Goal: Task Accomplishment & Management: Manage account settings

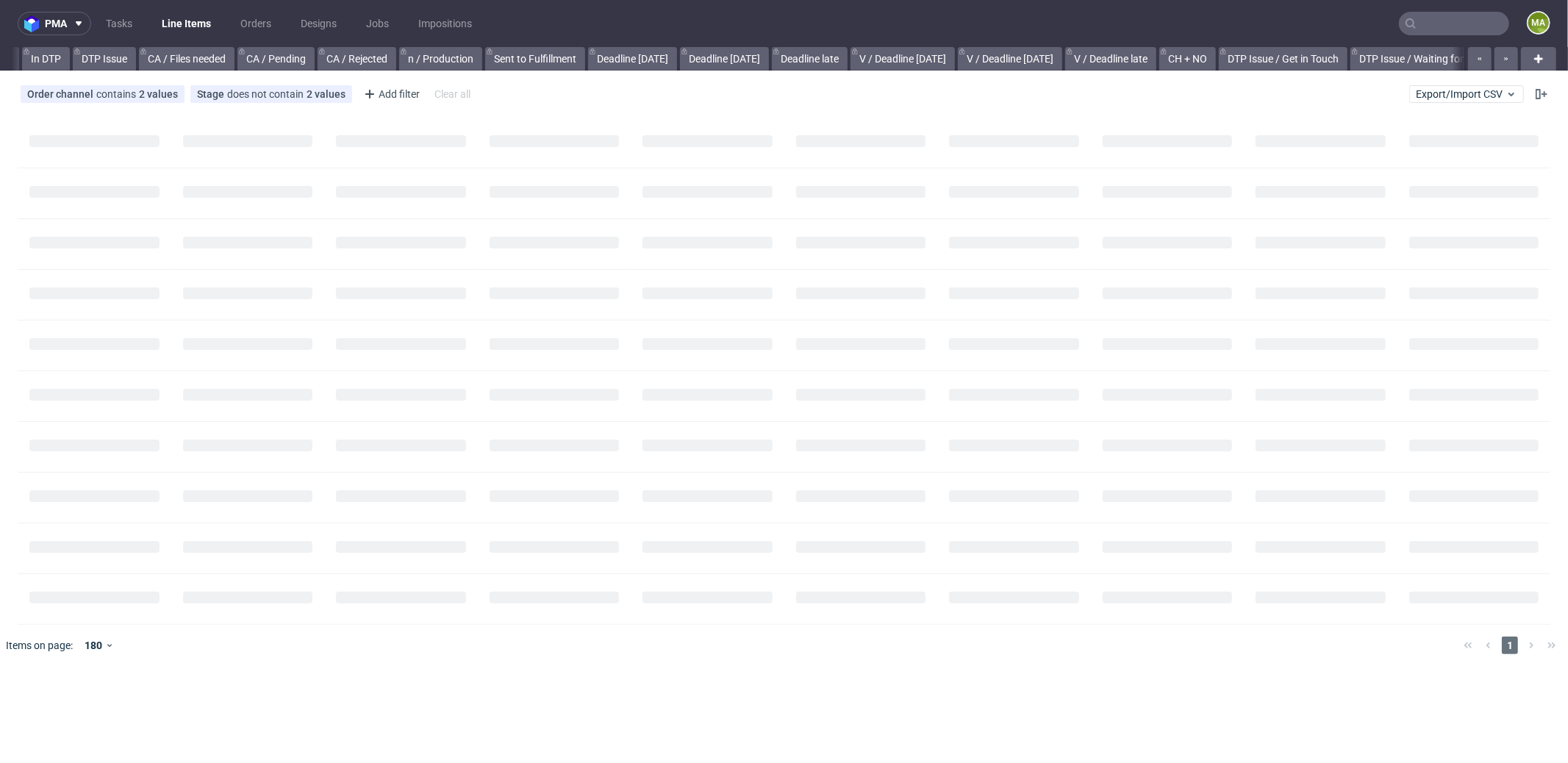
click at [1470, 21] on input "text" at bounding box center [1453, 23] width 110 height 24
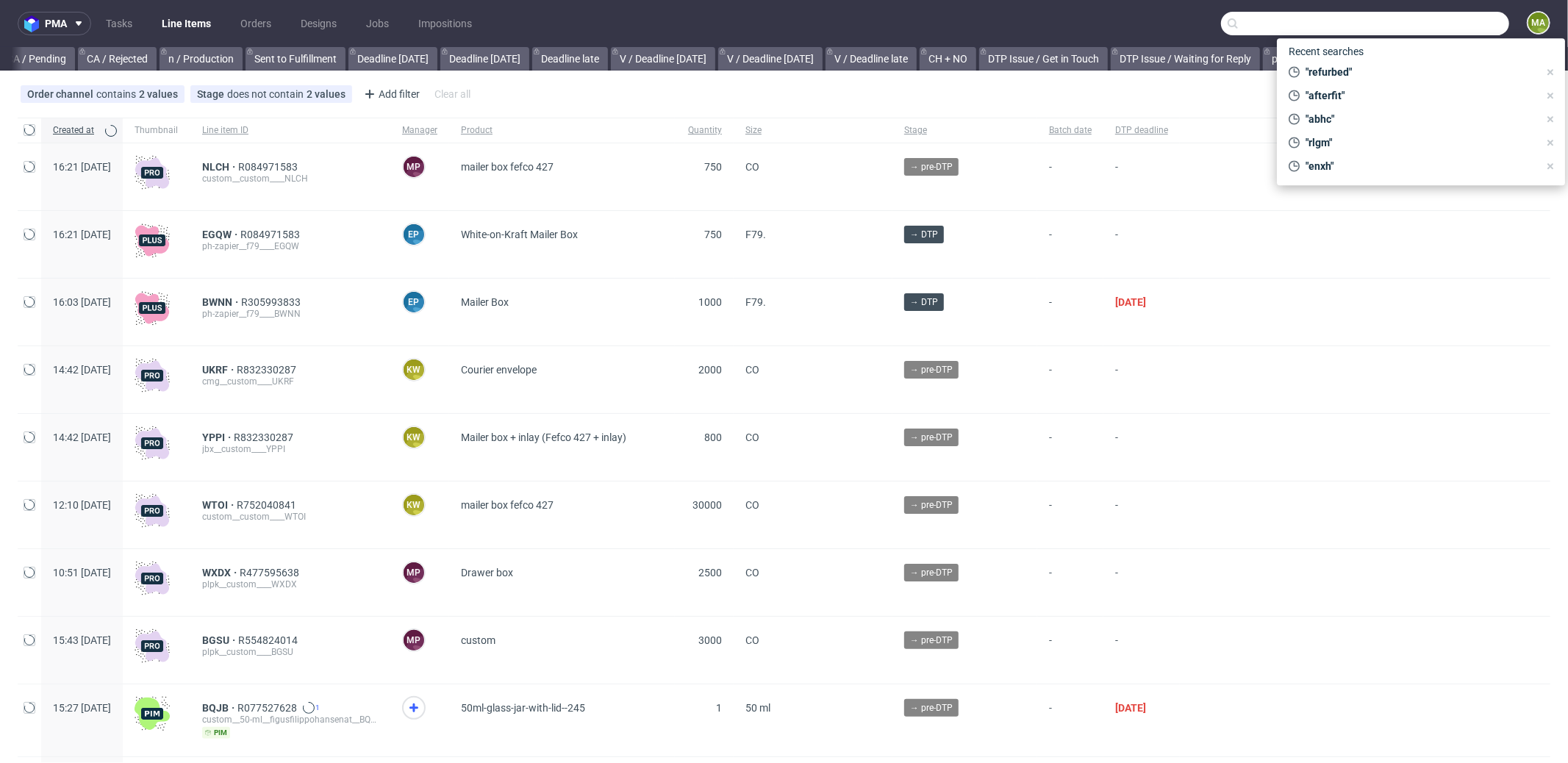
scroll to position [0, 1269]
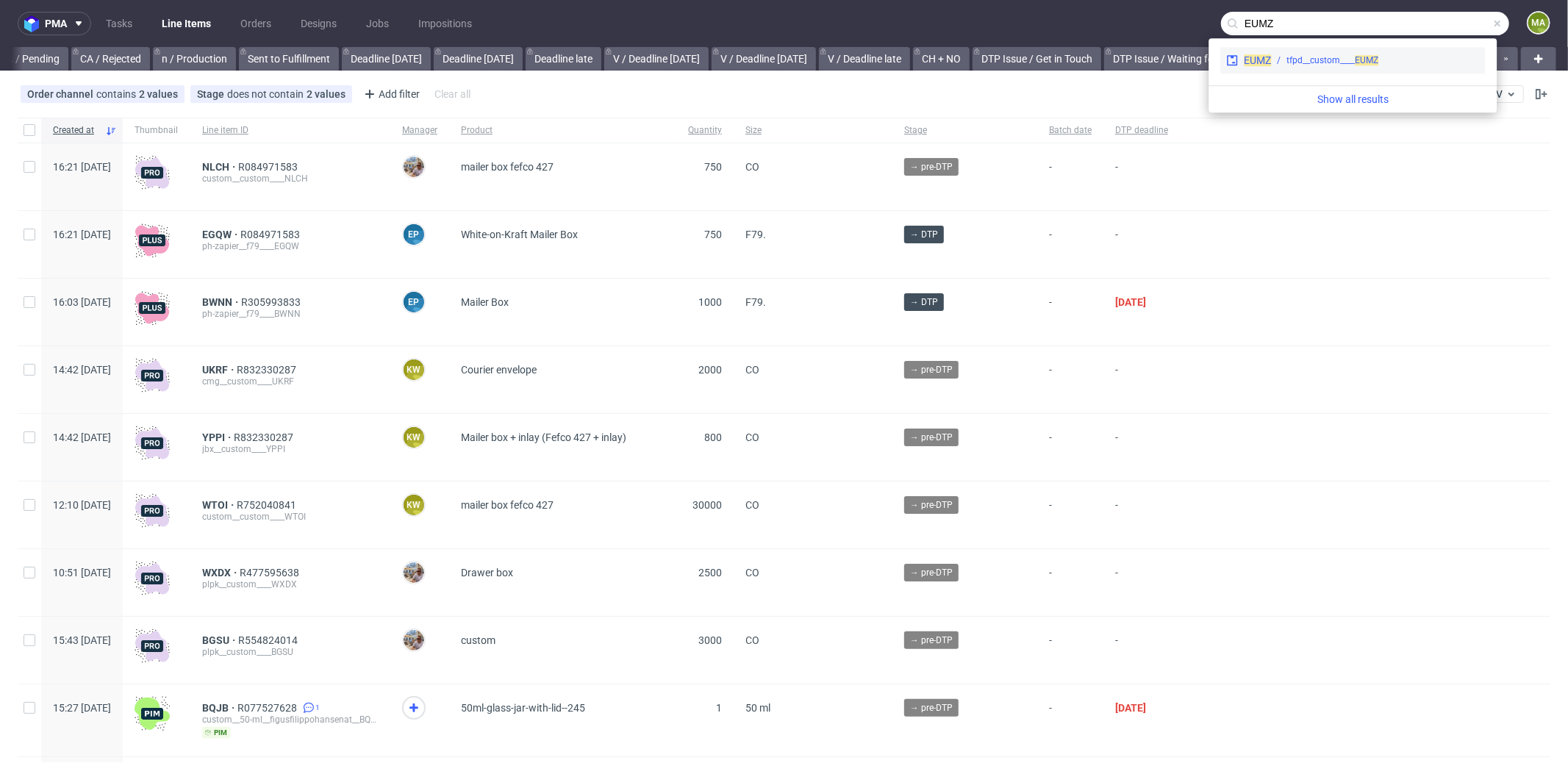
type input "EUMZ"
click at [1323, 55] on div "tfpd__custom____ EUMZ" at bounding box center [1333, 60] width 92 height 13
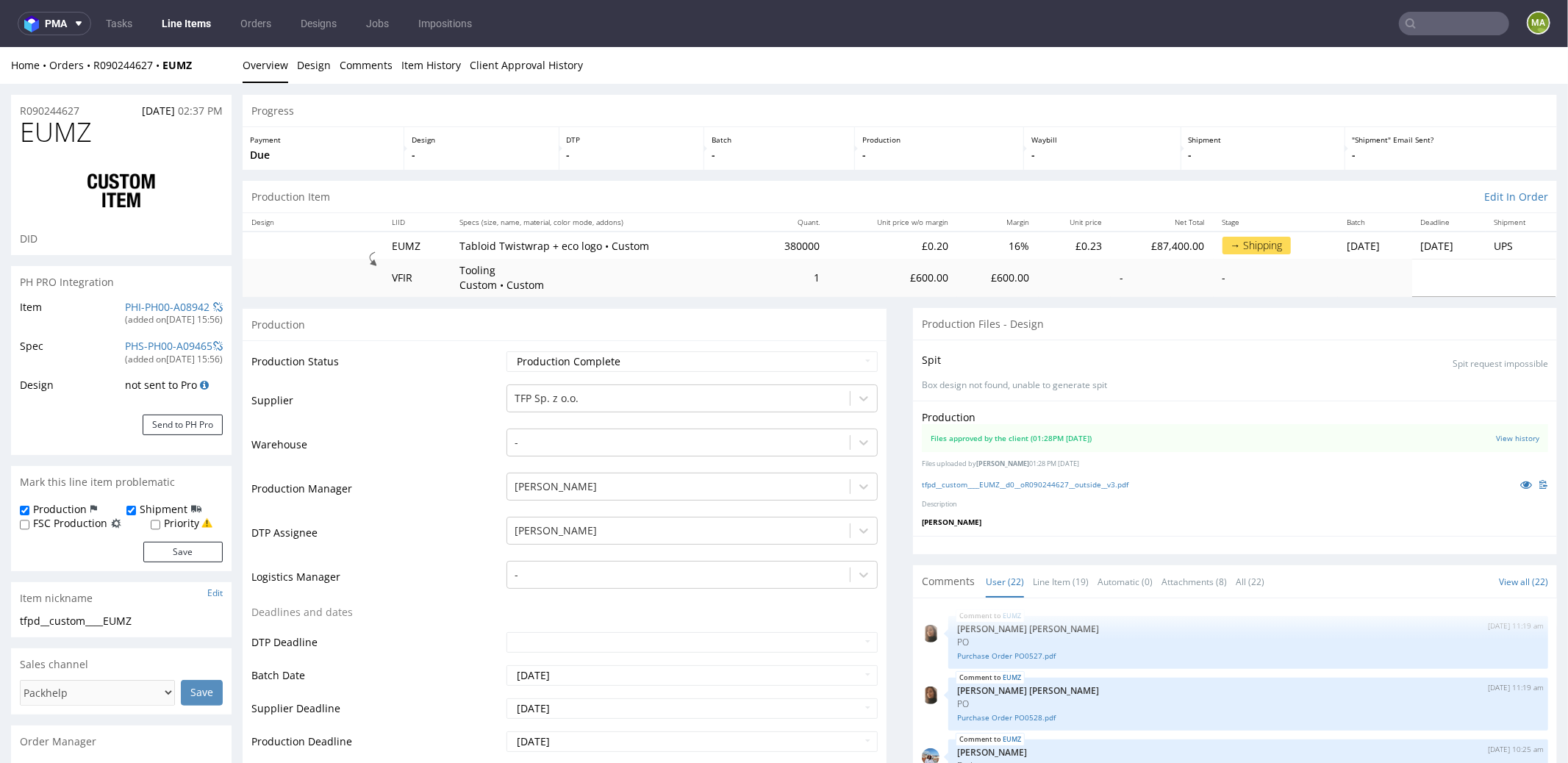
scroll to position [1028, 0]
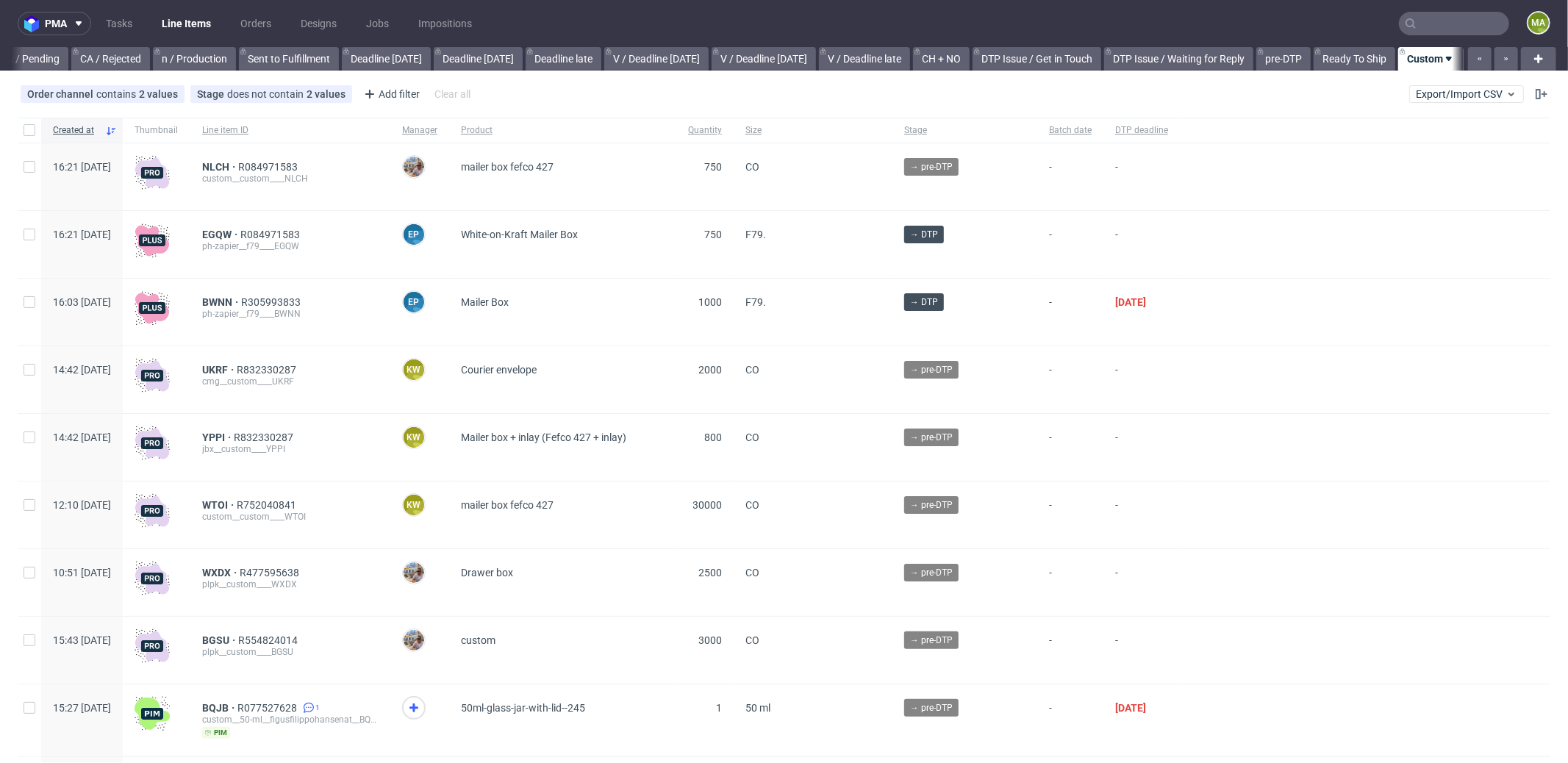
scroll to position [0, 1269]
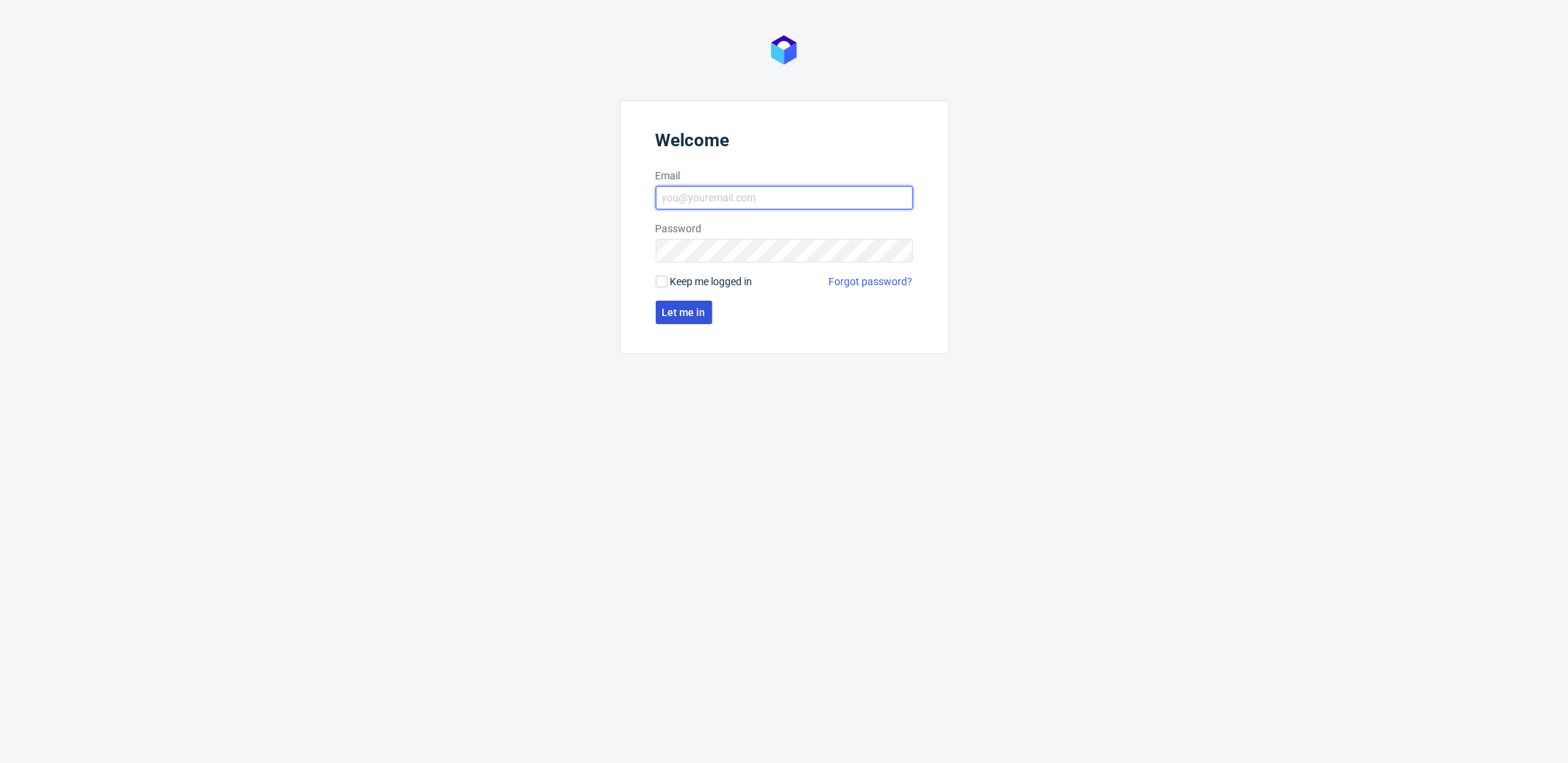
type input "[PERSON_NAME][EMAIL_ADDRESS][PERSON_NAME][DOMAIN_NAME]"
click at [673, 316] on span "Let me in" at bounding box center [683, 312] width 43 height 11
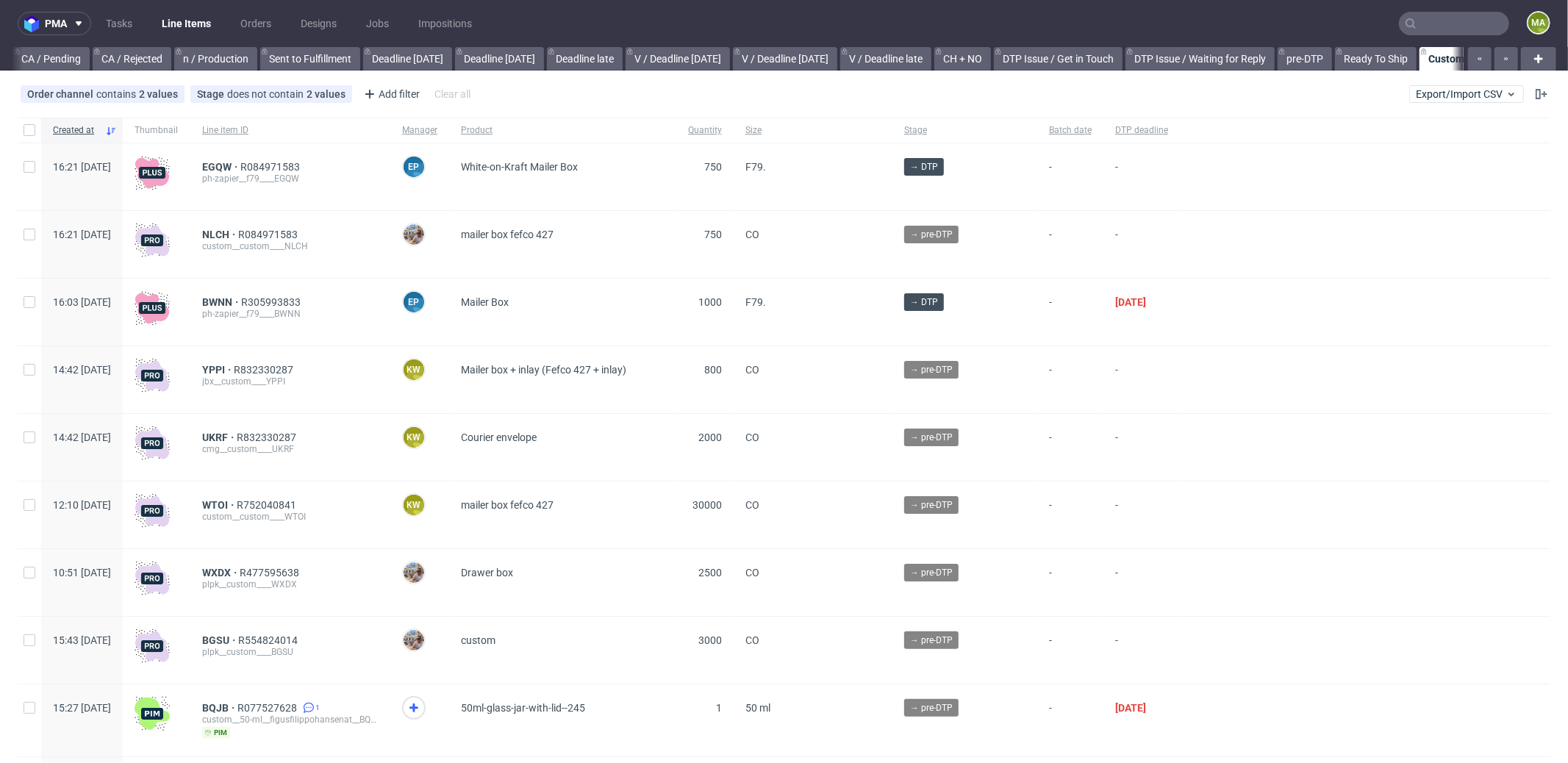
scroll to position [0, 1269]
click at [392, 88] on div "Add filter" at bounding box center [391, 94] width 65 height 24
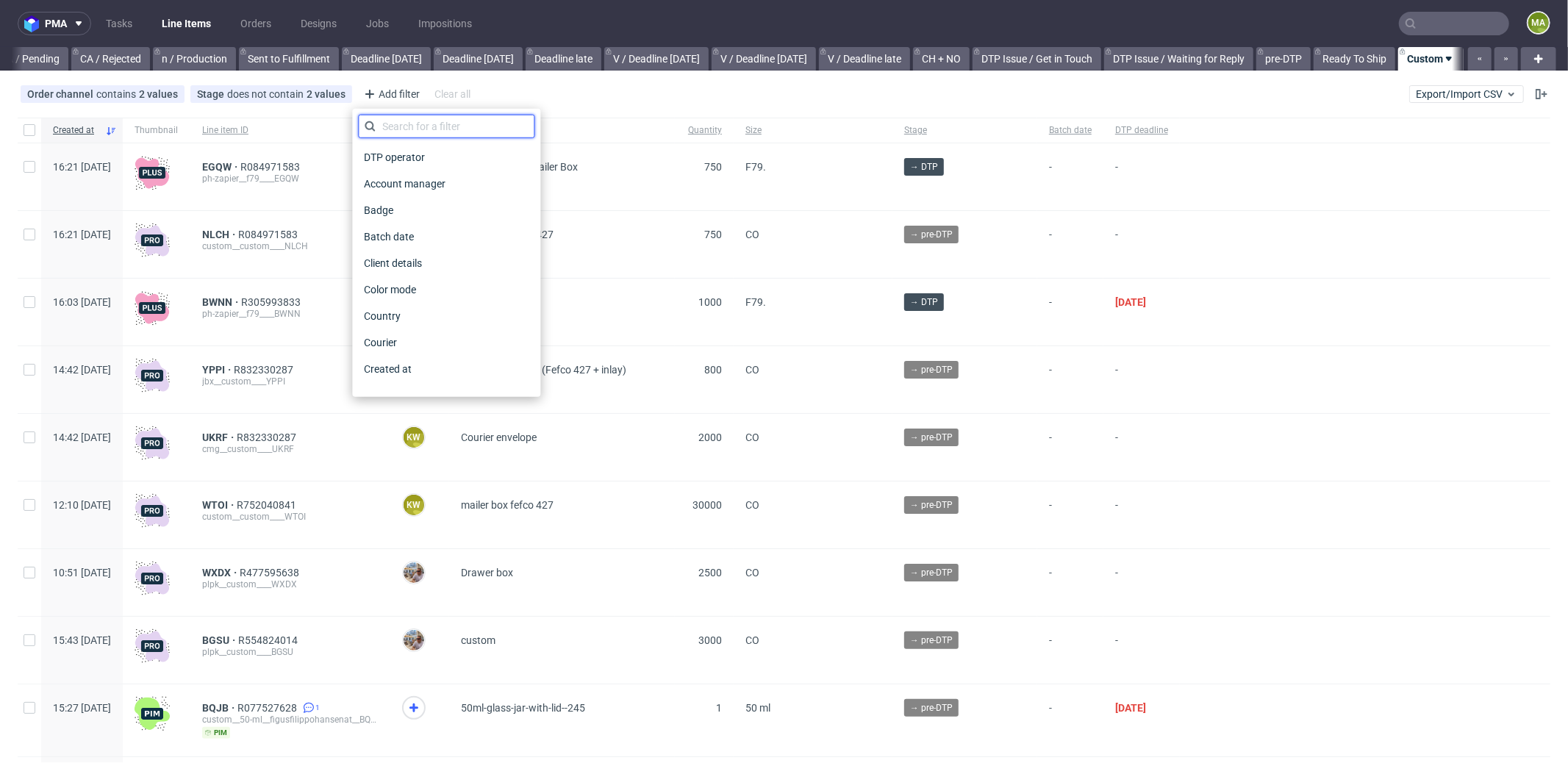
click at [407, 117] on input "text" at bounding box center [446, 126] width 177 height 24
type input "pro"
click at [444, 369] on span "Production manager" at bounding box center [412, 370] width 107 height 21
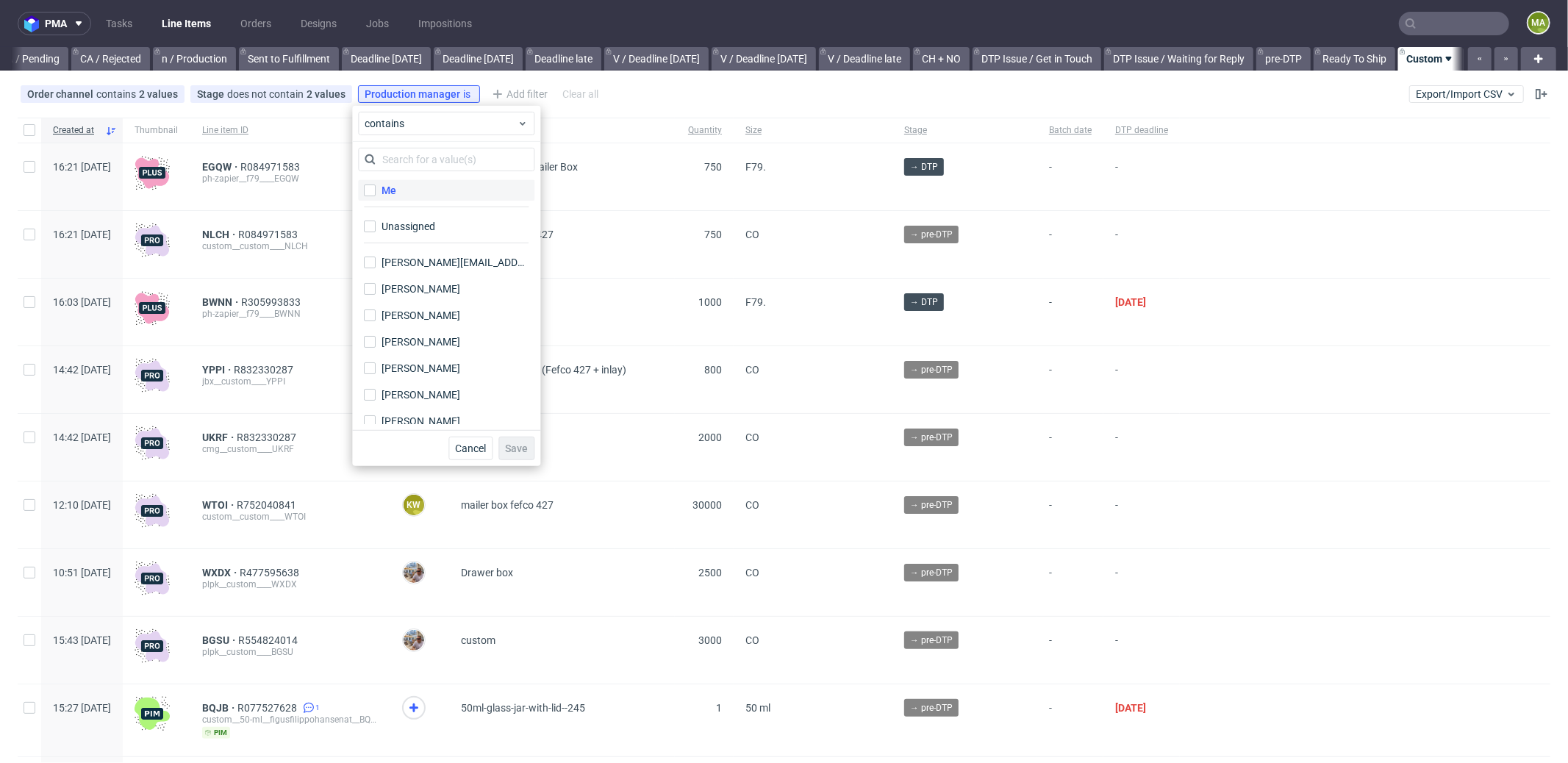
click at [397, 190] on label "Me" at bounding box center [446, 191] width 177 height 21
click at [376, 190] on input "Me" at bounding box center [370, 190] width 11 height 11
checkbox input "true"
click at [515, 445] on span "Save" at bounding box center [517, 448] width 23 height 11
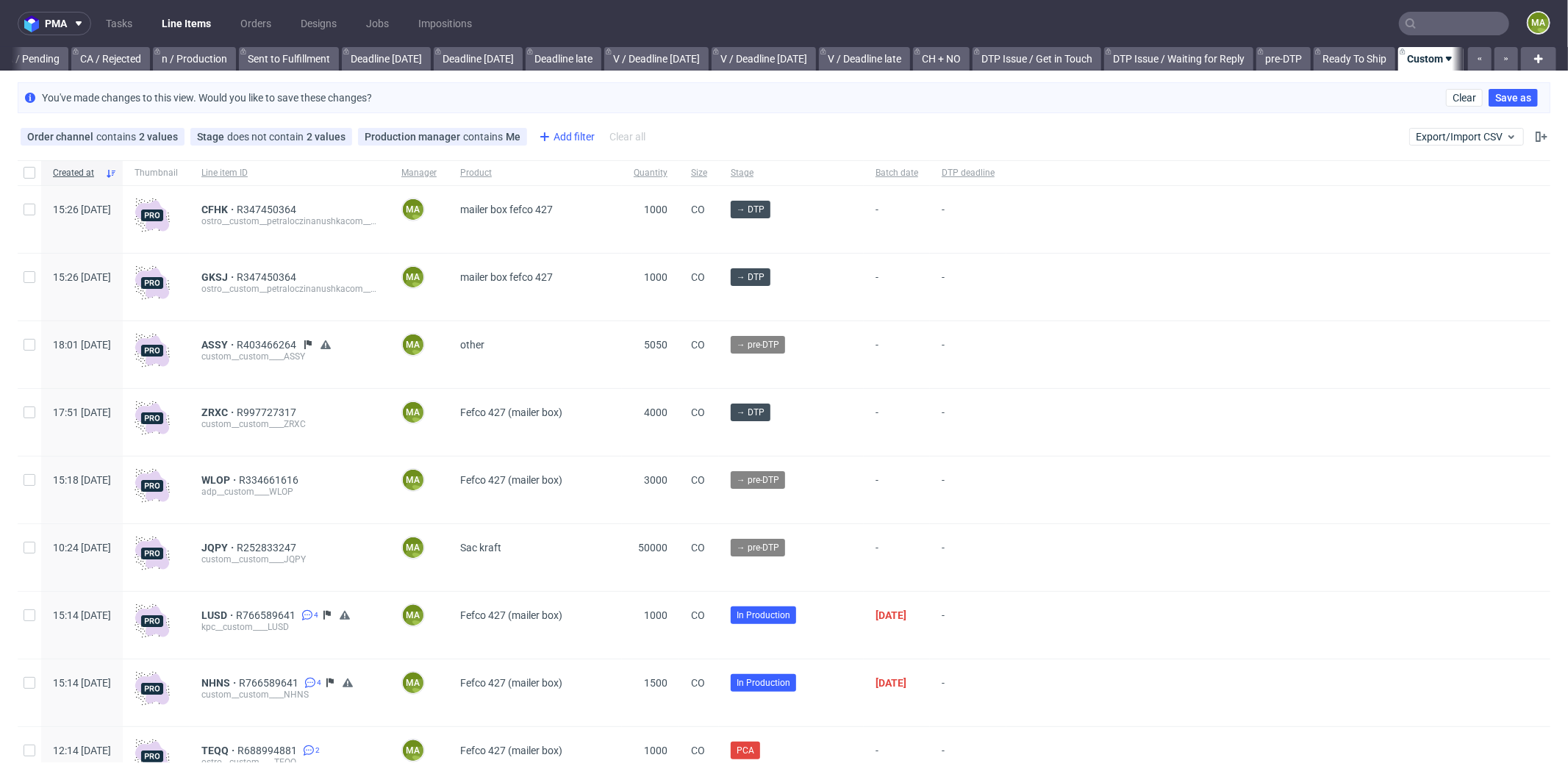
click at [567, 138] on div "Add filter" at bounding box center [566, 137] width 65 height 24
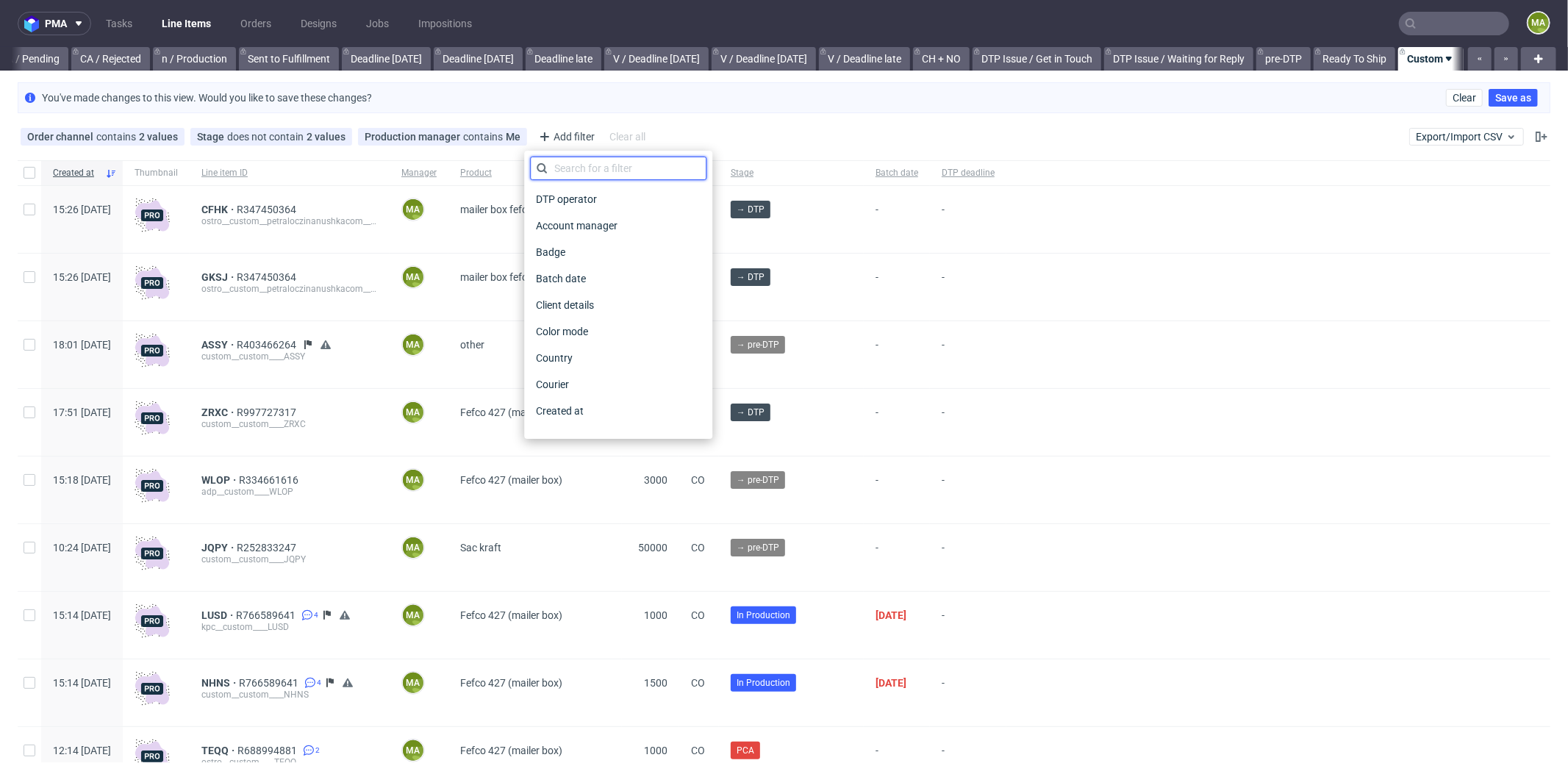
click at [588, 171] on input "text" at bounding box center [618, 168] width 177 height 24
type input "pro"
click at [653, 391] on div "Production deadline" at bounding box center [618, 385] width 177 height 21
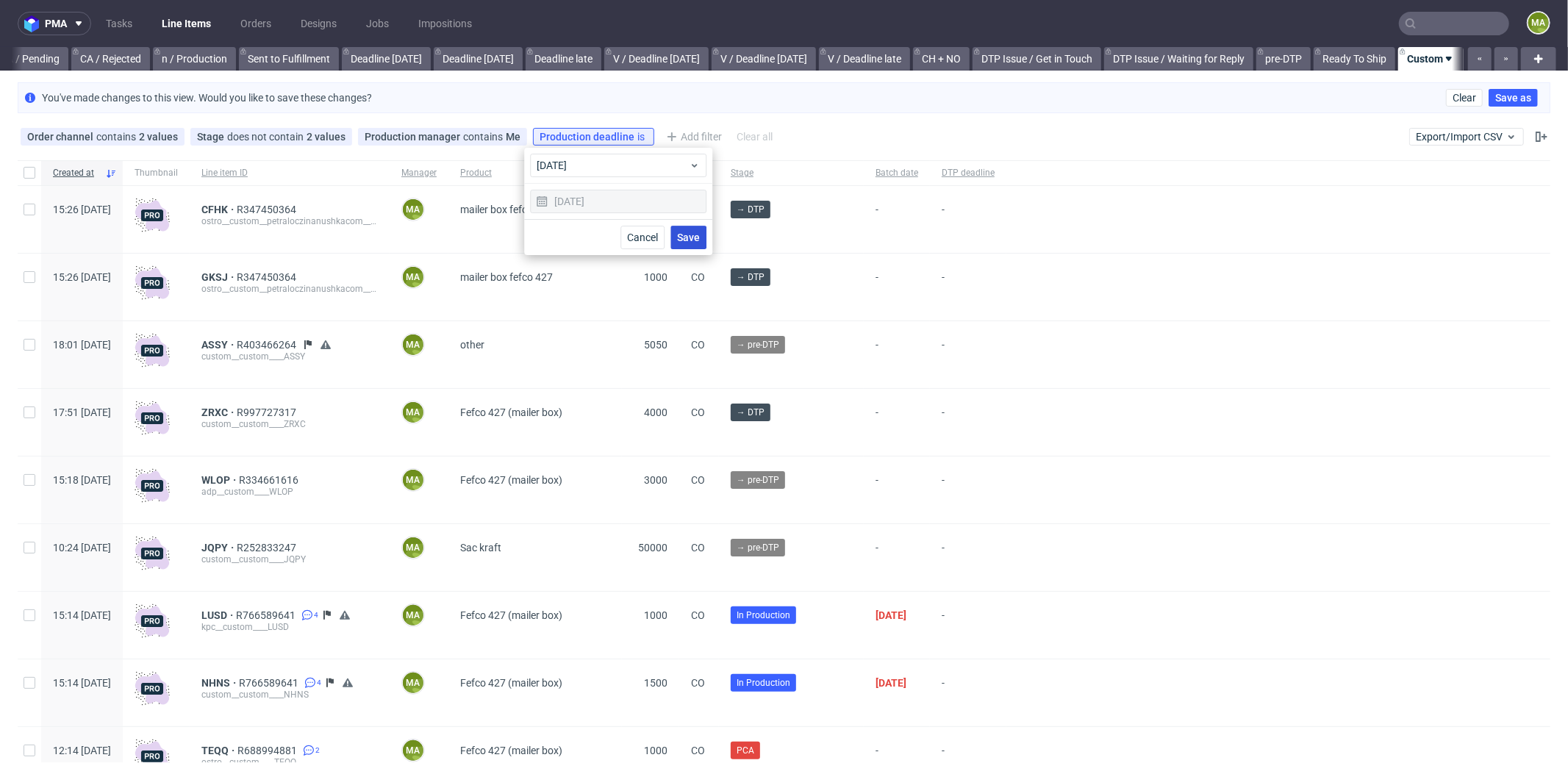
click at [677, 225] on button "Save" at bounding box center [689, 237] width 36 height 24
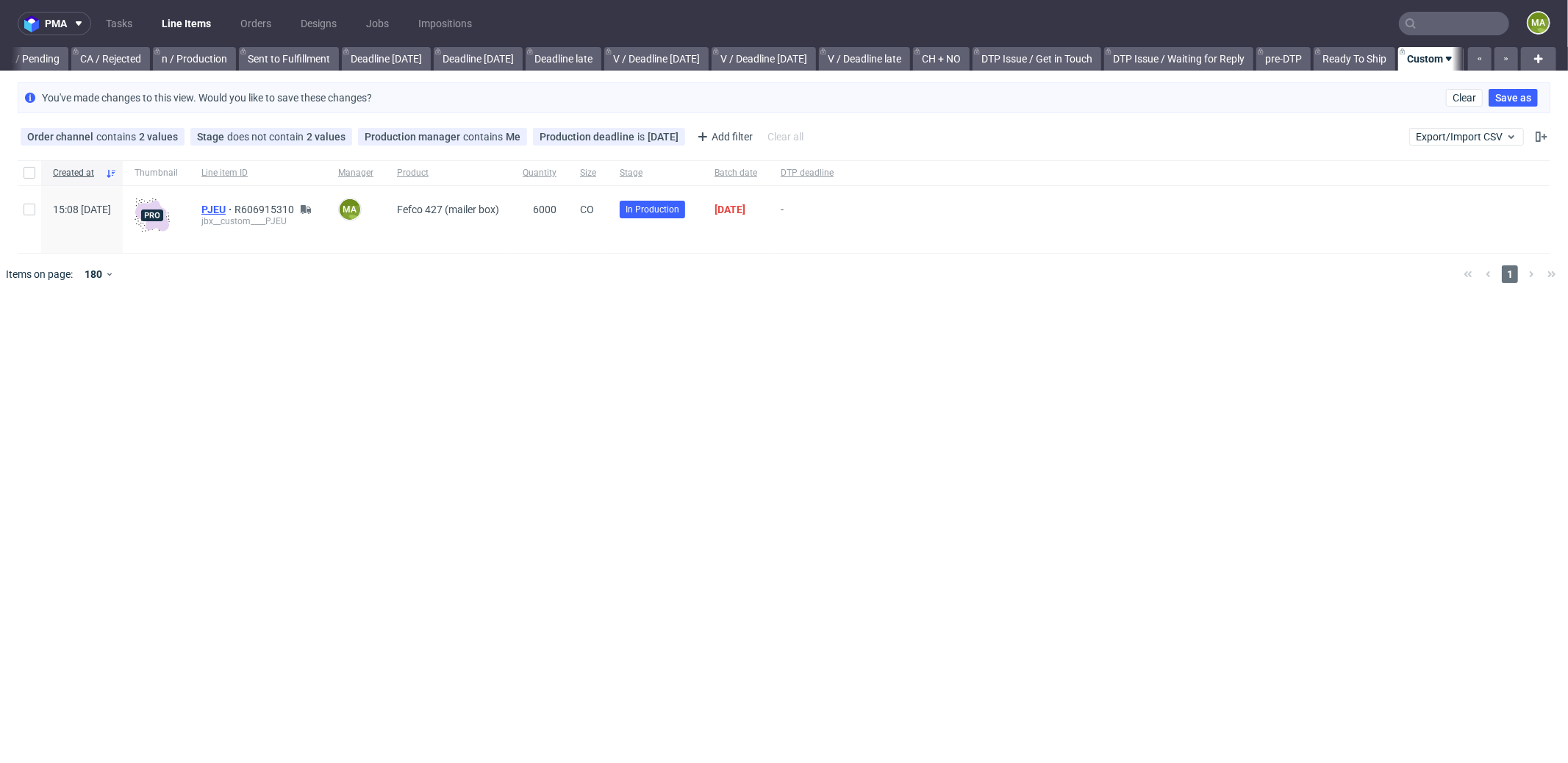
click at [234, 207] on span "PJEU" at bounding box center [218, 209] width 33 height 11
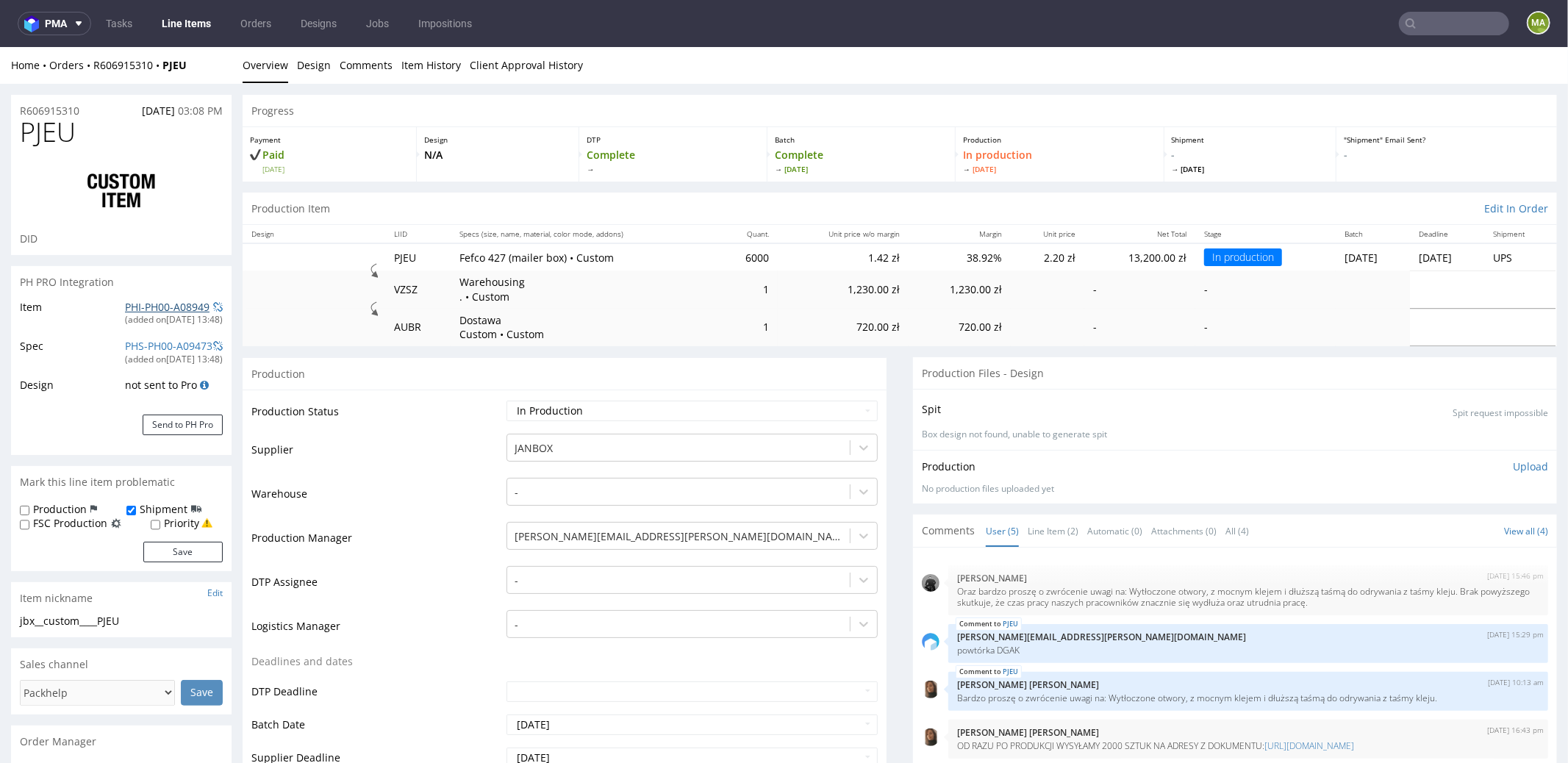
click at [139, 308] on link "PHI-PH00-A08949" at bounding box center [167, 306] width 84 height 14
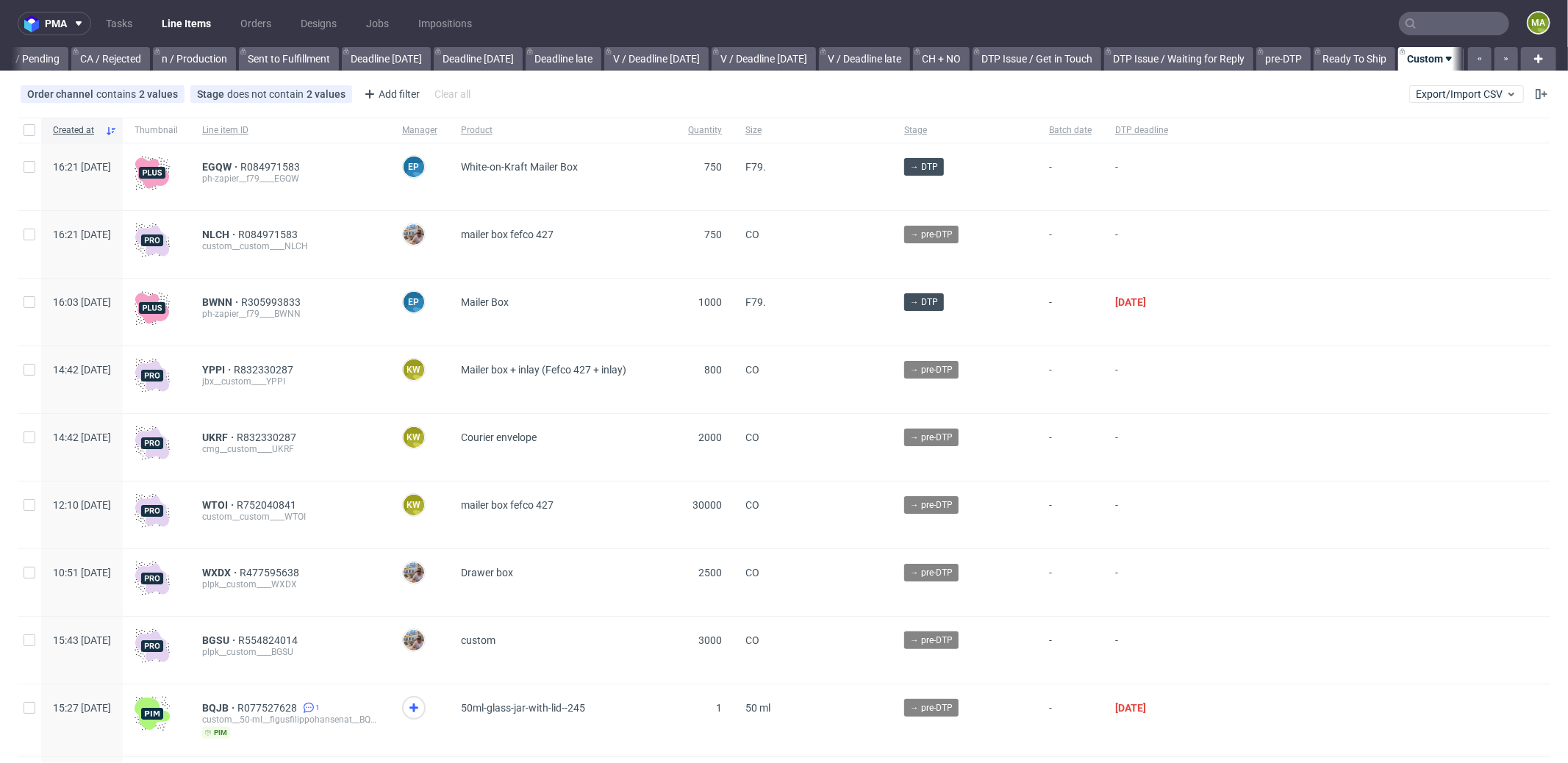
scroll to position [0, 1269]
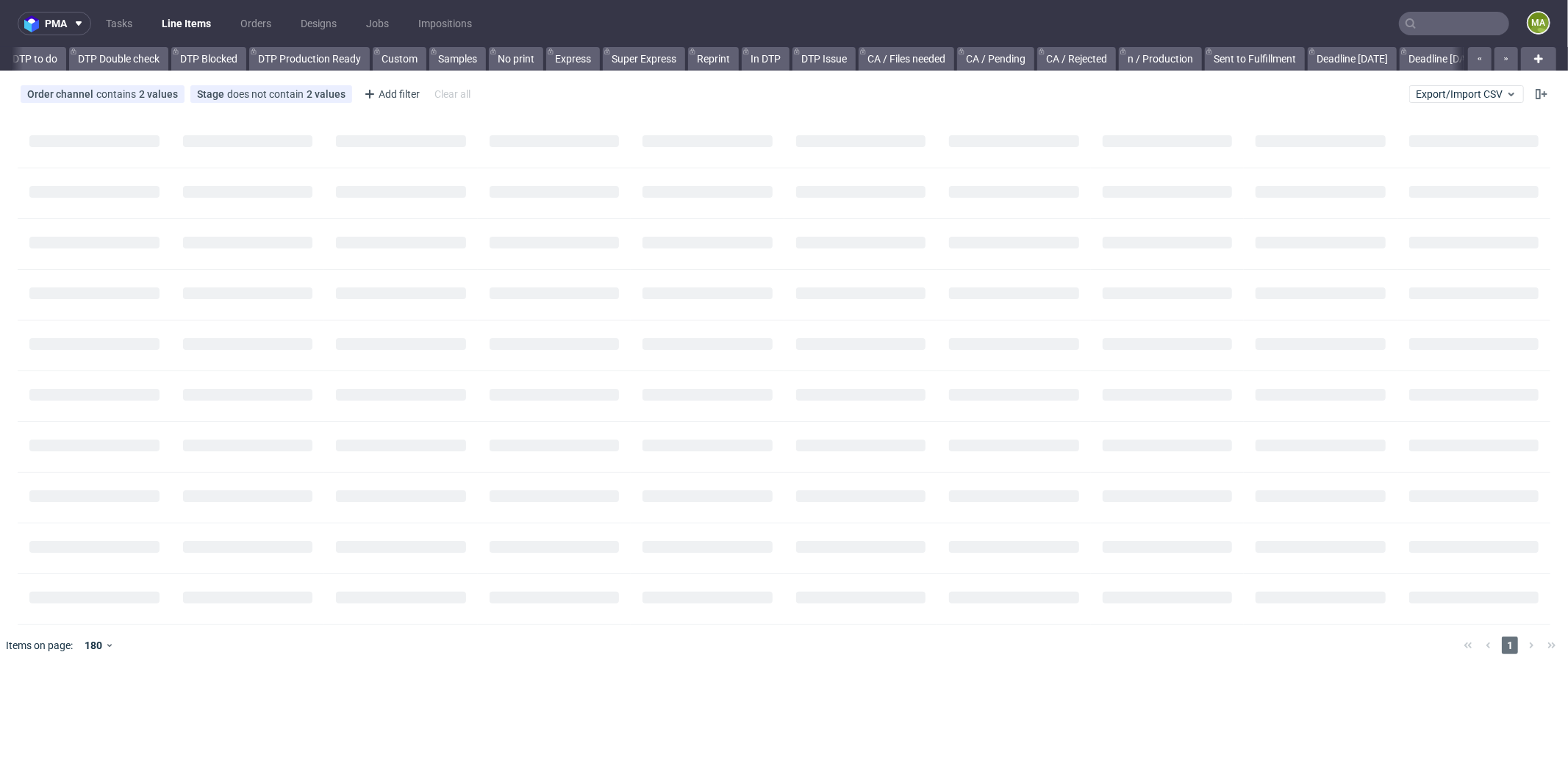
click at [1454, 23] on input "text" at bounding box center [1453, 23] width 110 height 24
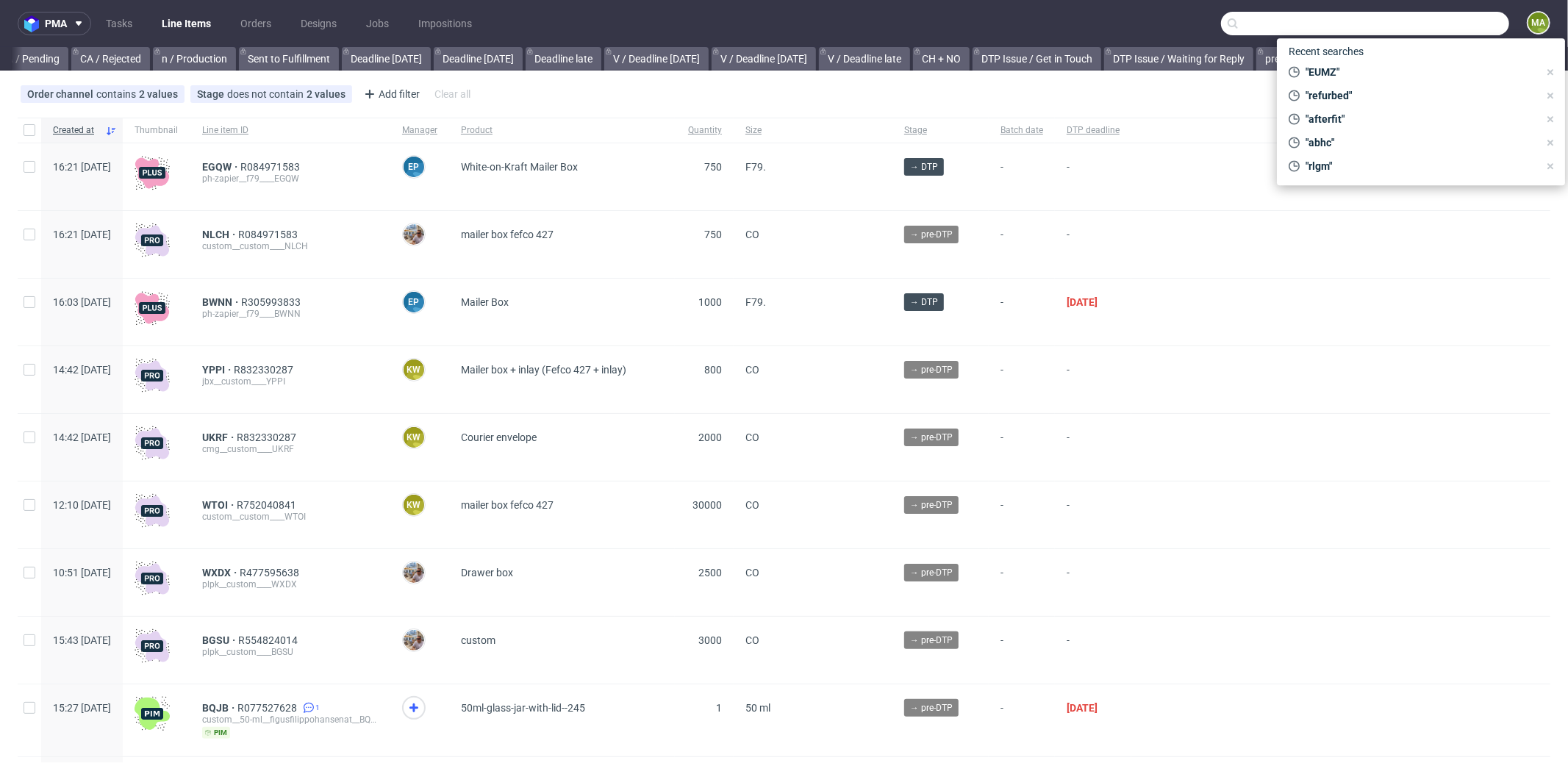
scroll to position [0, 1269]
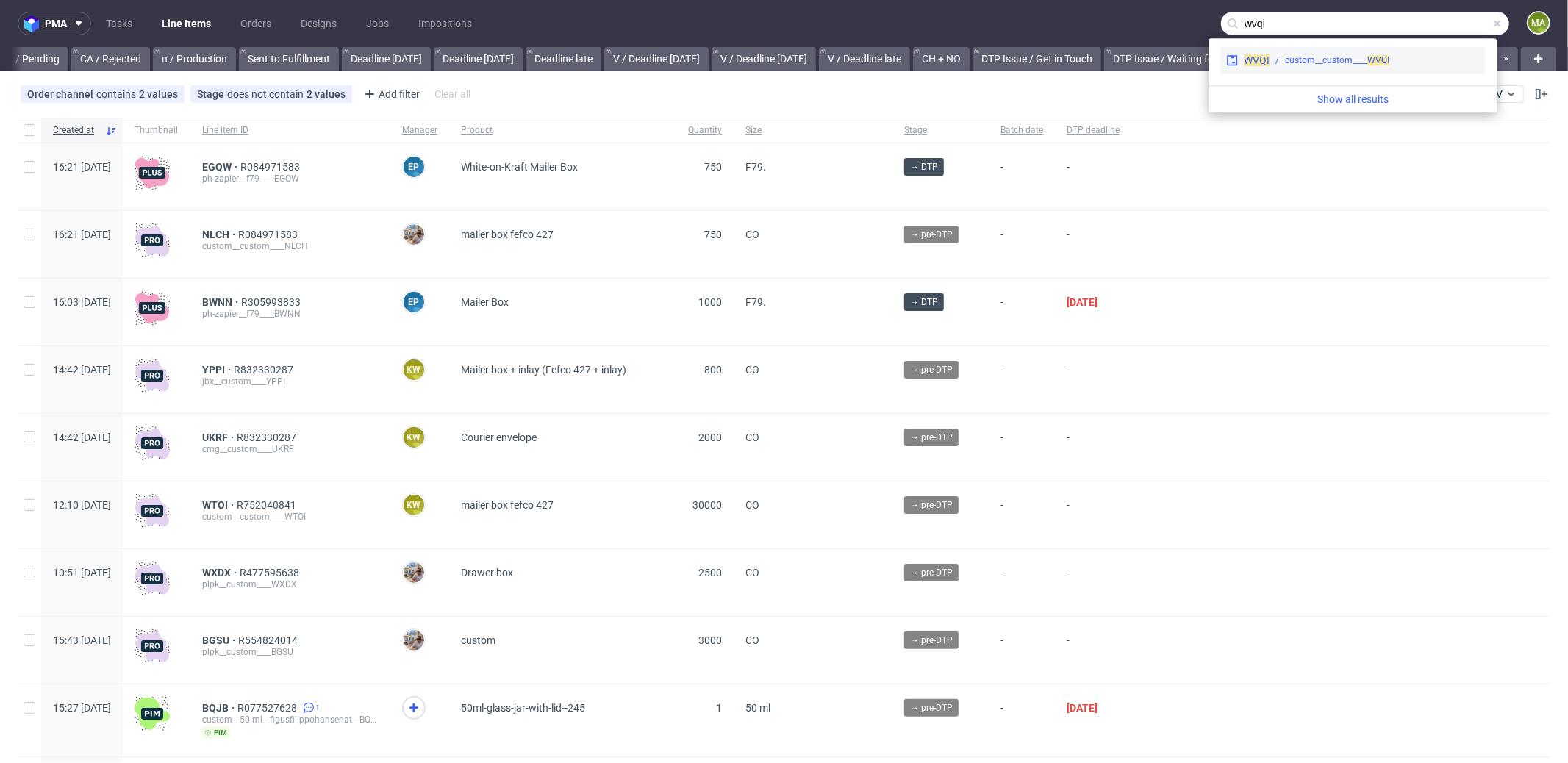
type input "wvqi"
click at [1239, 62] on span at bounding box center [1235, 60] width 17 height 11
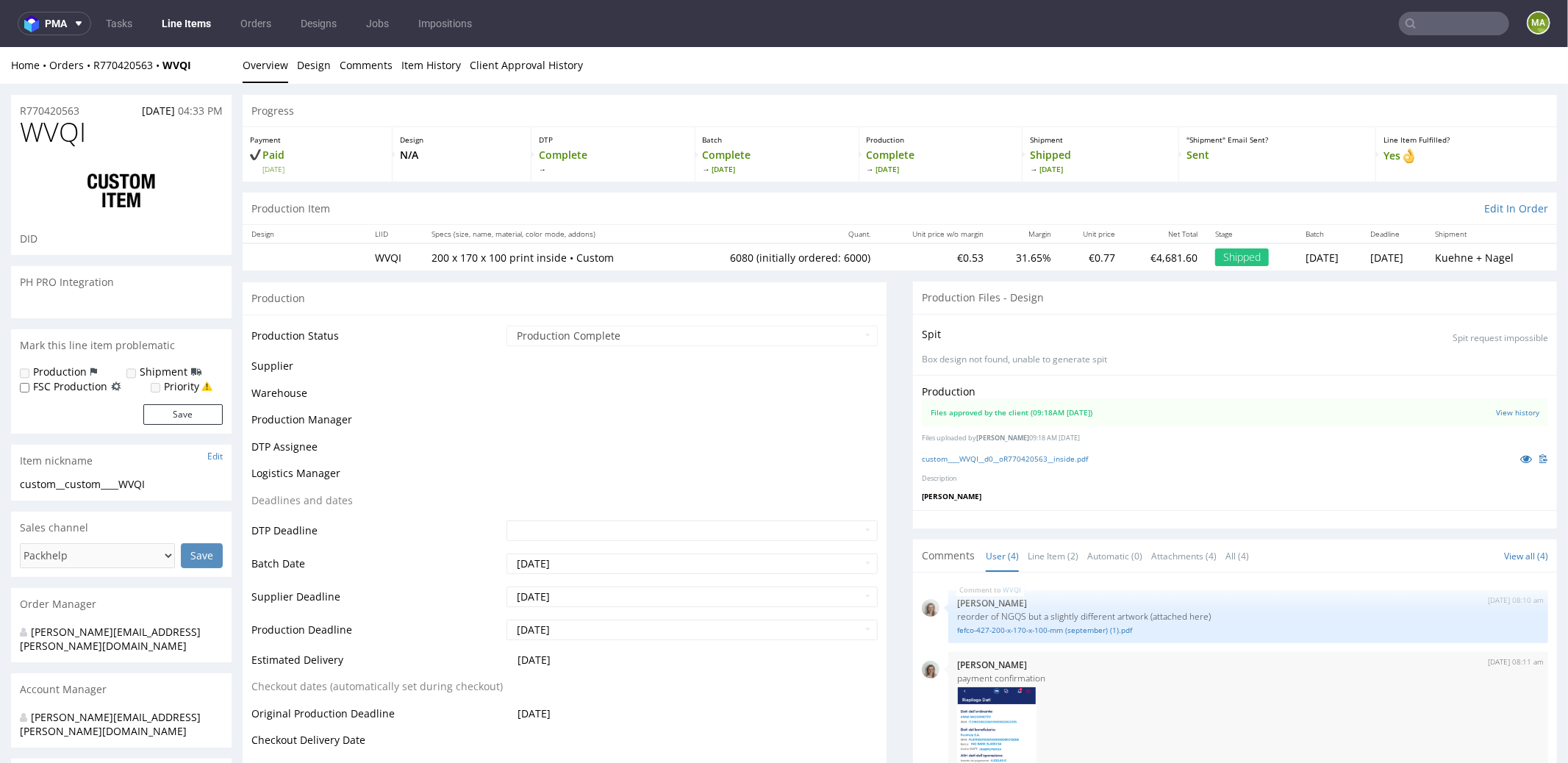
scroll to position [138, 0]
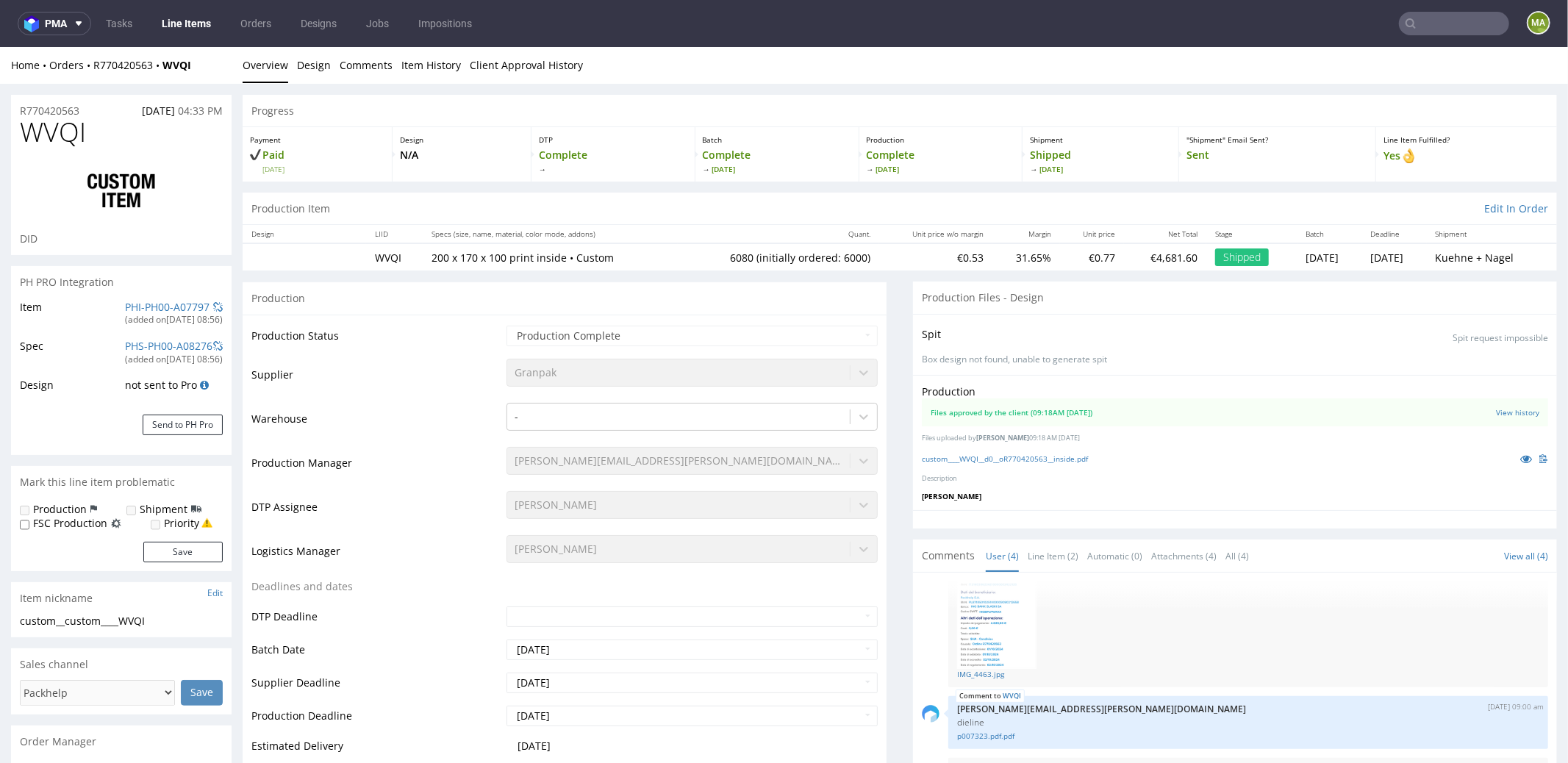
select select "in_progress"
drag, startPoint x: 96, startPoint y: 133, endPoint x: 0, endPoint y: 139, distance: 96.2
copy span "WVQI"
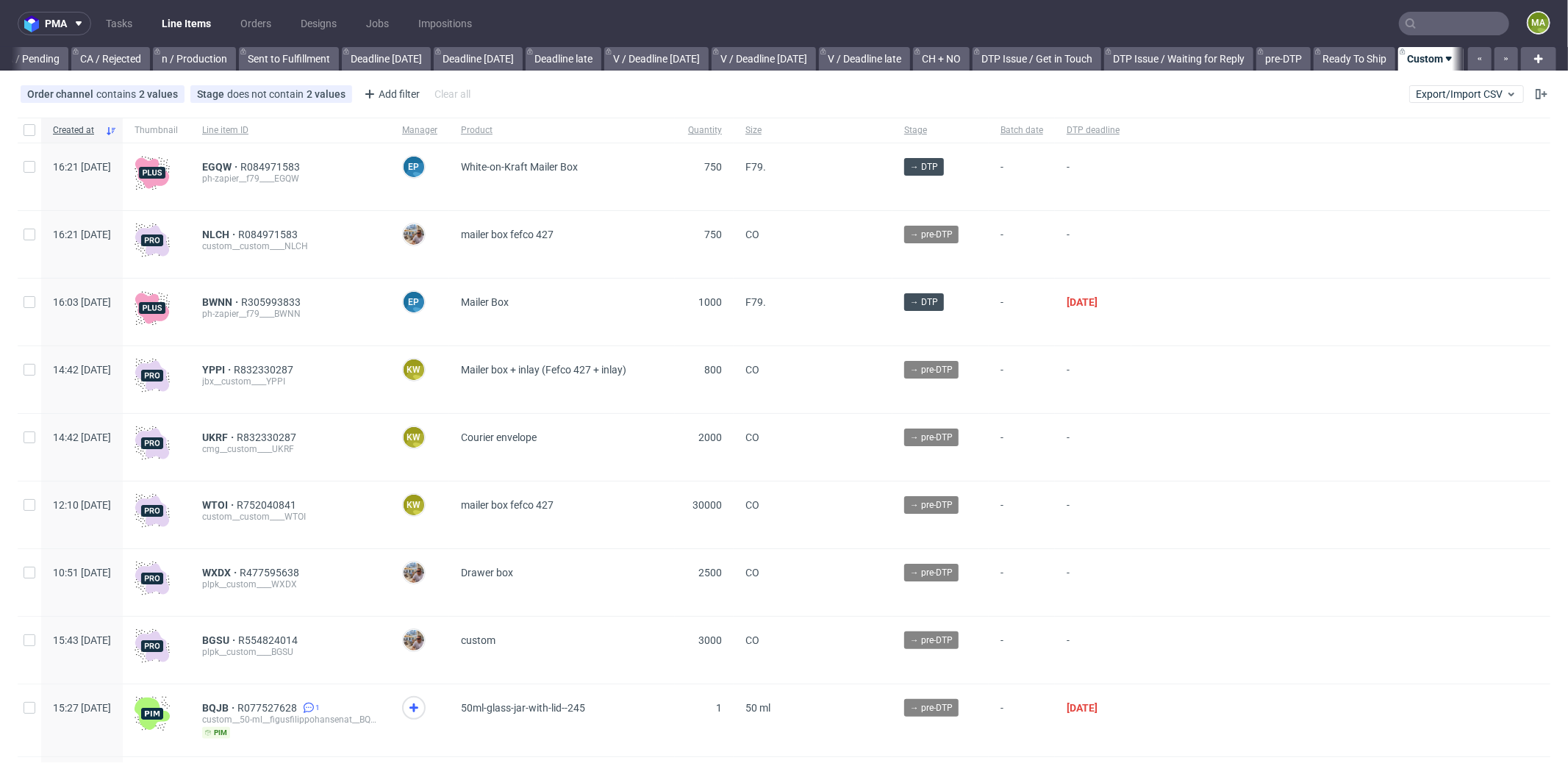
scroll to position [0, 1269]
click at [1453, 21] on input "text" at bounding box center [1453, 23] width 110 height 24
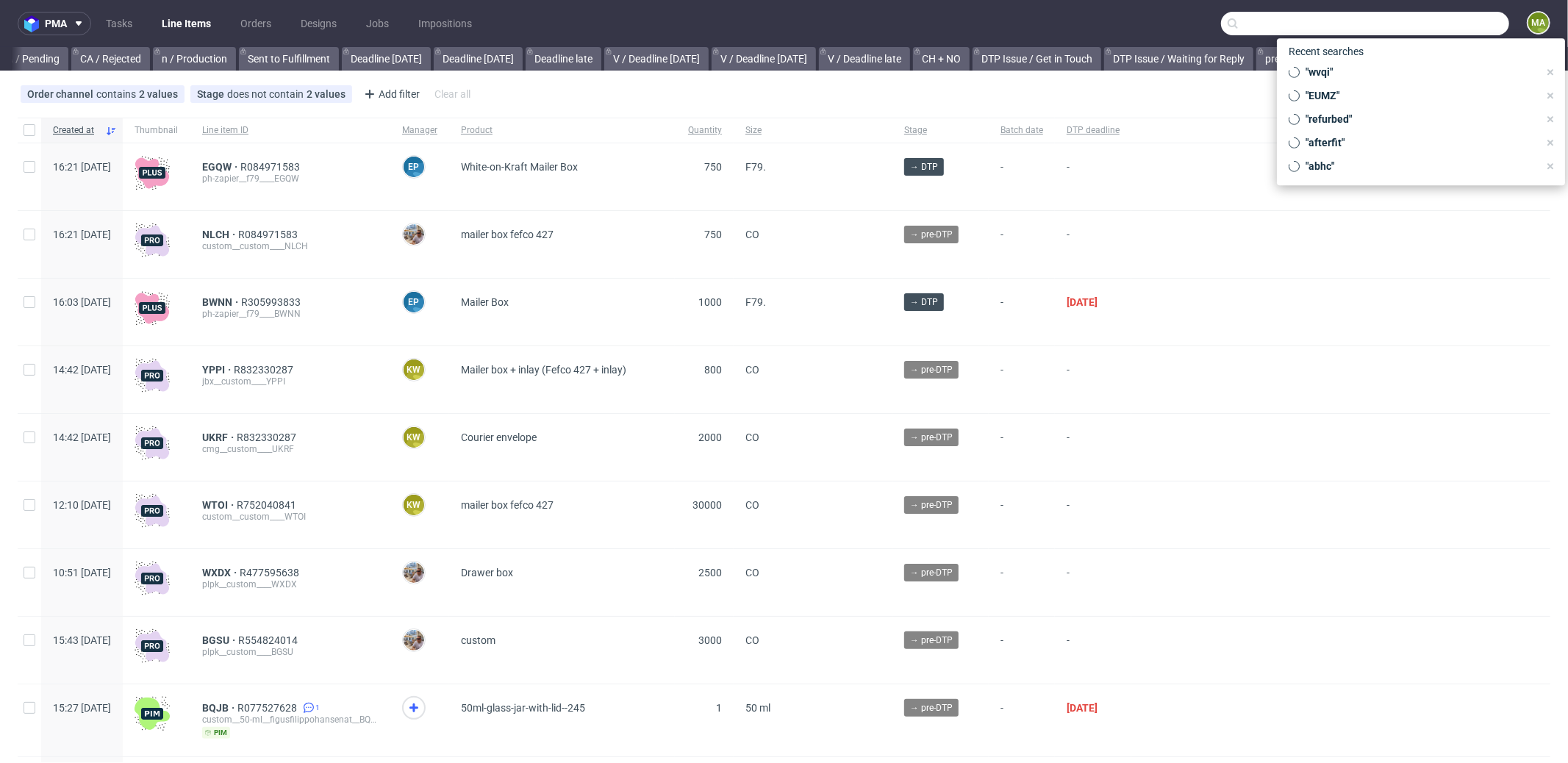
click at [1453, 21] on input "text" at bounding box center [1365, 23] width 289 height 24
paste input "R766589641"
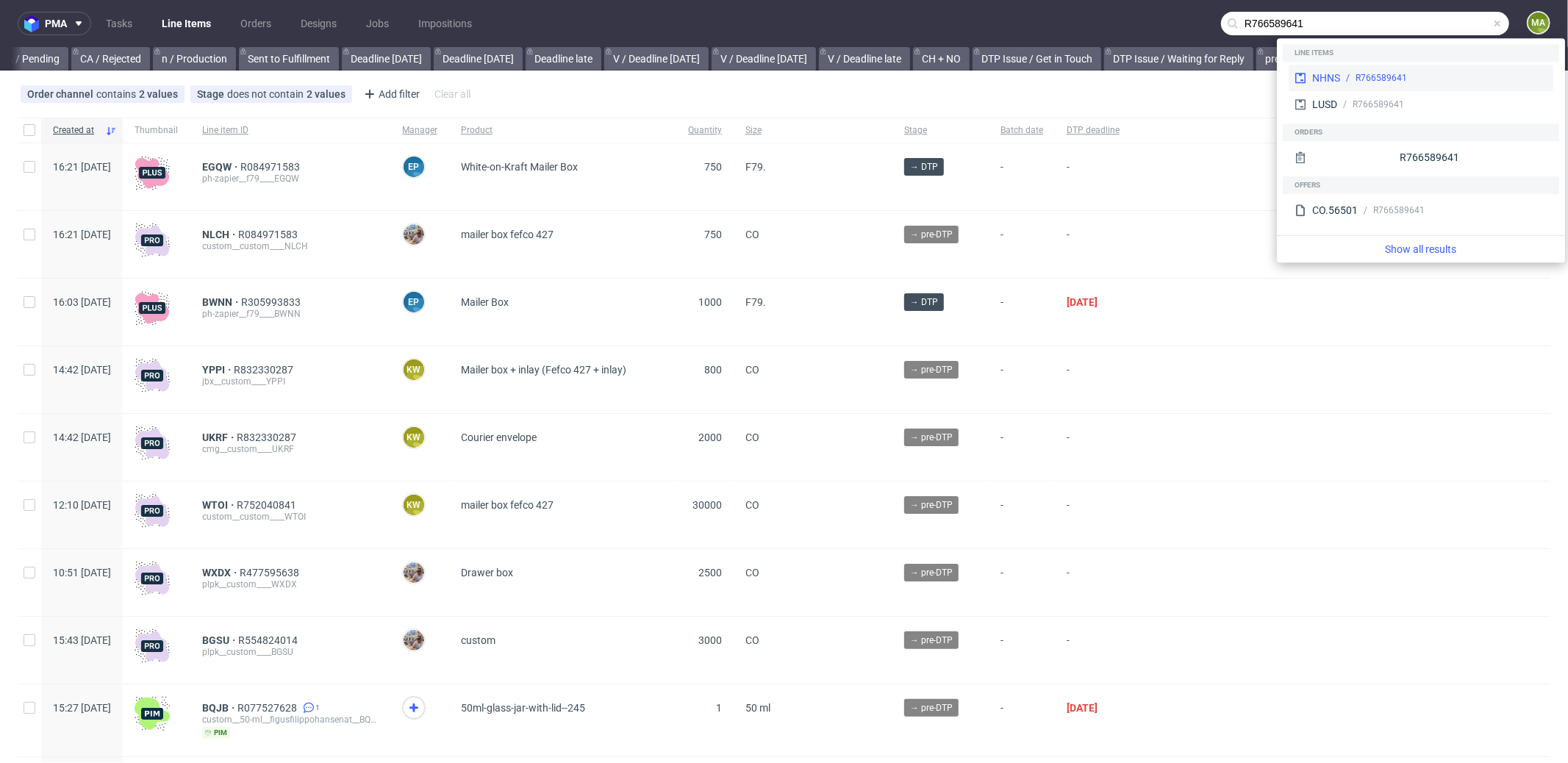
type input "R766589641"
click at [1334, 84] on div "NHNS" at bounding box center [1326, 77] width 28 height 14
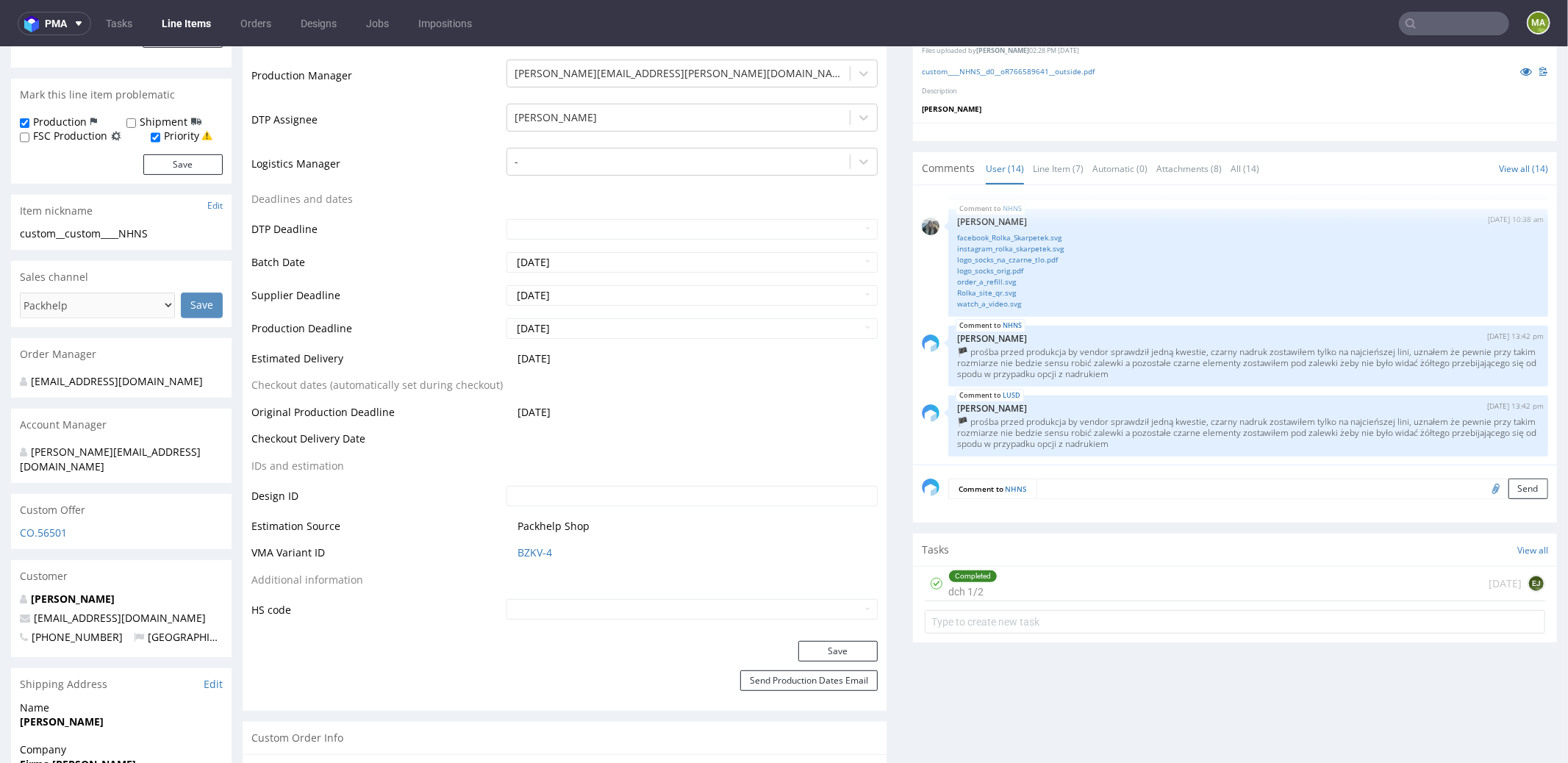
scroll to position [250, 0]
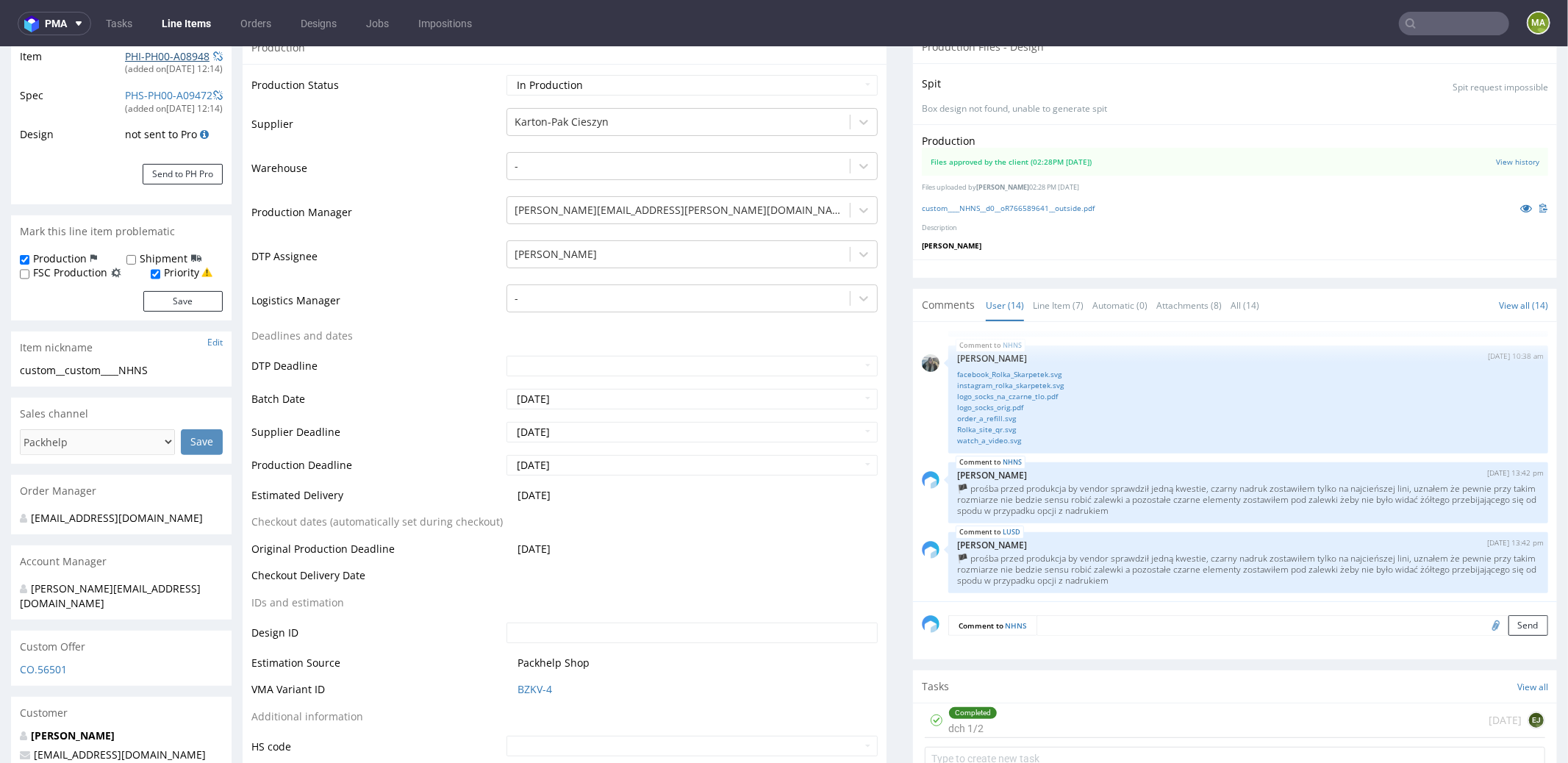
click at [149, 58] on link "PHI-PH00-A08948" at bounding box center [167, 55] width 84 height 14
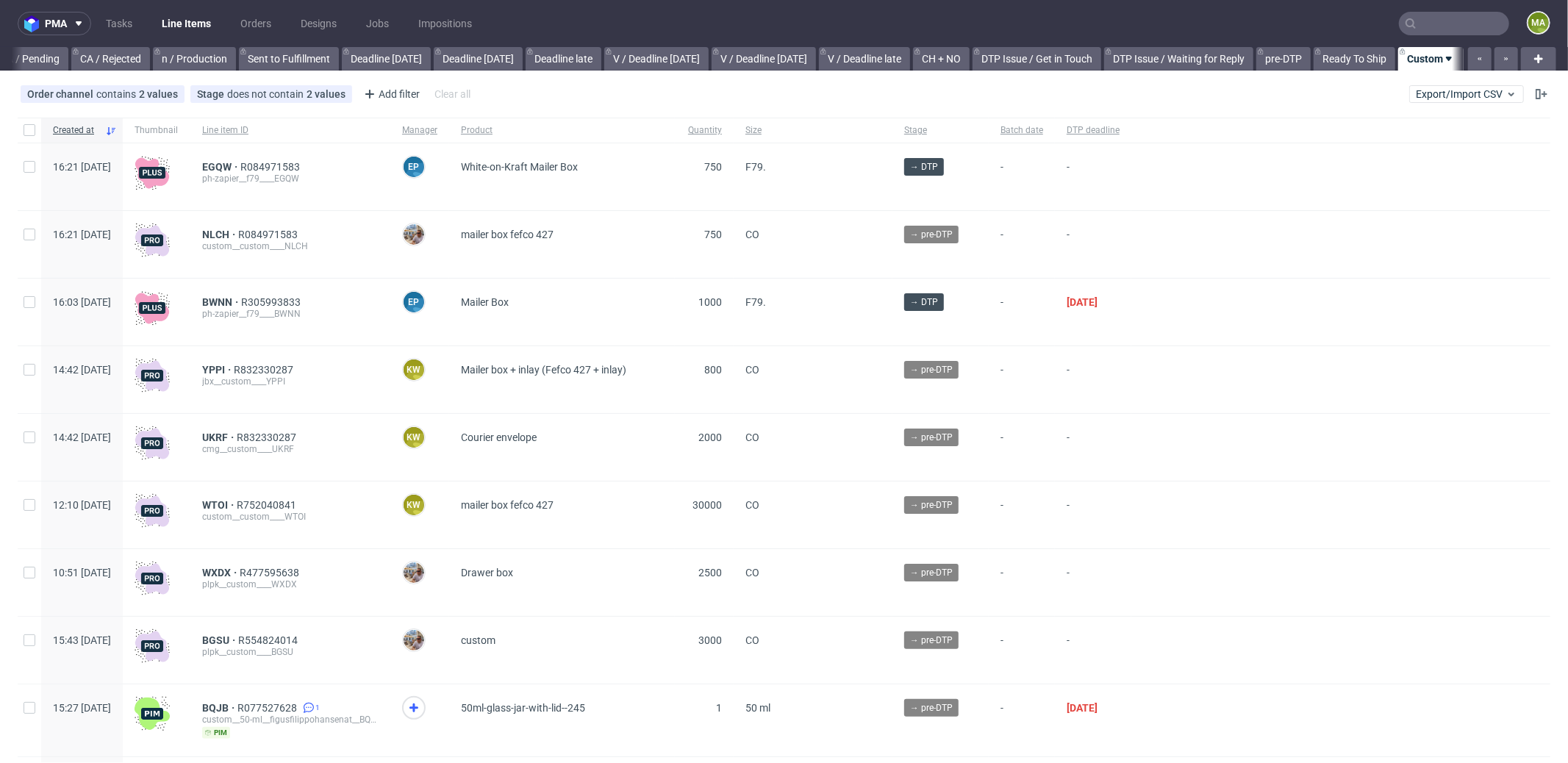
scroll to position [0, 1269]
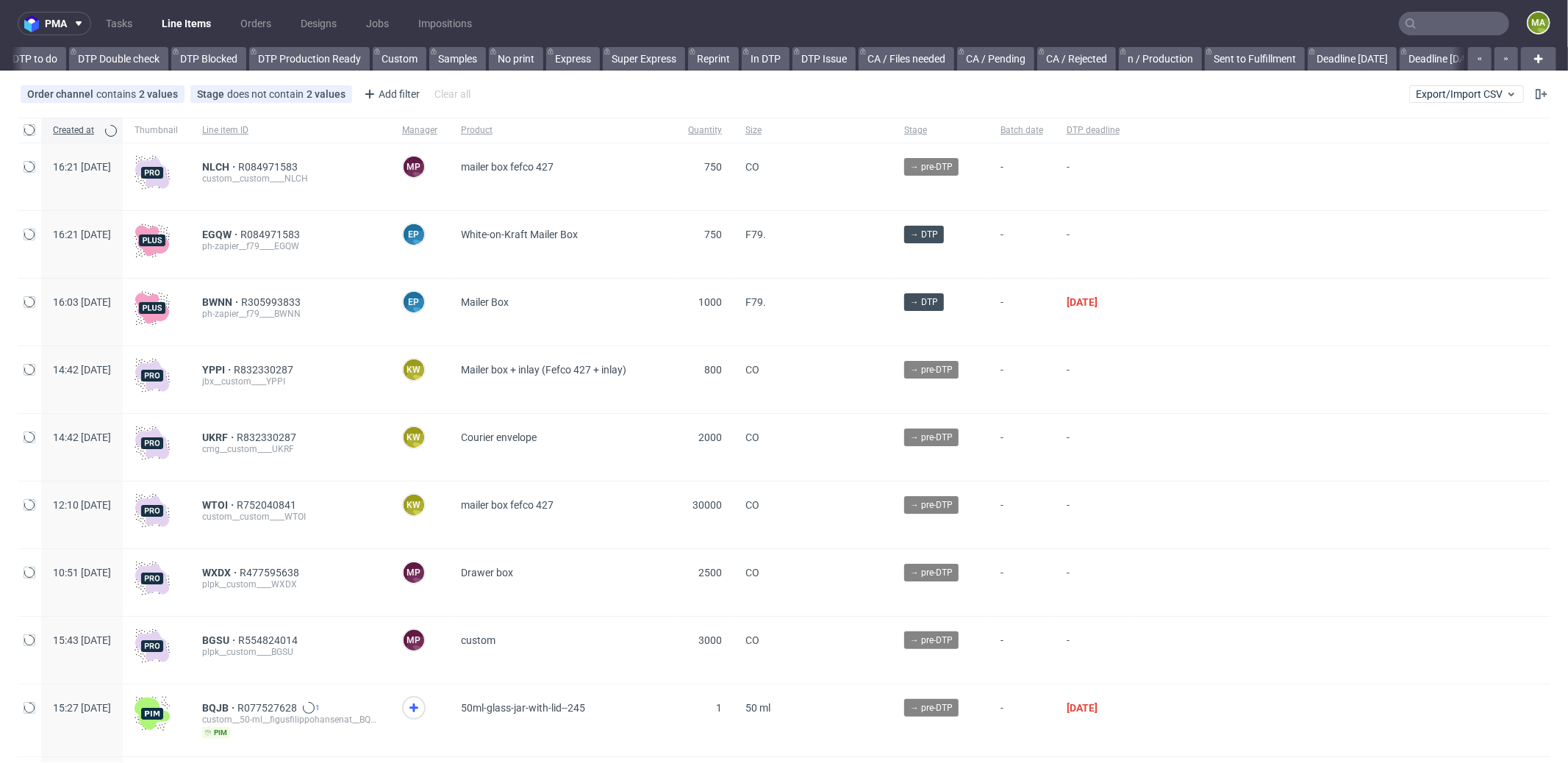
click at [1446, 25] on input "text" at bounding box center [1453, 23] width 110 height 24
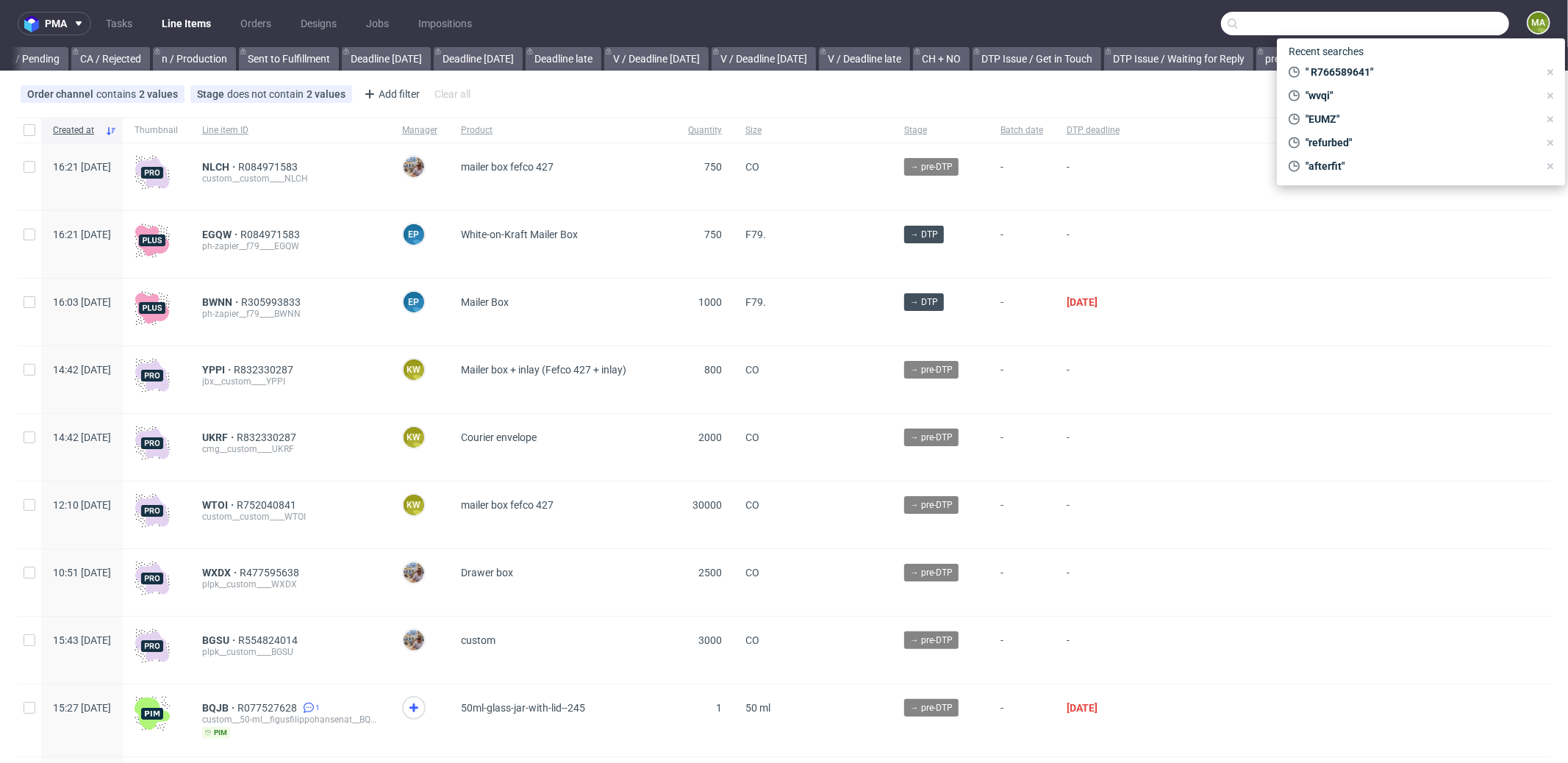
scroll to position [0, 1269]
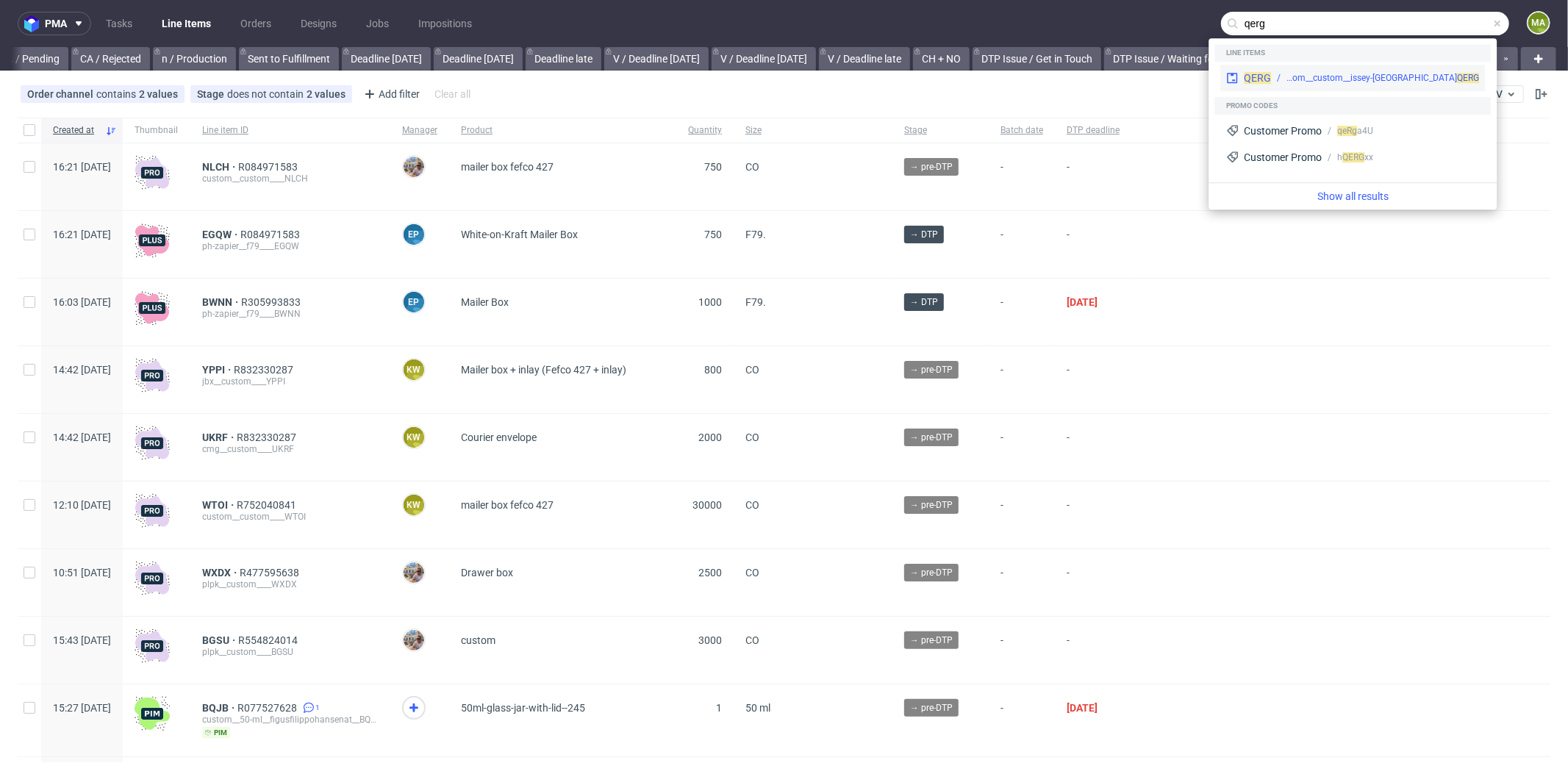
type input "qerg"
click at [1280, 85] on div "QERG custom__custom__issey-europe__ QERG" at bounding box center [1352, 78] width 265 height 27
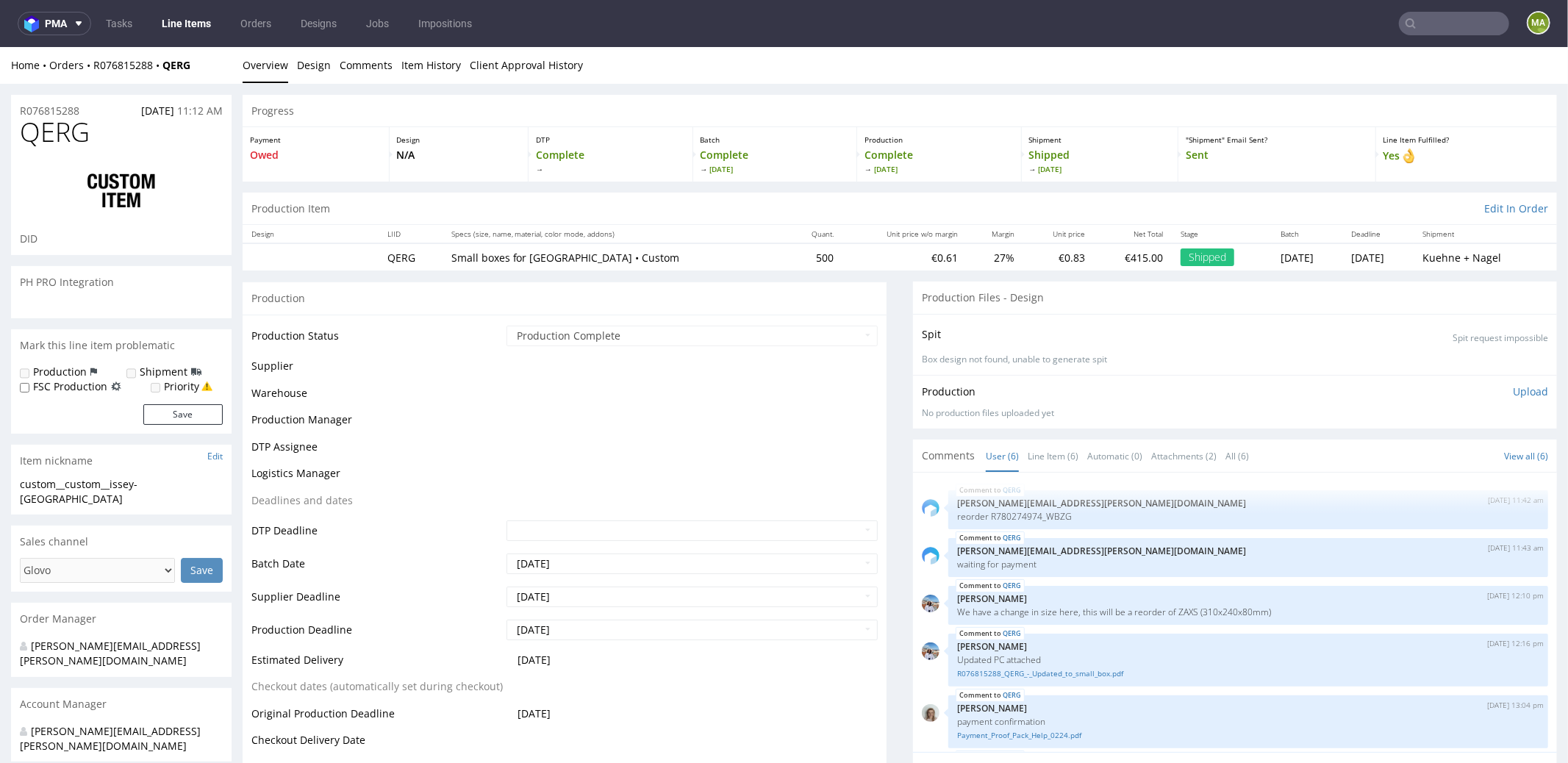
scroll to position [53, 0]
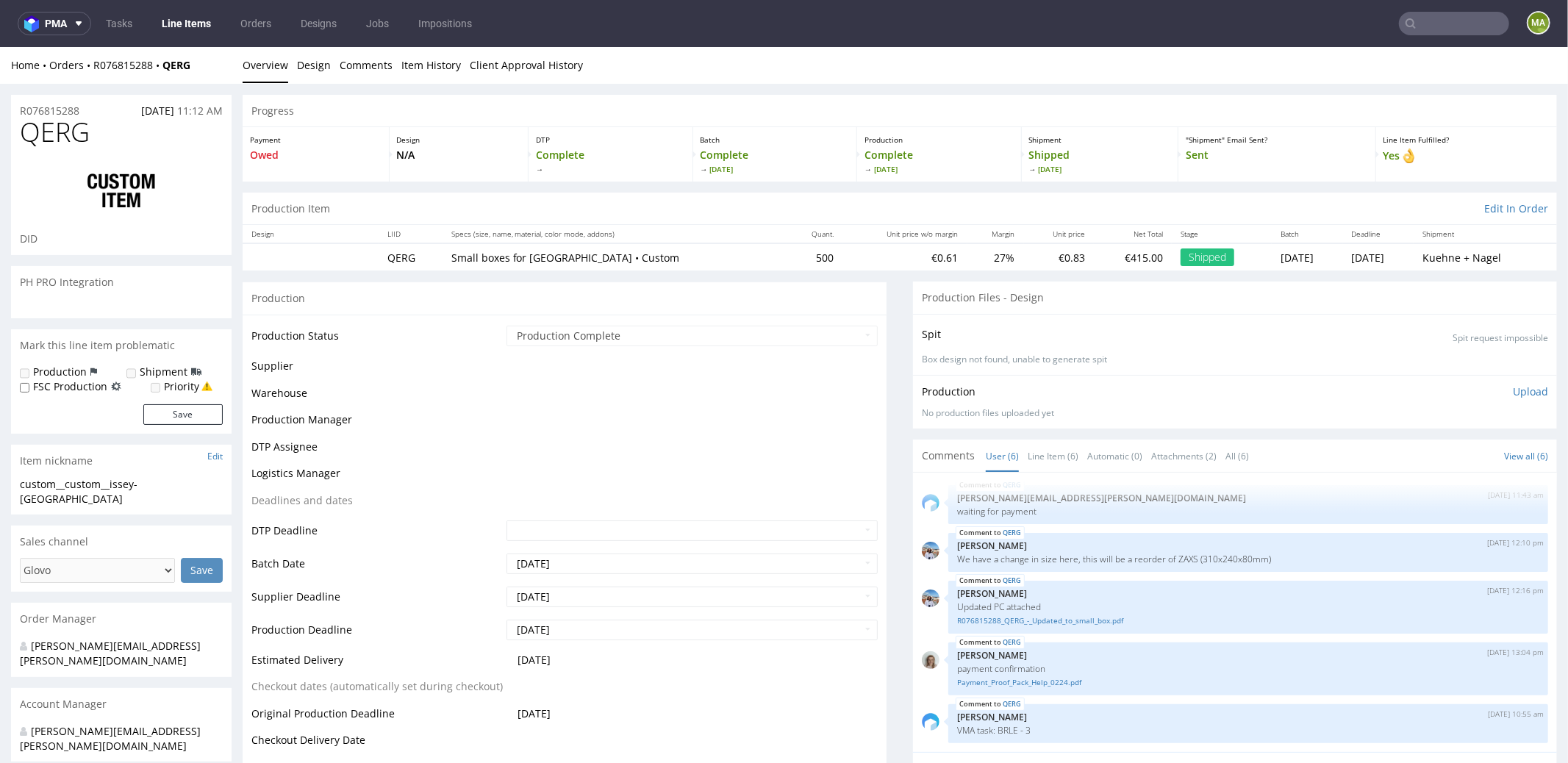
select select "in_progress"
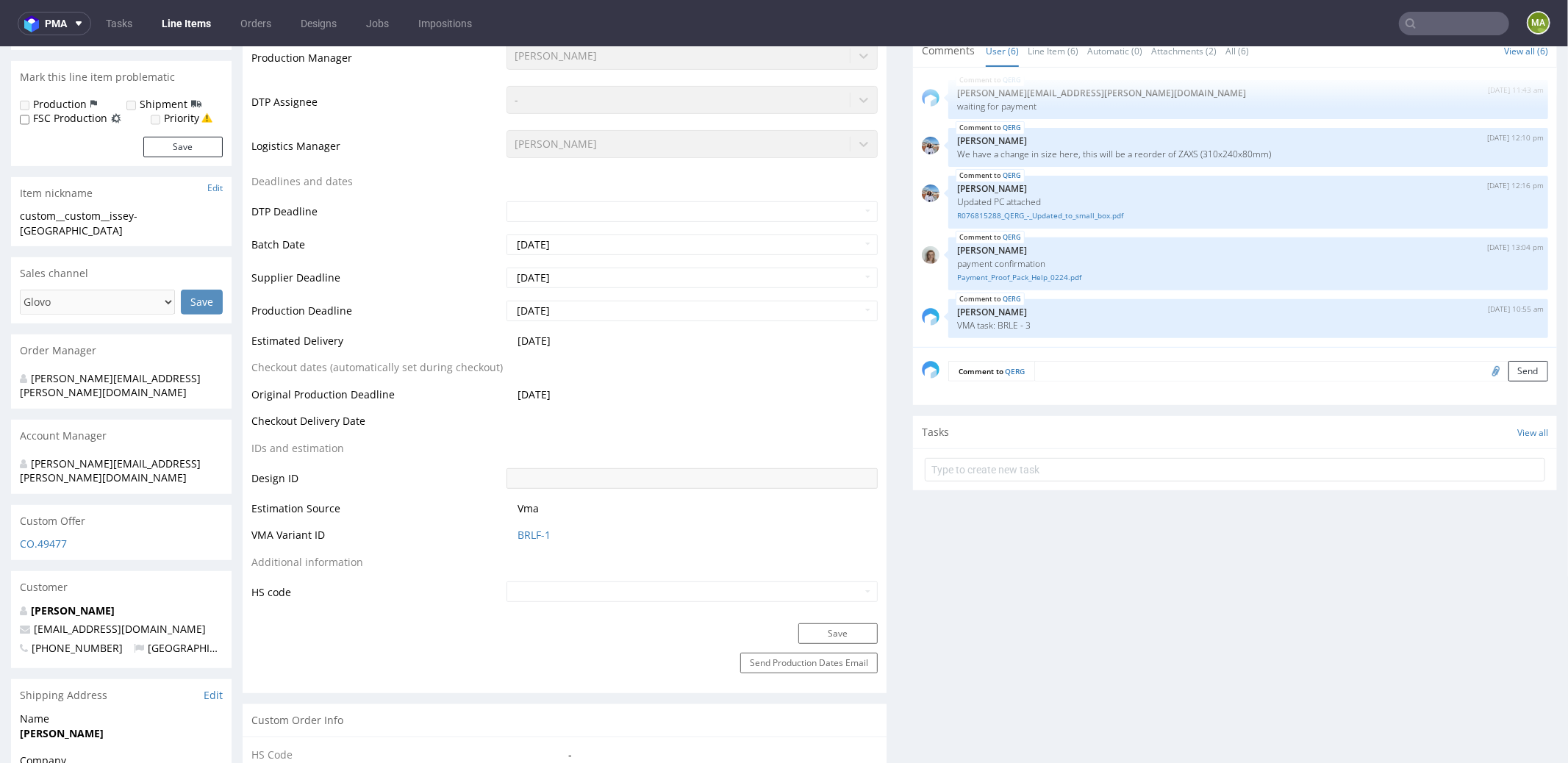
scroll to position [0, 0]
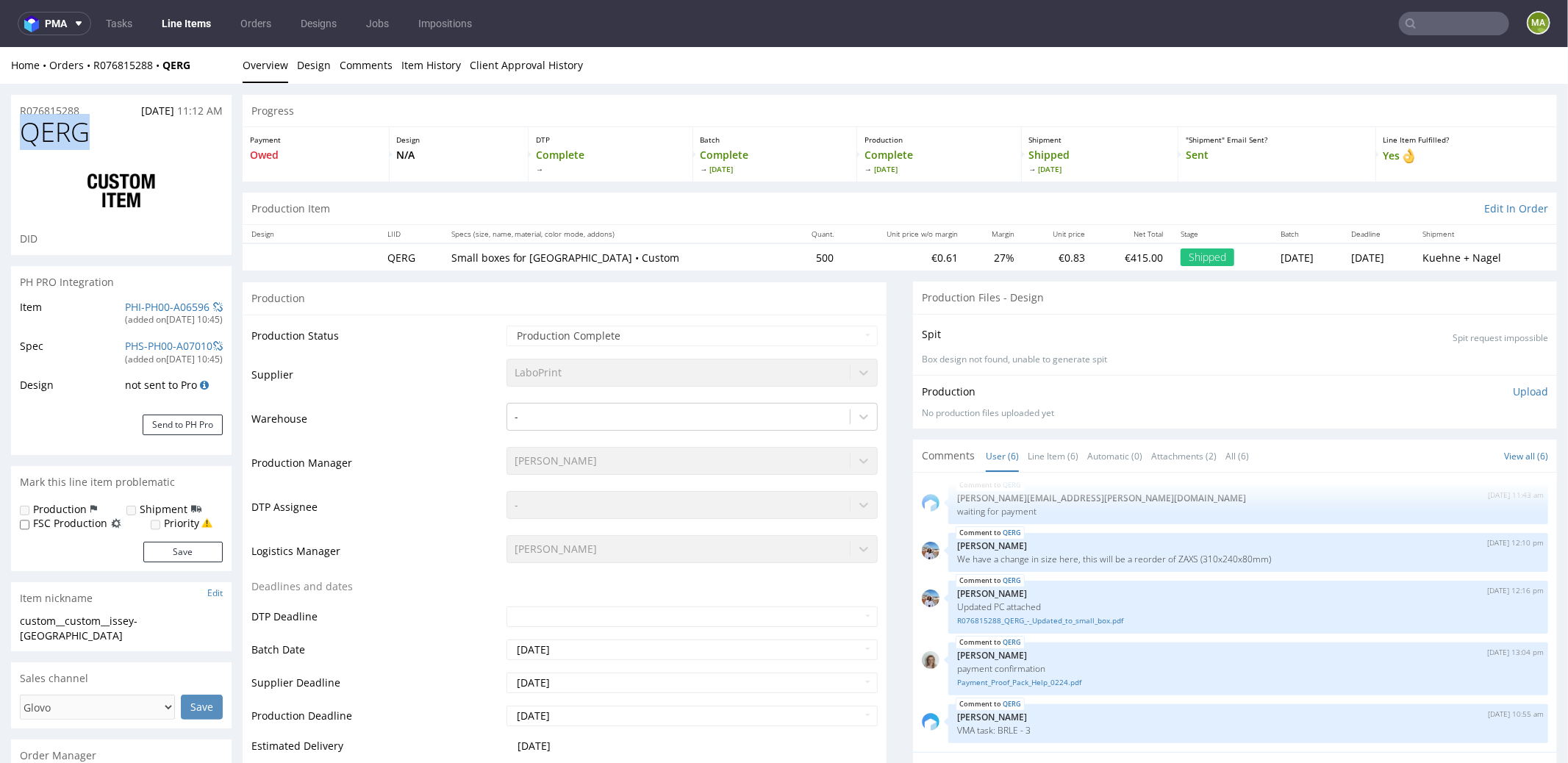
drag, startPoint x: 59, startPoint y: 136, endPoint x: 0, endPoint y: 130, distance: 59.3
copy span "QERG"
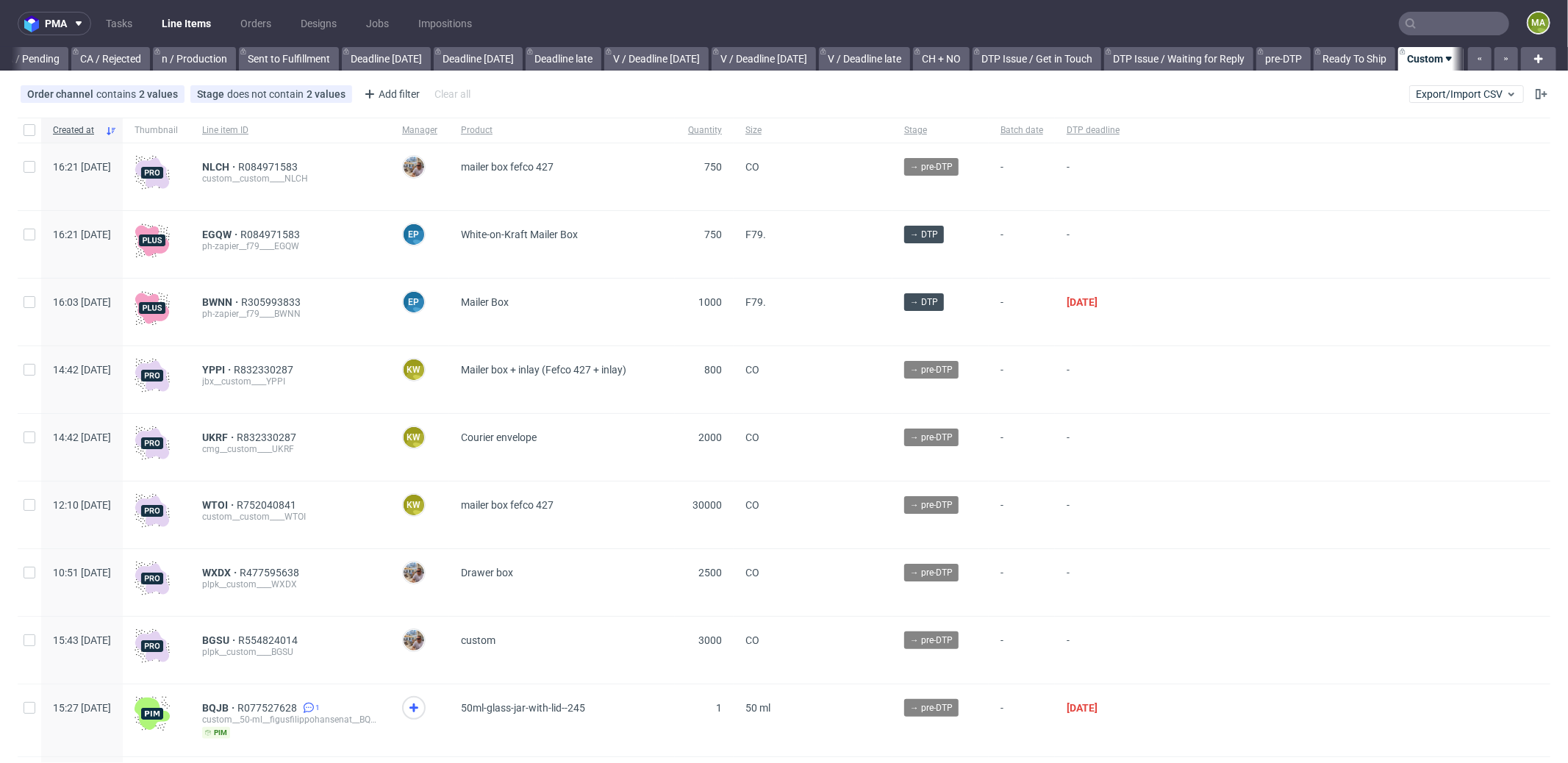
scroll to position [0, 1269]
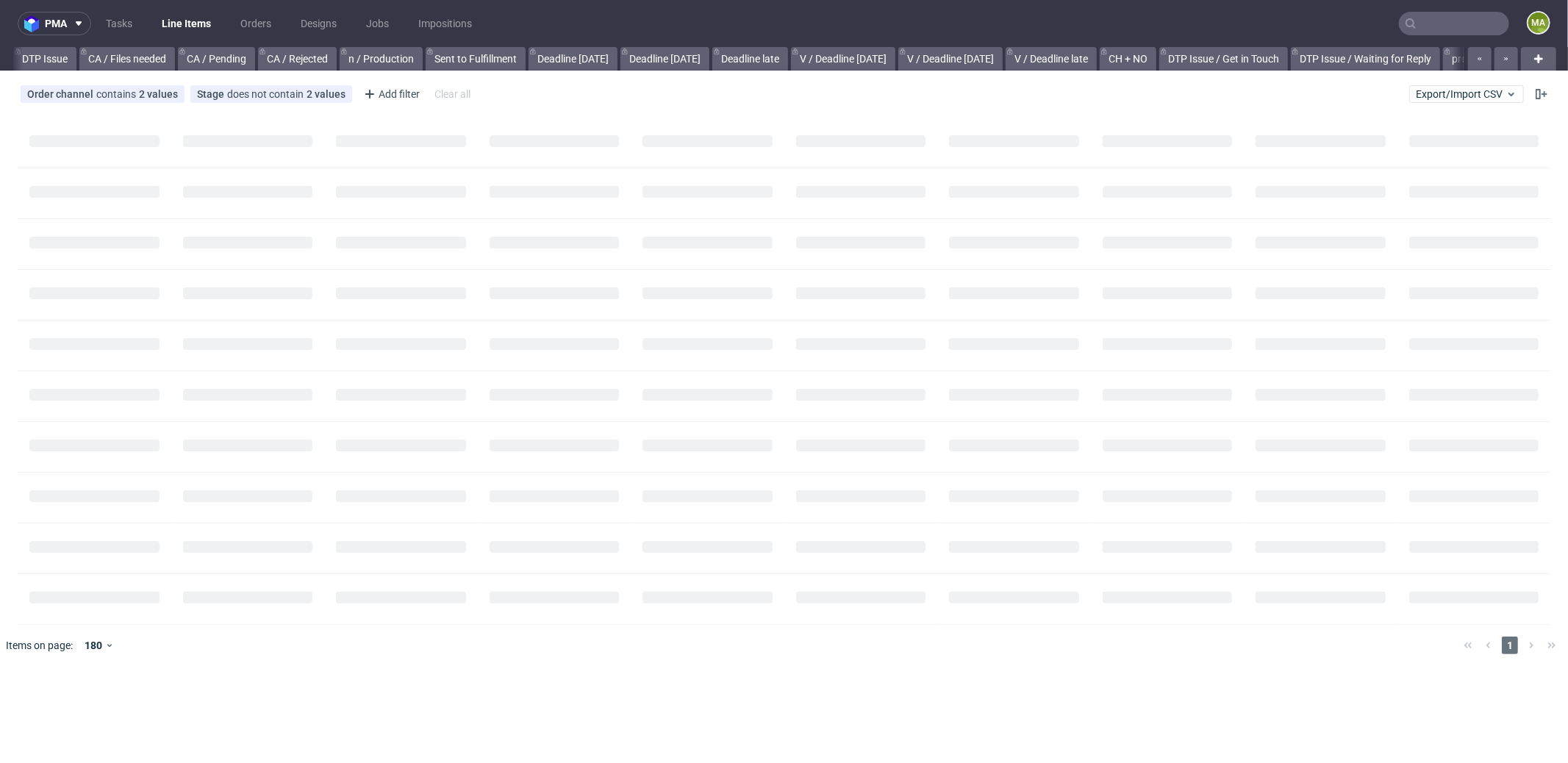
click at [1462, 23] on input "text" at bounding box center [1453, 23] width 110 height 24
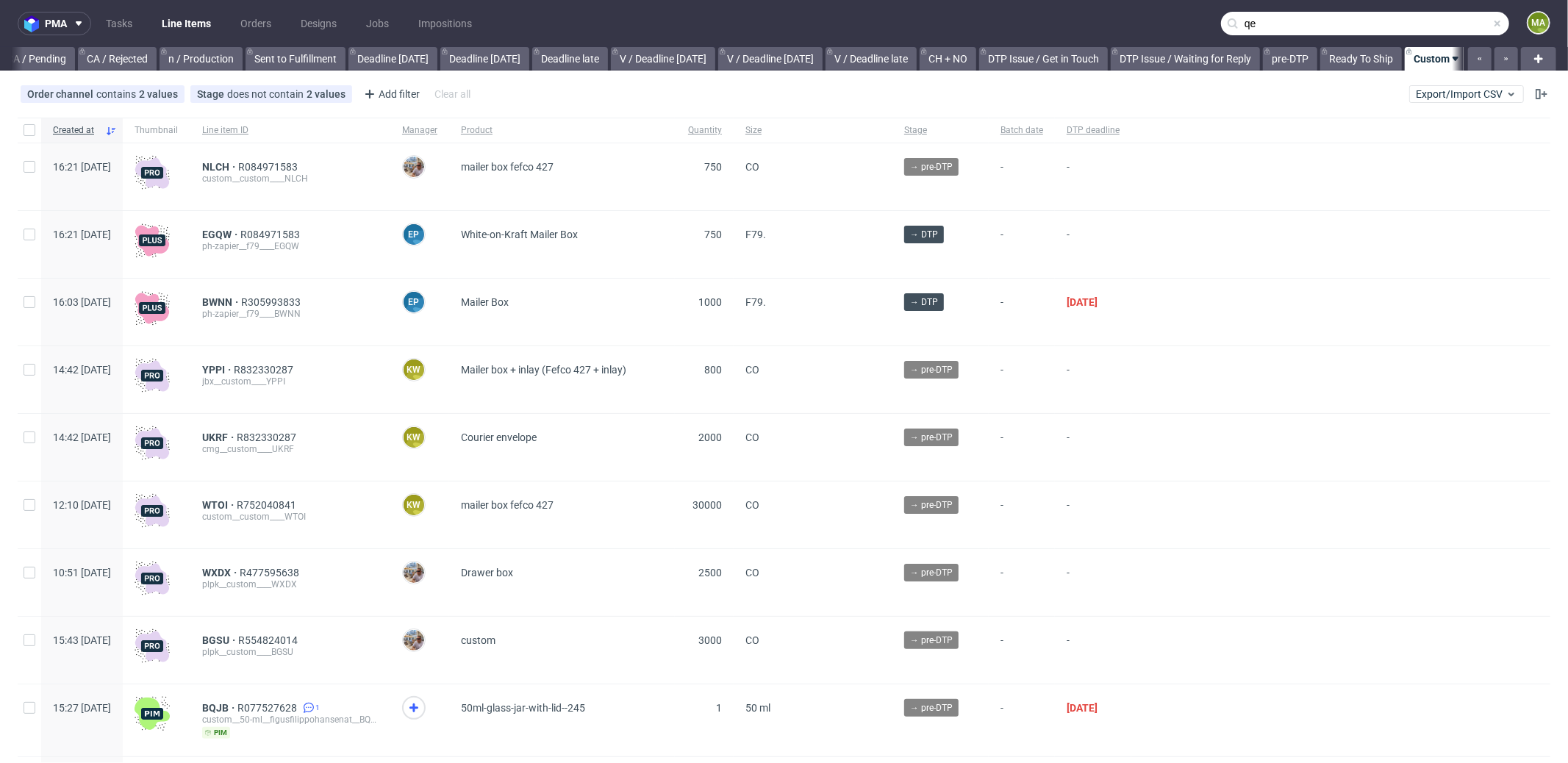
scroll to position [0, 1269]
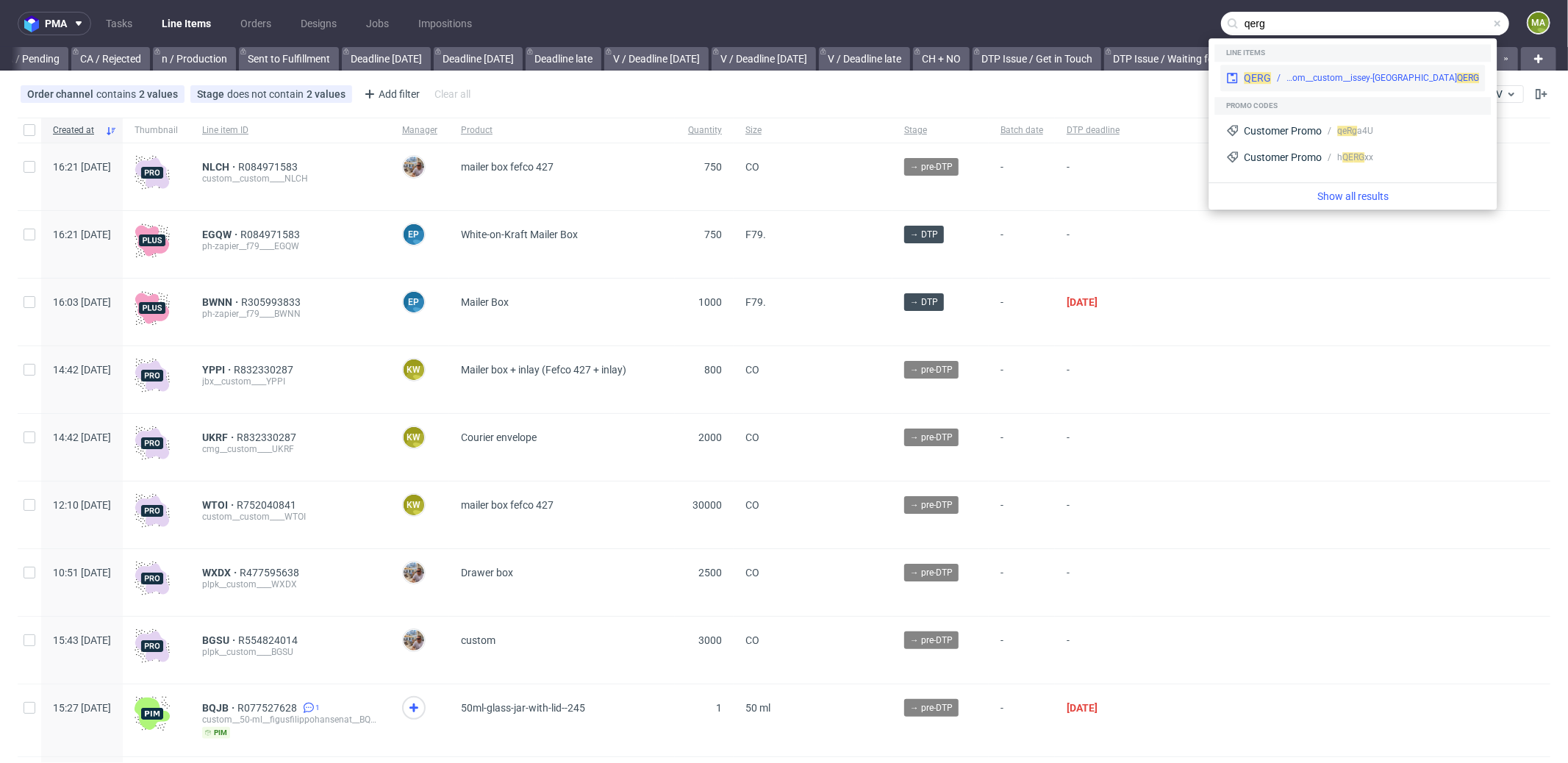
type input "qerg"
click at [1301, 80] on div "custom__custom__issey-europe__ QERG" at bounding box center [1384, 78] width 193 height 13
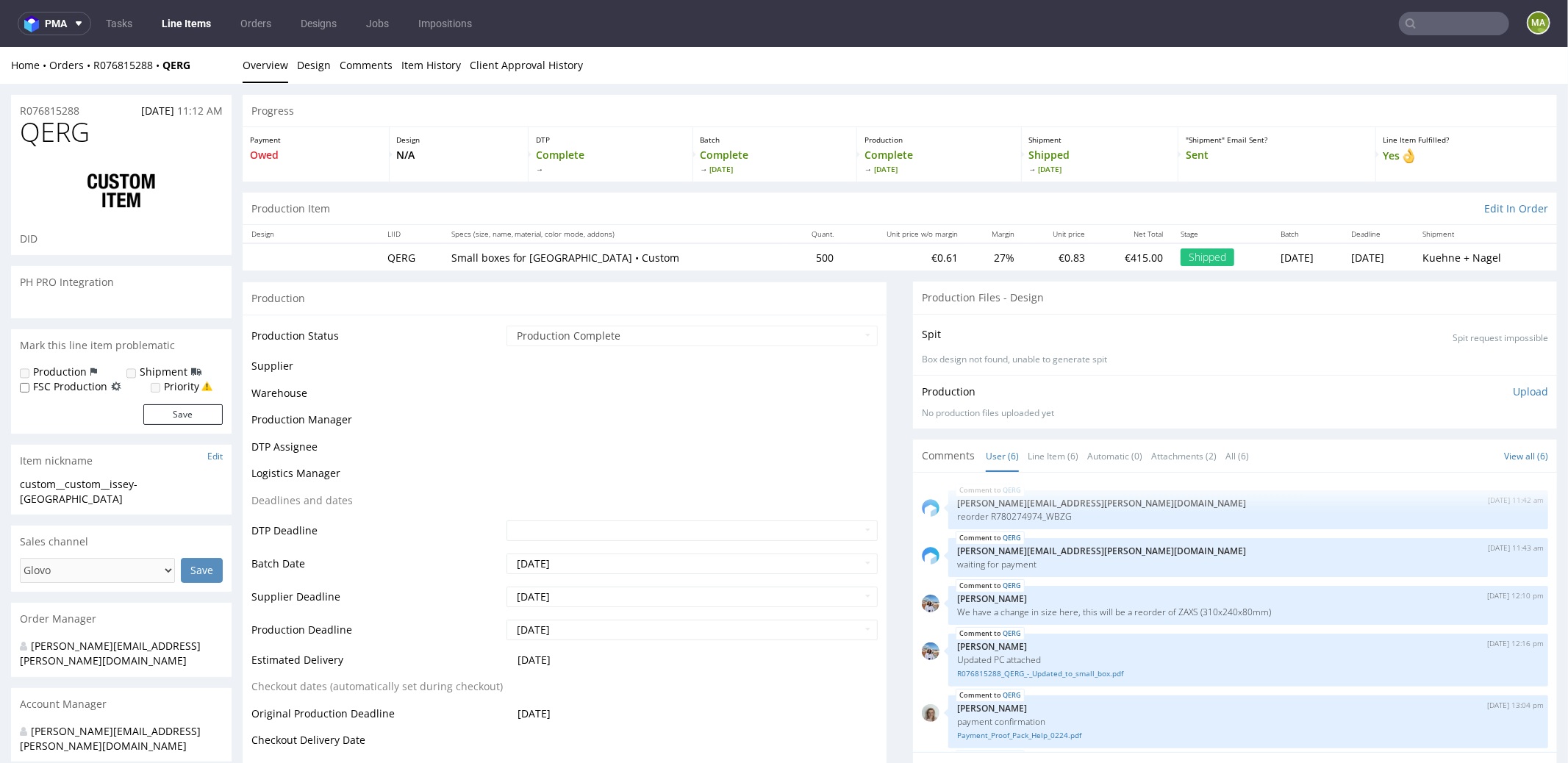
scroll to position [53, 0]
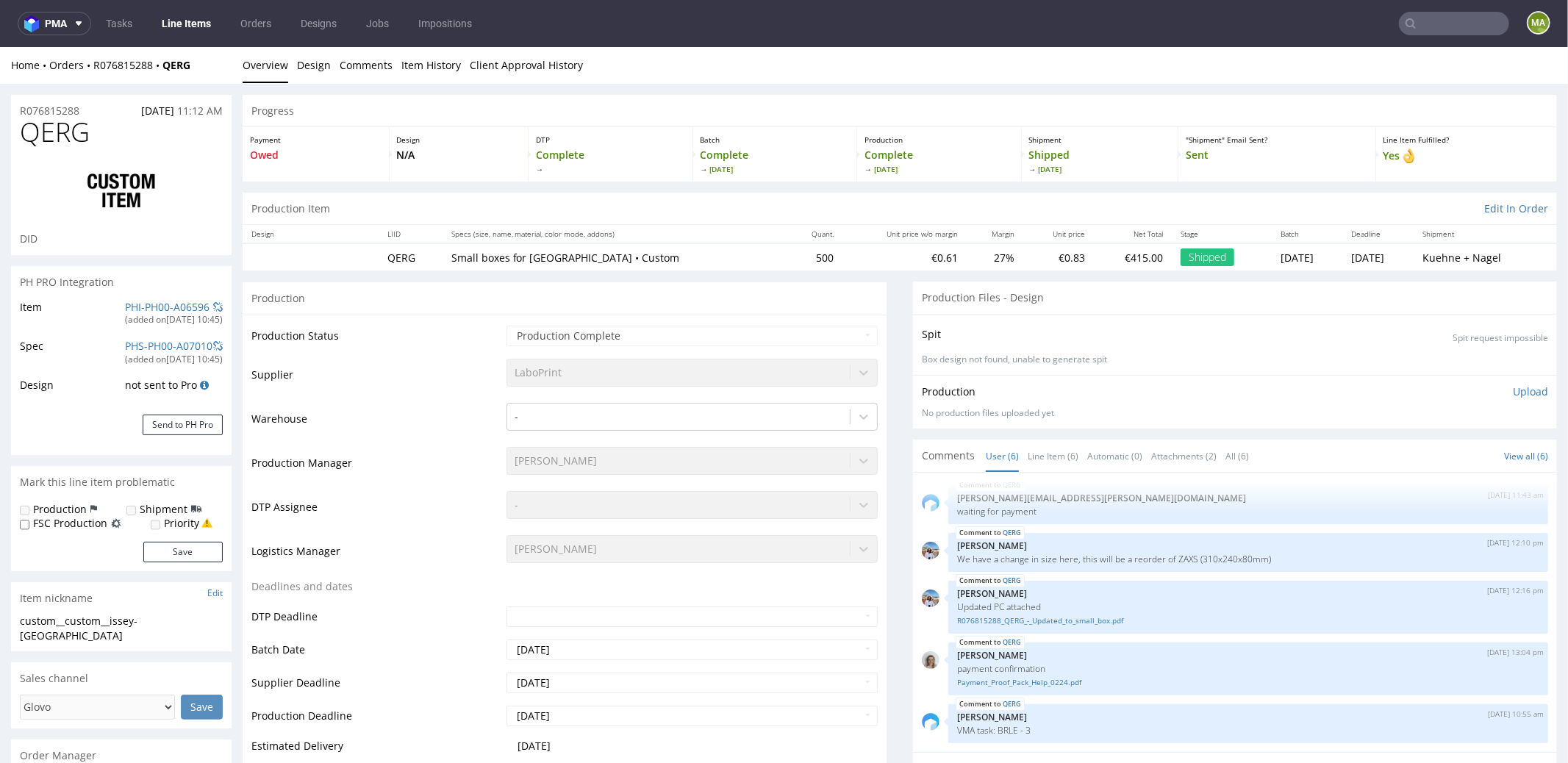
select select "in_progress"
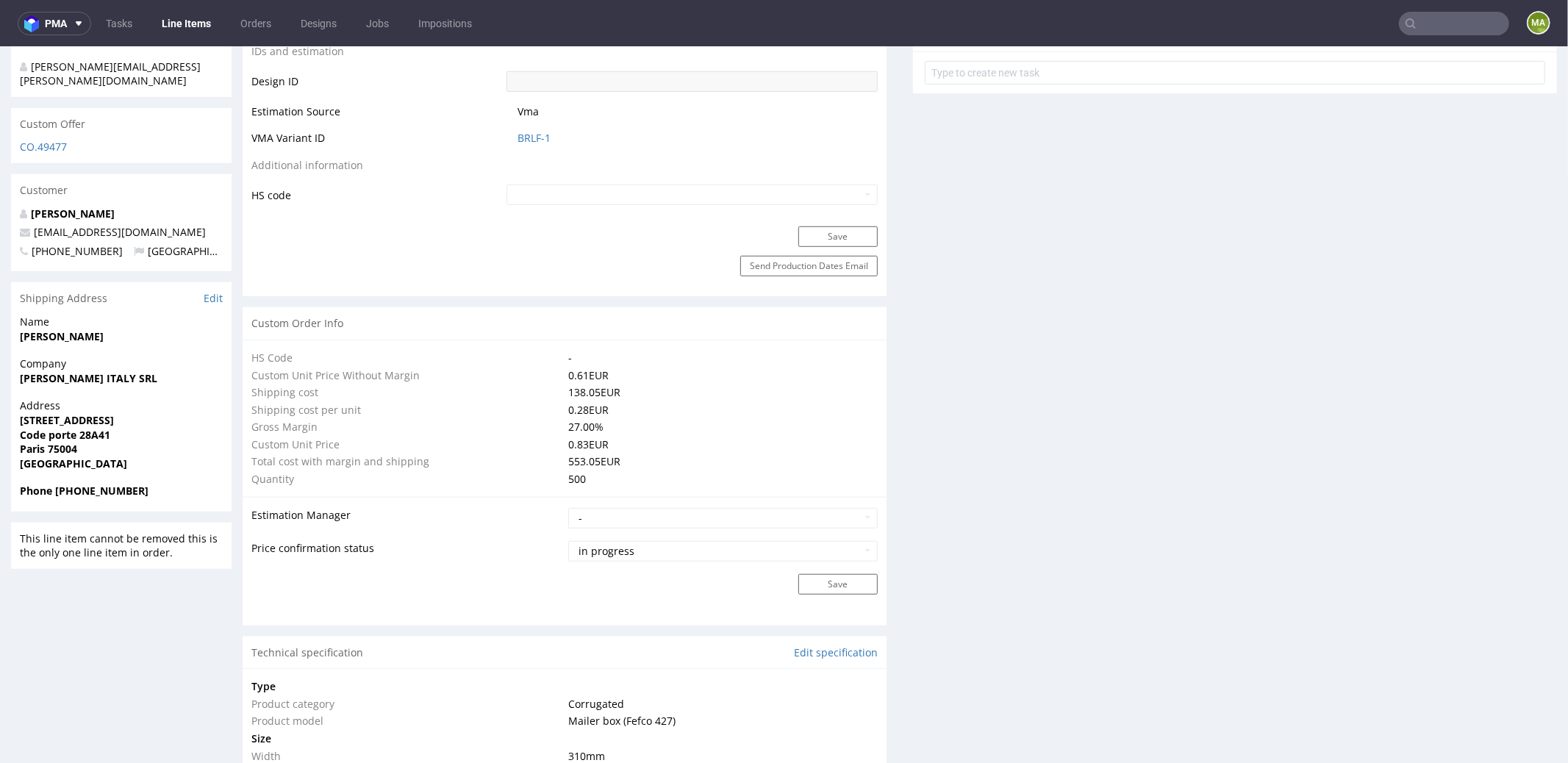
scroll to position [1111, 0]
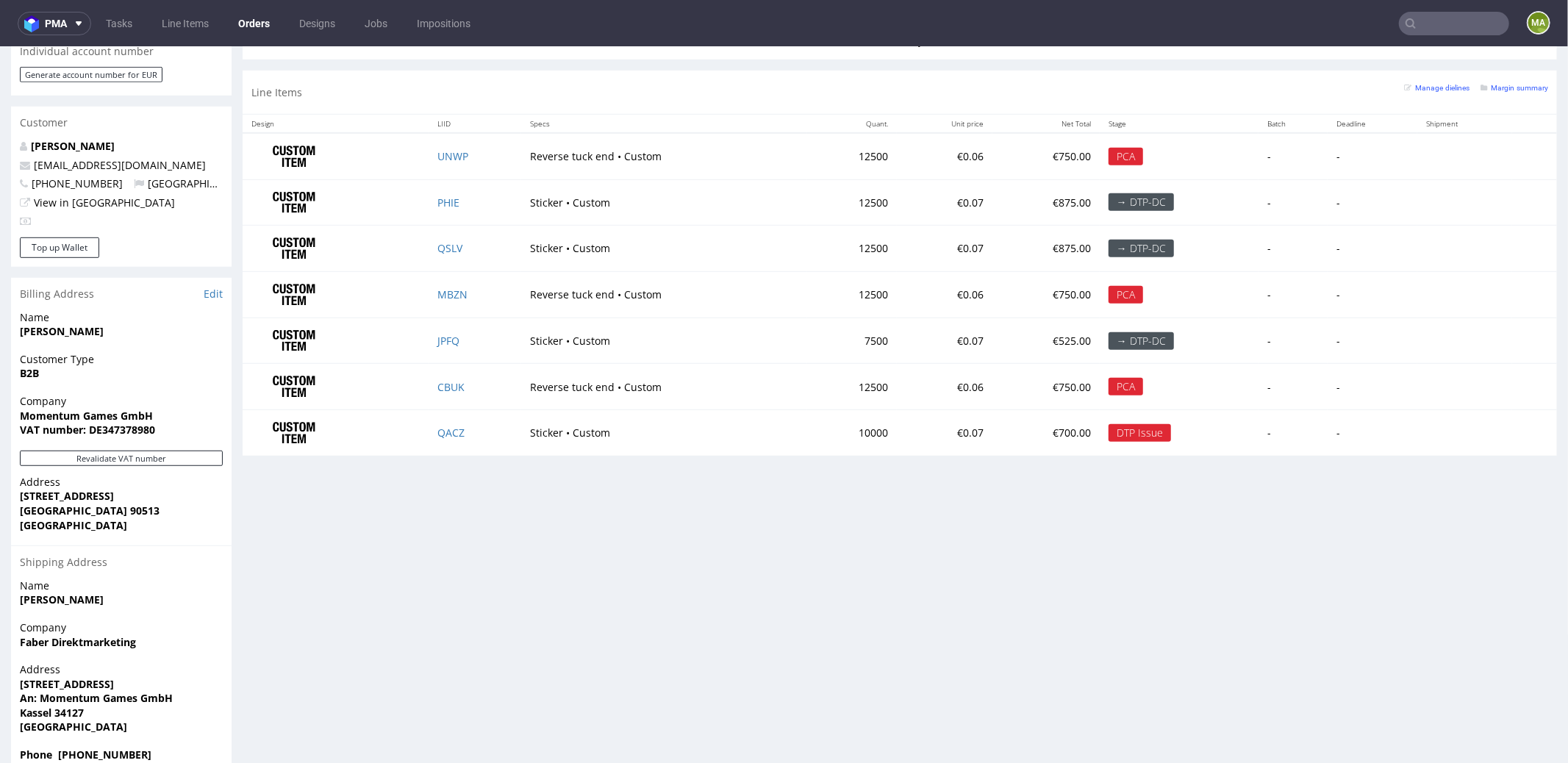
scroll to position [722, 0]
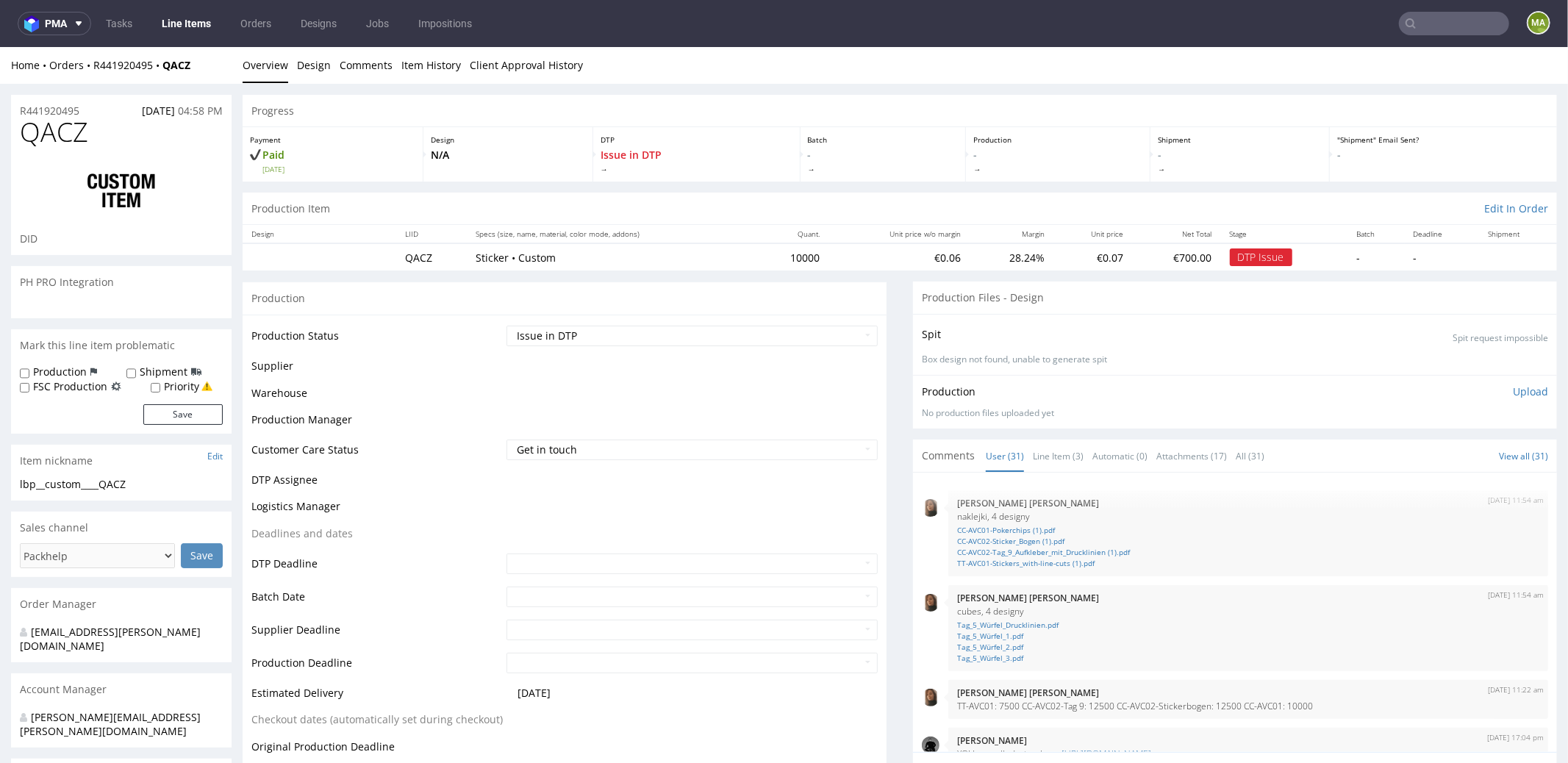
scroll to position [1654, 0]
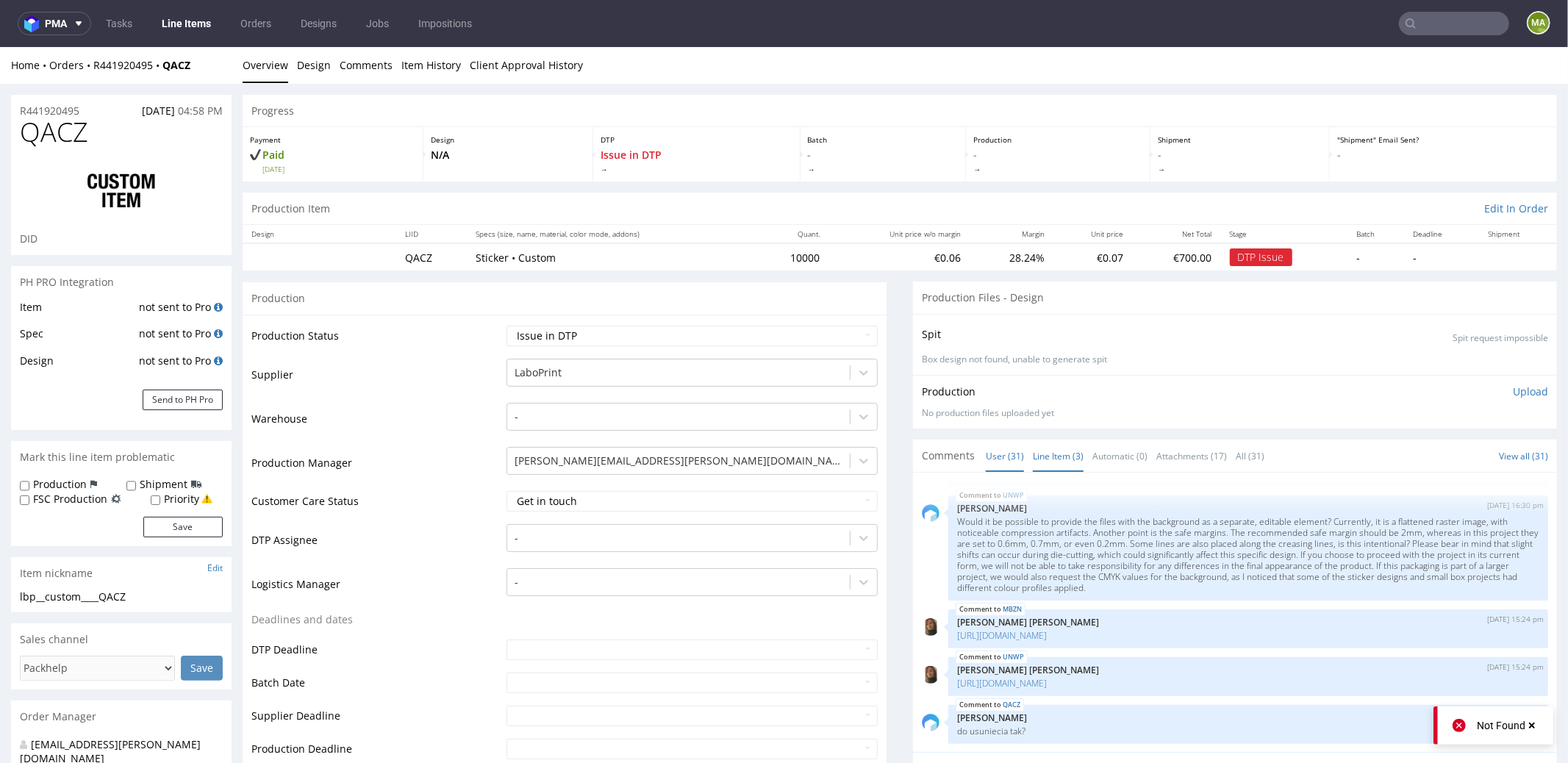
click at [1067, 463] on link "Line Item (3)" at bounding box center [1058, 455] width 51 height 32
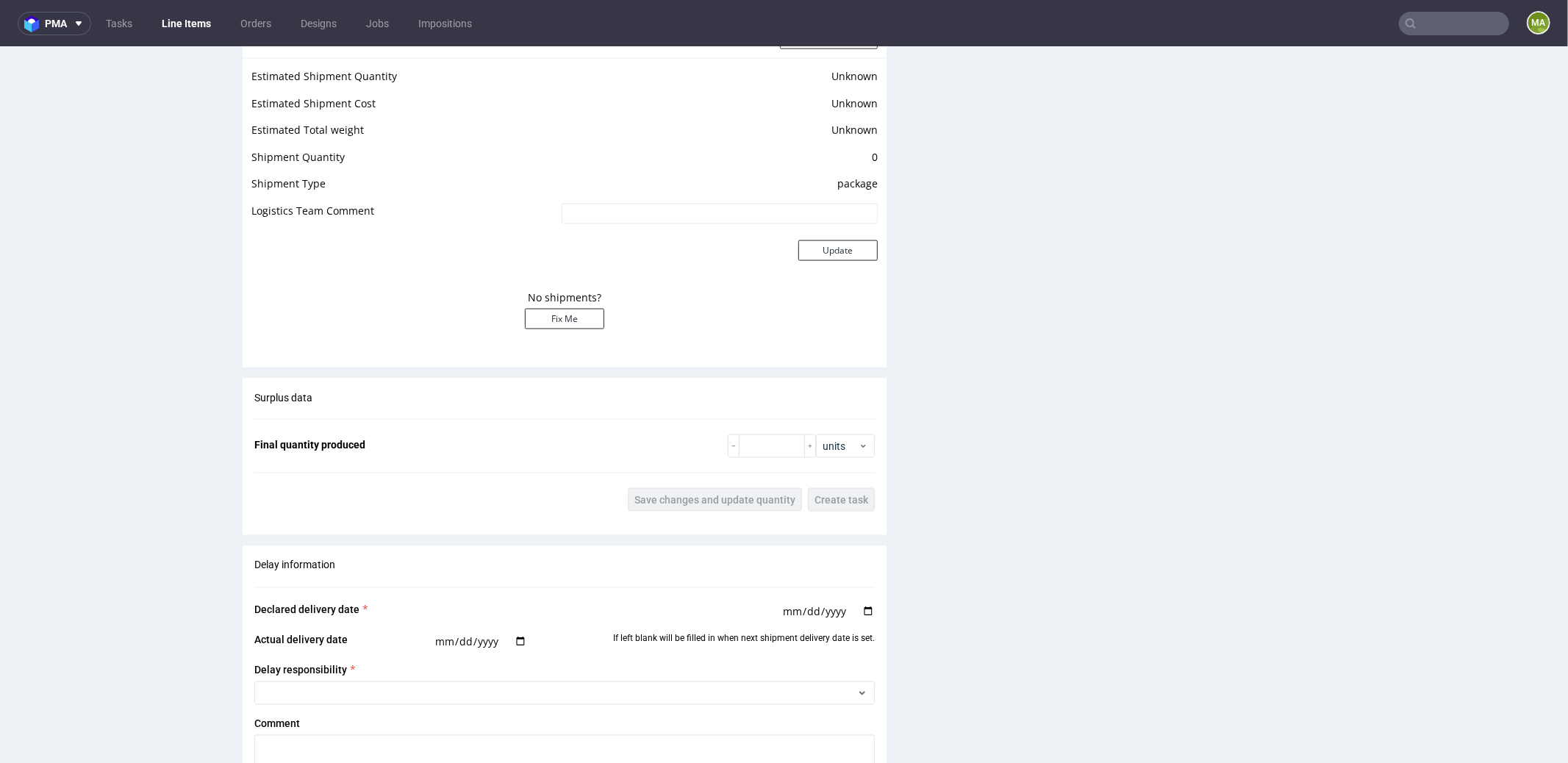
scroll to position [2482, 0]
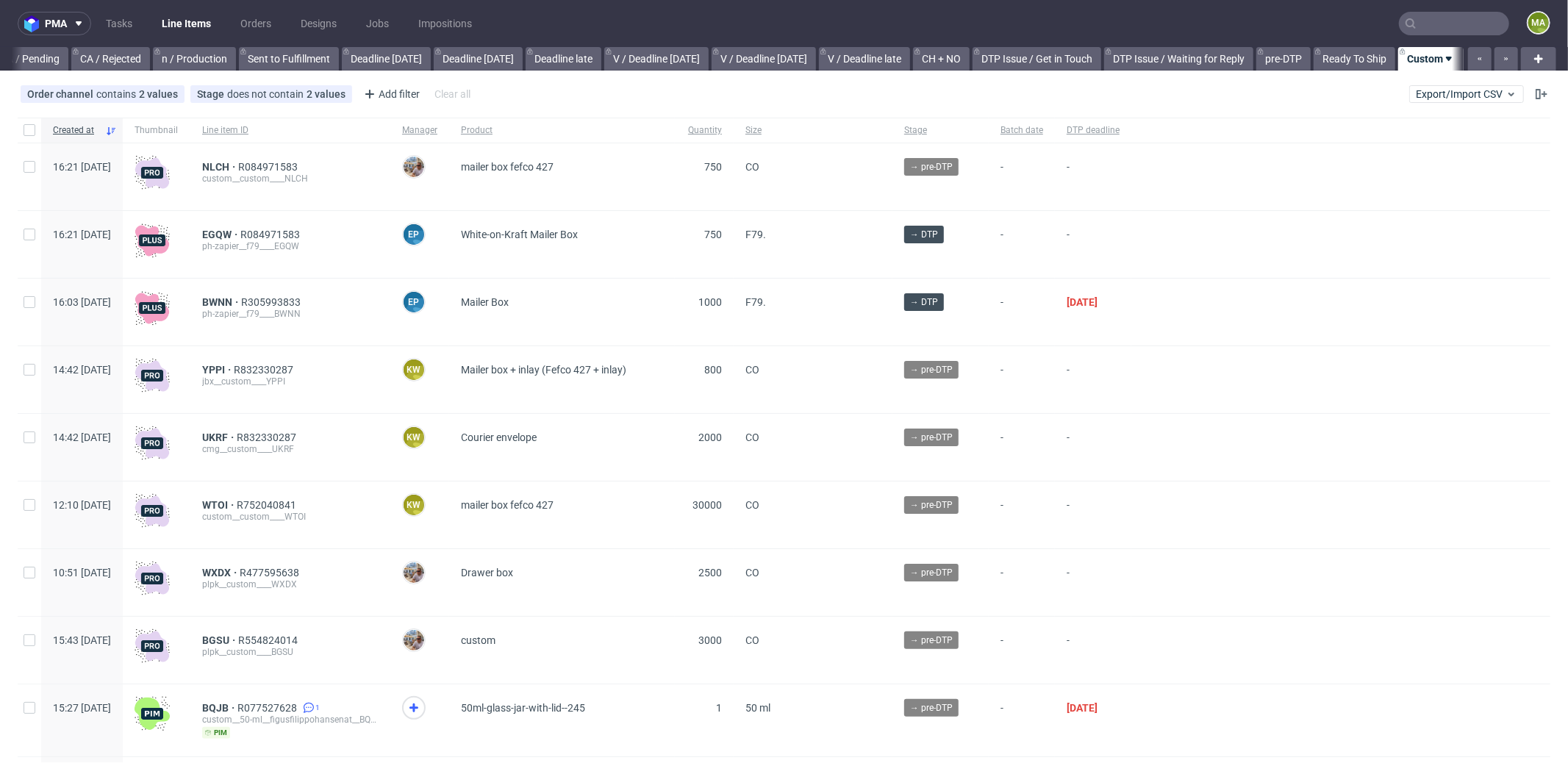
scroll to position [0, 1269]
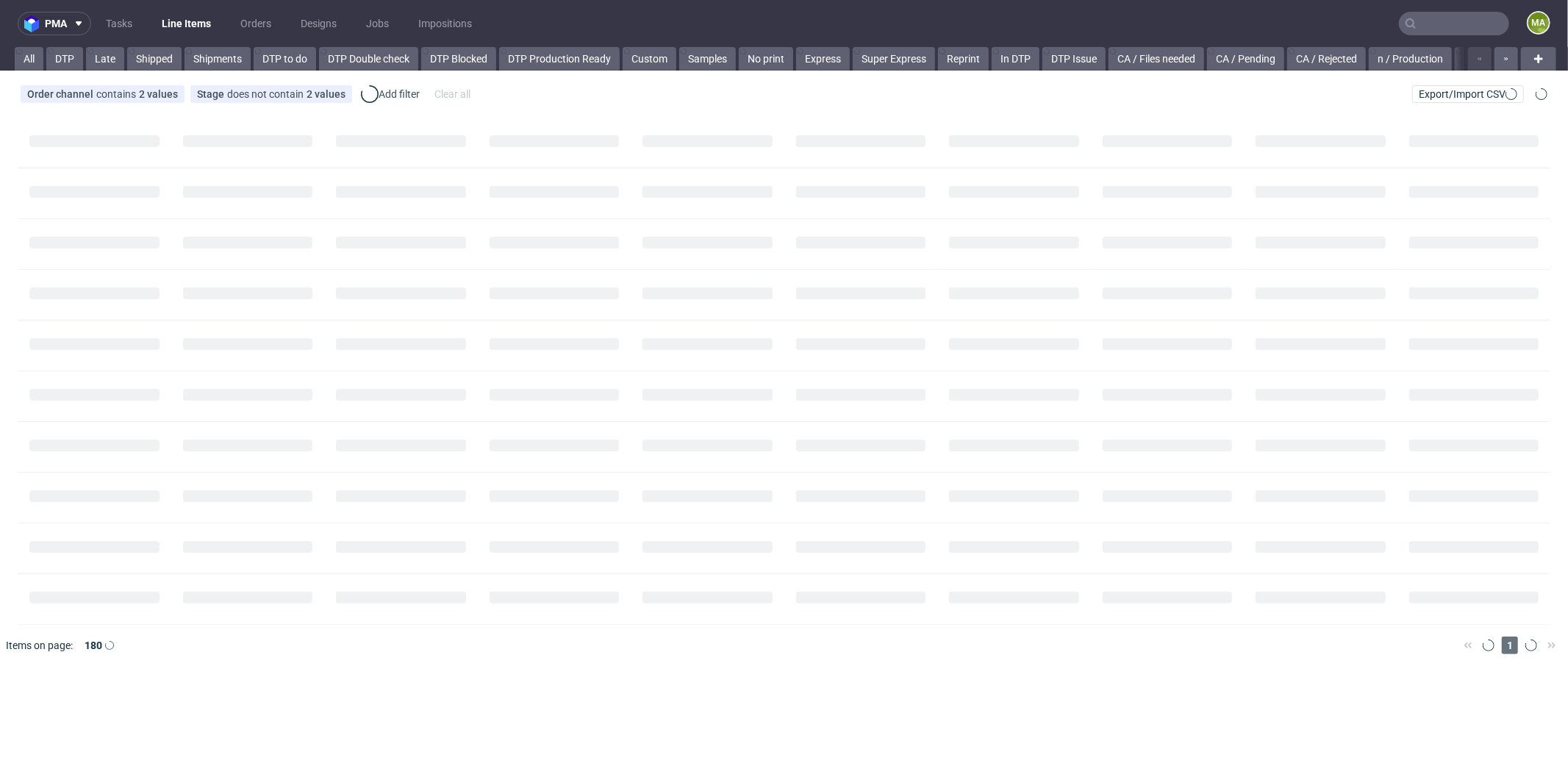
click at [1444, 27] on input "text" at bounding box center [1453, 23] width 110 height 24
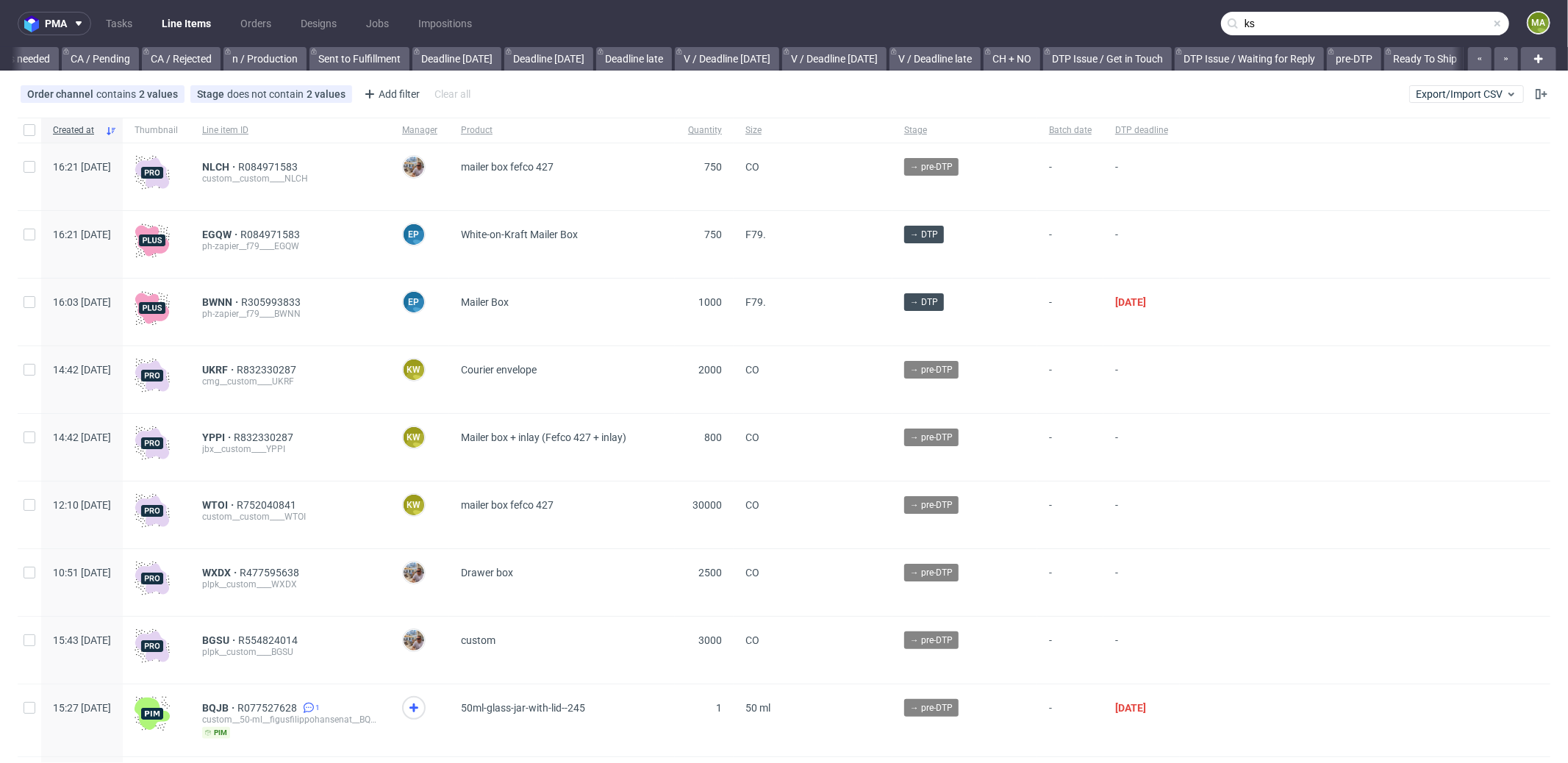
scroll to position [0, 1269]
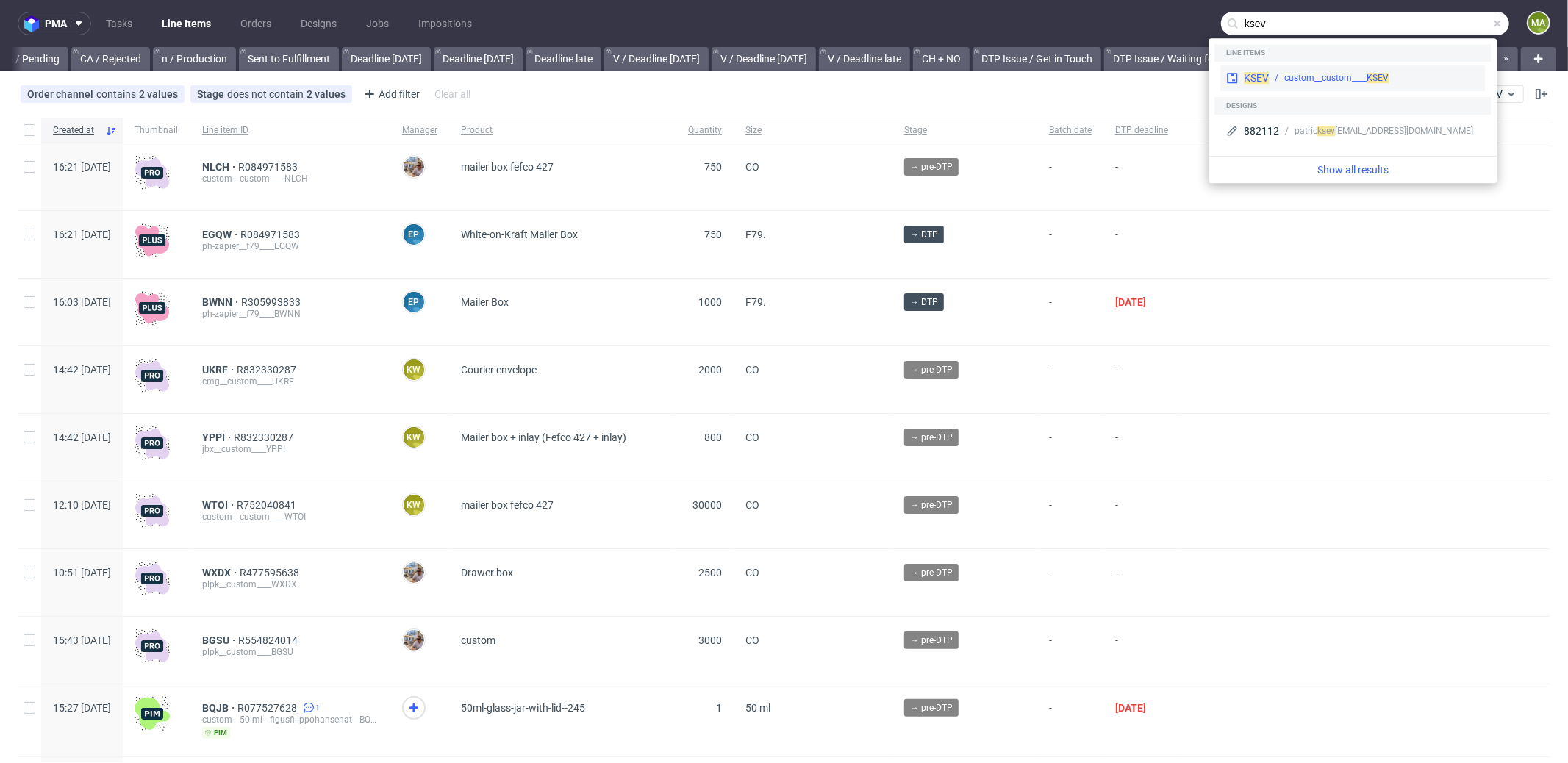
type input "ksev"
click at [1407, 75] on div "custom__custom____ KSEV" at bounding box center [1374, 78] width 210 height 13
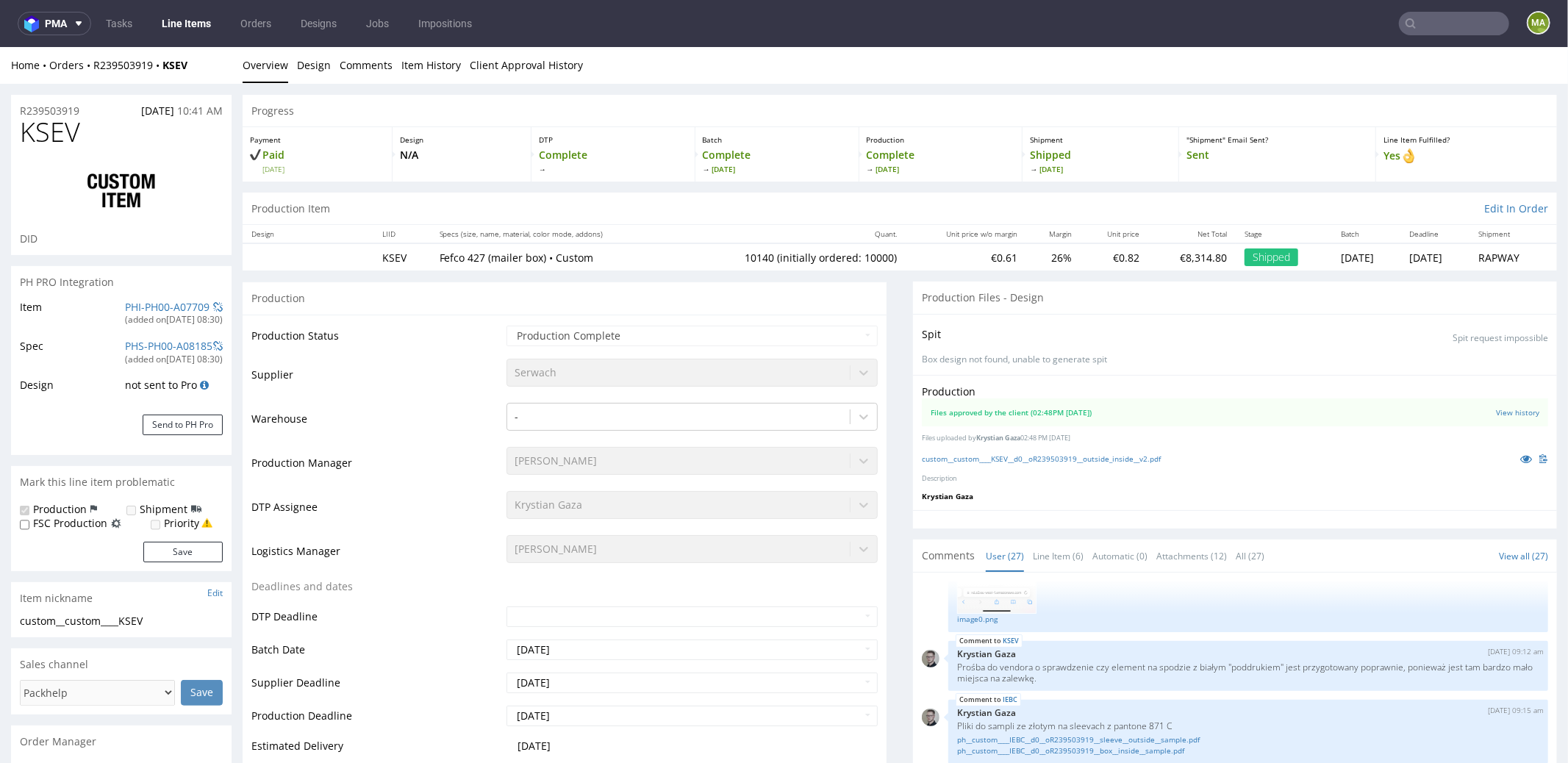
scroll to position [1454, 0]
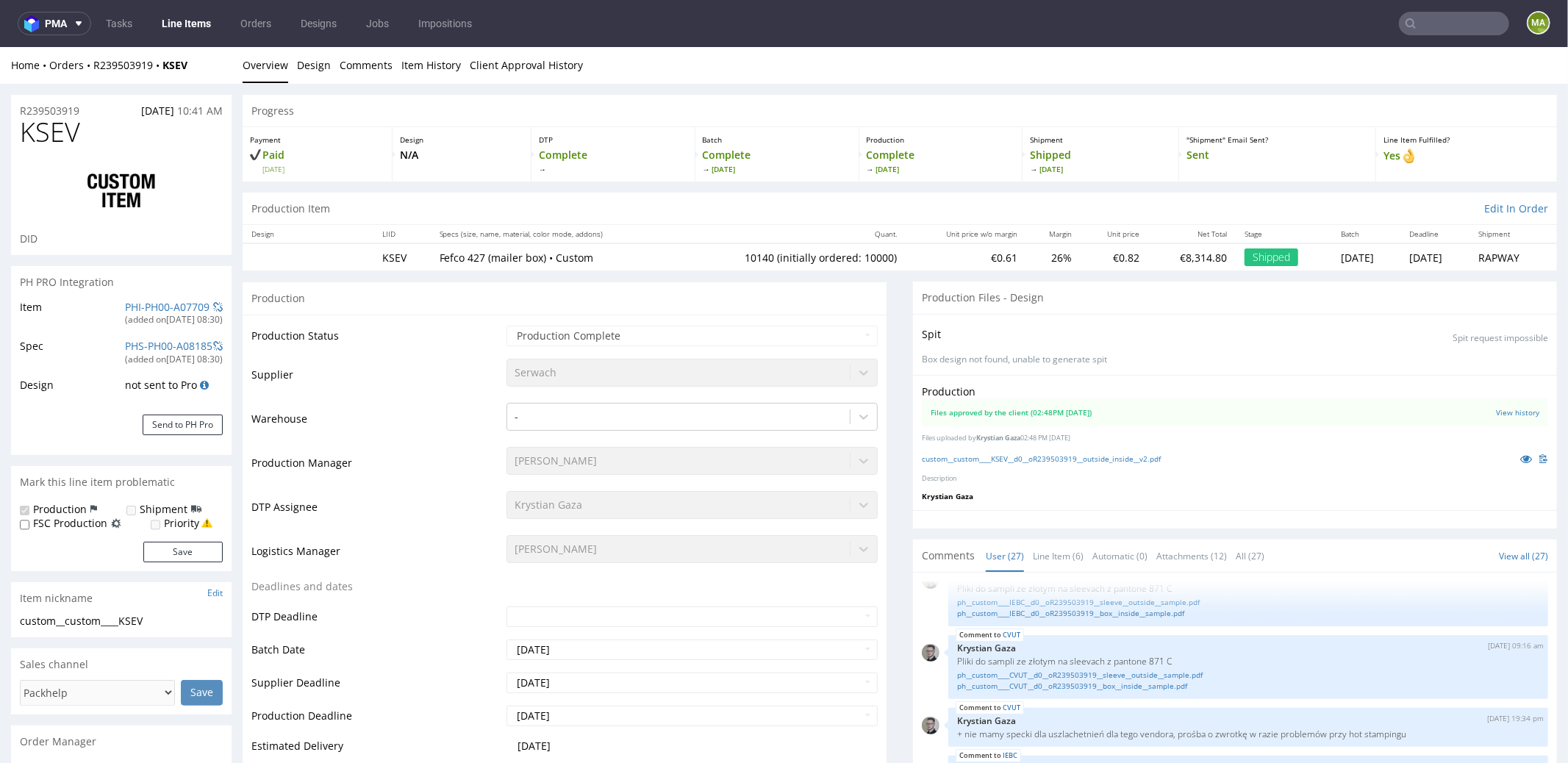
select select "in_progress"
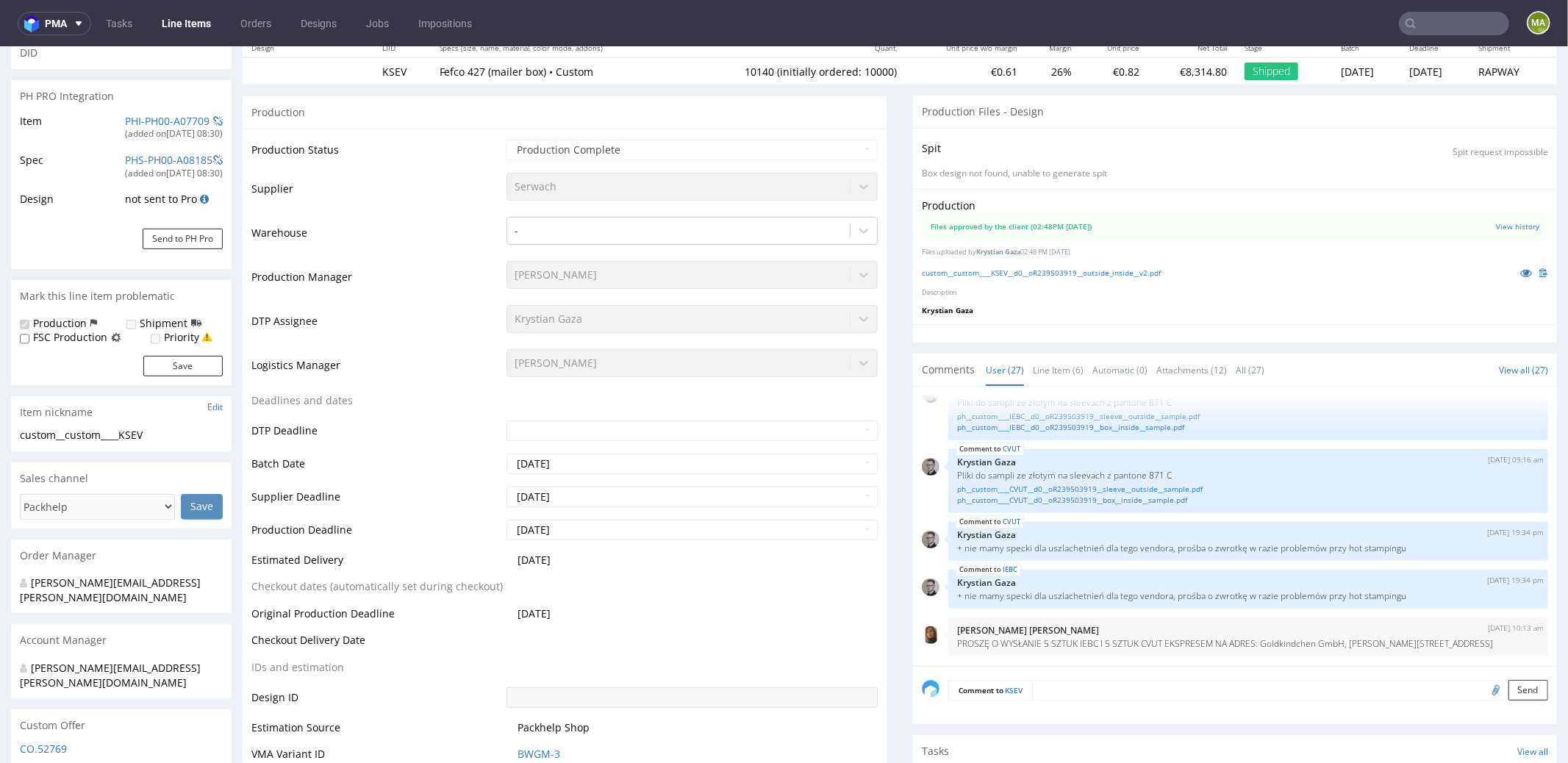
scroll to position [0, 0]
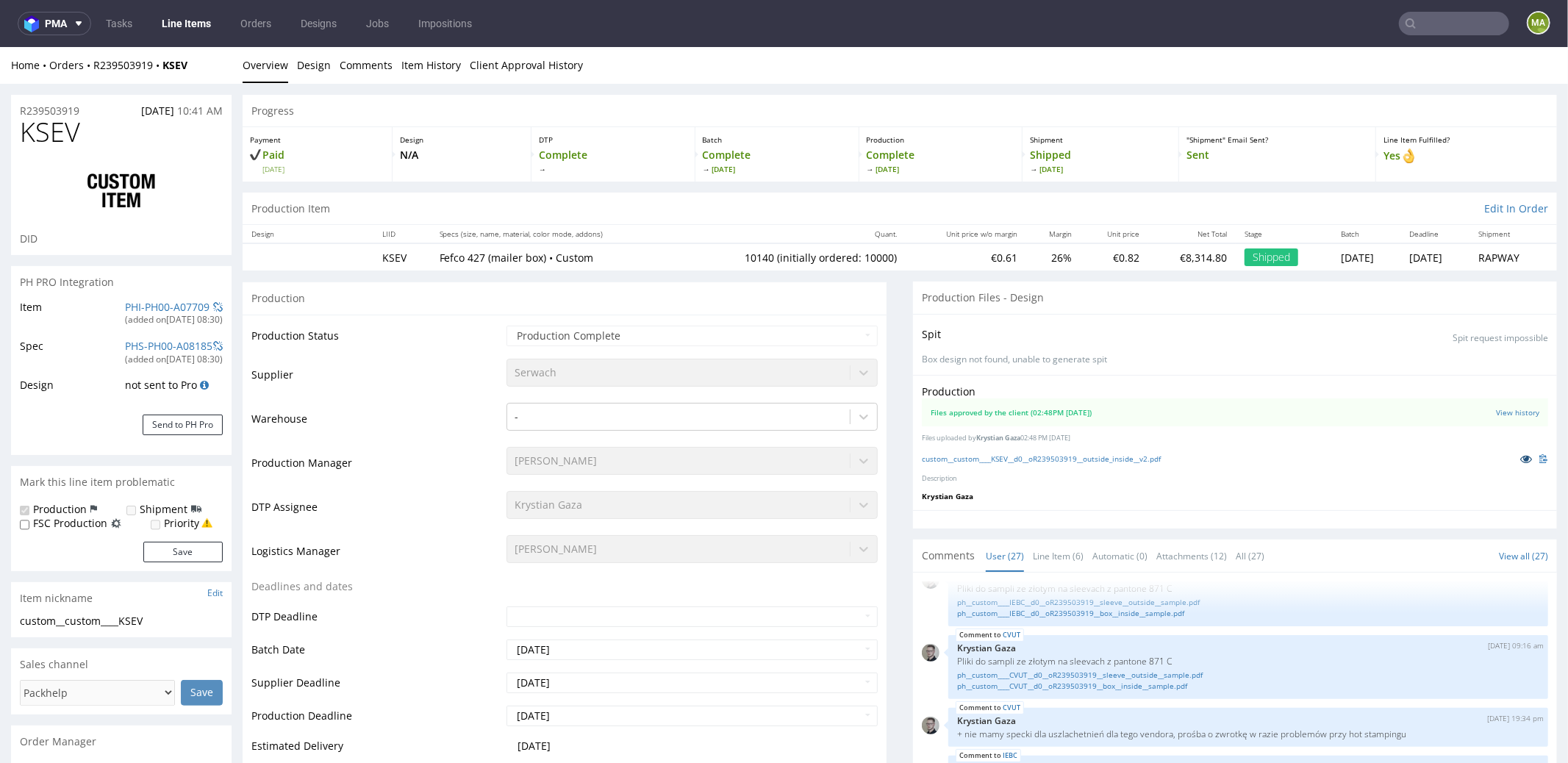
click at [1520, 454] on icon at bounding box center [1526, 457] width 11 height 11
drag, startPoint x: 84, startPoint y: 138, endPoint x: 0, endPoint y: 135, distance: 84.1
copy span "KSEV"
click at [1406, 24] on icon at bounding box center [1411, 23] width 11 height 11
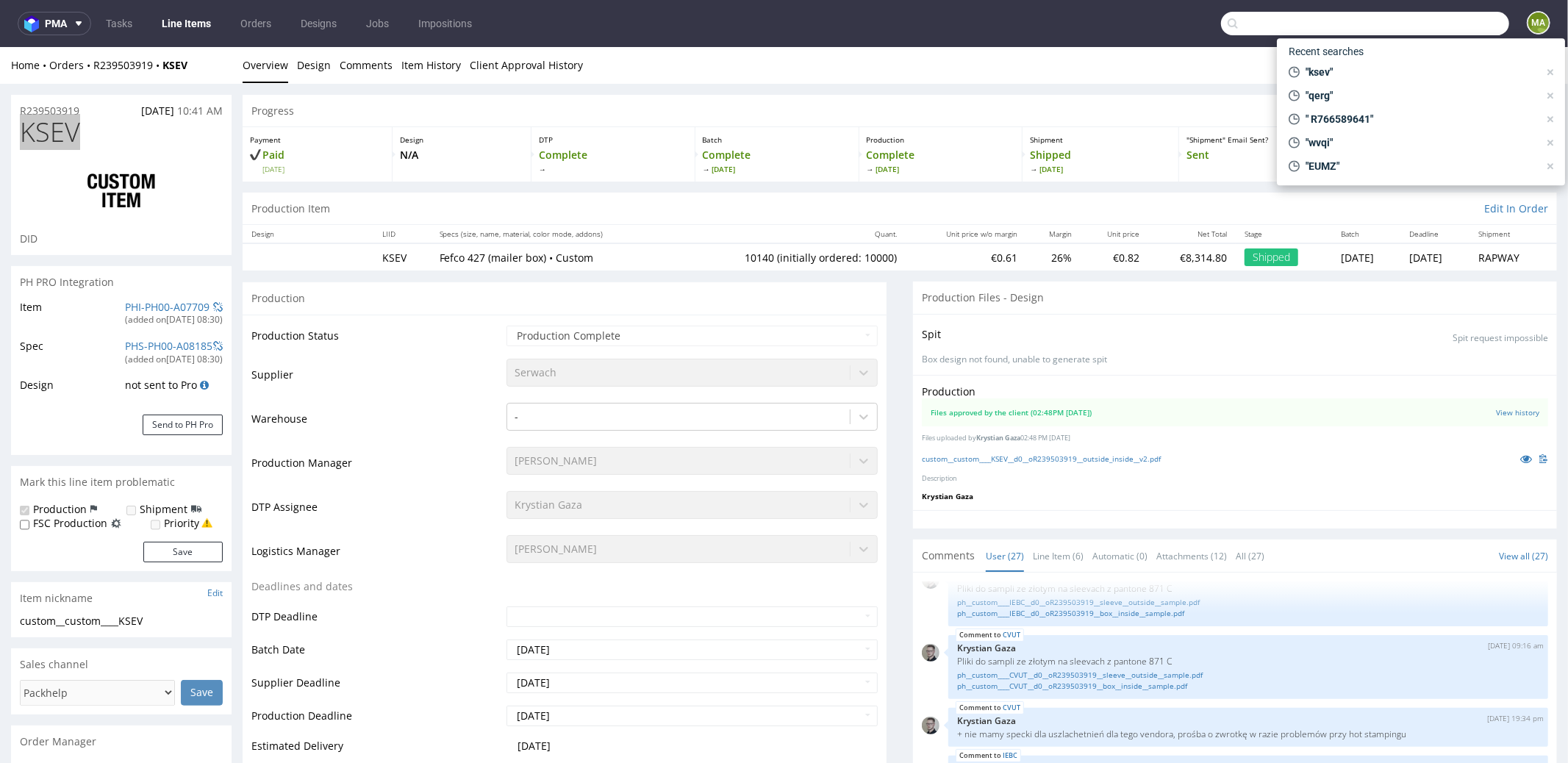
click at [1407, 24] on input "text" at bounding box center [1365, 23] width 289 height 24
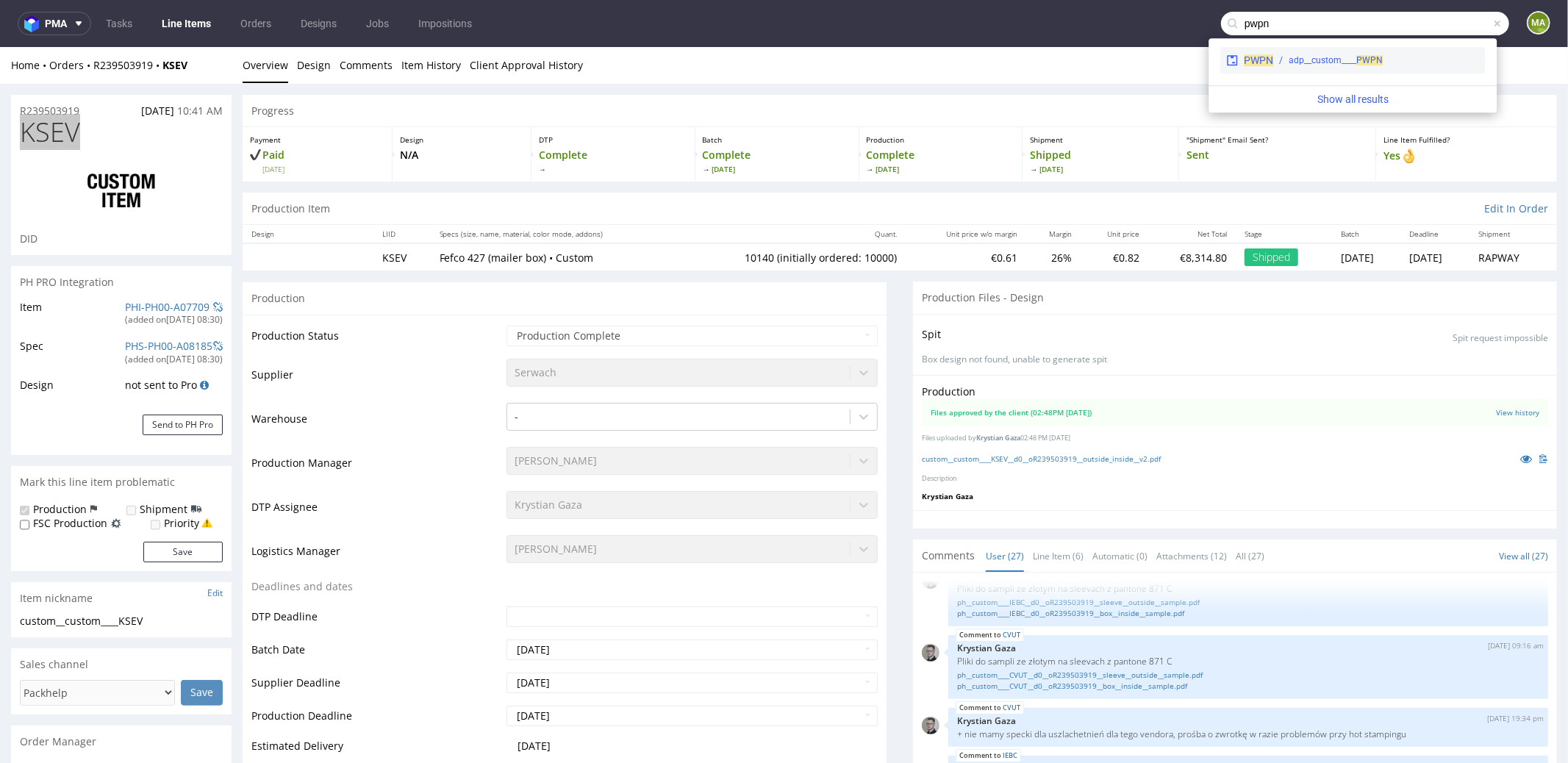
type input "pwpn"
click at [1287, 68] on div "PWPN adp__custom____ PWPN" at bounding box center [1352, 60] width 265 height 27
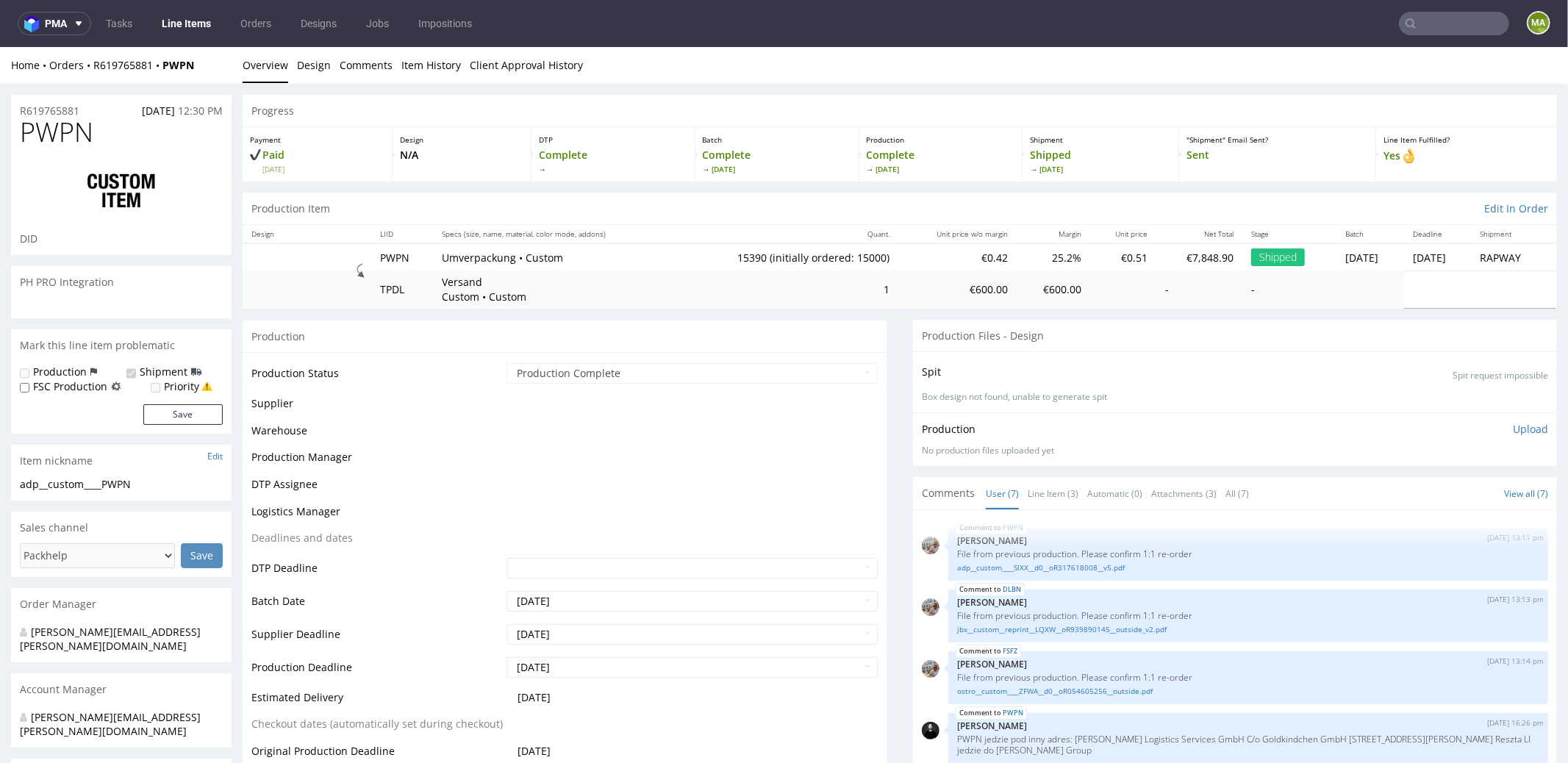
scroll to position [126, 0]
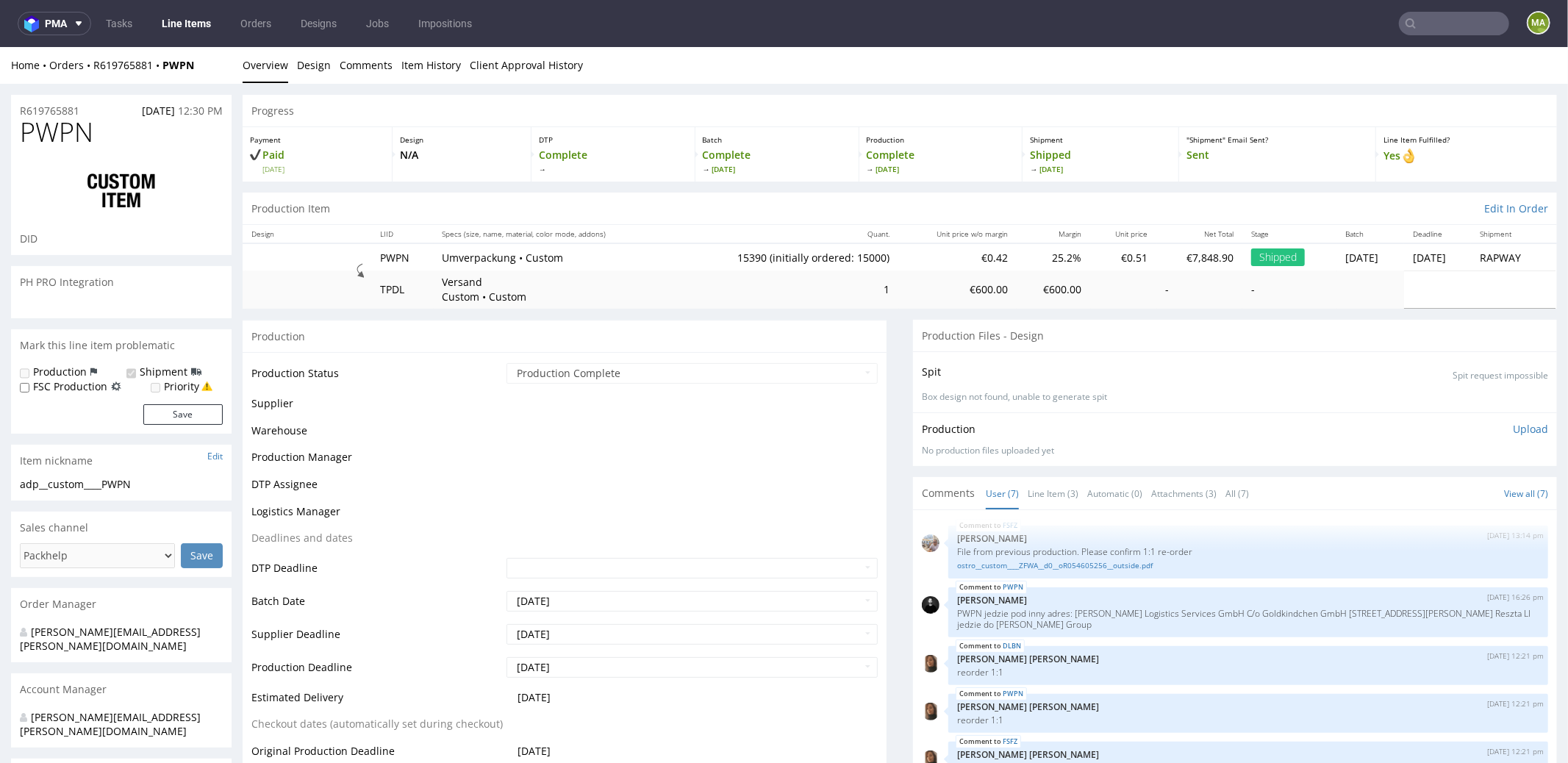
select select "in_progress"
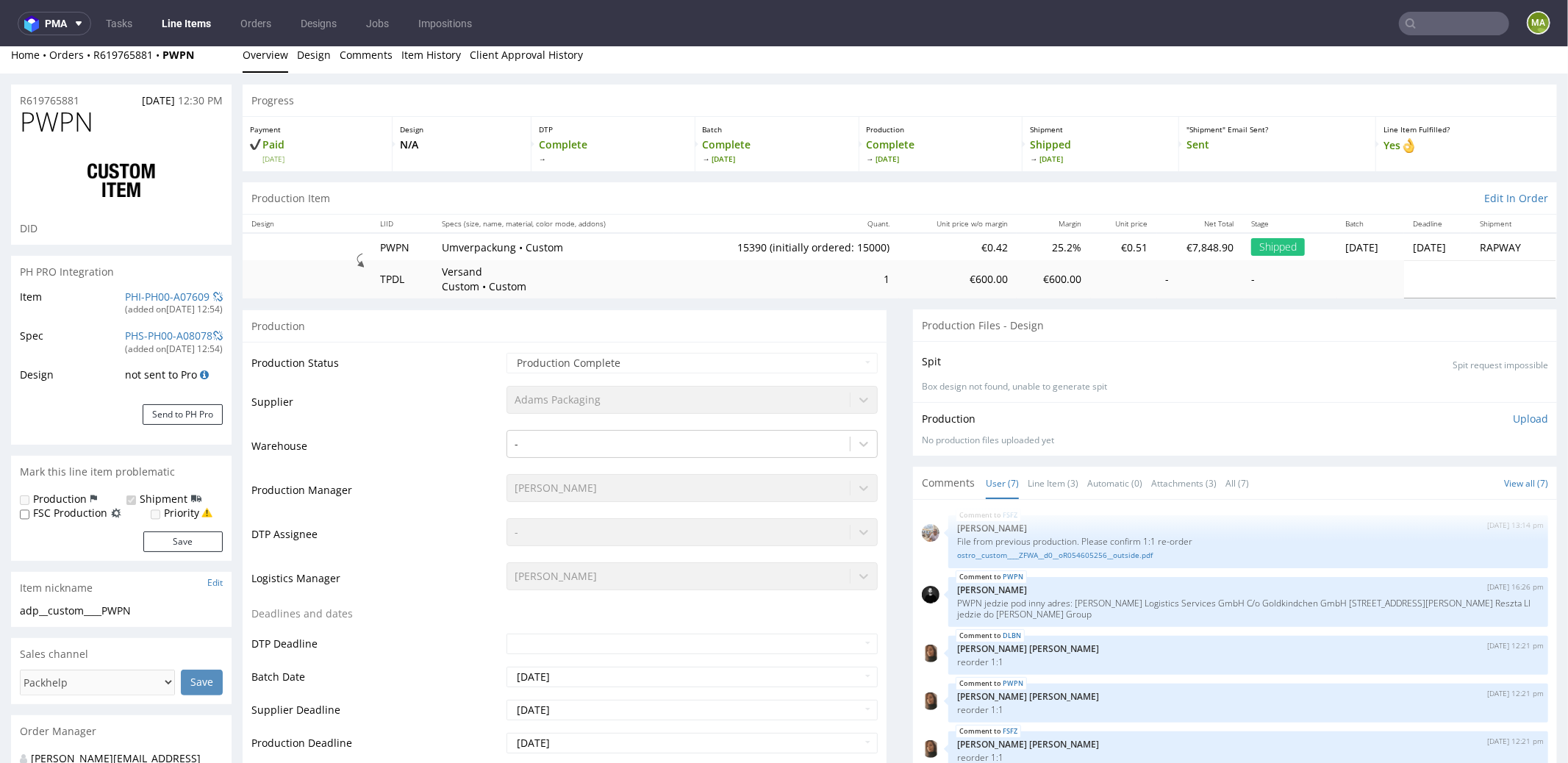
scroll to position [0, 0]
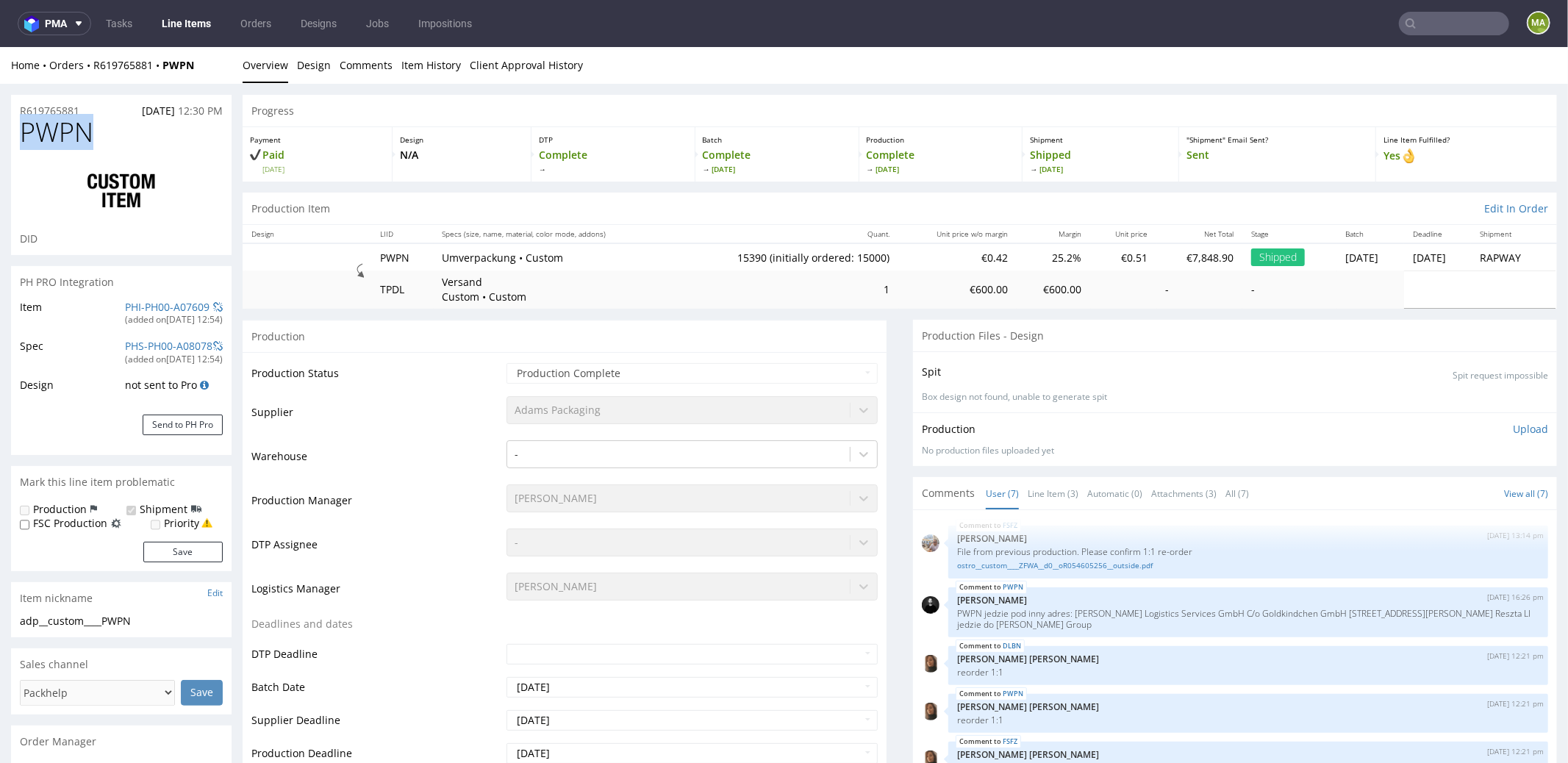
drag, startPoint x: 53, startPoint y: 137, endPoint x: 0, endPoint y: 133, distance: 53.2
copy span "PWPN"
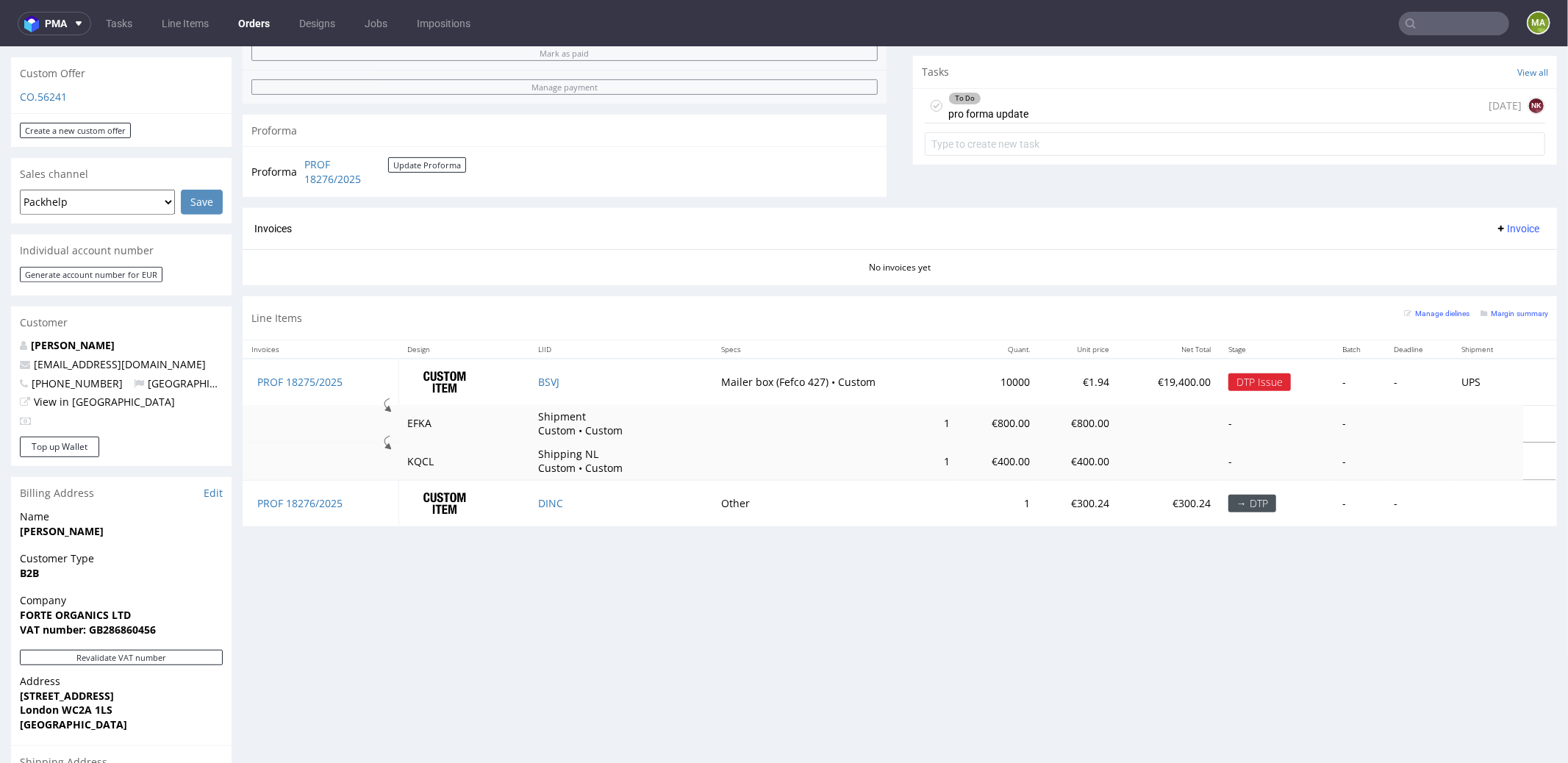
scroll to position [708, 0]
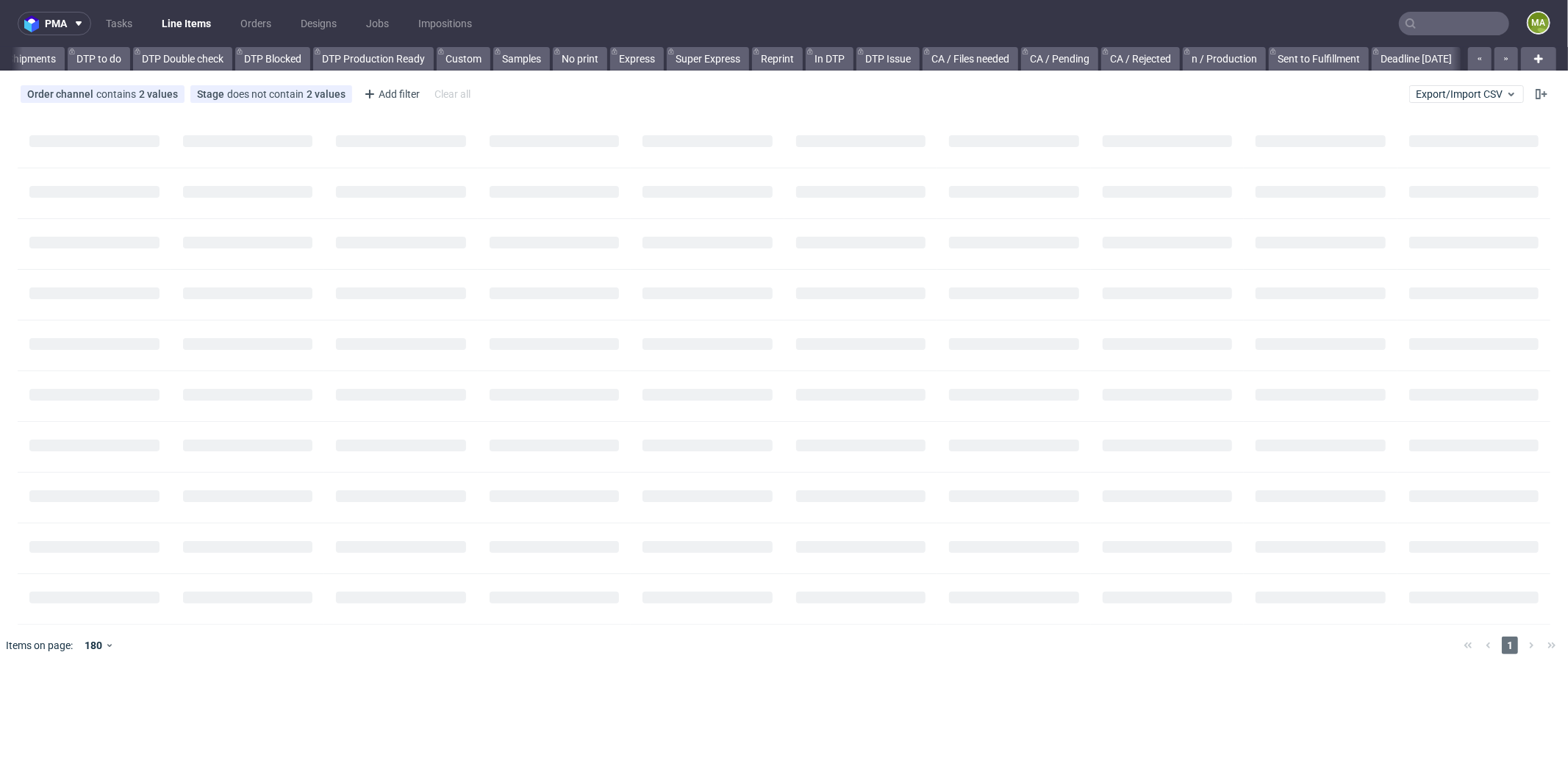
click at [1446, 22] on input "text" at bounding box center [1453, 23] width 110 height 24
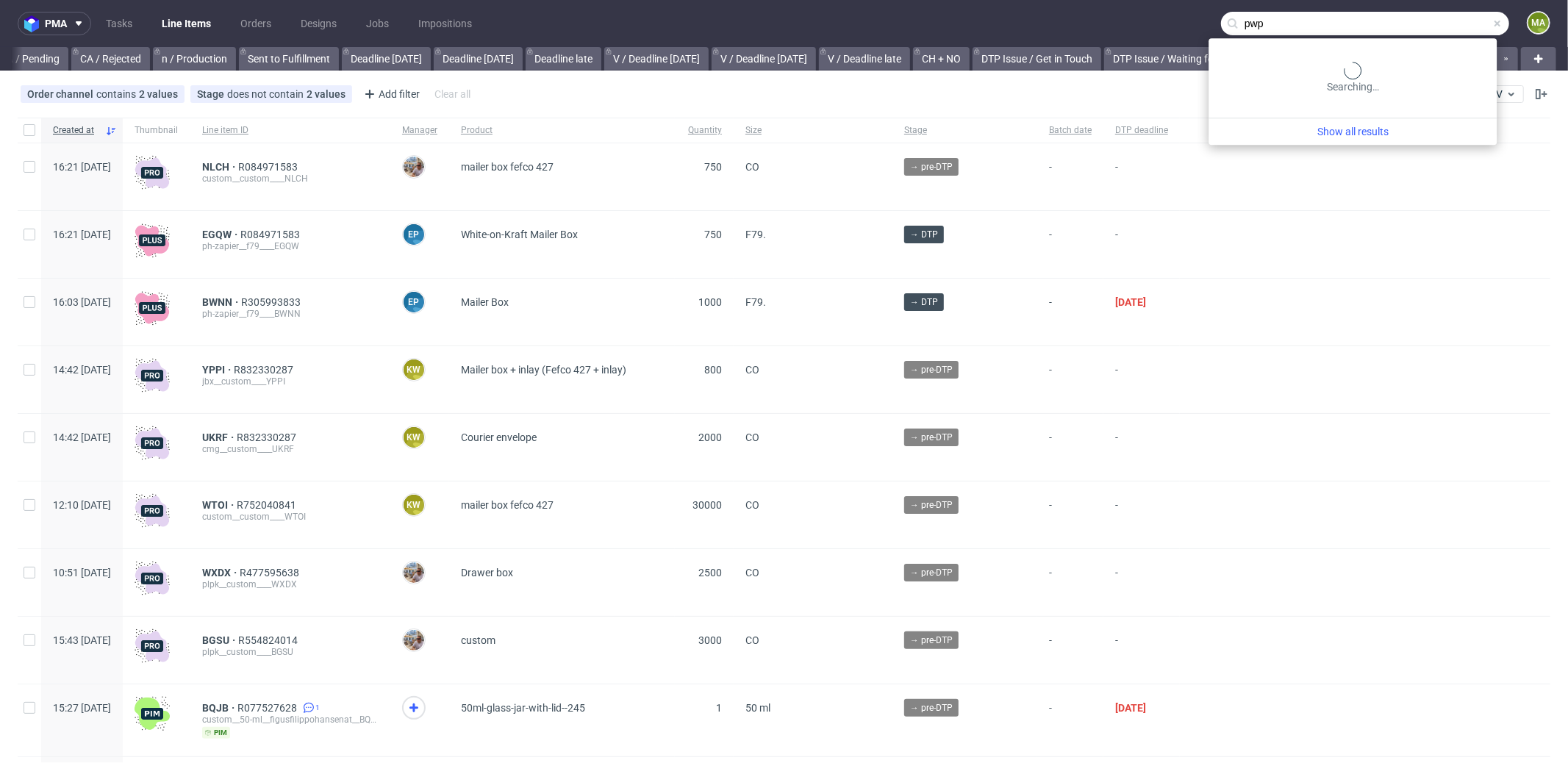
scroll to position [0, 1269]
type input "pwpn"
click at [1333, 59] on div "adp__custom____ PWPN" at bounding box center [1336, 60] width 94 height 13
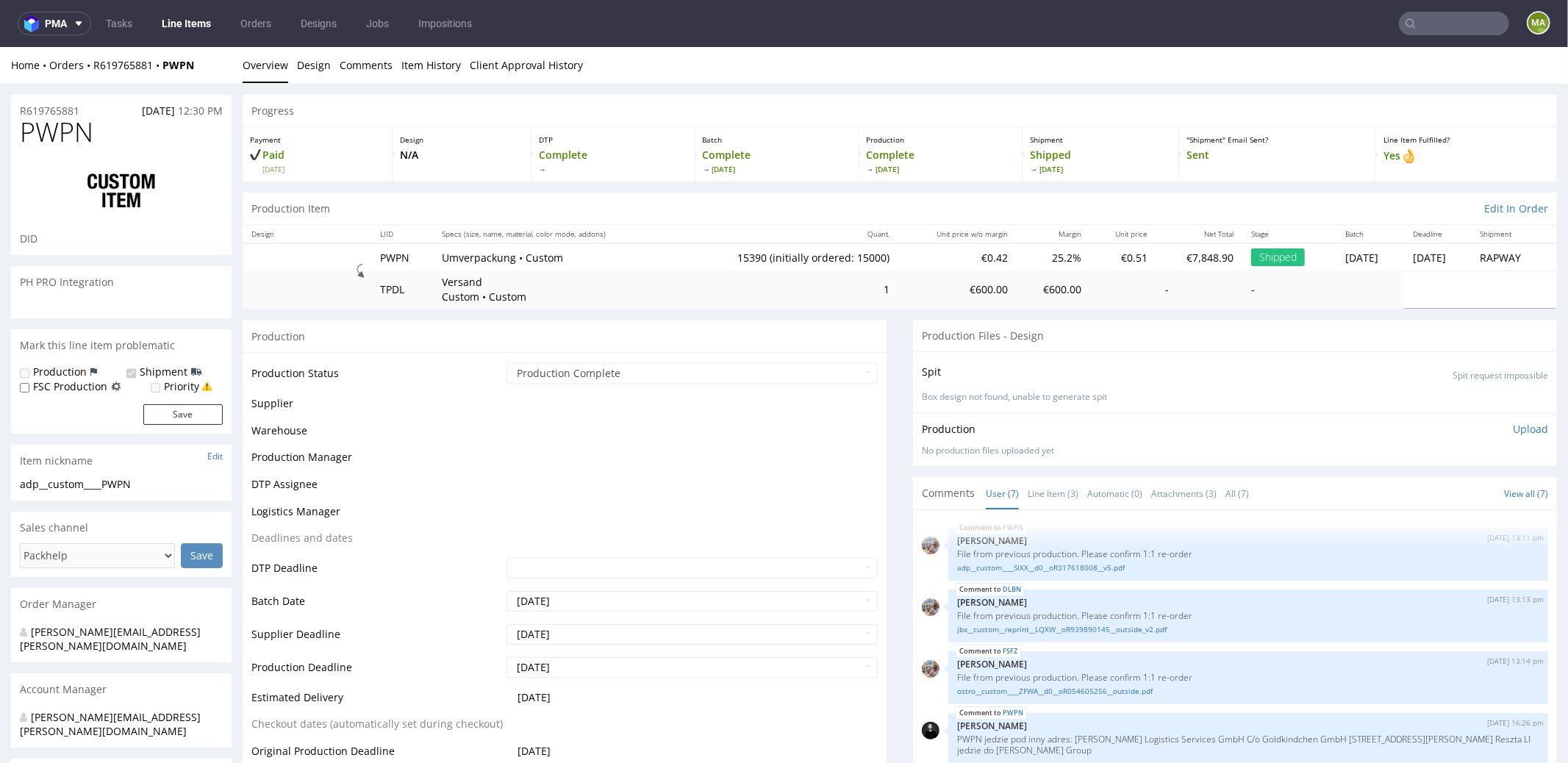
scroll to position [126, 0]
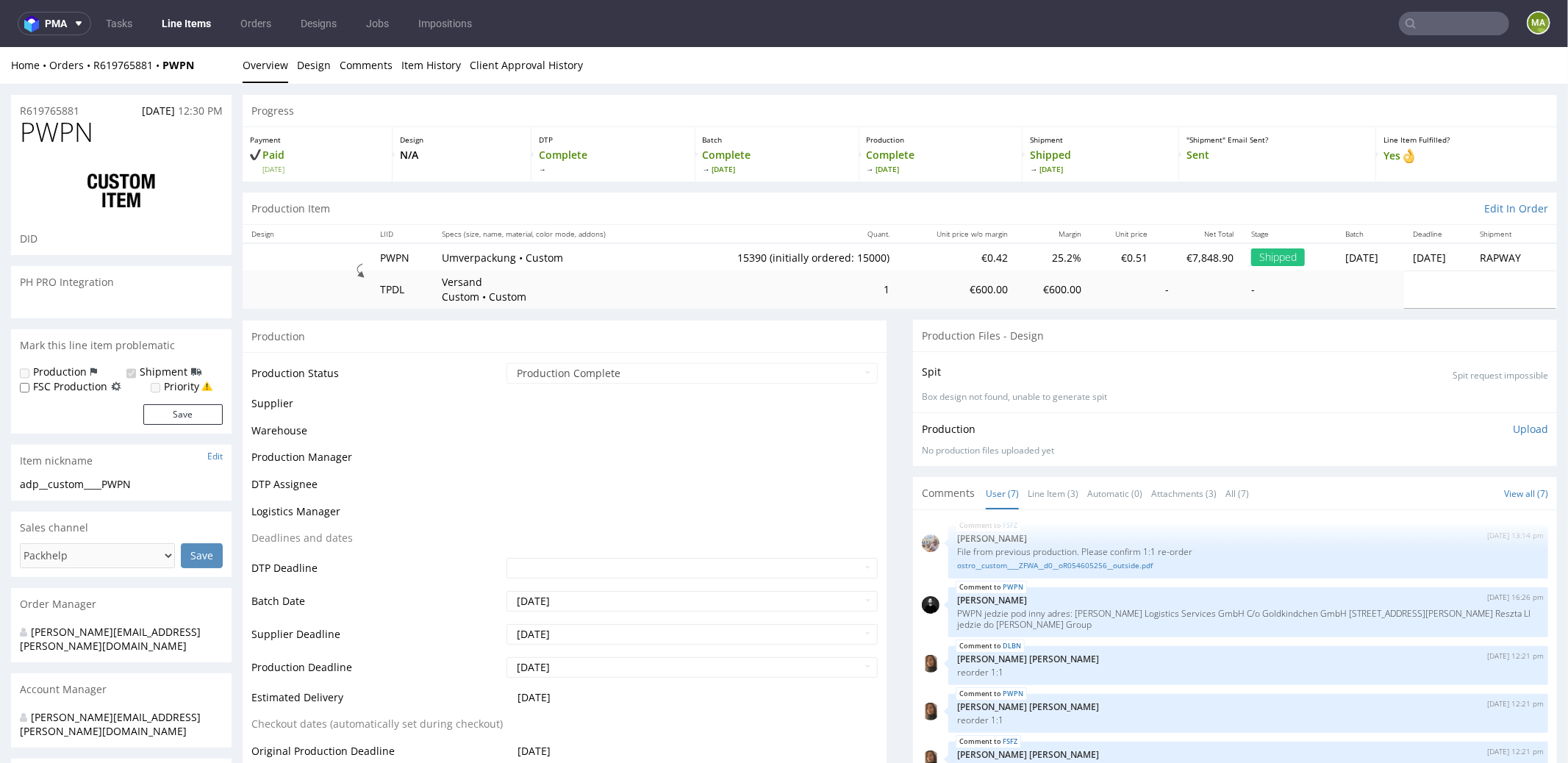
select select "in_progress"
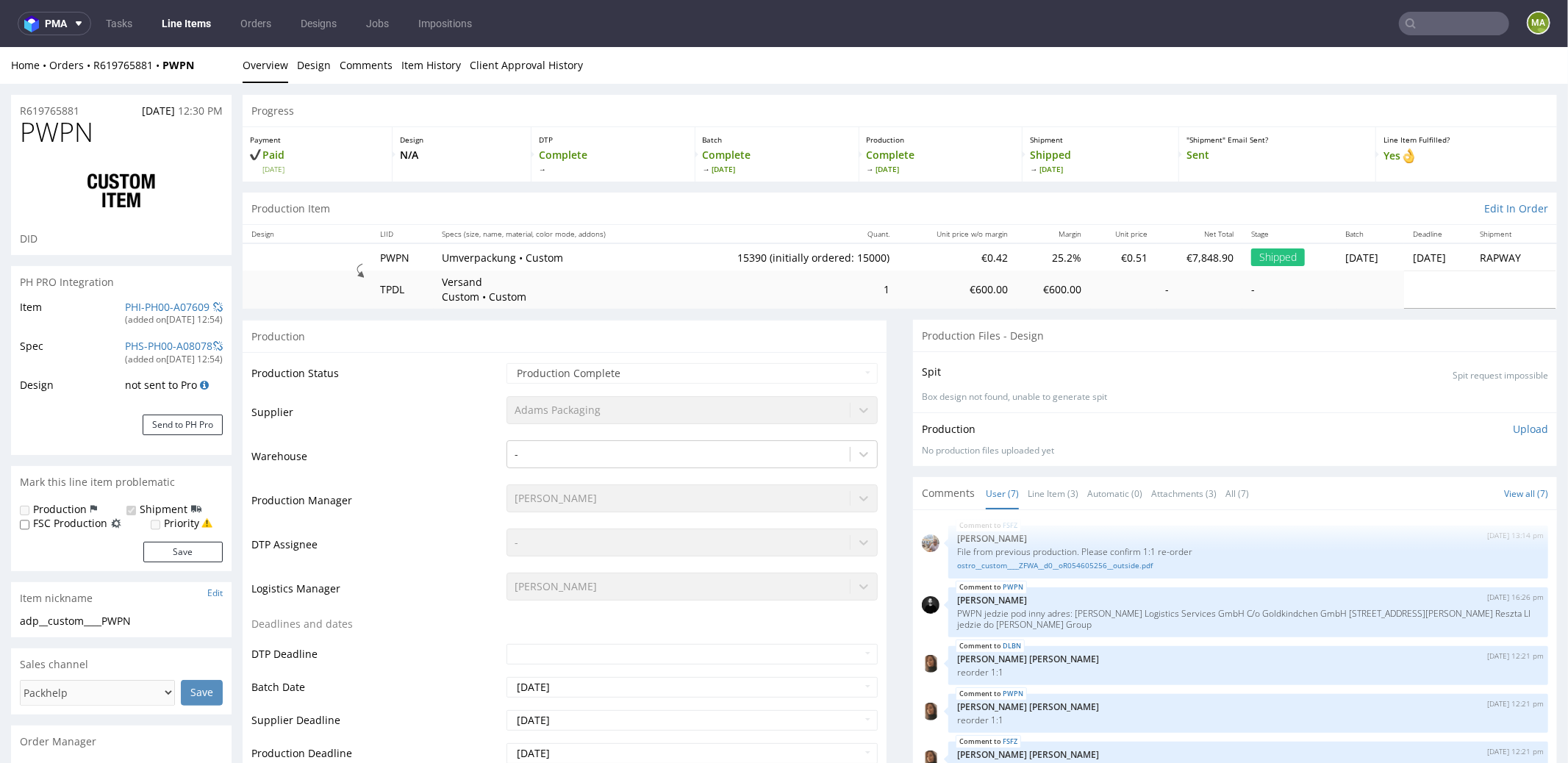
type input "15390"
click at [1058, 488] on link "Line Item (3)" at bounding box center [1053, 492] width 51 height 32
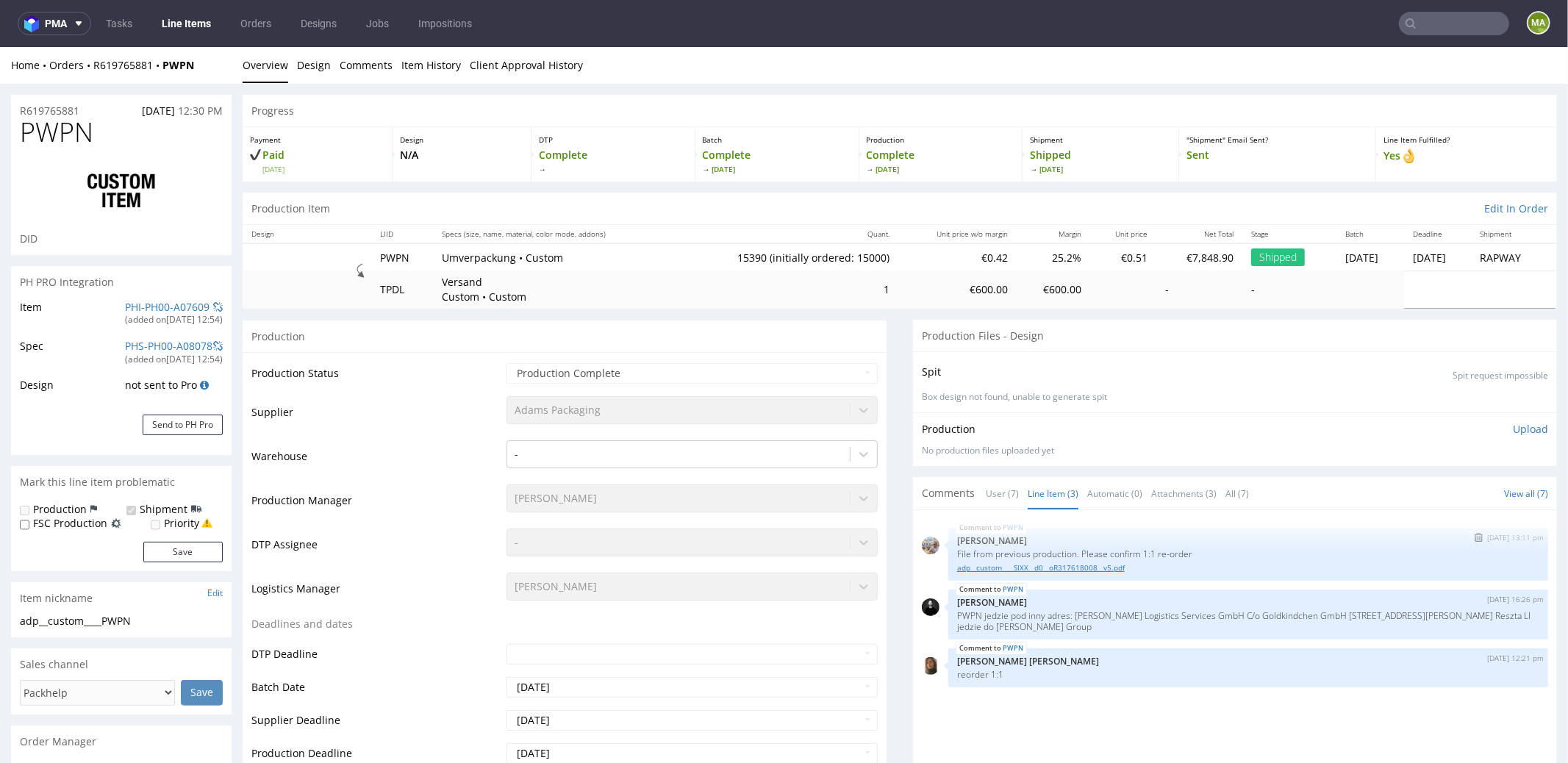
click at [1077, 566] on link "adp__custom____SIXX__d0__oR317618008__v5.pdf" at bounding box center [1248, 567] width 582 height 11
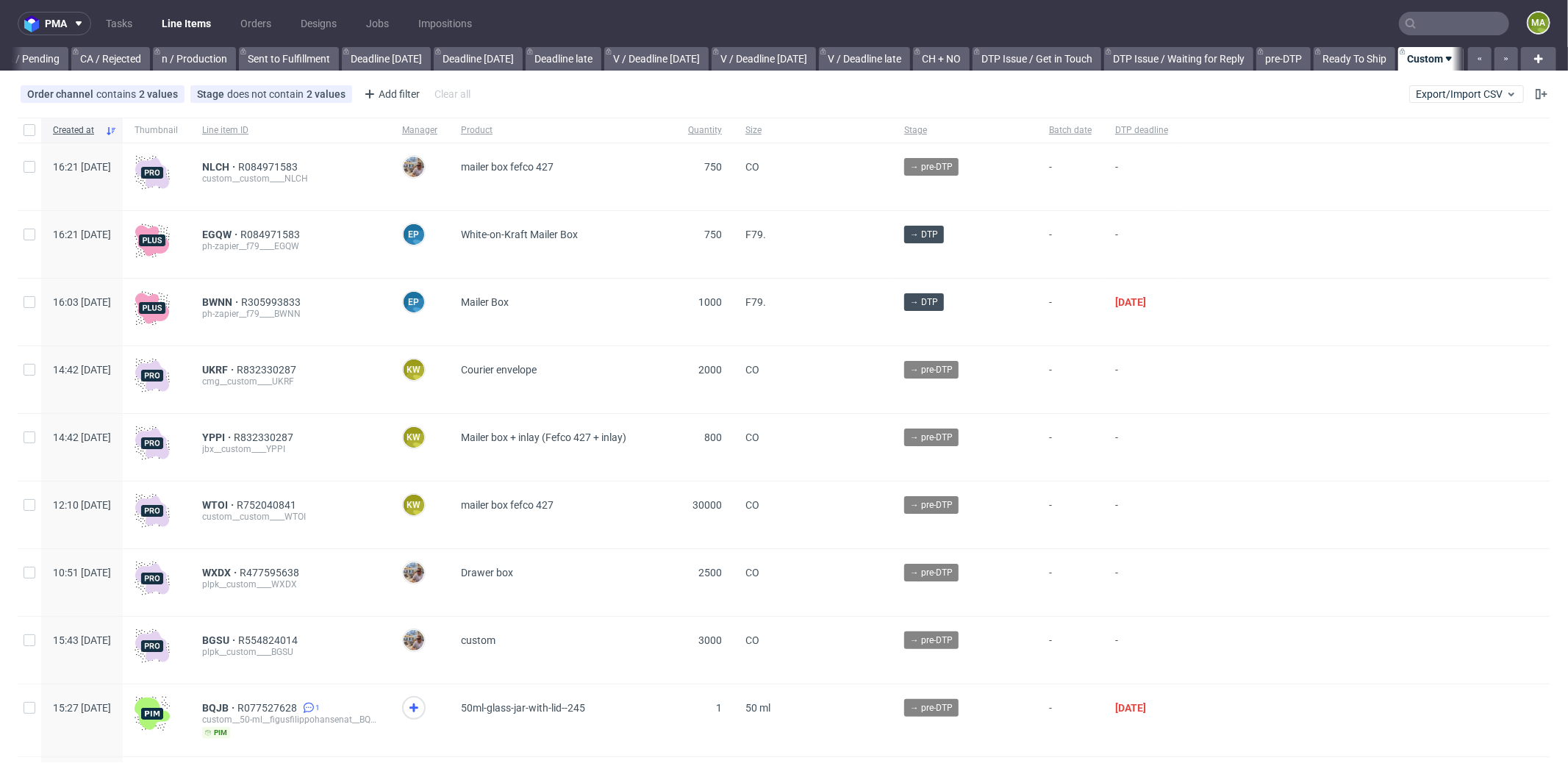
click at [1422, 27] on input "text" at bounding box center [1453, 23] width 110 height 24
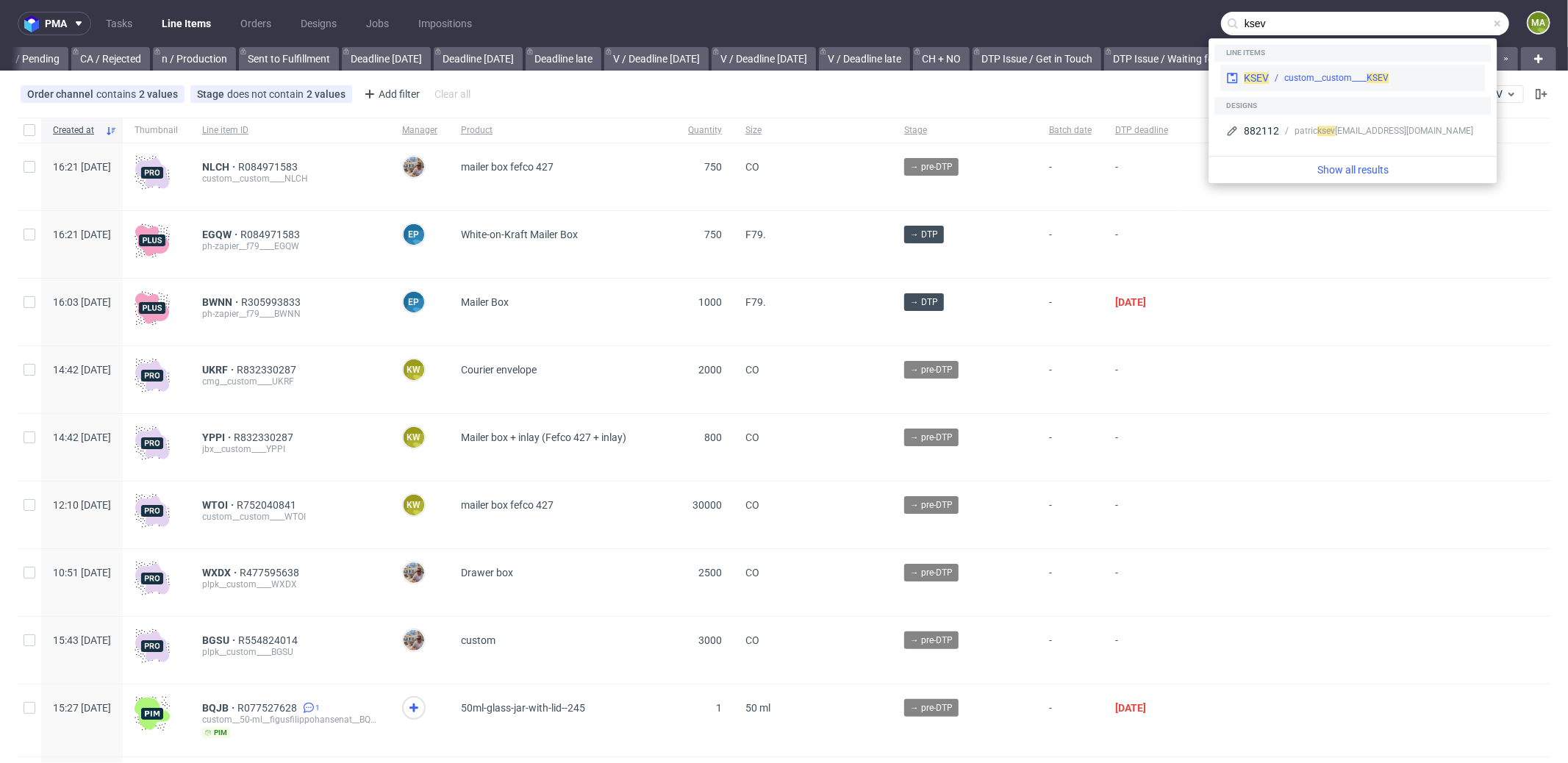
type input "ksev"
click at [1315, 69] on div "KSEV custom__custom____ KSEV" at bounding box center [1352, 78] width 265 height 27
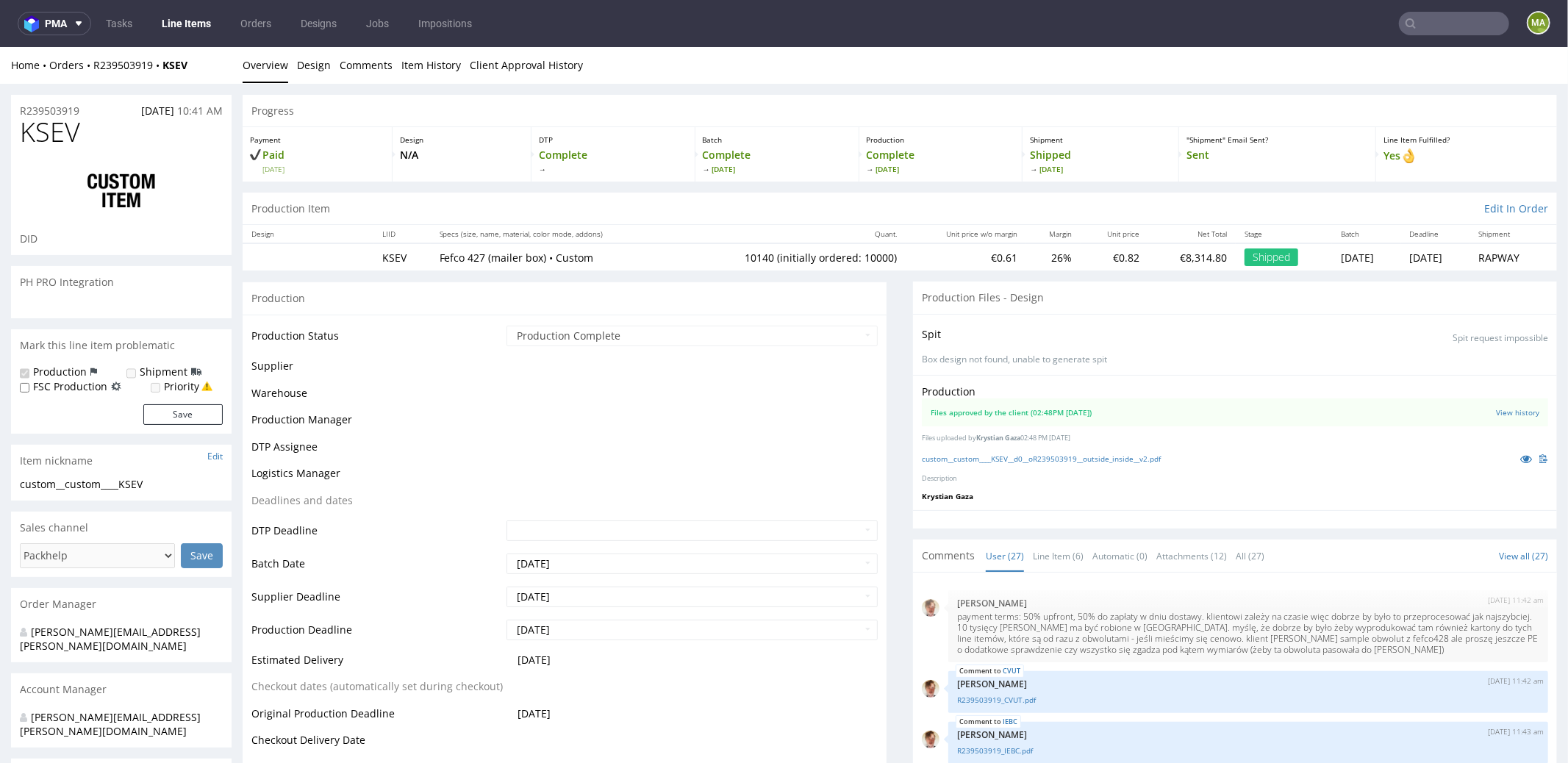
scroll to position [1454, 0]
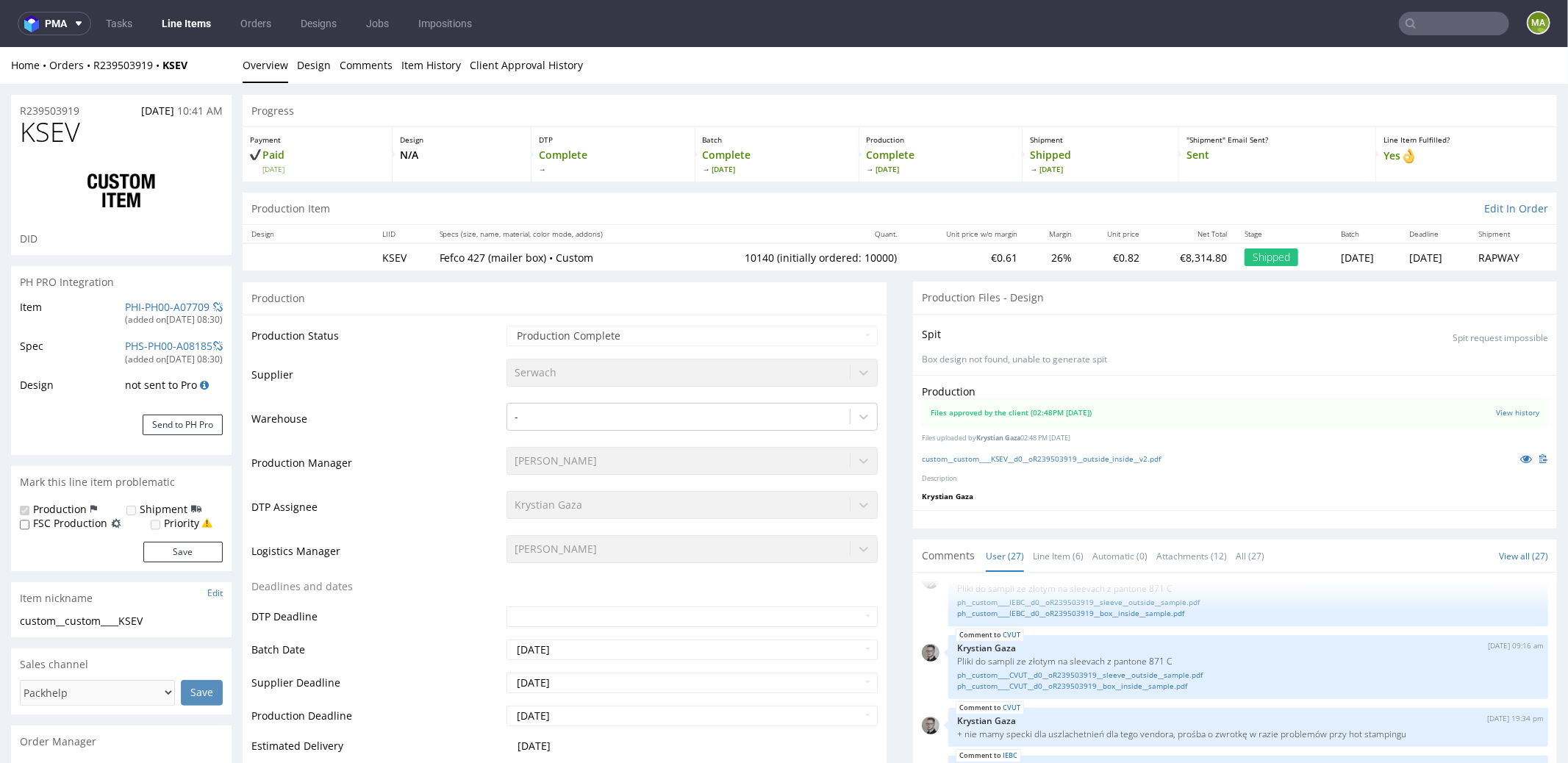
select select "in_progress"
click at [1520, 456] on icon at bounding box center [1526, 457] width 11 height 11
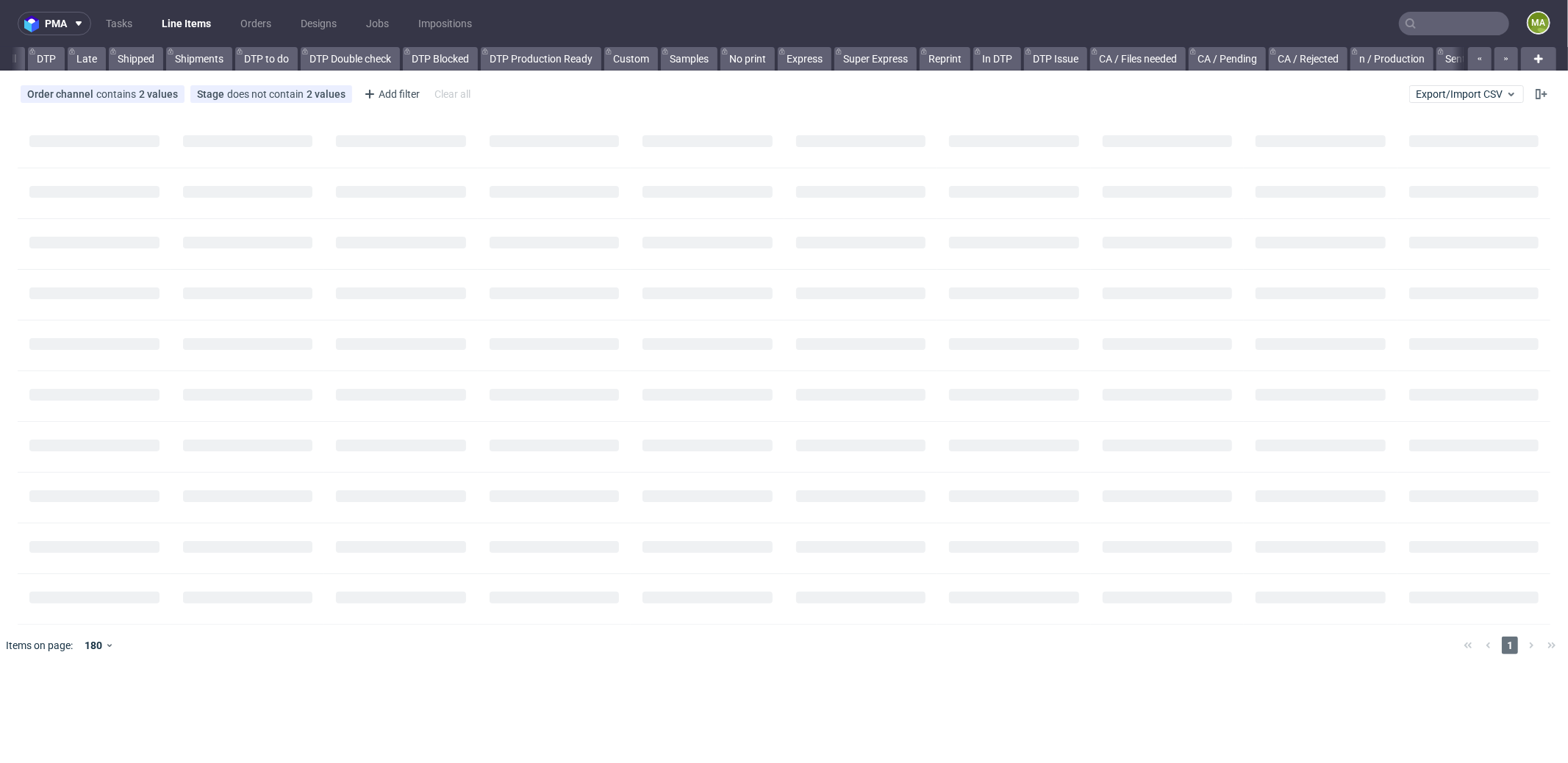
click at [1442, 13] on input "text" at bounding box center [1453, 23] width 110 height 24
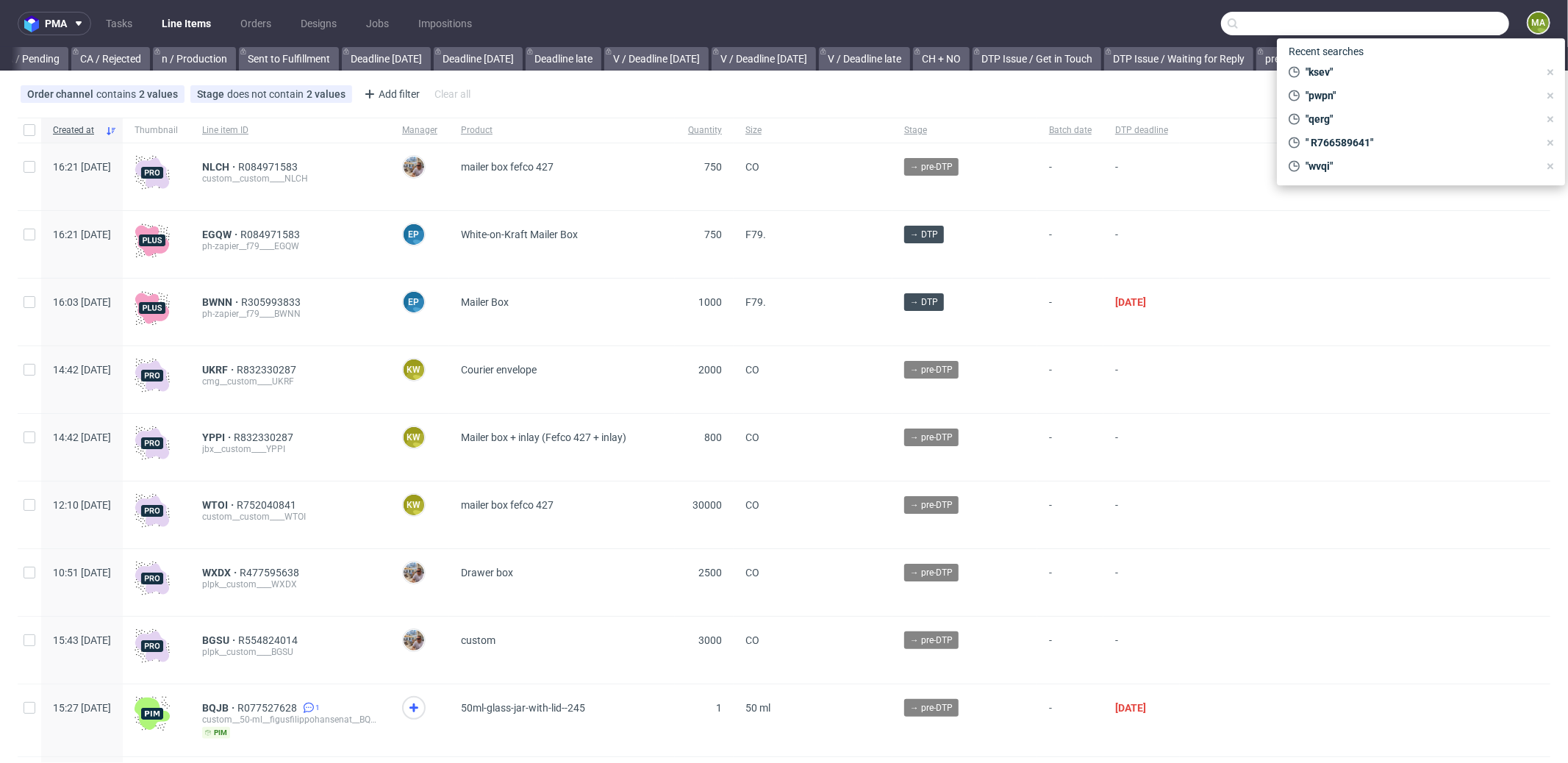
scroll to position [0, 1269]
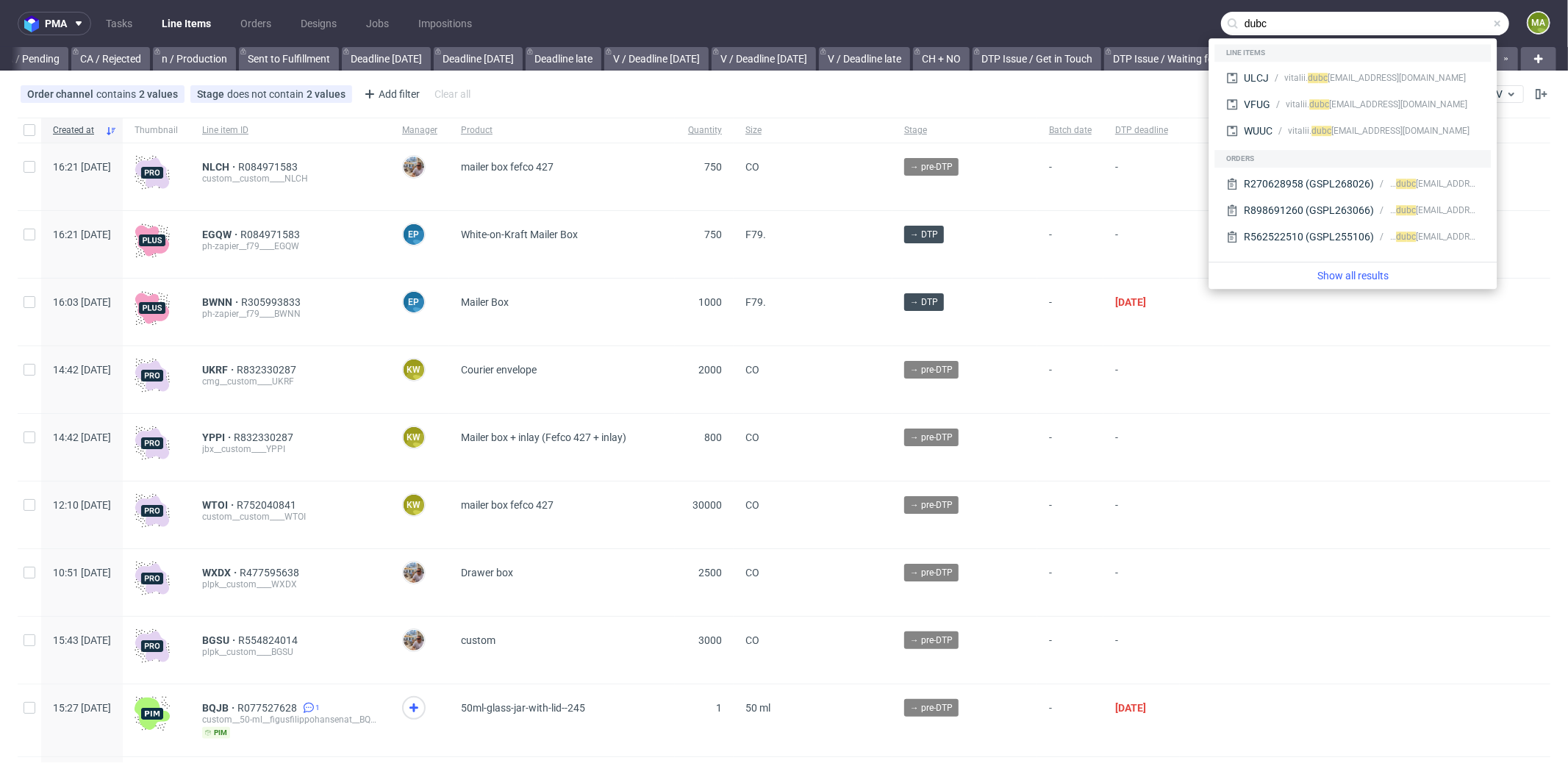
type input "dubc"
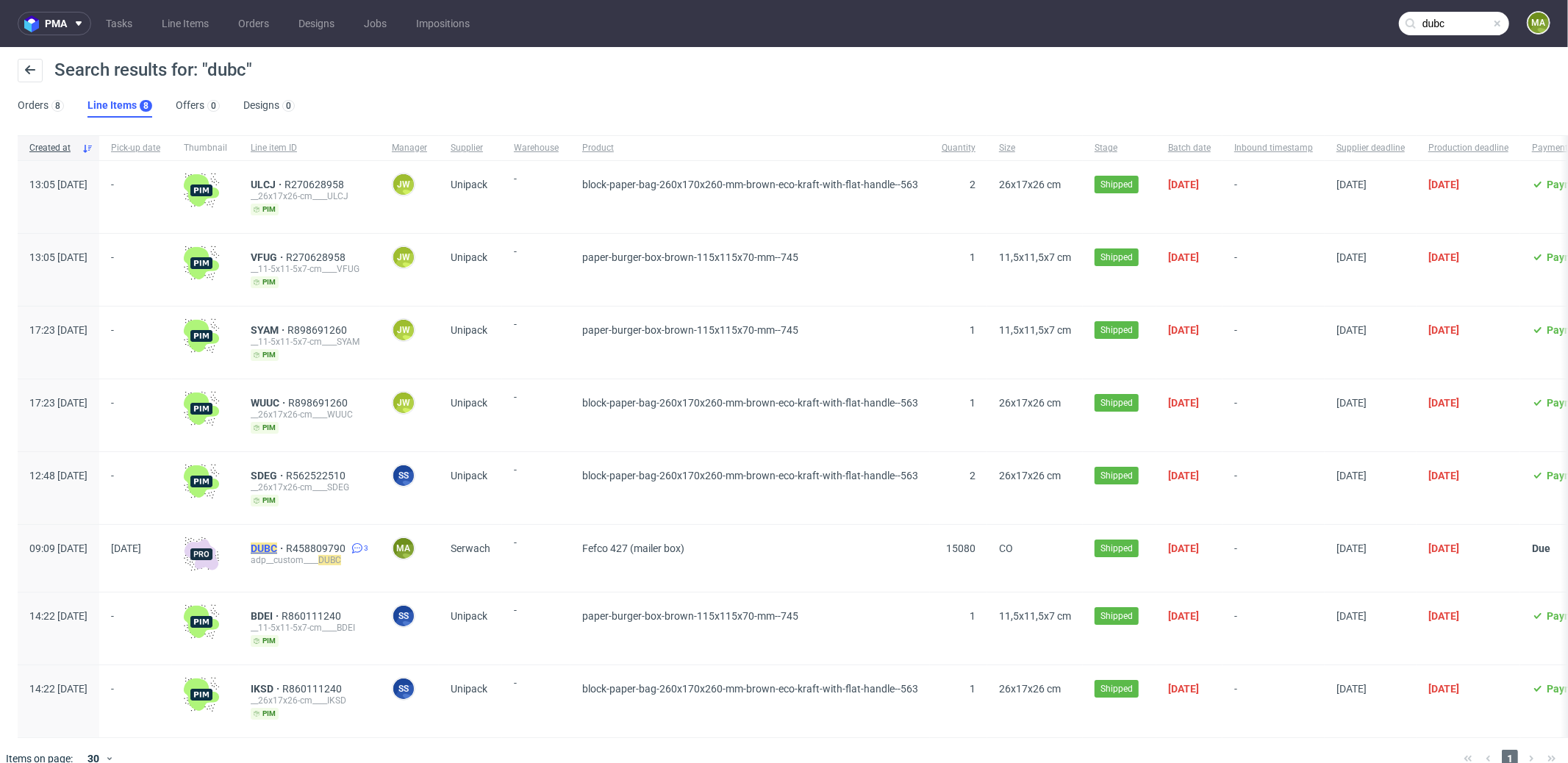
click at [277, 542] on mark "DUBC" at bounding box center [264, 548] width 27 height 11
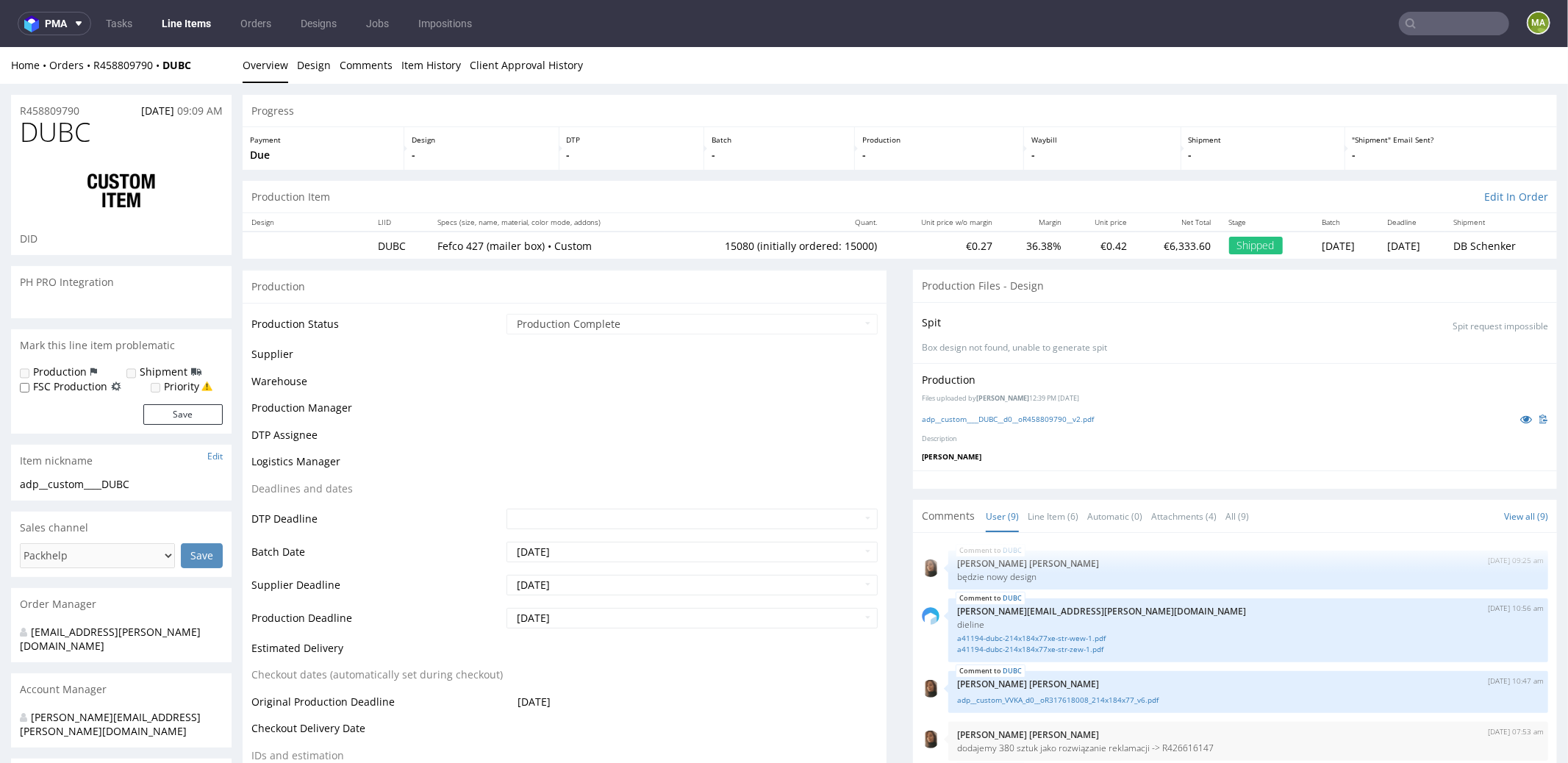
scroll to position [235, 0]
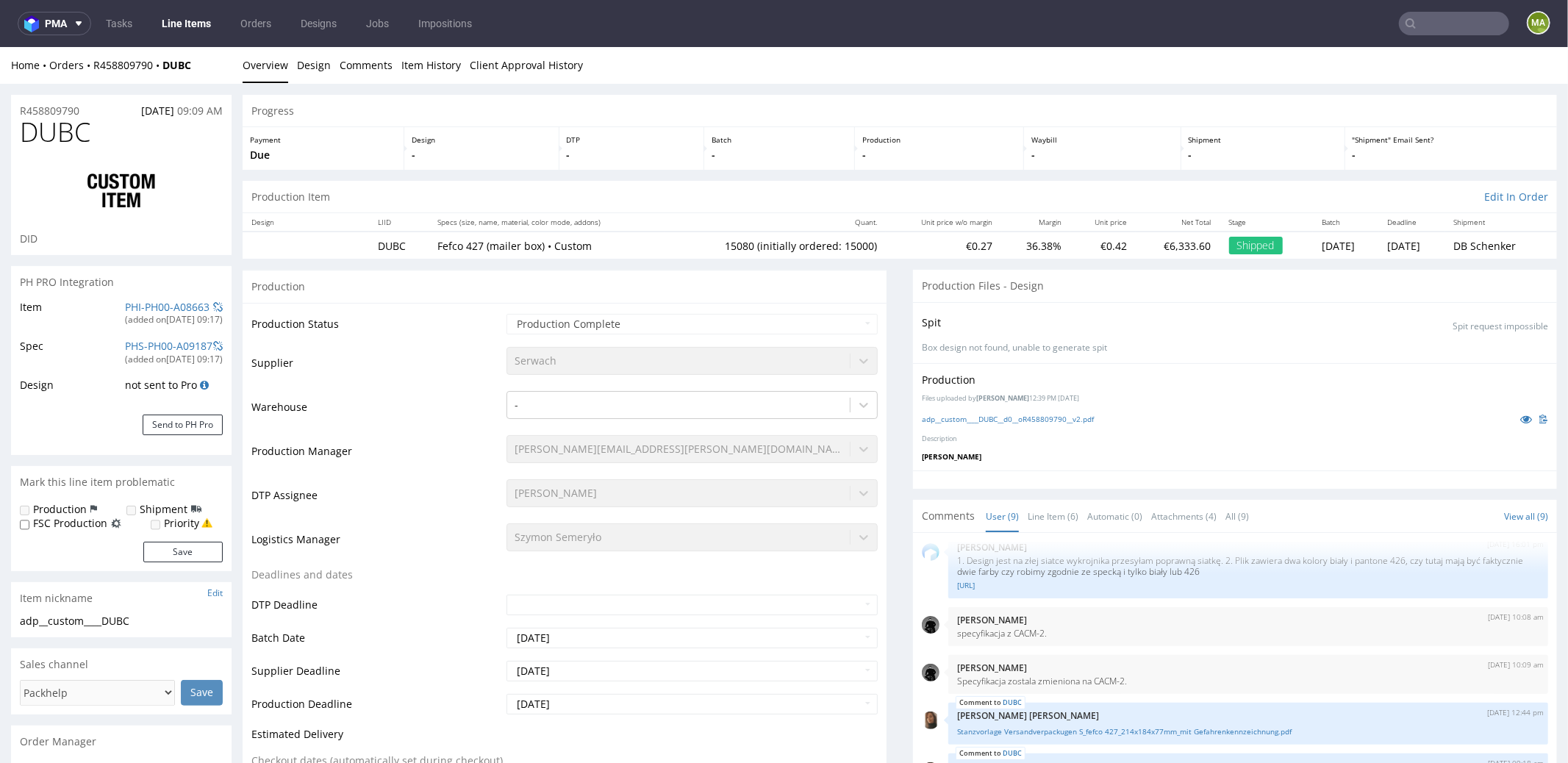
select select "in_progress"
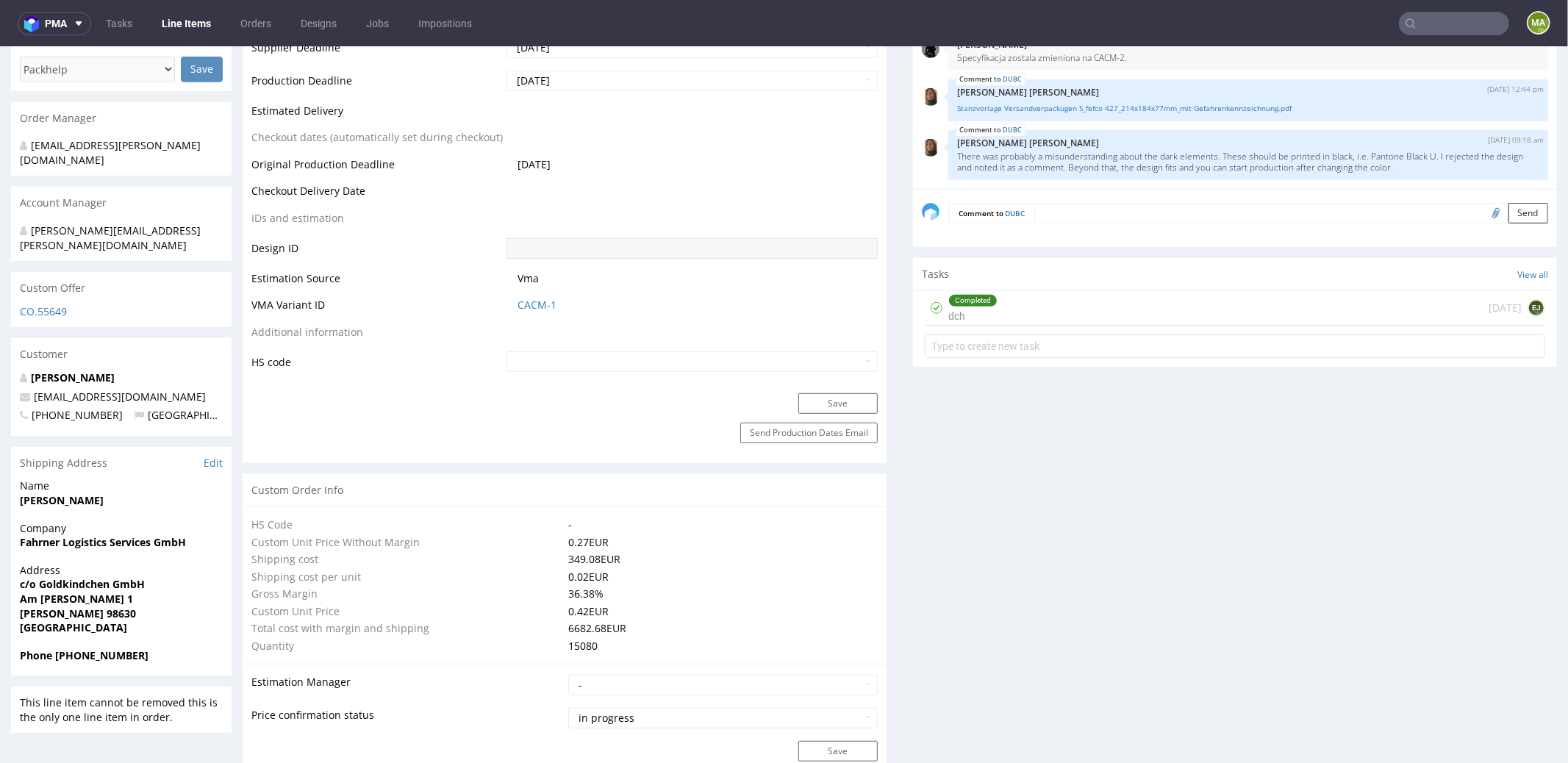
scroll to position [621, 0]
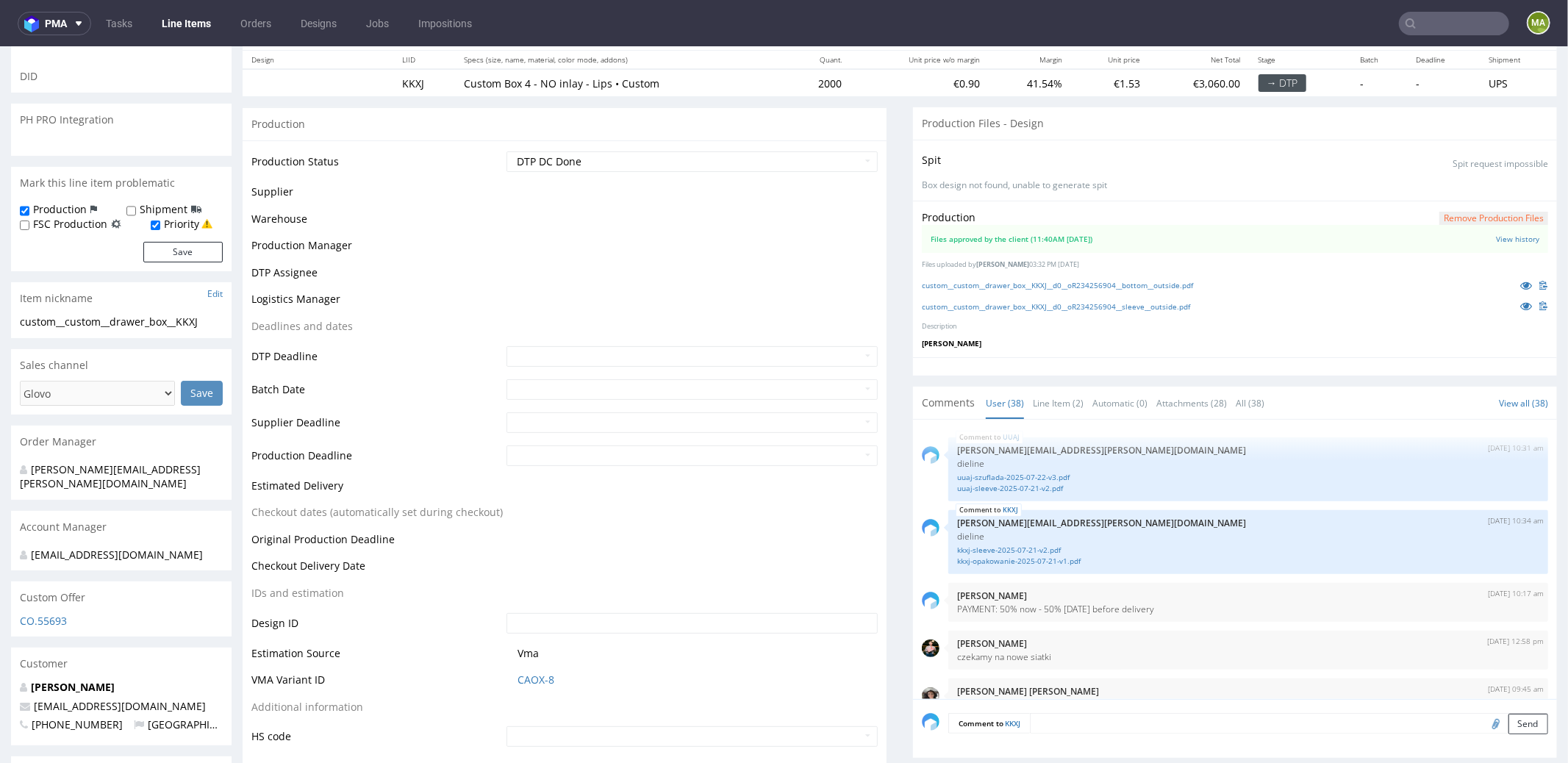
scroll to position [290, 0]
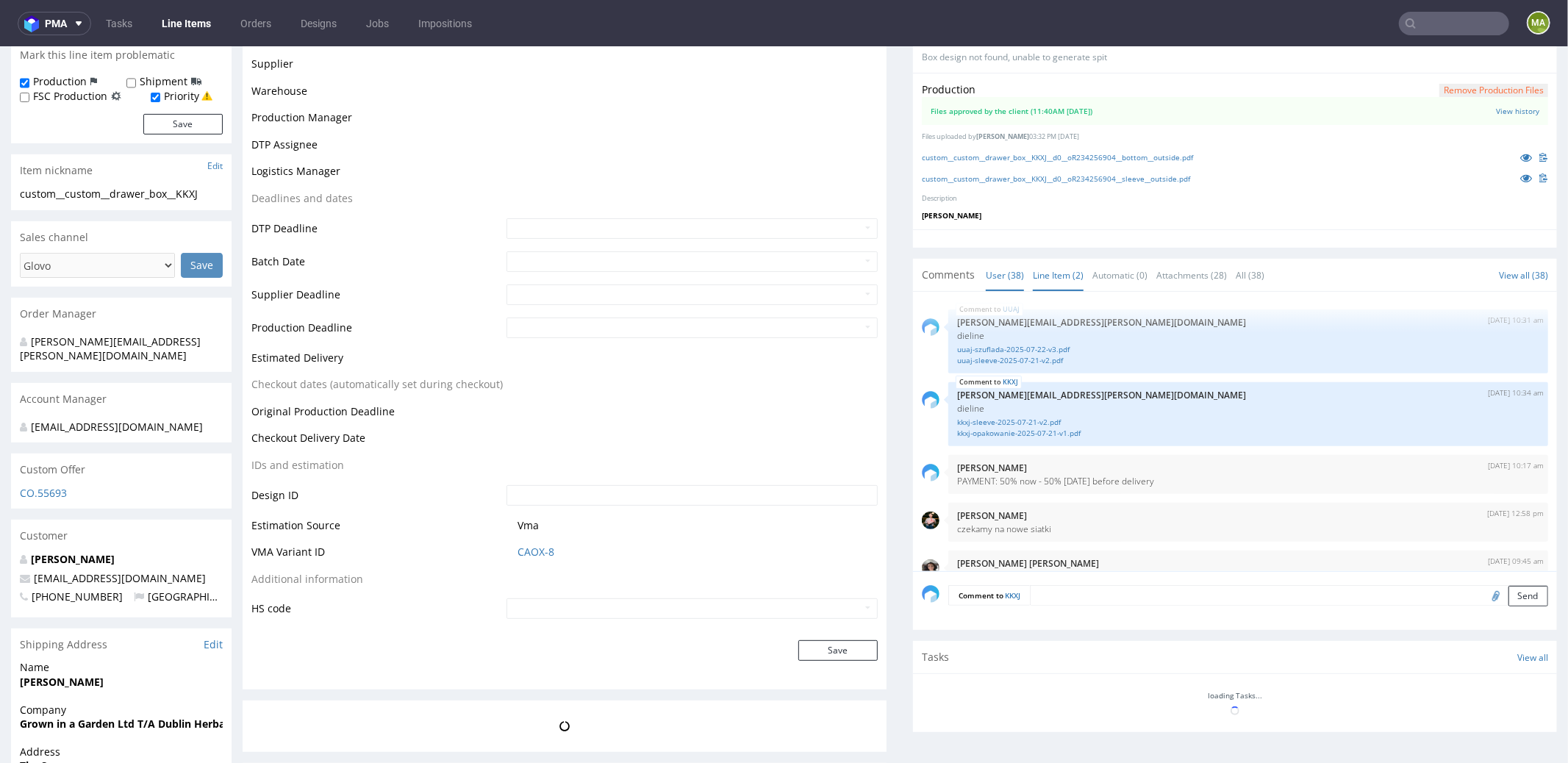
click at [1067, 277] on link "Line Item (2)" at bounding box center [1058, 274] width 51 height 32
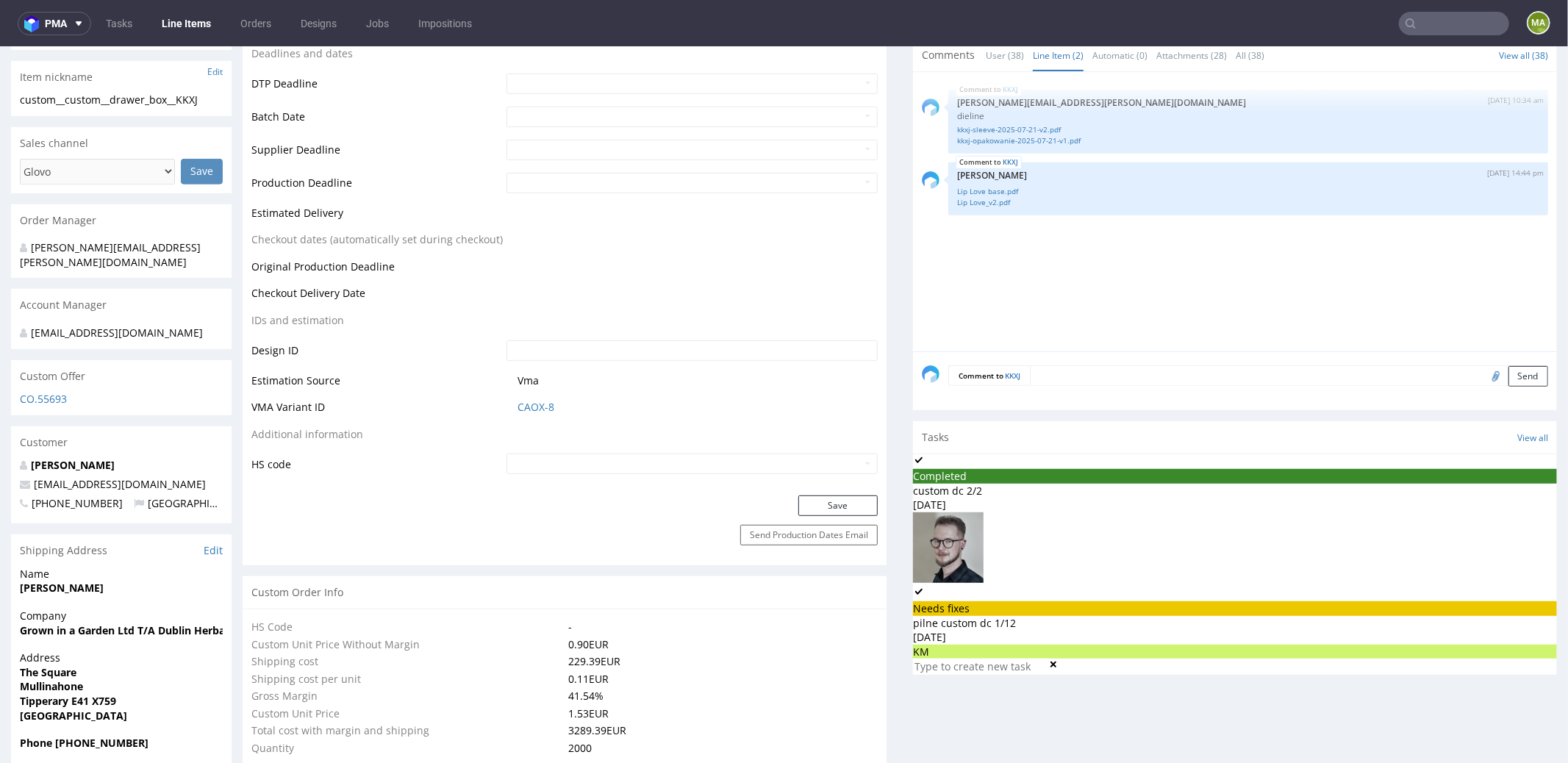
scroll to position [538, 0]
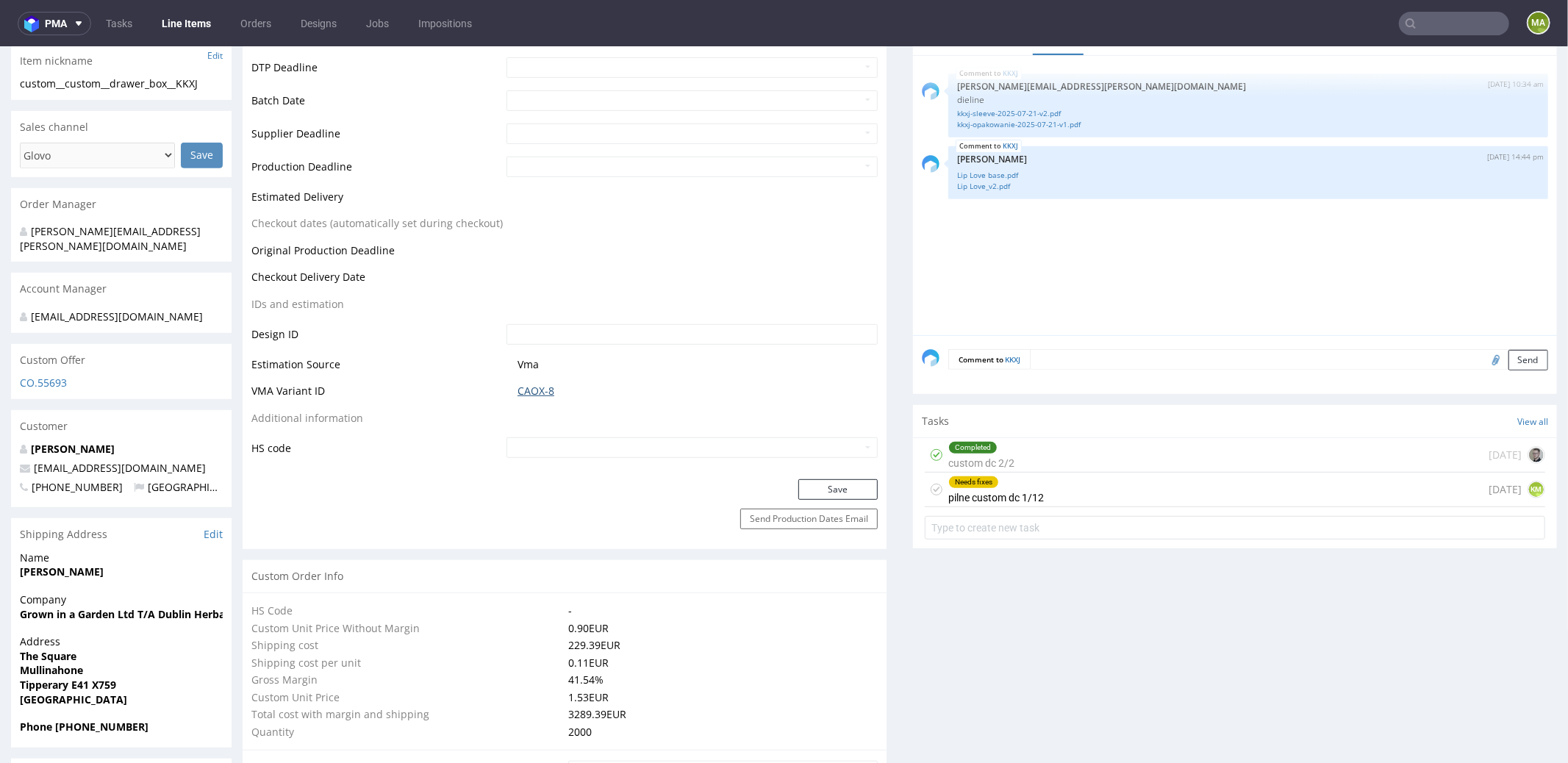
click at [548, 392] on link "CAOX-8" at bounding box center [536, 390] width 36 height 14
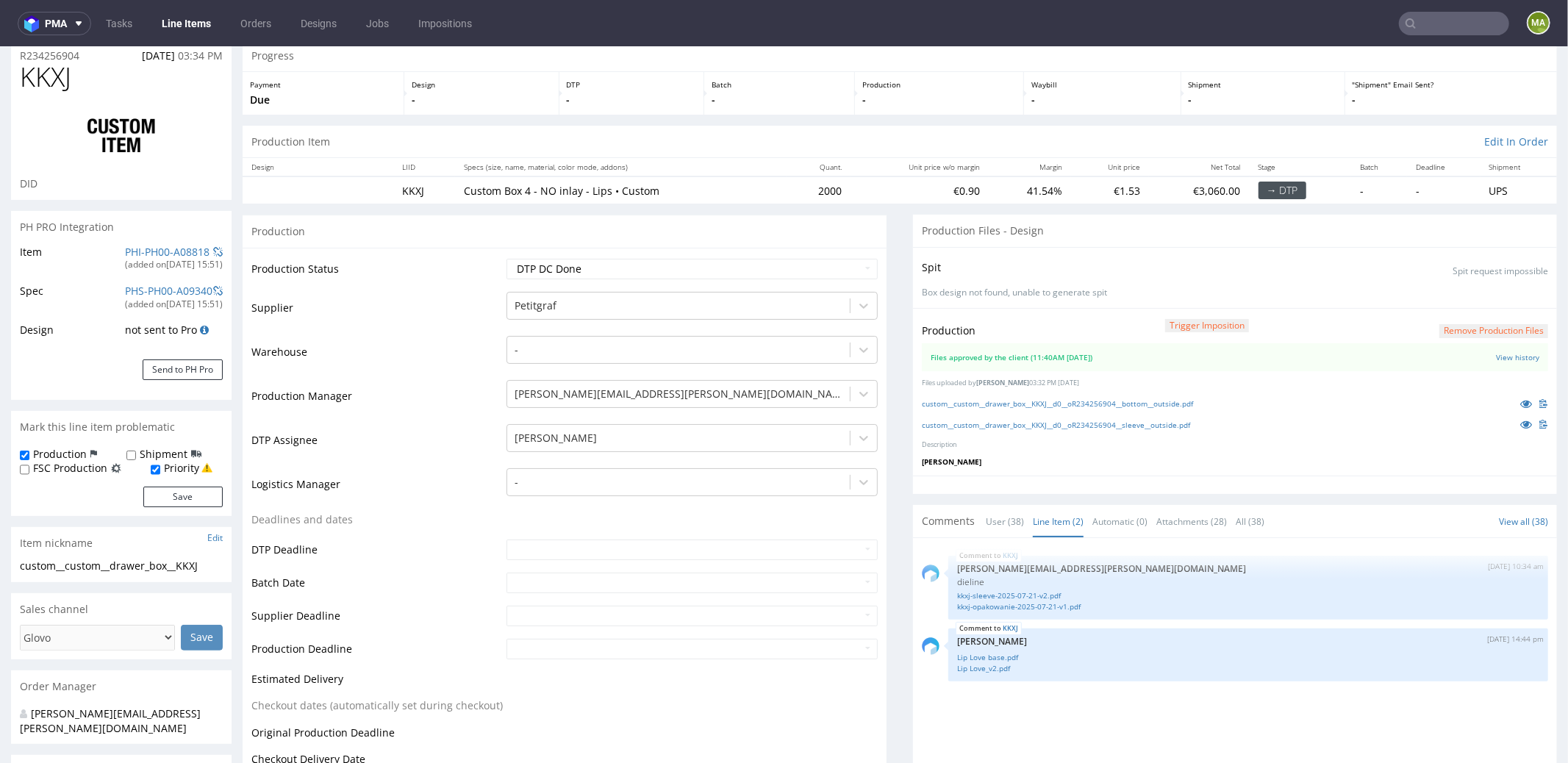
scroll to position [0, 0]
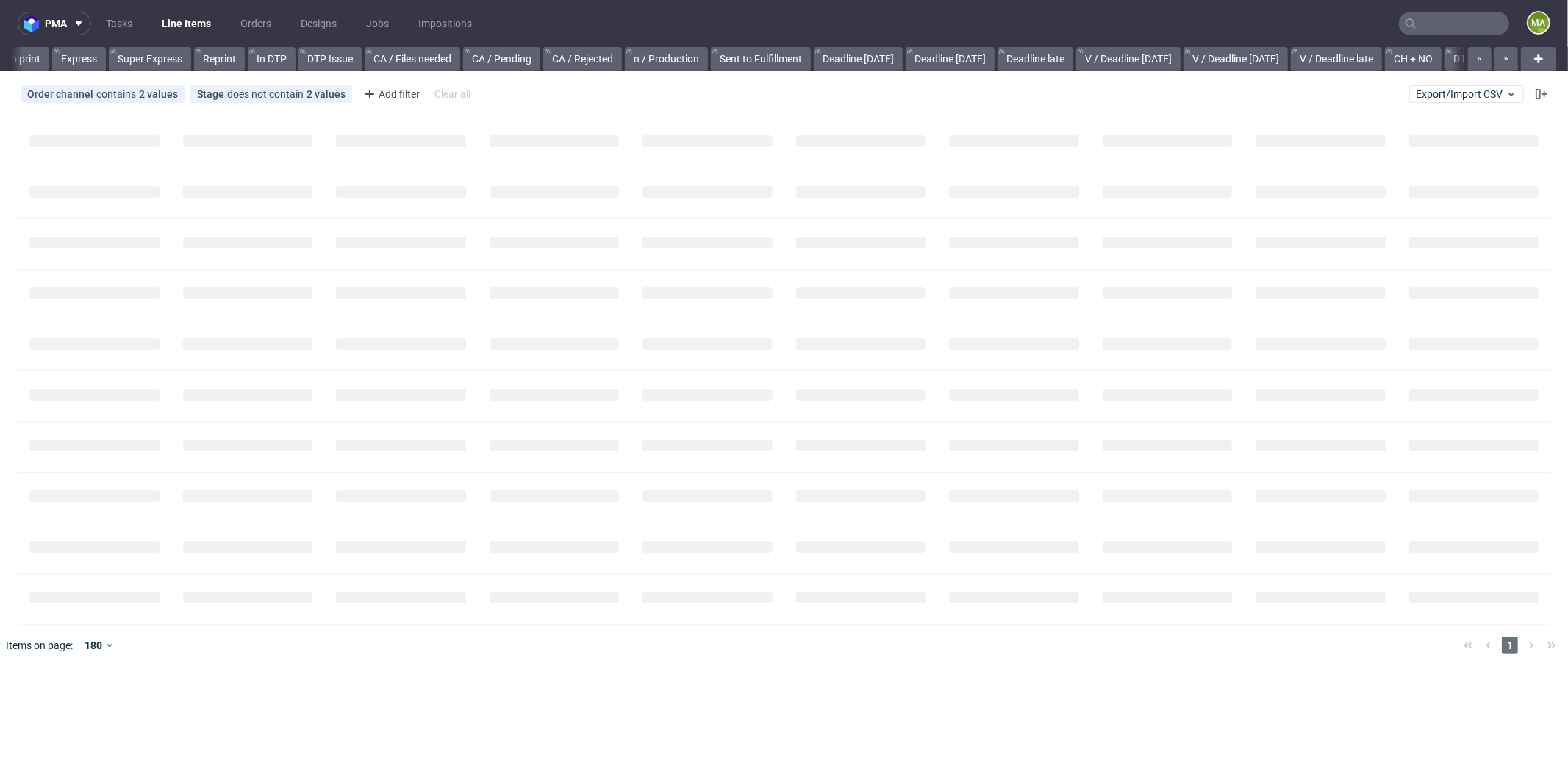
click at [1421, 26] on input "text" at bounding box center [1453, 23] width 110 height 24
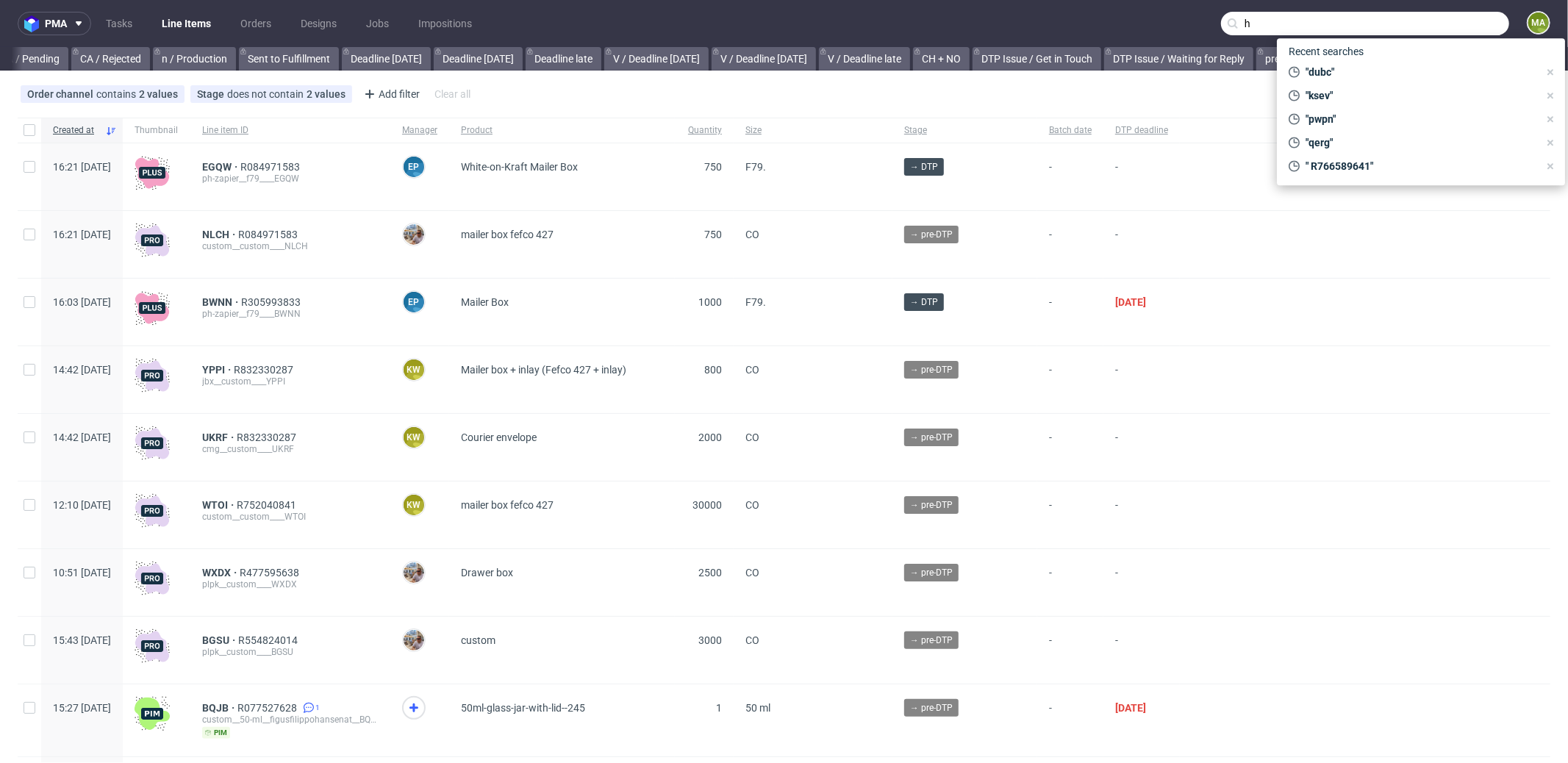
scroll to position [0, 1269]
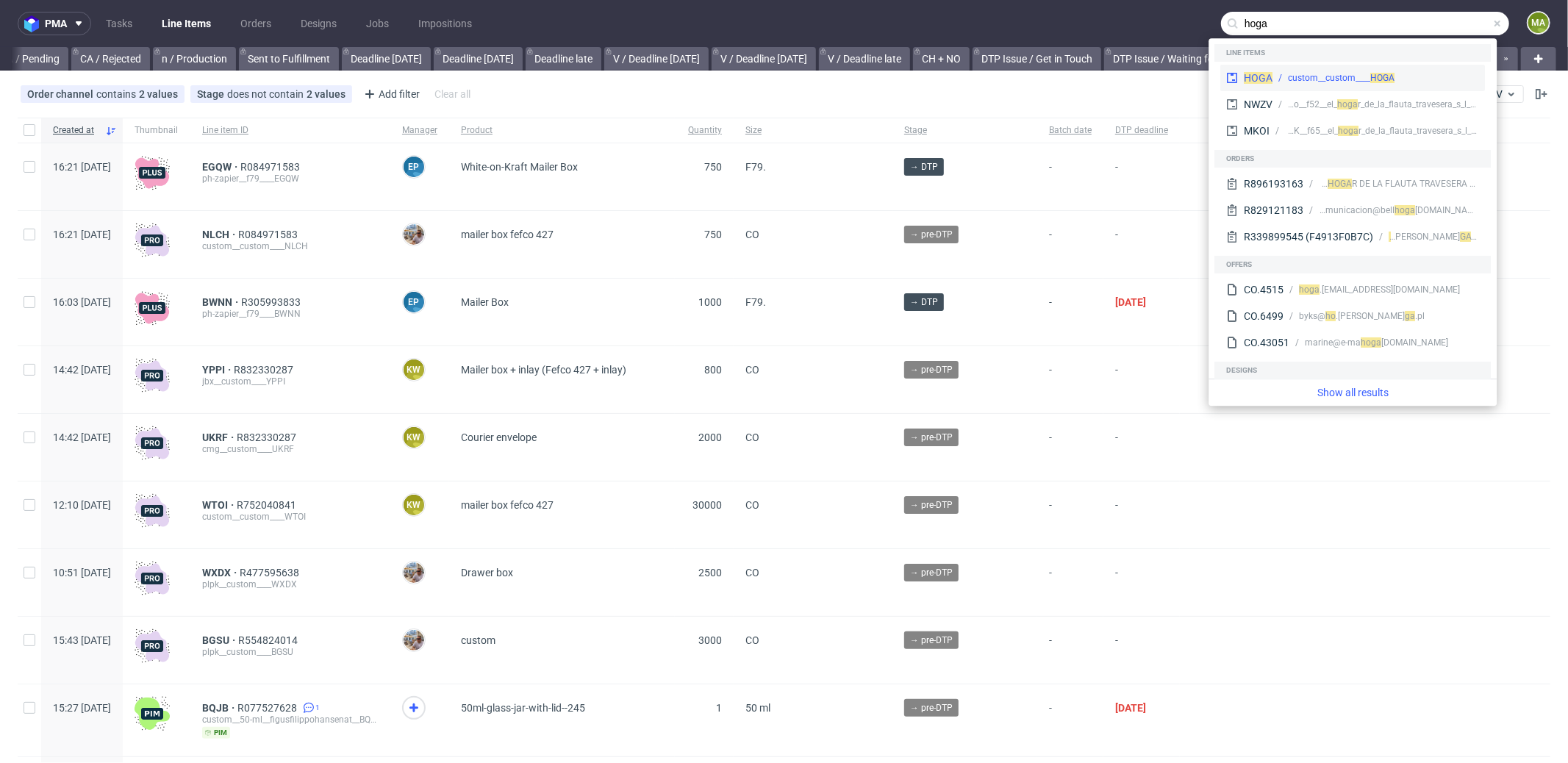
type input "hoga"
click at [1300, 68] on div "HOGA custom__custom____ HOGA" at bounding box center [1352, 78] width 265 height 27
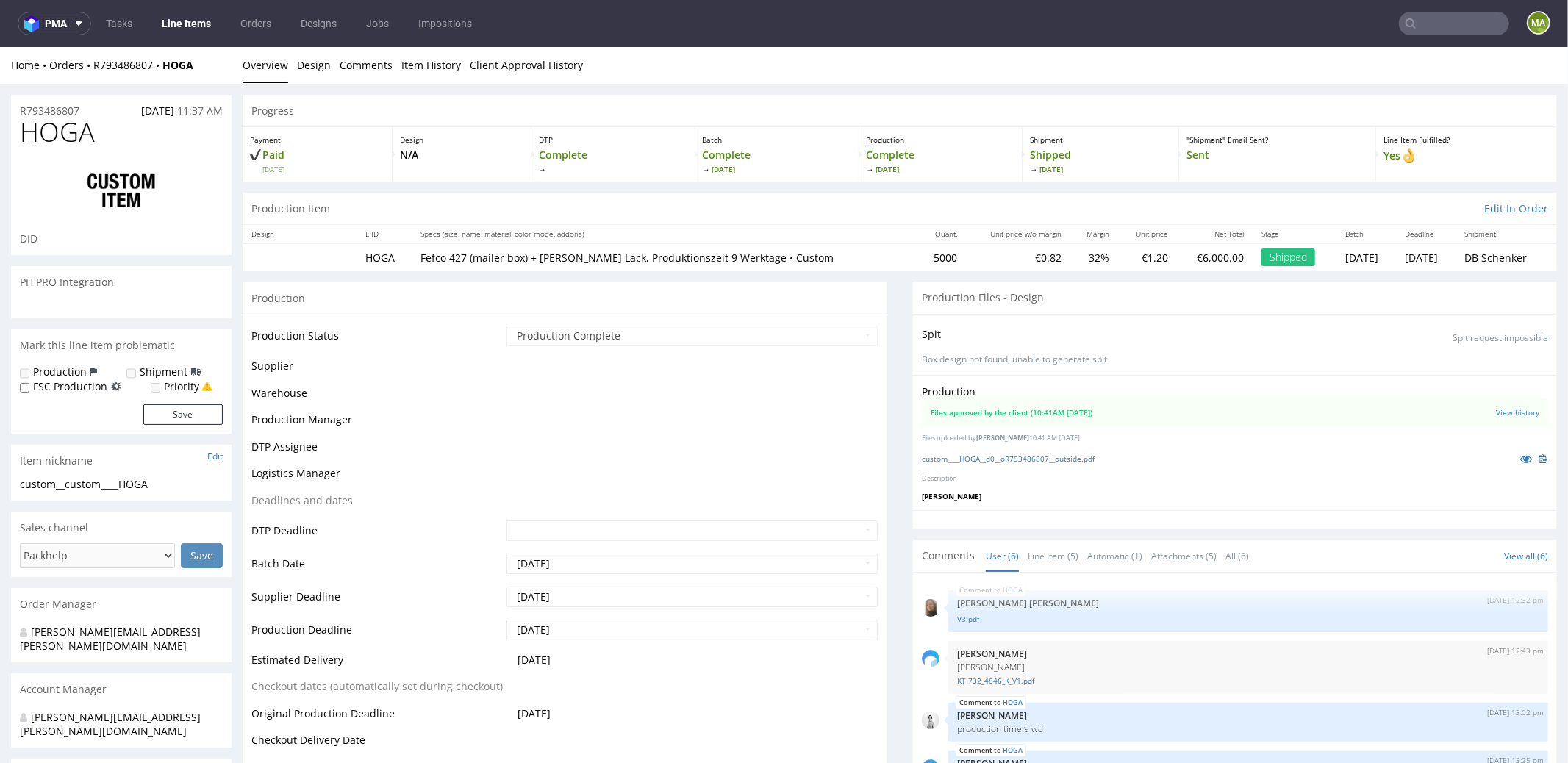
scroll to position [107, 0]
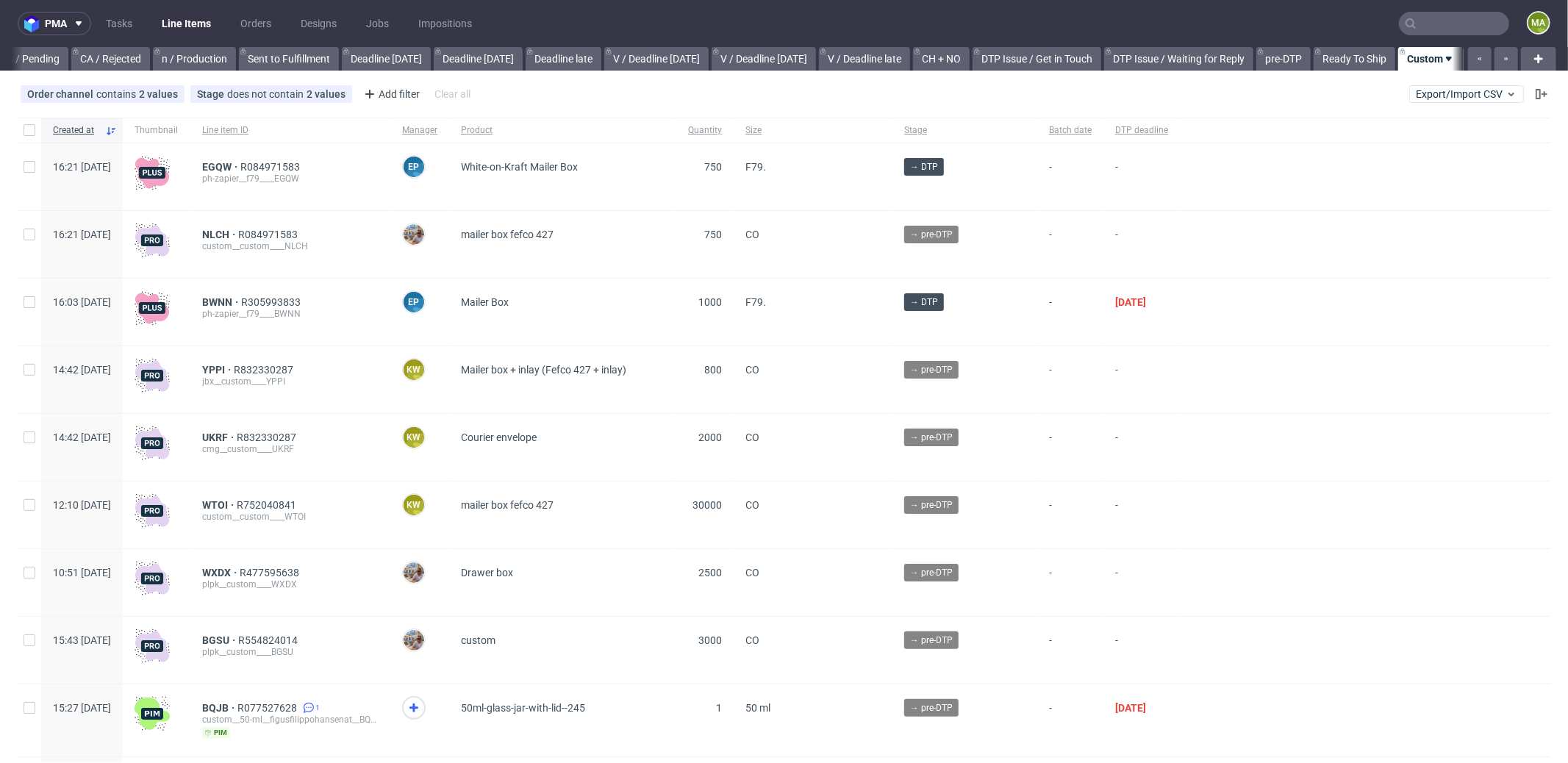
scroll to position [0, 1269]
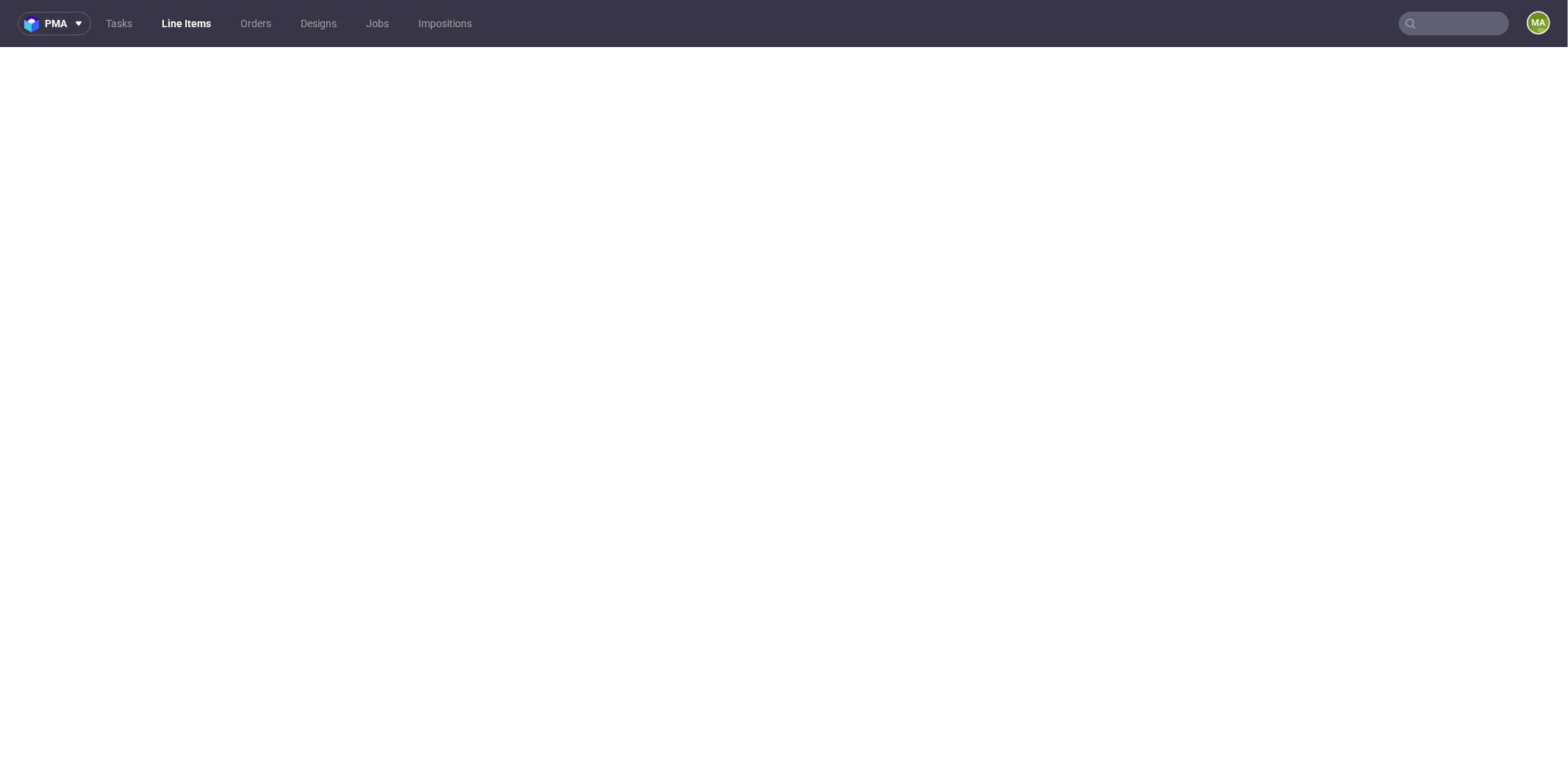
select select "in_progress"
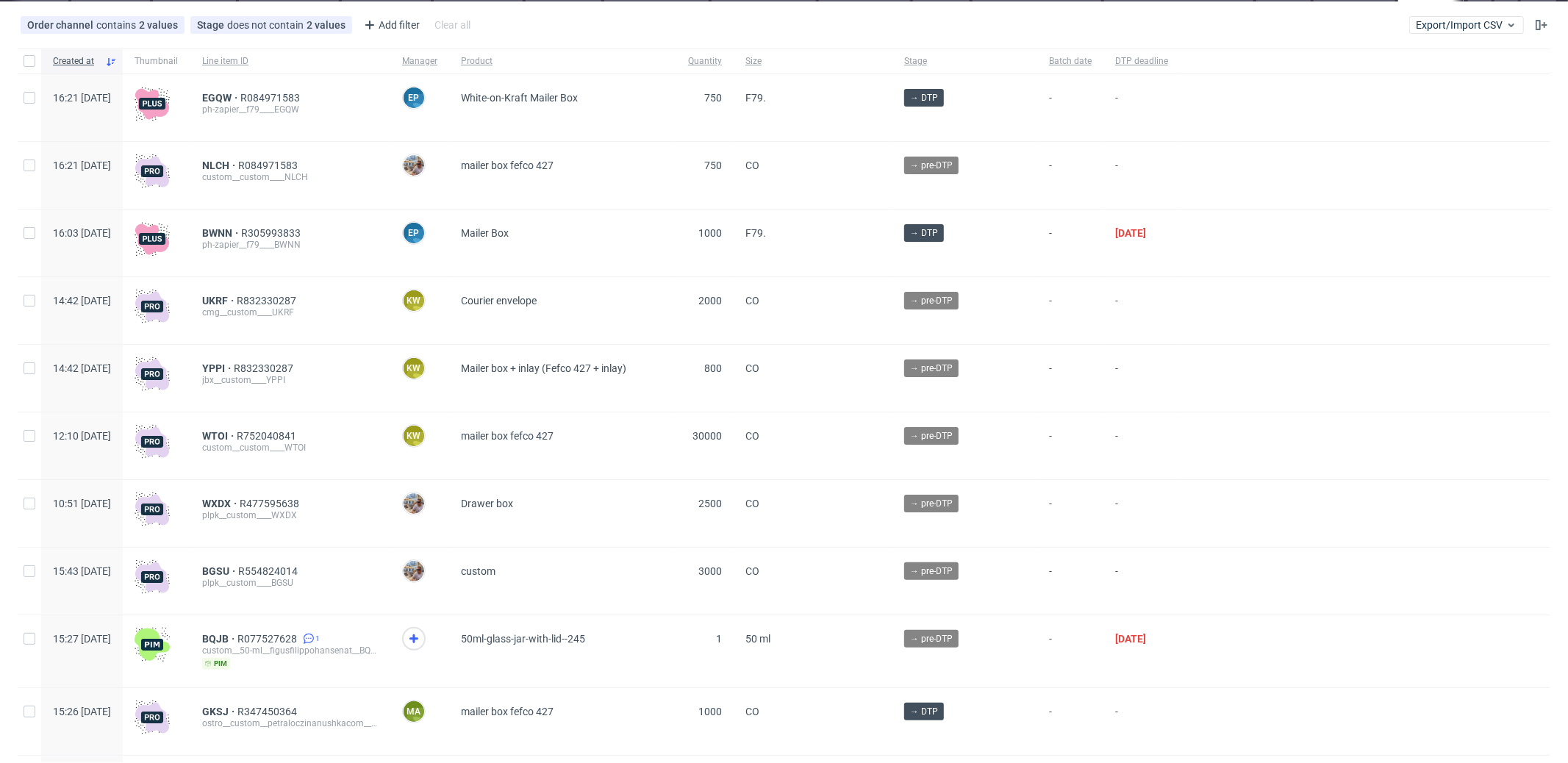
scroll to position [56, 0]
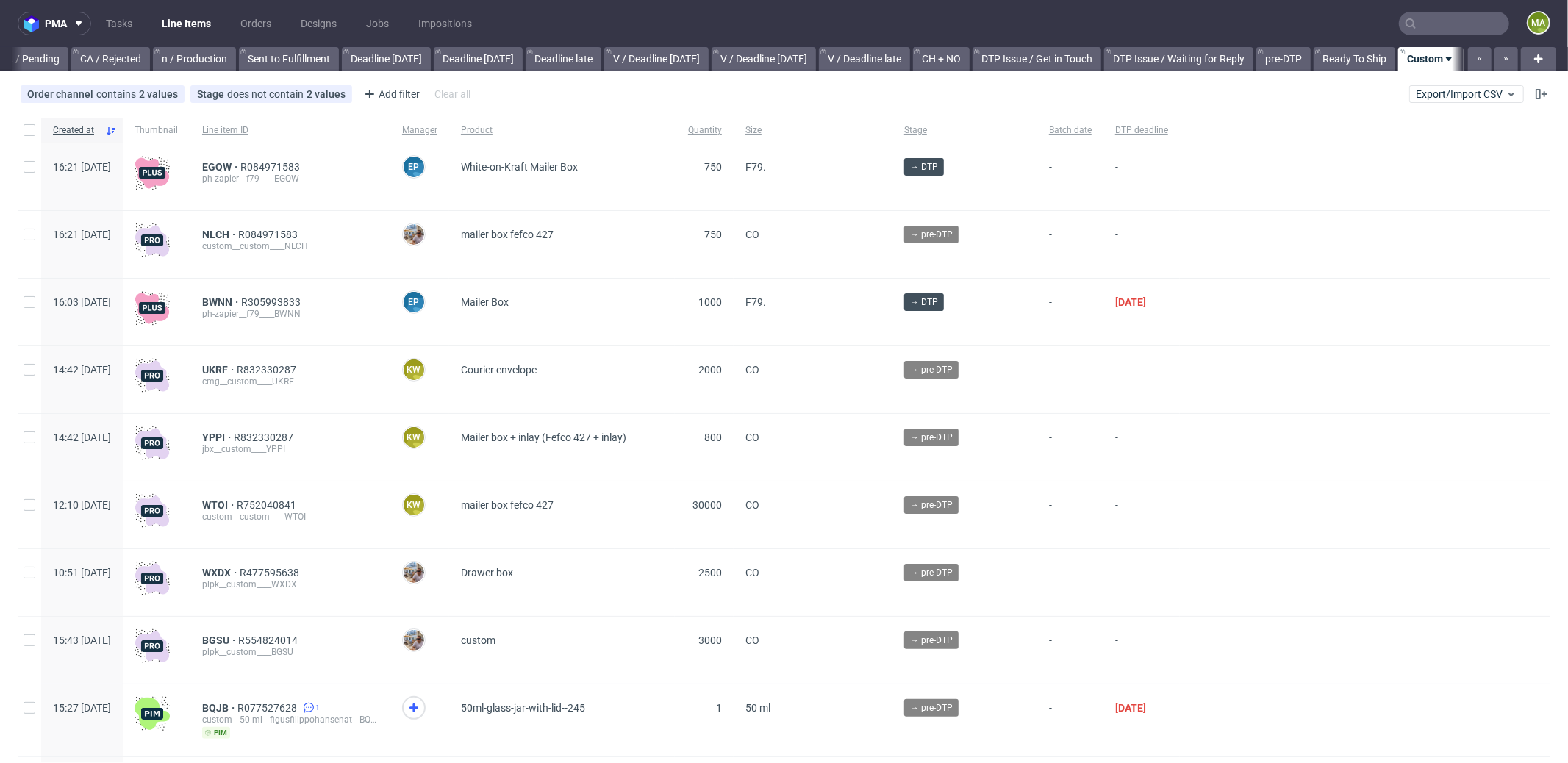
scroll to position [0, 1269]
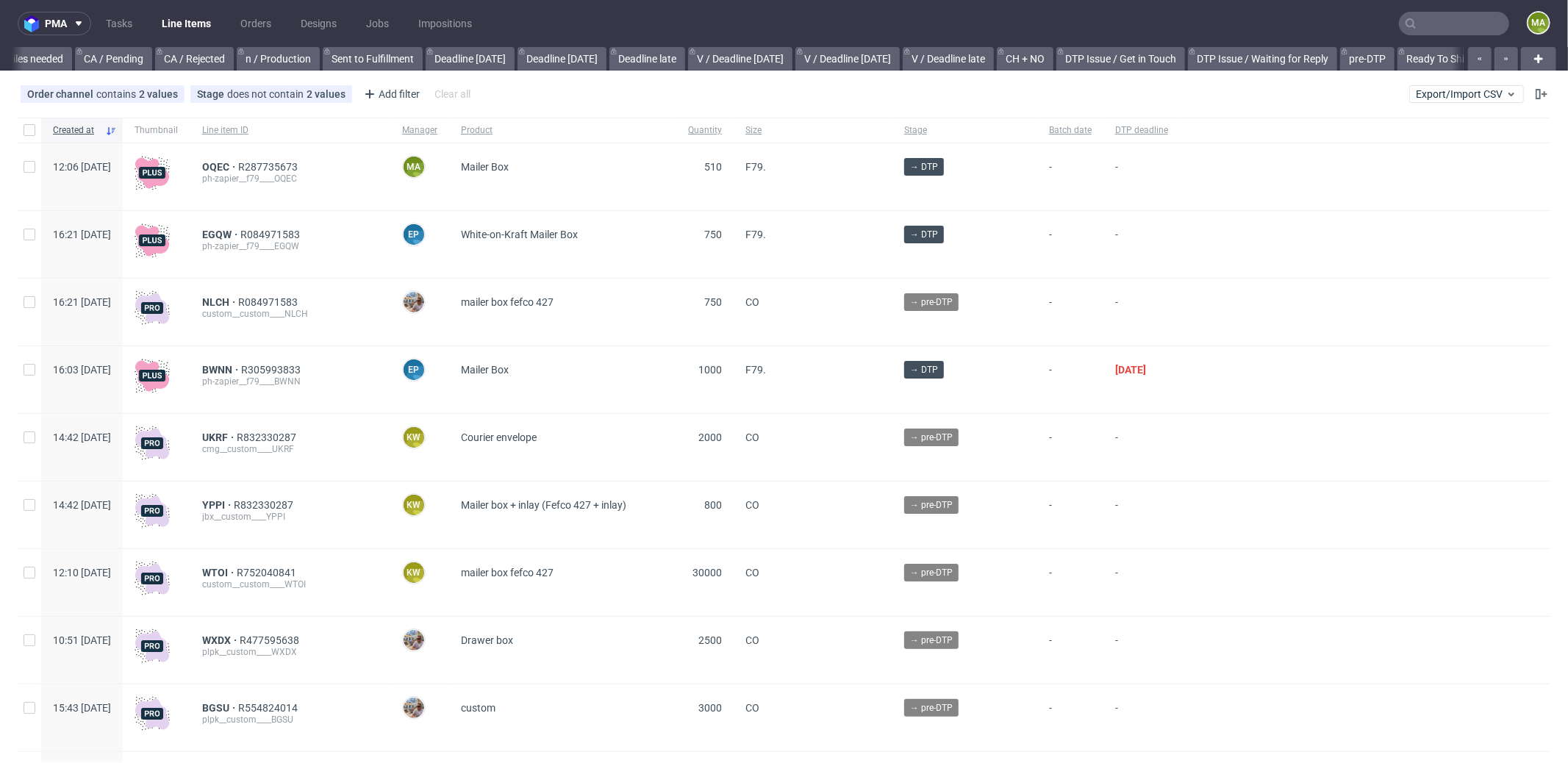
scroll to position [0, 1269]
click at [238, 167] on span "OQEC" at bounding box center [221, 167] width 36 height 11
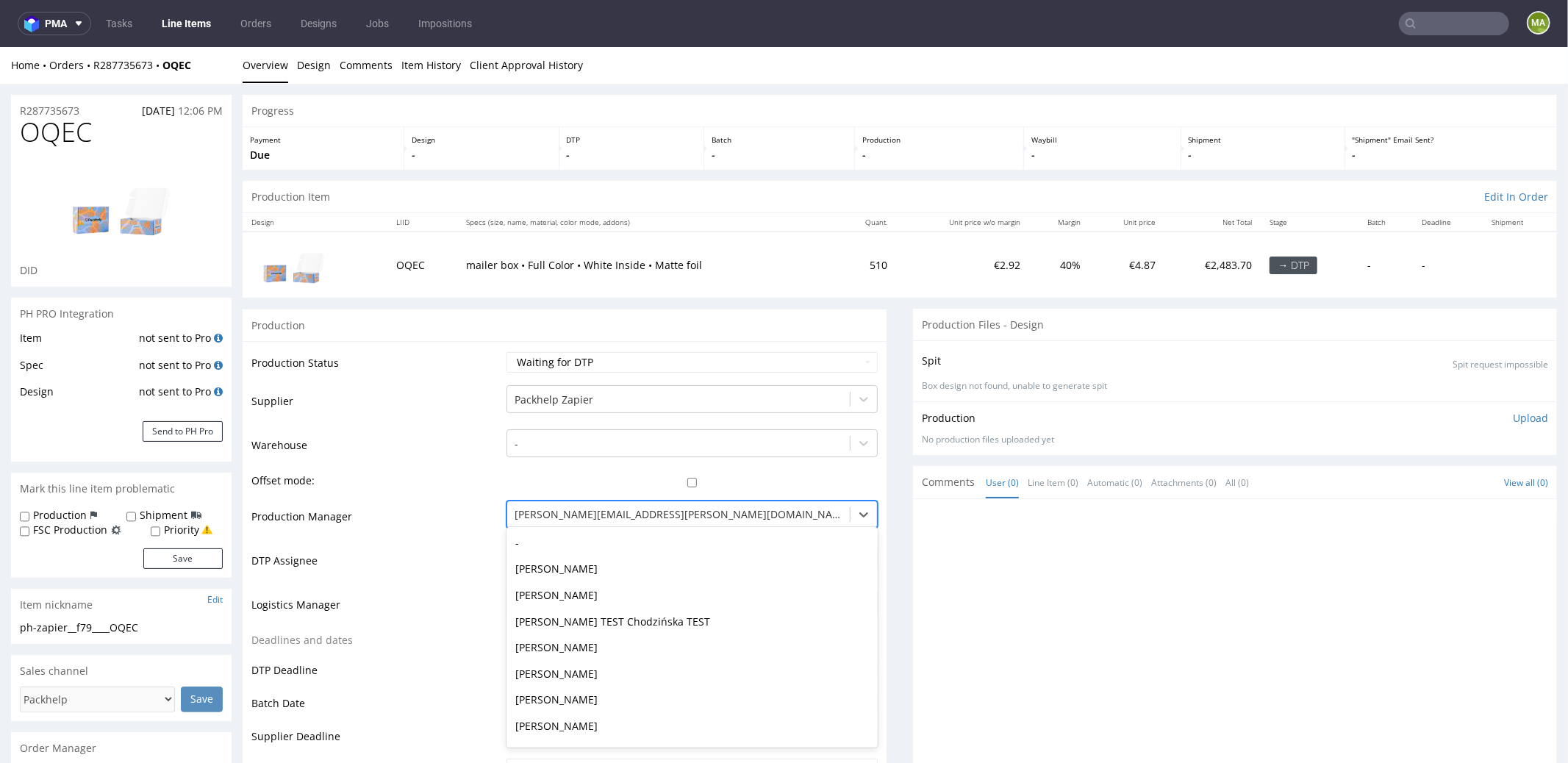
click at [550, 514] on div at bounding box center [678, 514] width 328 height 17
type input "ewa"
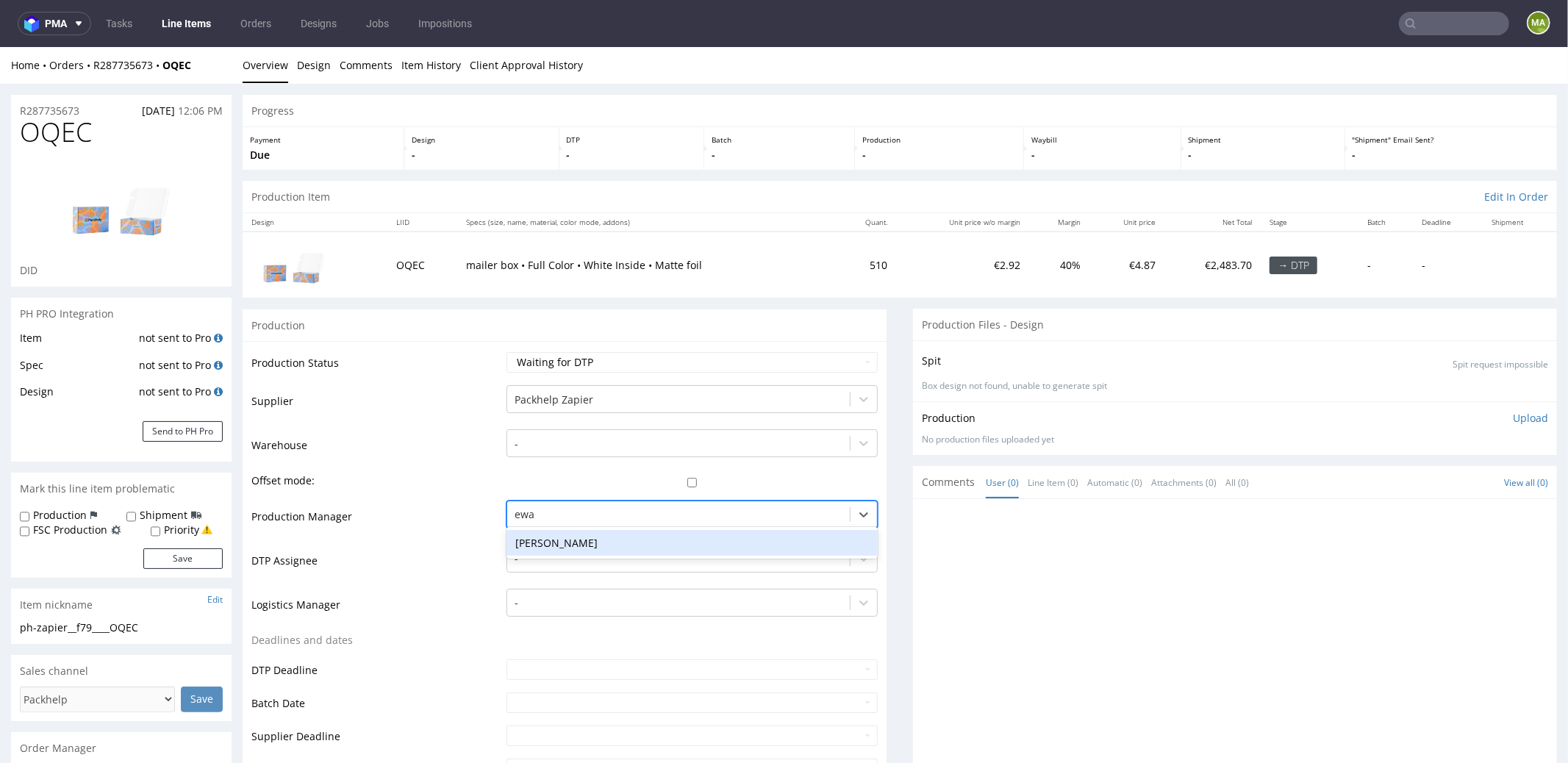
click at [555, 534] on div "[PERSON_NAME]" at bounding box center [692, 542] width 372 height 27
click at [445, 558] on td "DTP Assignee" at bounding box center [376, 564] width 251 height 44
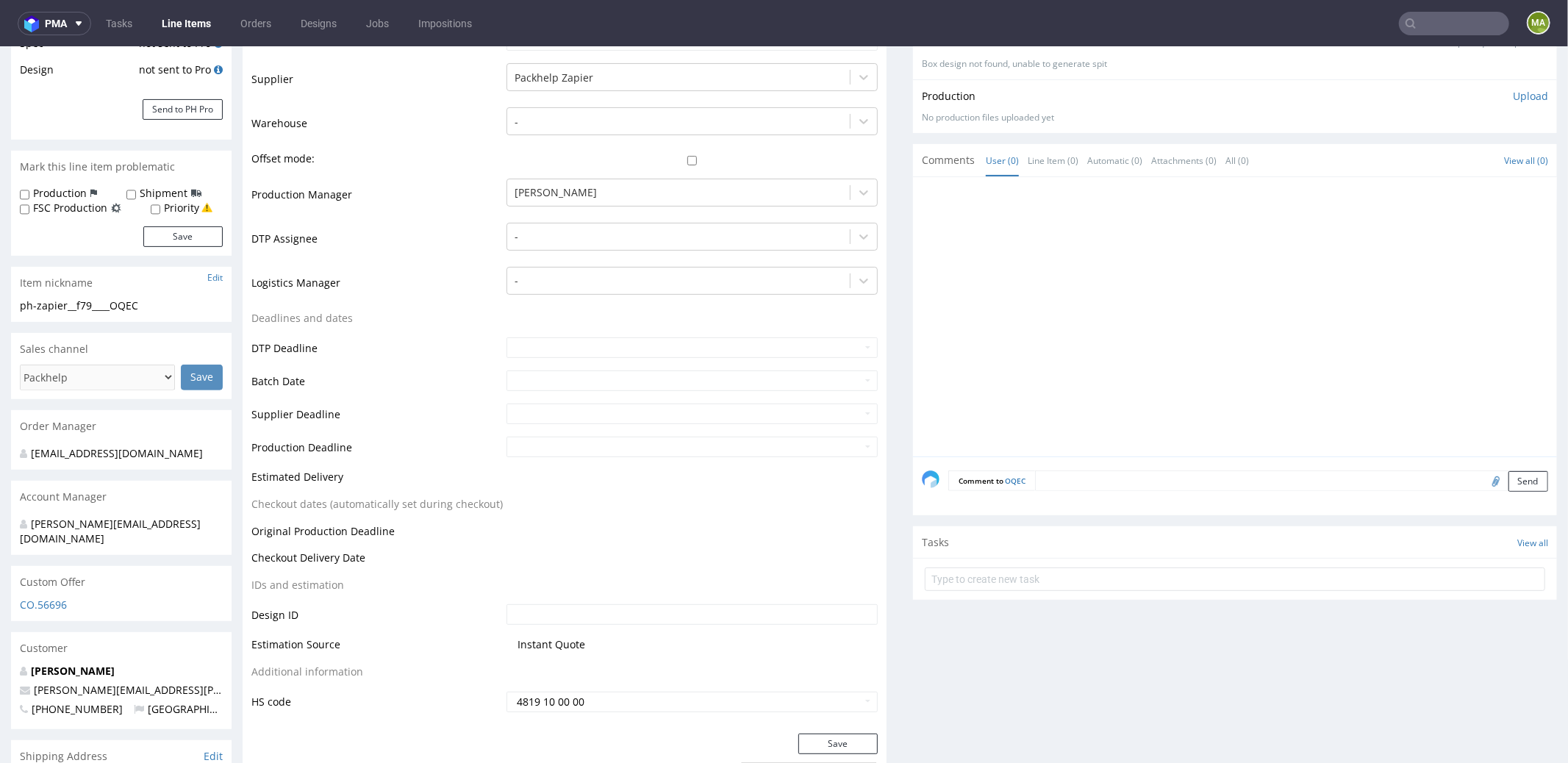
scroll to position [551, 0]
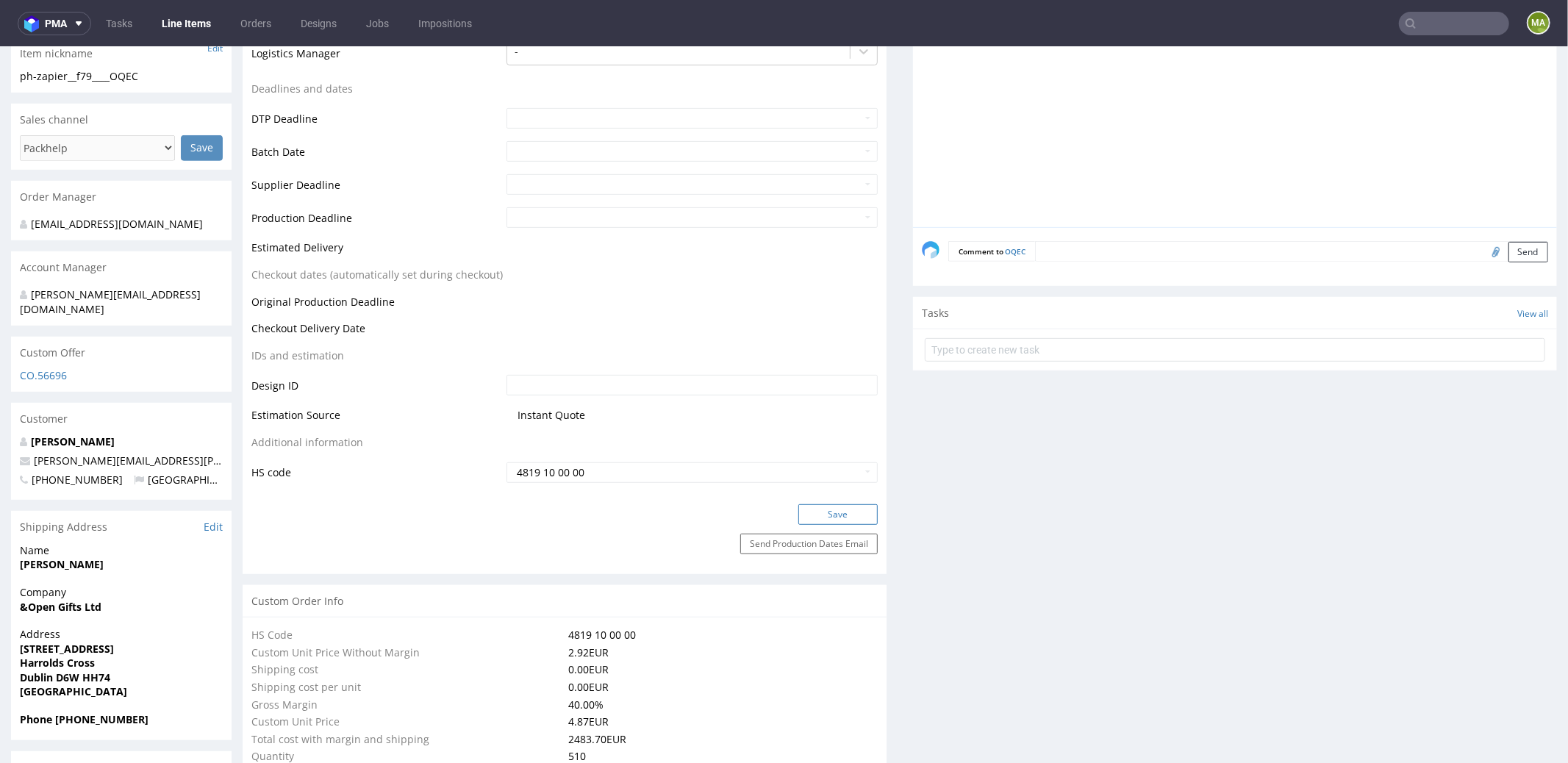
click at [808, 516] on button "Save" at bounding box center [838, 514] width 79 height 21
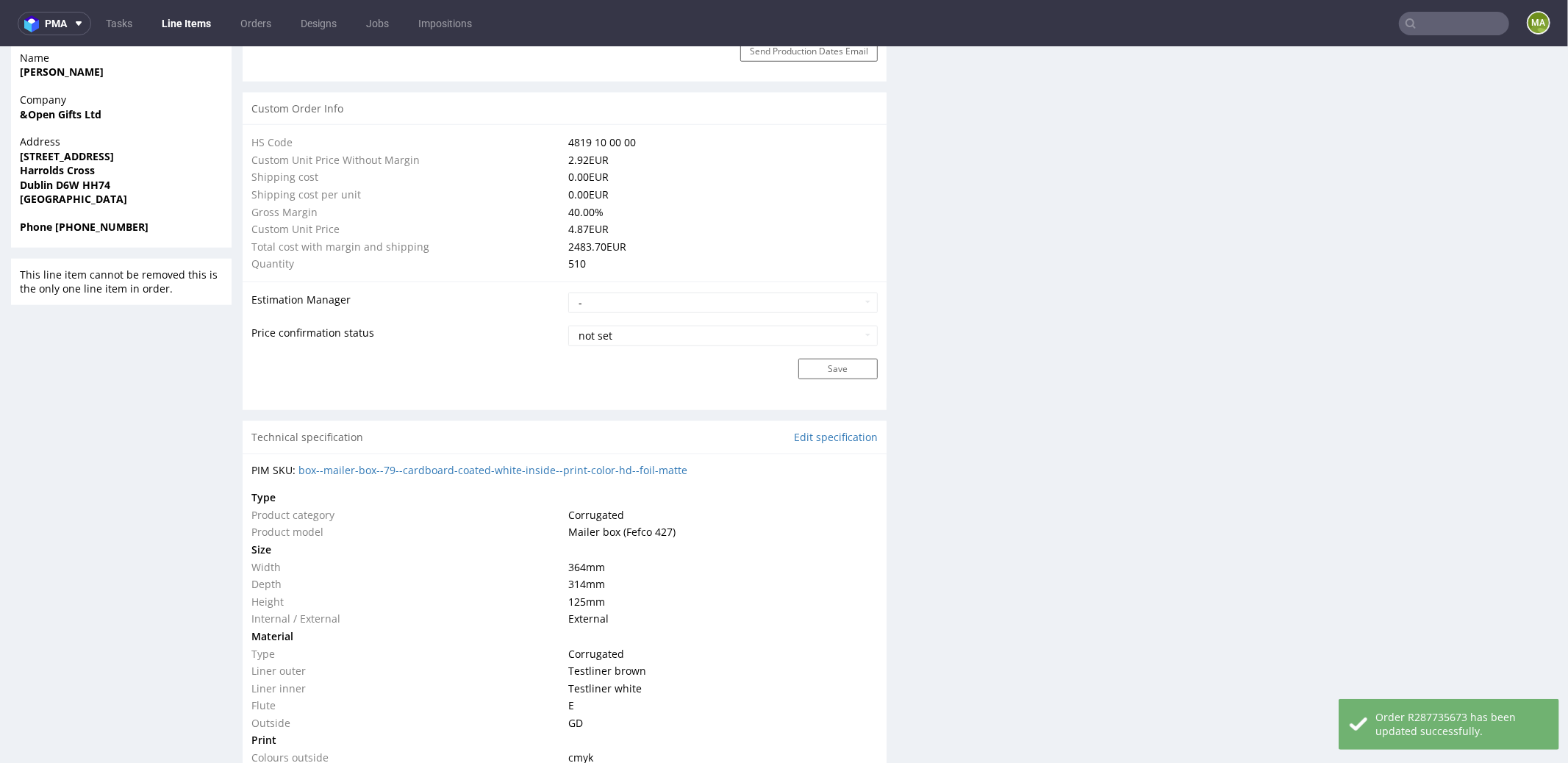
scroll to position [0, 0]
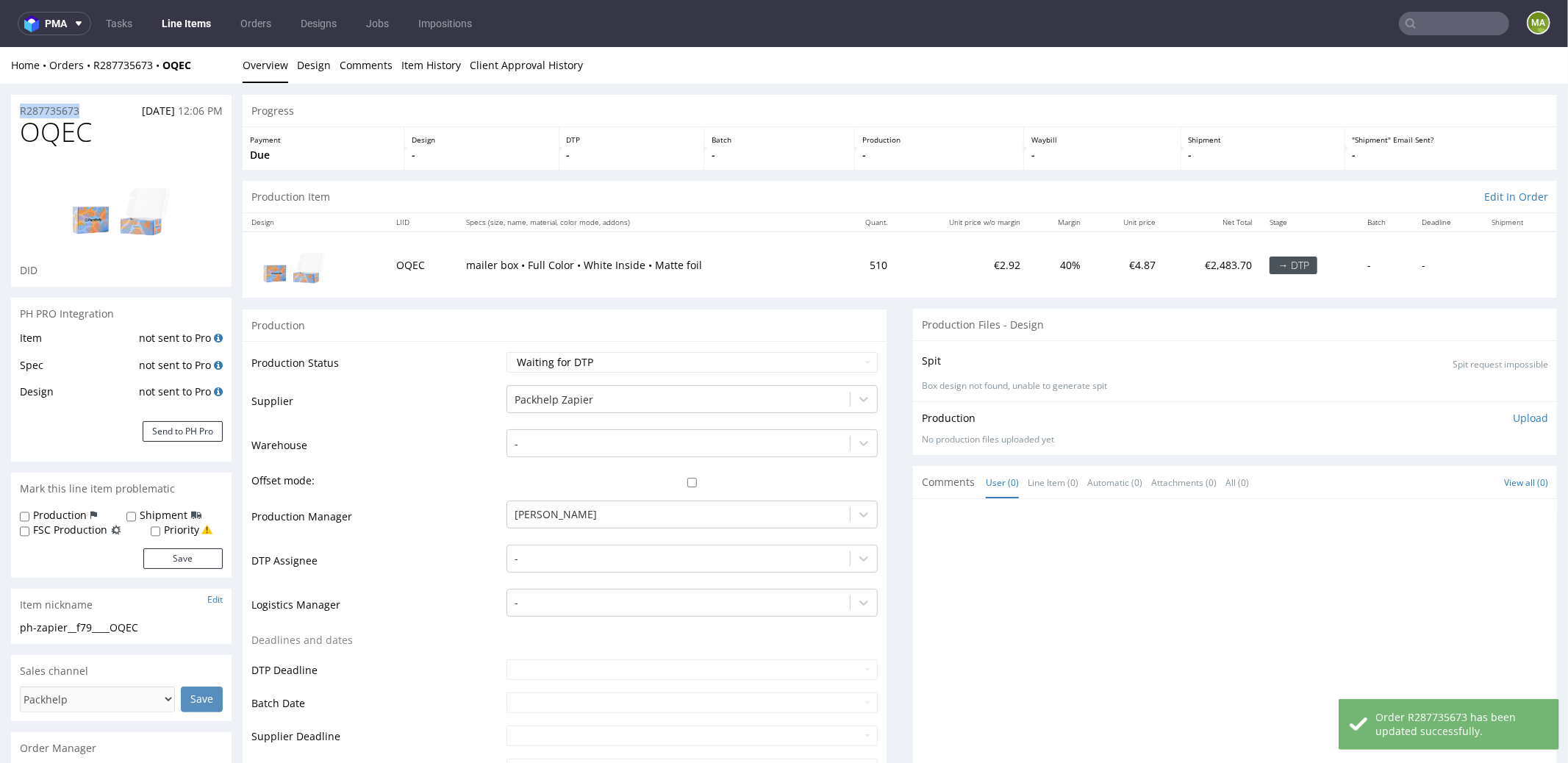
drag, startPoint x: 92, startPoint y: 107, endPoint x: 0, endPoint y: 109, distance: 92.0
copy p "R287735673"
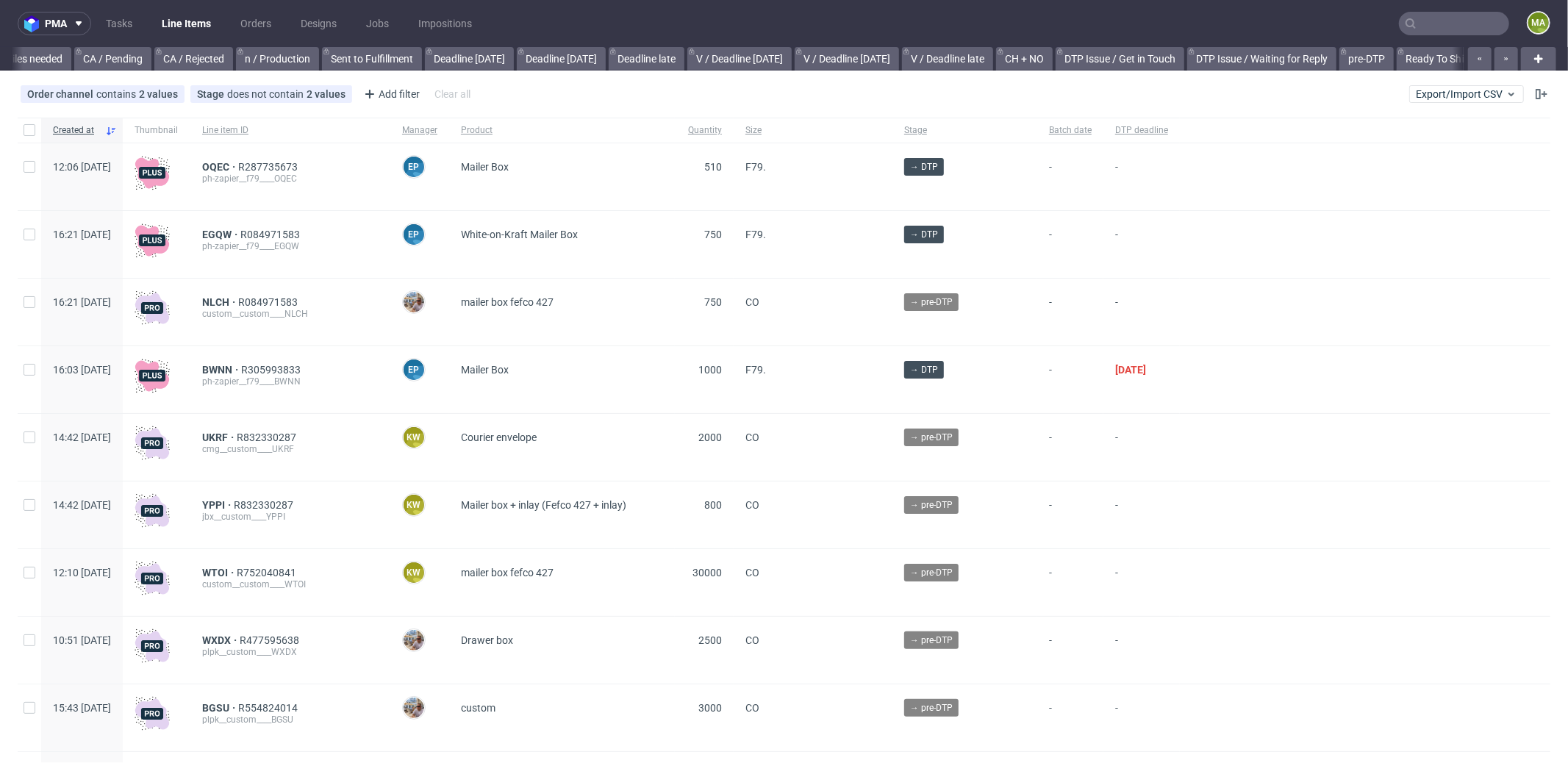
scroll to position [0, 1269]
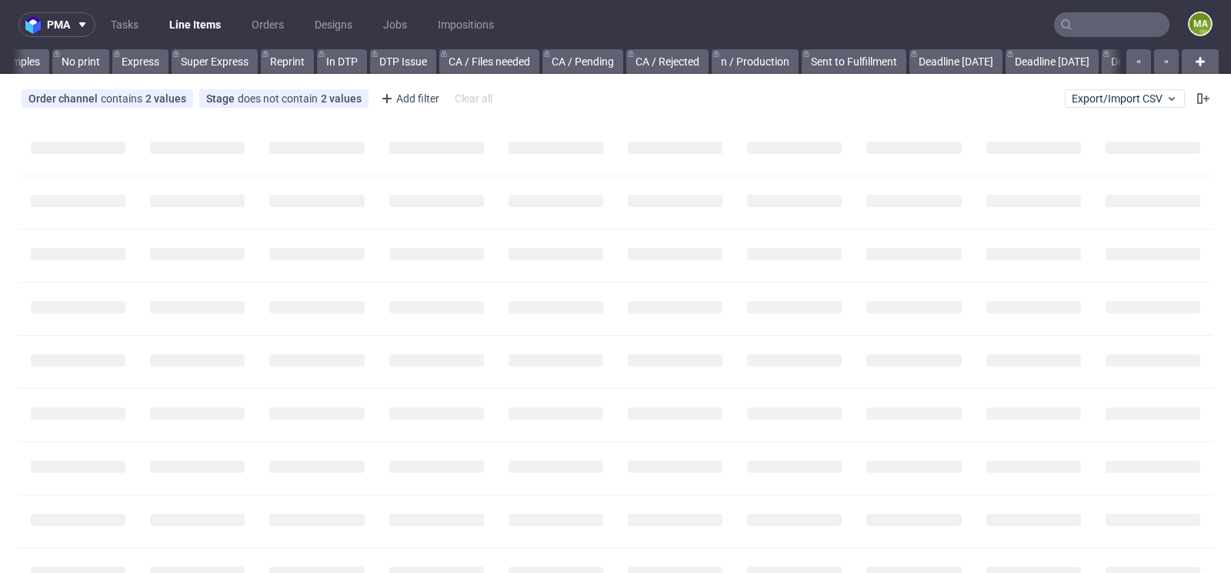
click at [1087, 25] on input "text" at bounding box center [1111, 24] width 115 height 25
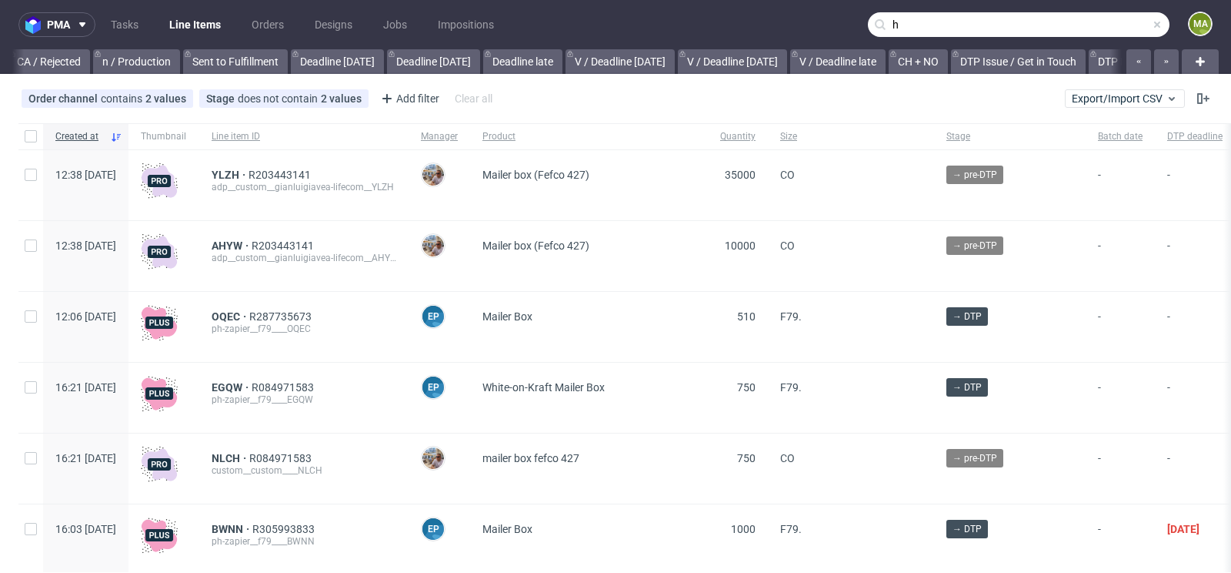
scroll to position [0, 1739]
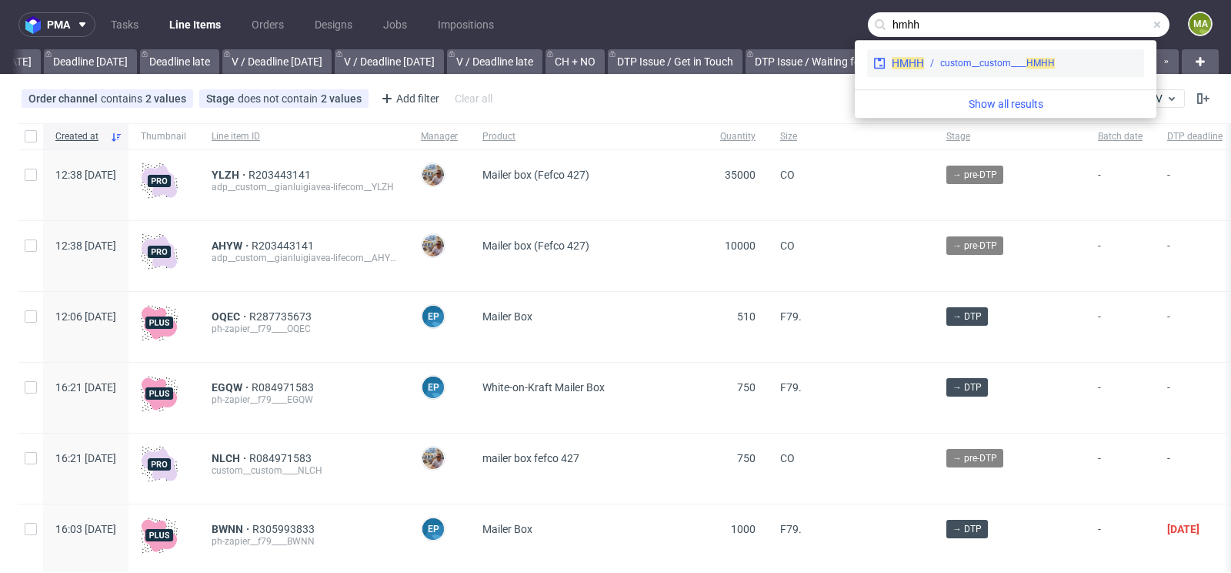
type input "hmhh"
click at [996, 59] on div "custom__custom____ HMHH" at bounding box center [997, 63] width 115 height 14
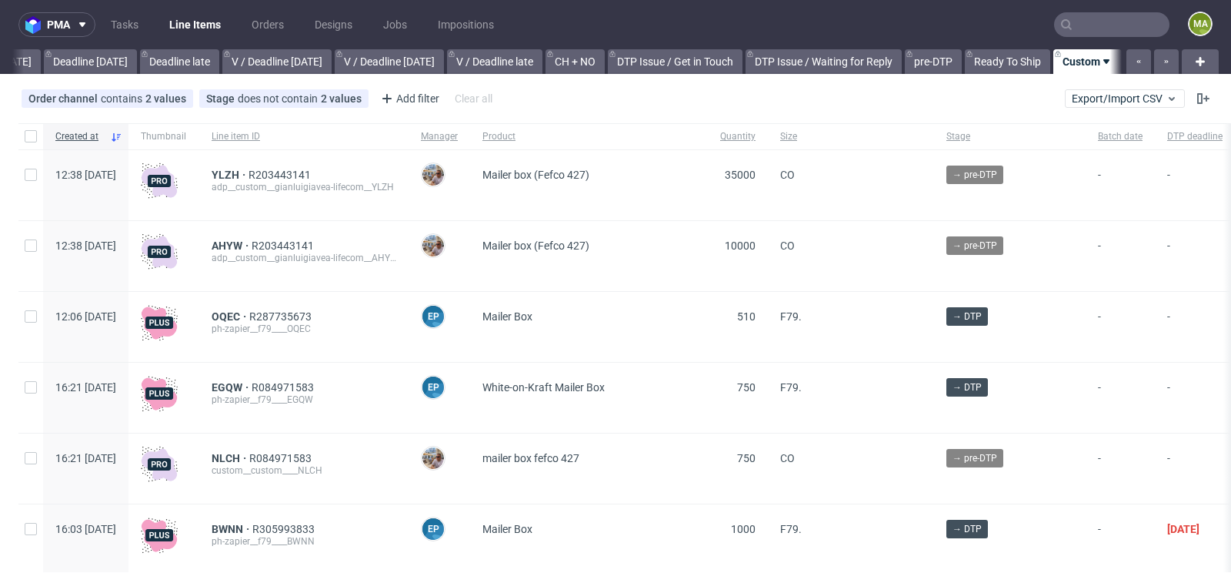
scroll to position [0, 1739]
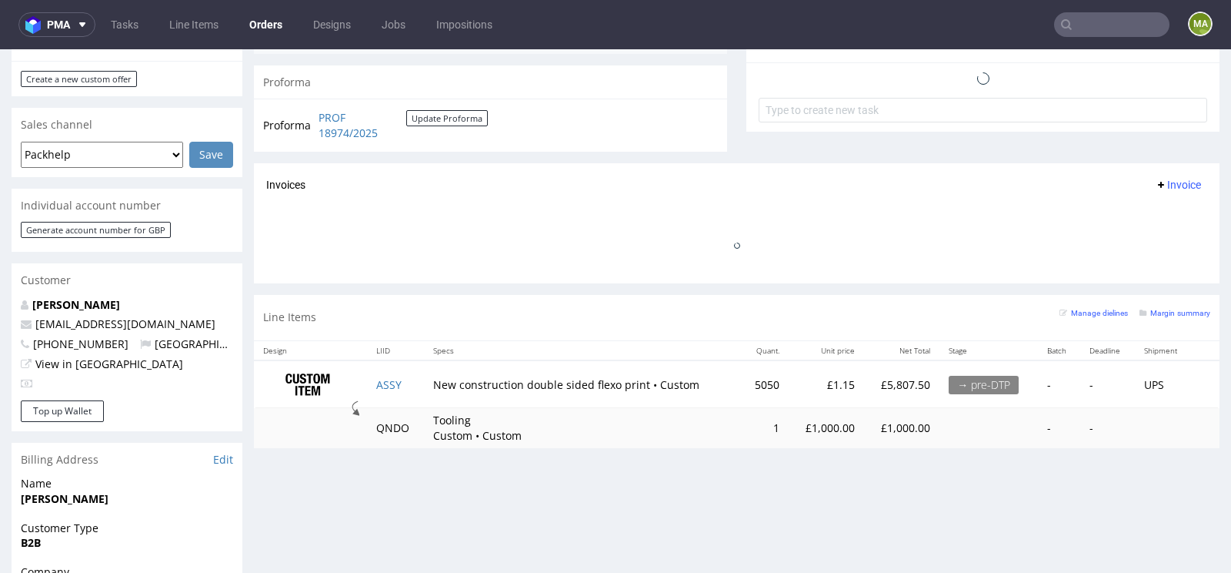
scroll to position [675, 0]
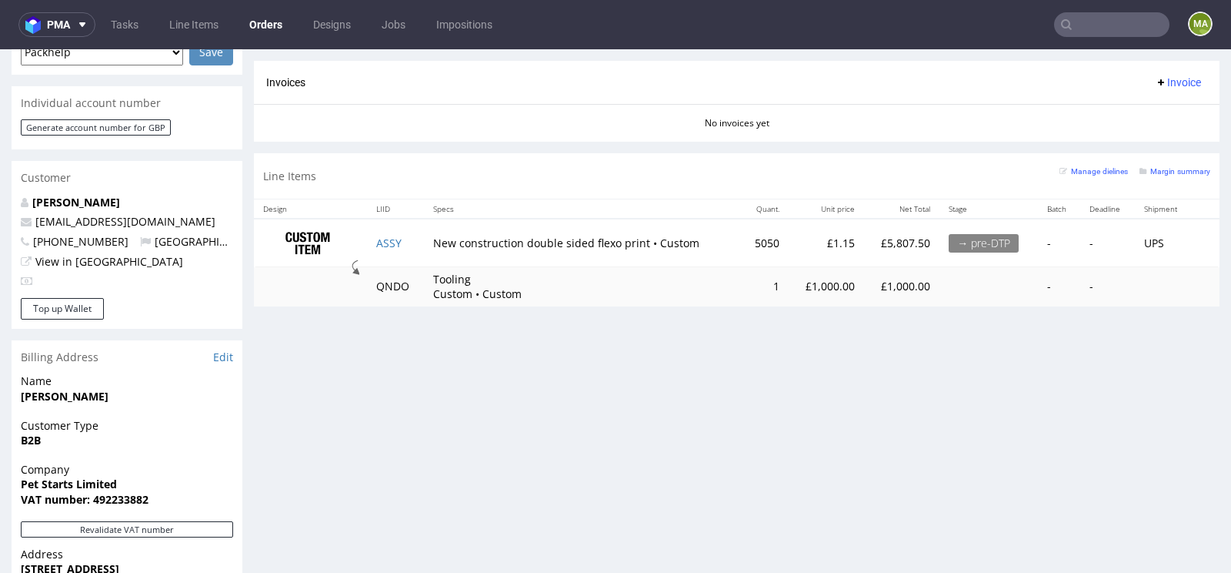
click at [399, 286] on td "QNDO" at bounding box center [396, 286] width 58 height 39
drag, startPoint x: 397, startPoint y: 251, endPoint x: 390, endPoint y: 242, distance: 11.5
click at [397, 250] on td "ASSY" at bounding box center [396, 243] width 58 height 48
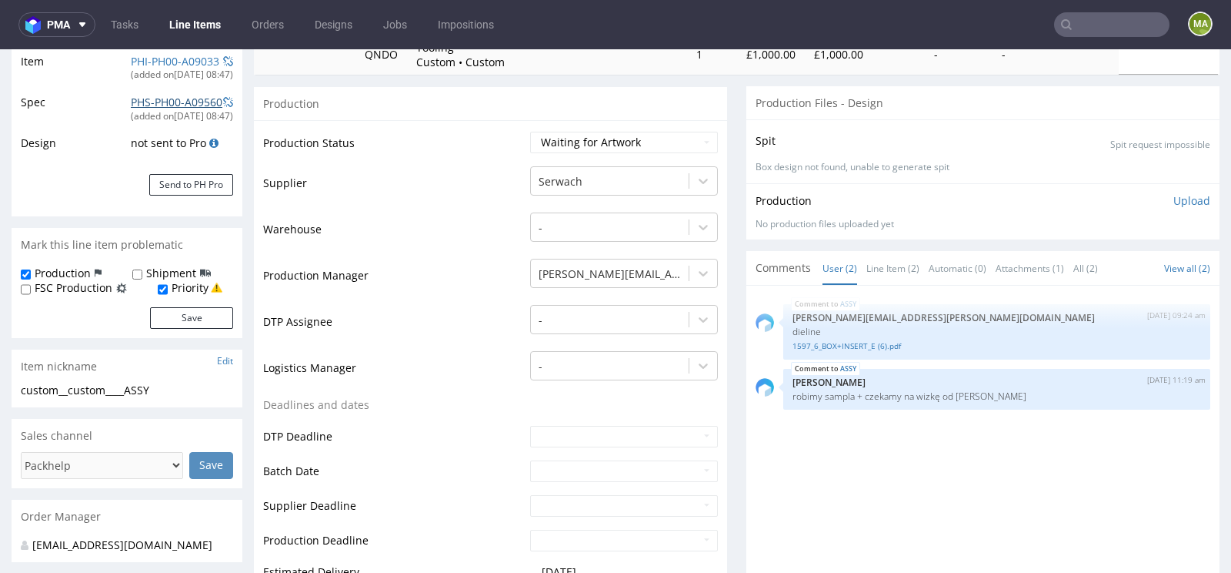
scroll to position [205, 0]
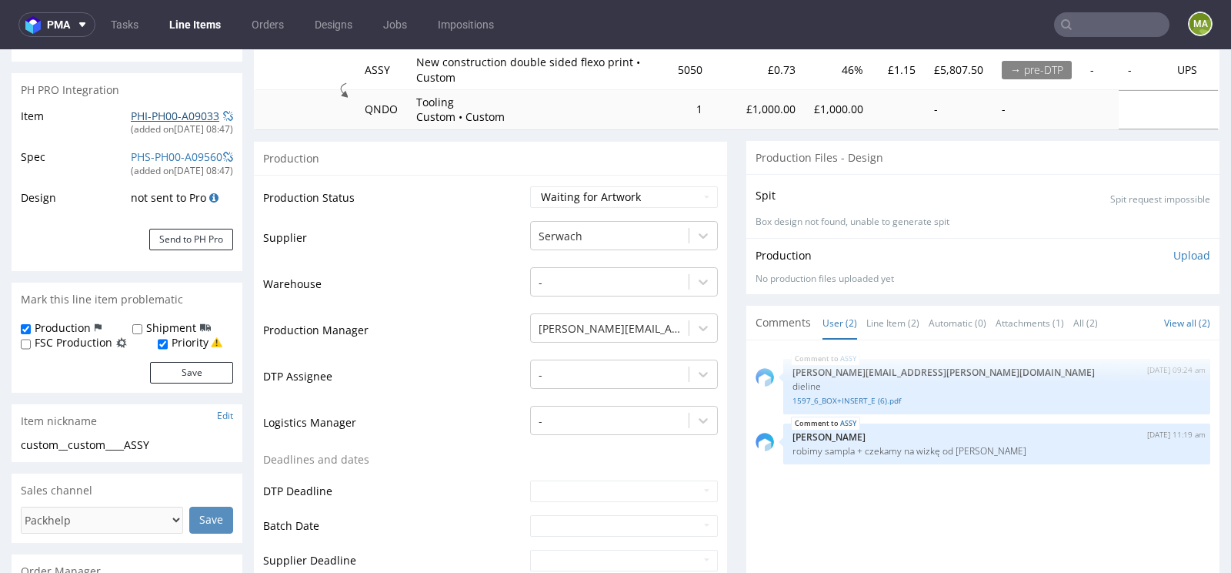
click at [127, 107] on td "PHI-PH00-A09033 (added on [DATE] 08:47 )" at bounding box center [180, 127] width 106 height 41
click at [131, 112] on link "PHI-PH00-A09033" at bounding box center [175, 116] width 88 height 15
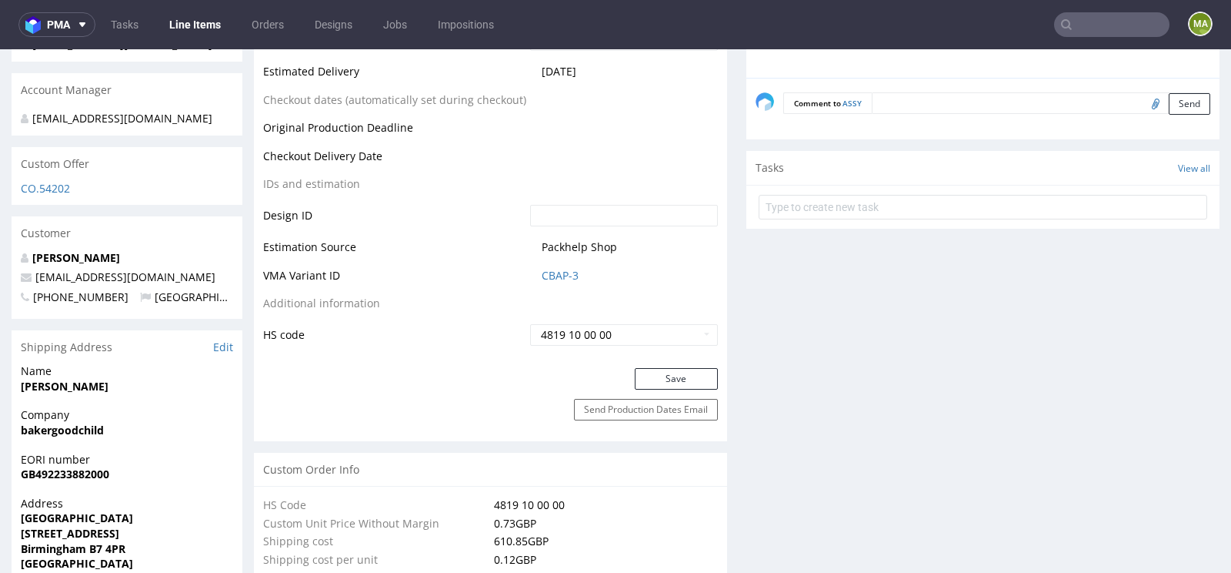
scroll to position [763, 0]
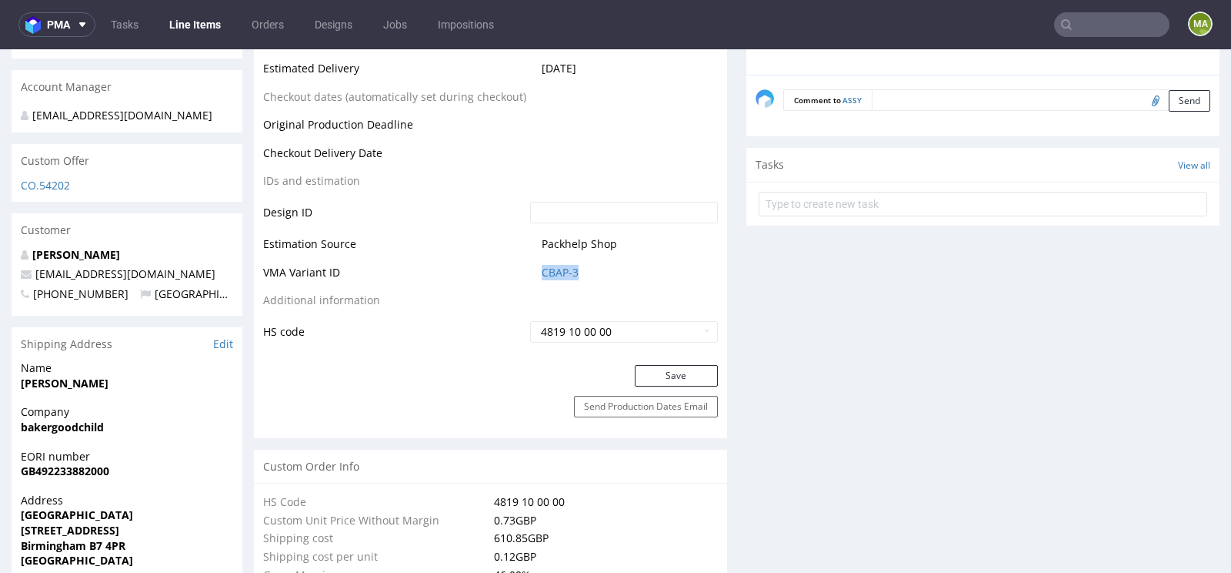
drag, startPoint x: 589, startPoint y: 272, endPoint x: 531, endPoint y: 268, distance: 57.8
click at [531, 268] on td "CBAP-3" at bounding box center [622, 277] width 192 height 28
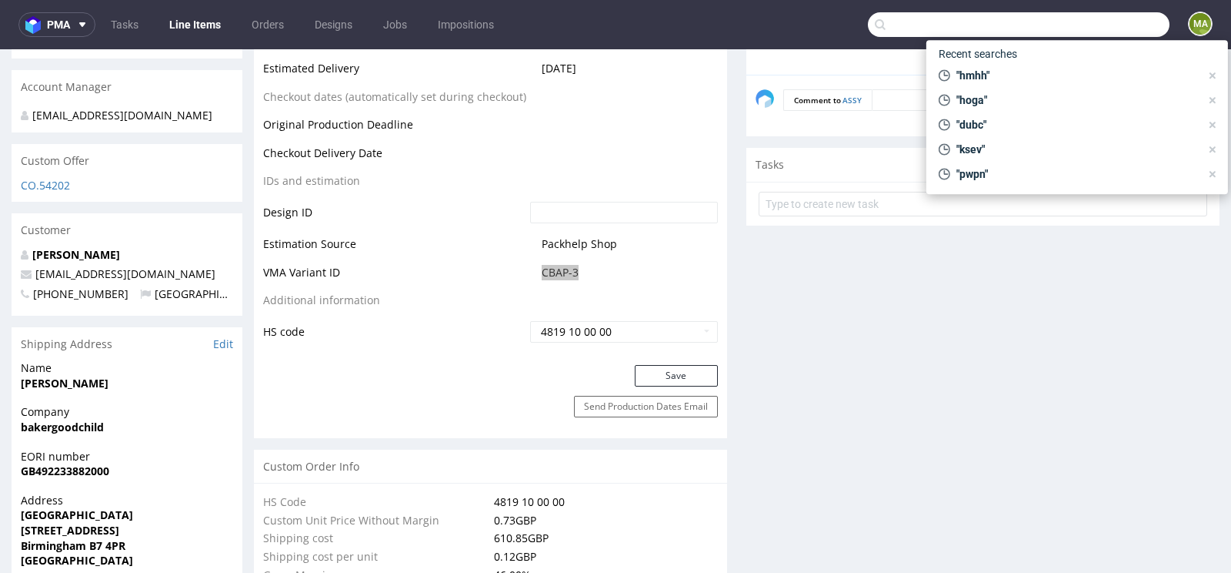
click at [1063, 19] on input "text" at bounding box center [1019, 24] width 302 height 25
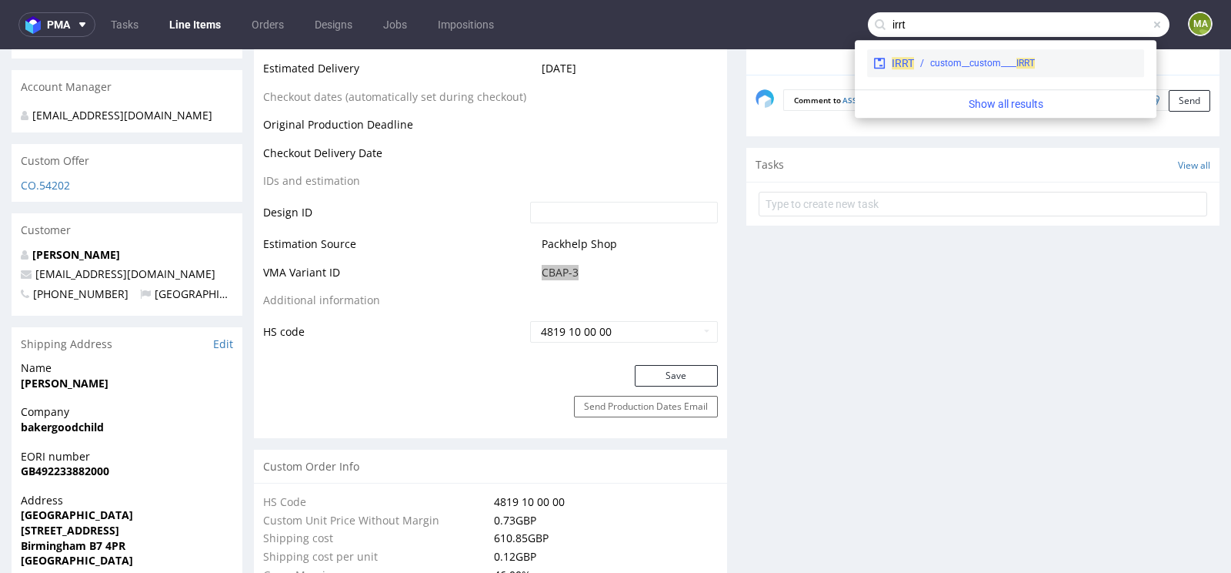
type input "irrt"
click at [1004, 55] on div "IRRT custom__custom____ IRRT" at bounding box center [1005, 63] width 277 height 28
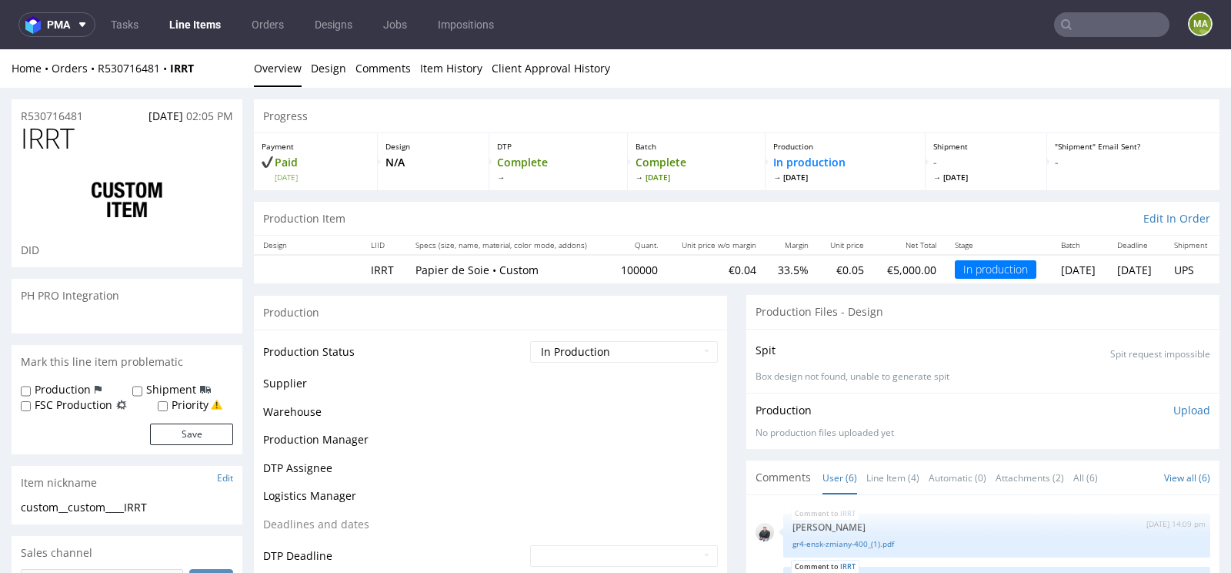
scroll to position [44, 0]
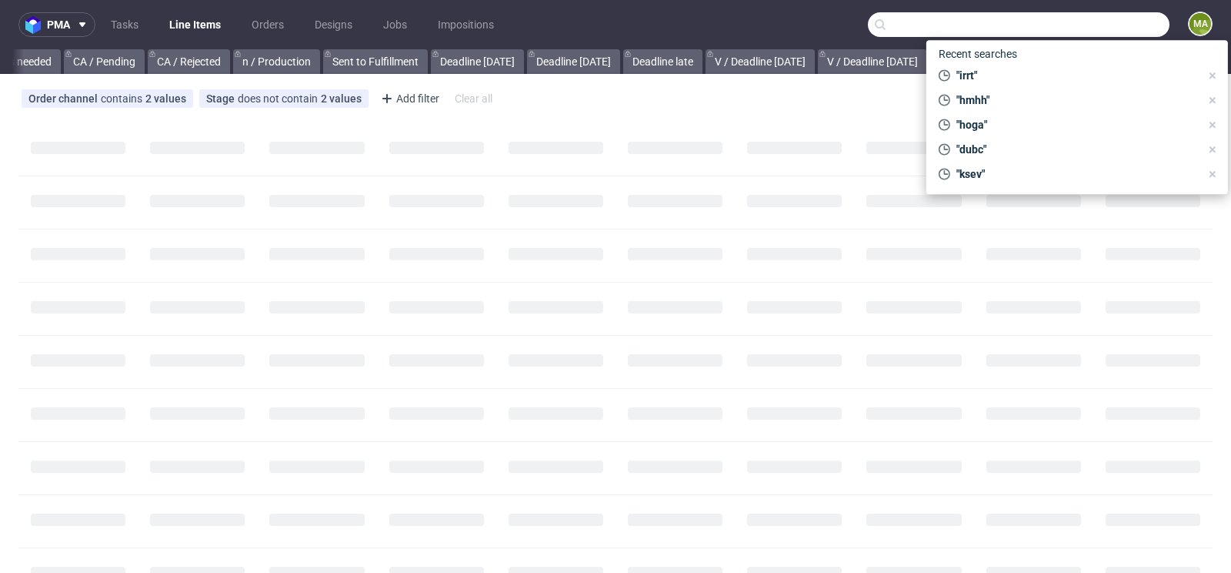
click at [1103, 22] on input "text" at bounding box center [1019, 24] width 302 height 25
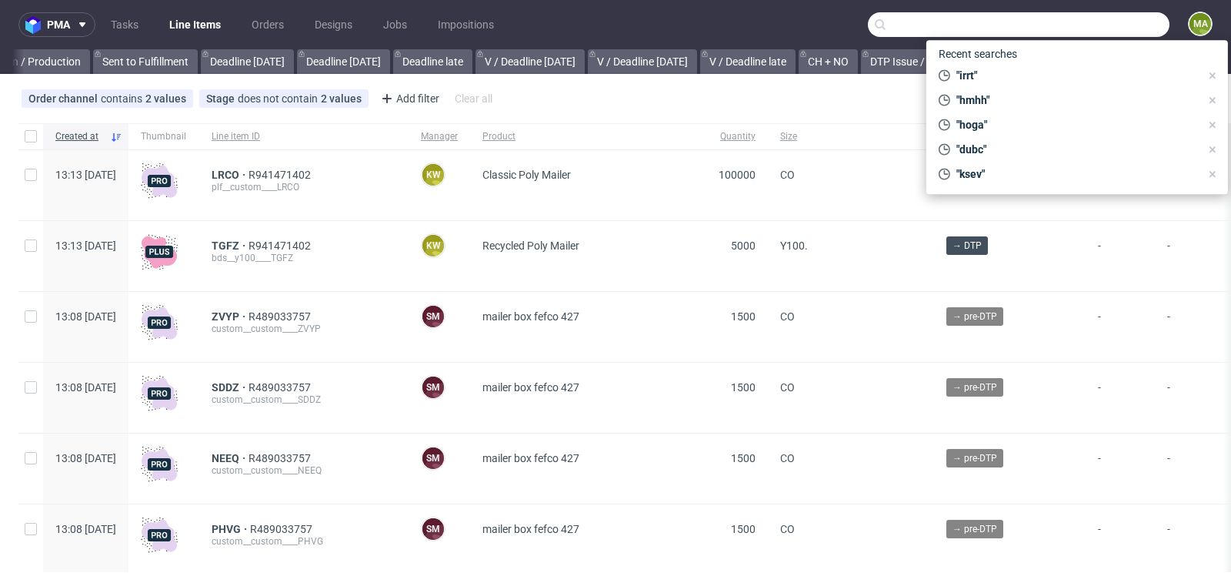
scroll to position [0, 1739]
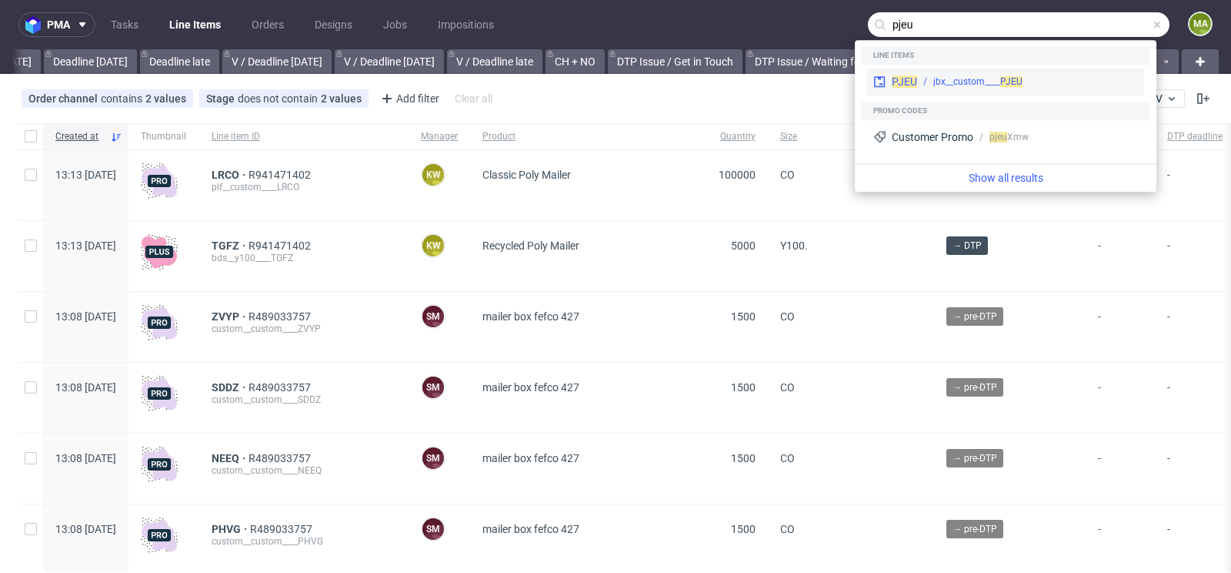
type input "pjeu"
click at [967, 79] on div "jbx__custom____ PJEU" at bounding box center [977, 82] width 89 height 14
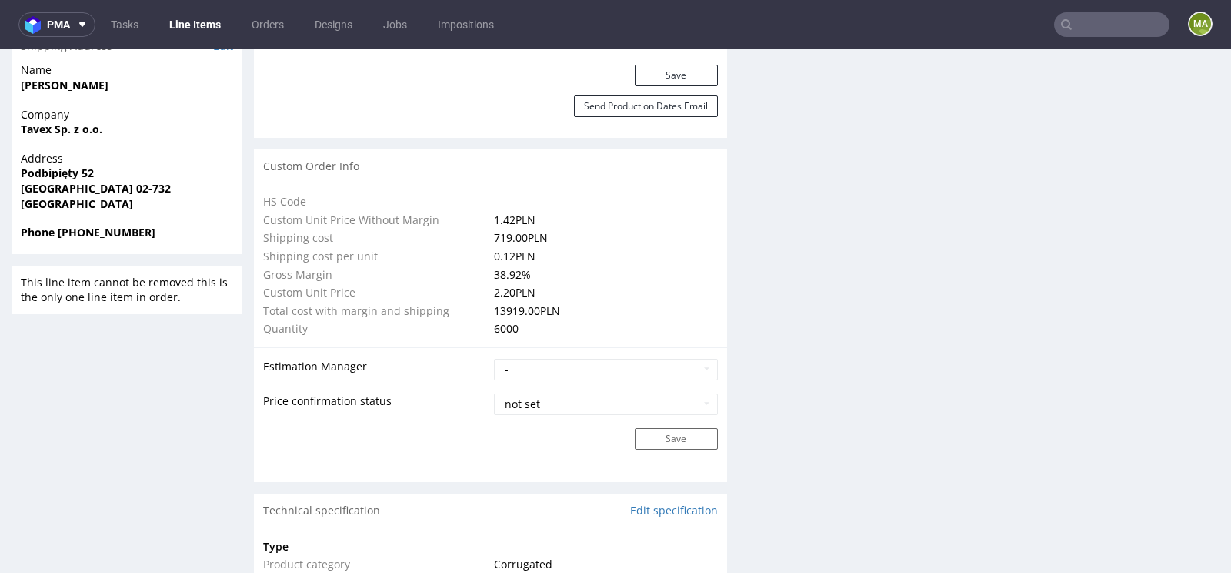
scroll to position [765, 0]
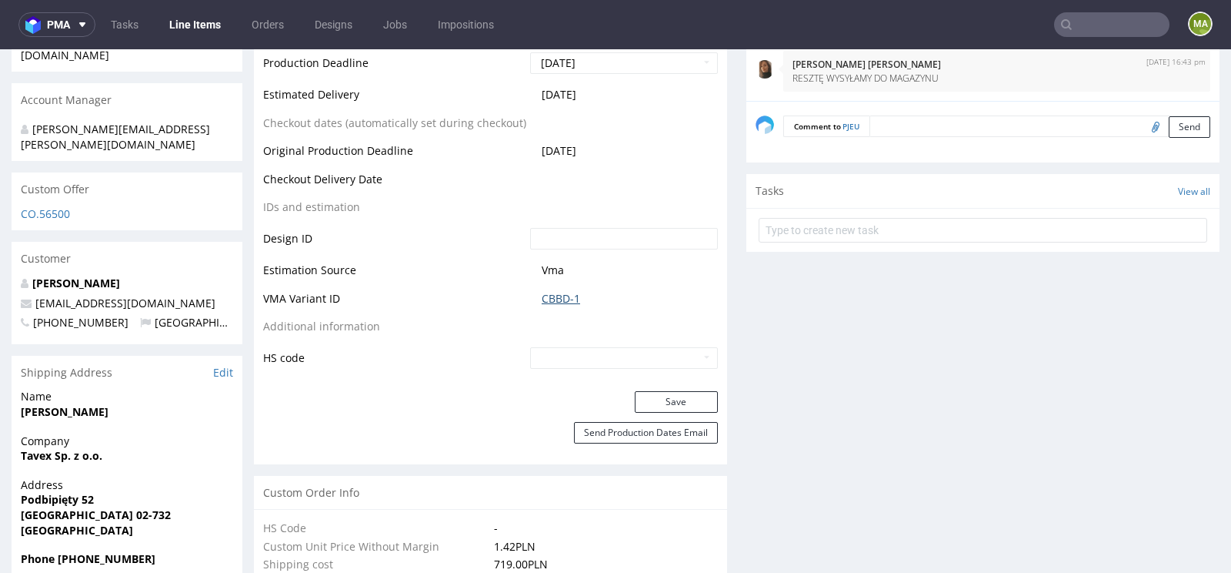
click at [563, 299] on link "CBBD-1" at bounding box center [561, 298] width 38 height 15
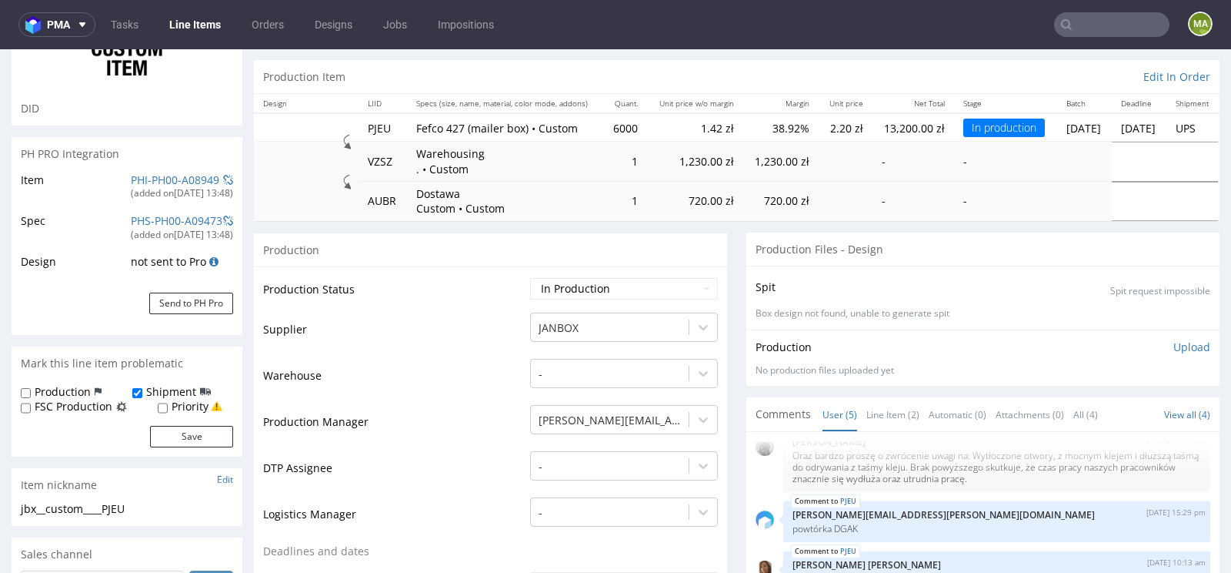
scroll to position [0, 0]
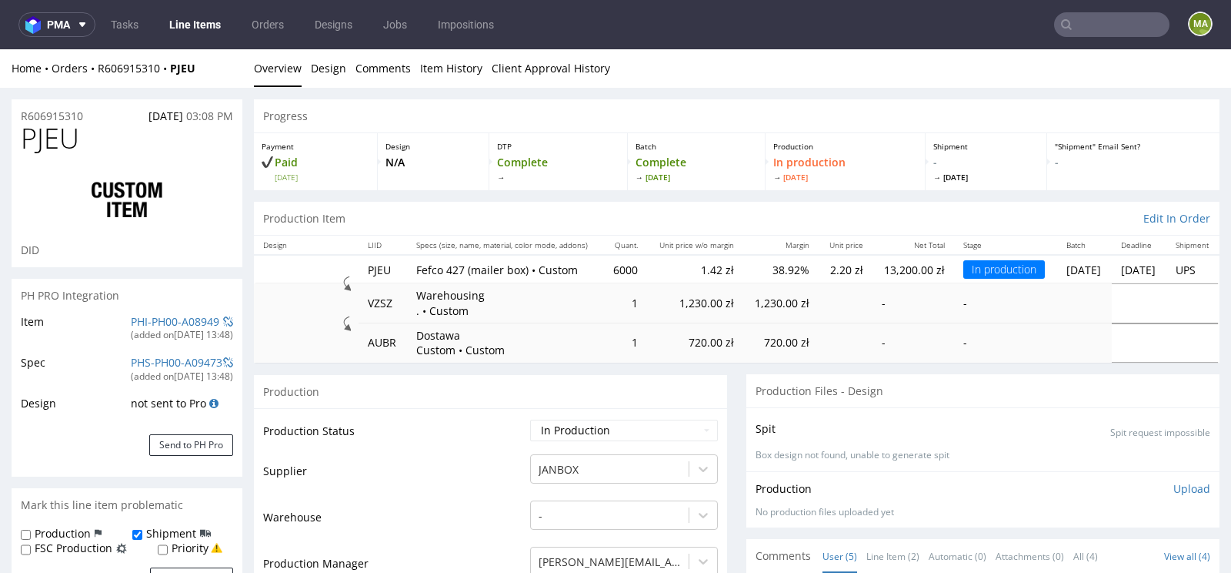
click at [59, 105] on div "R606915310 14.08.2025 03:08 PM" at bounding box center [127, 111] width 231 height 25
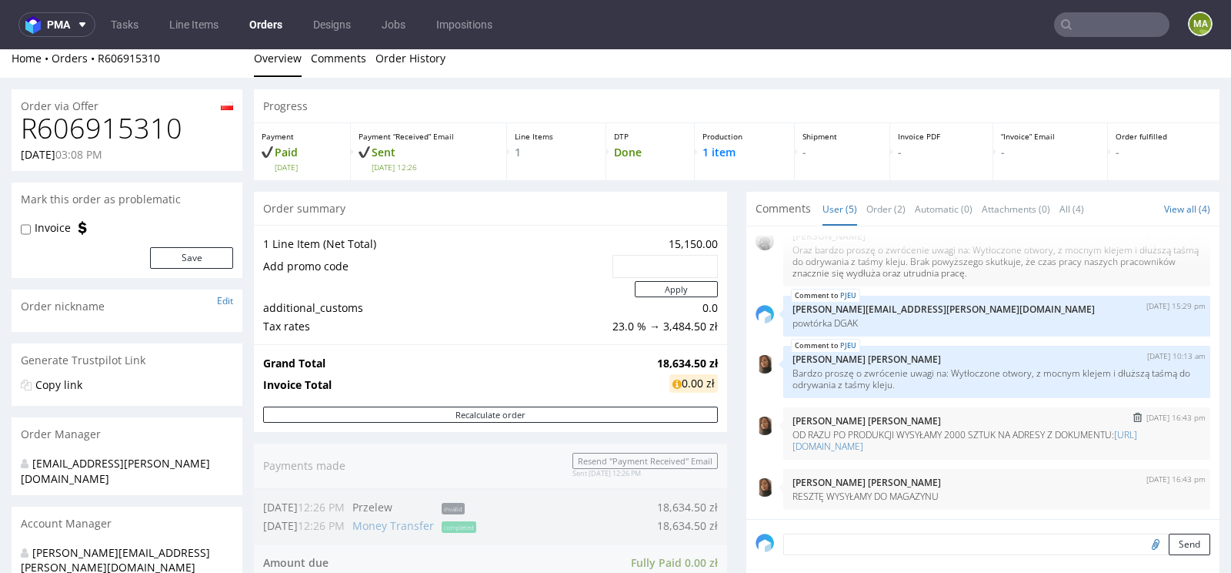
scroll to position [588, 0]
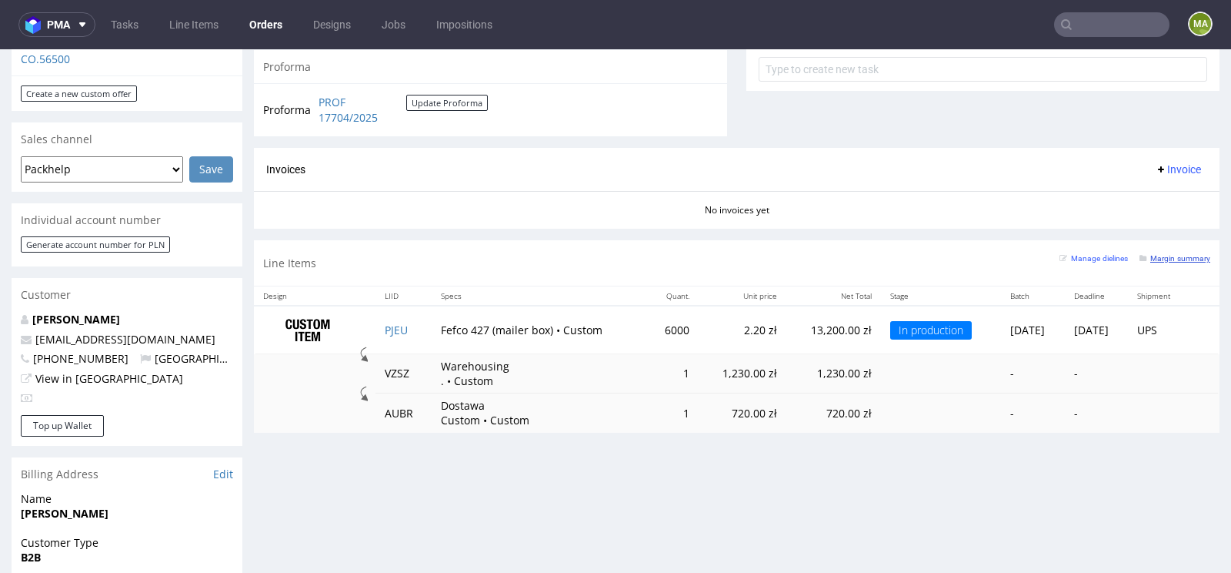
click at [1163, 254] on small "Margin summary" at bounding box center [1175, 258] width 71 height 8
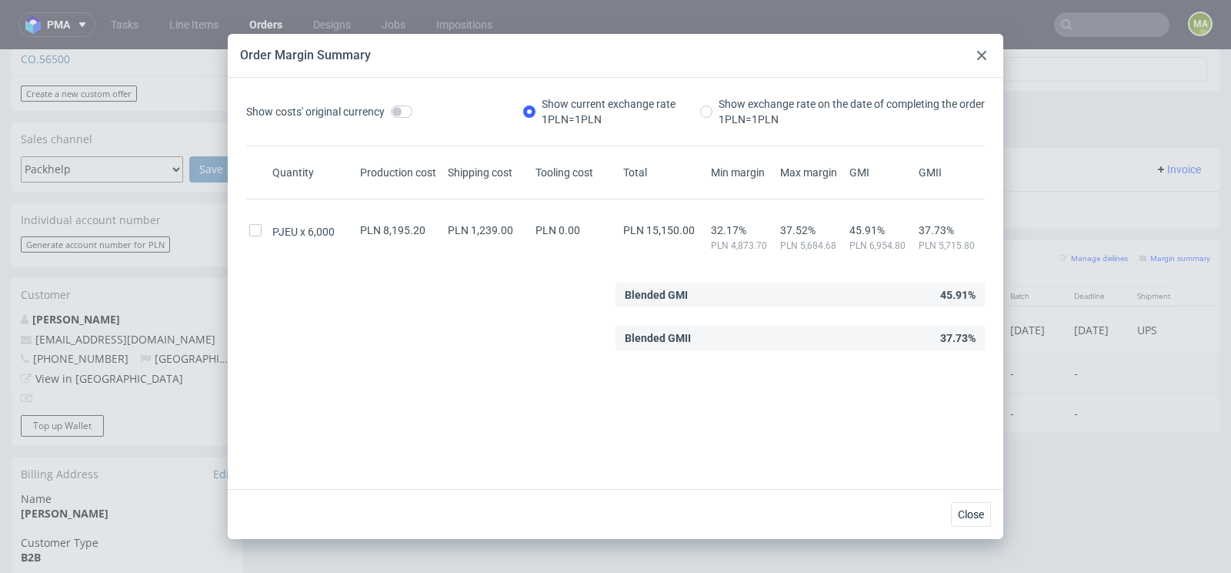
click at [973, 58] on div at bounding box center [982, 55] width 18 height 18
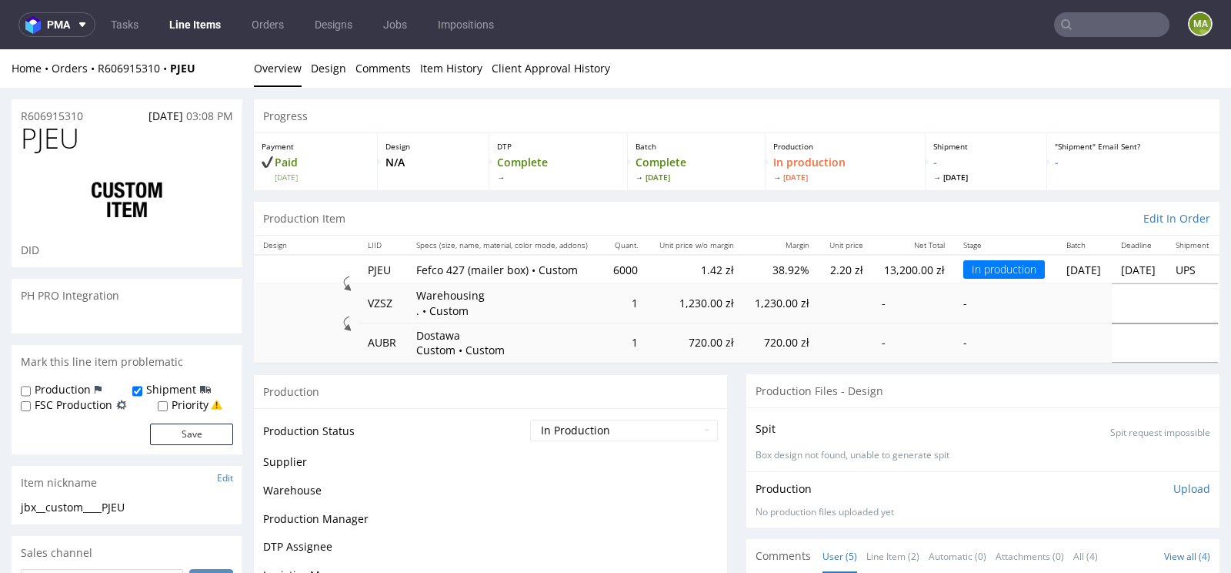
scroll to position [34, 0]
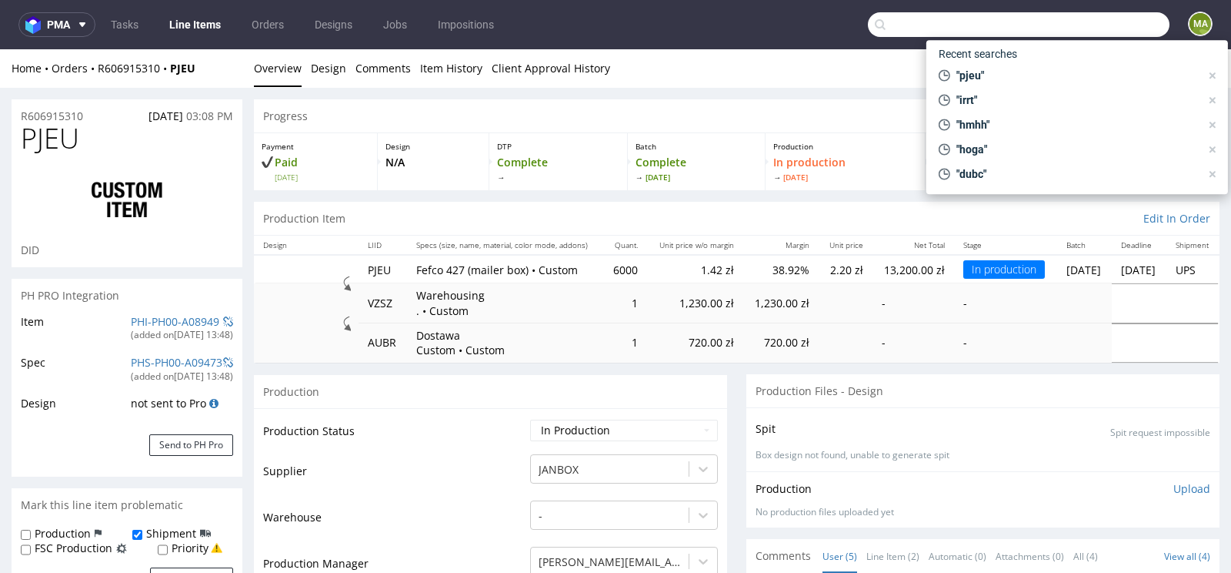
click at [1091, 29] on input "text" at bounding box center [1019, 24] width 302 height 25
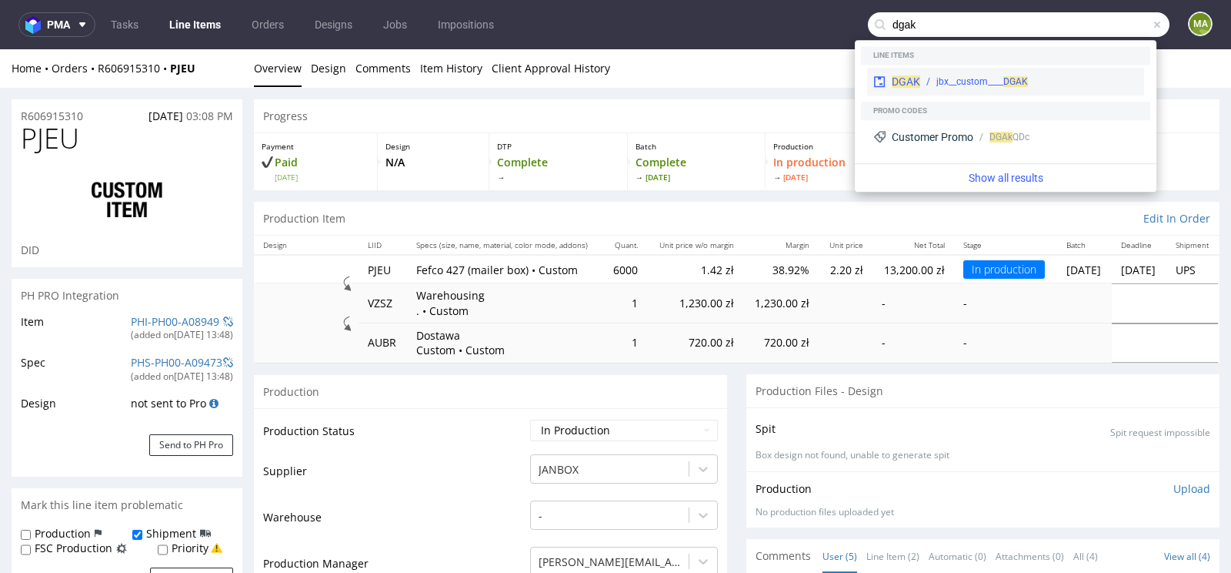
type input "dgak"
click at [962, 75] on div "jbx__custom____ DGAK" at bounding box center [982, 82] width 92 height 14
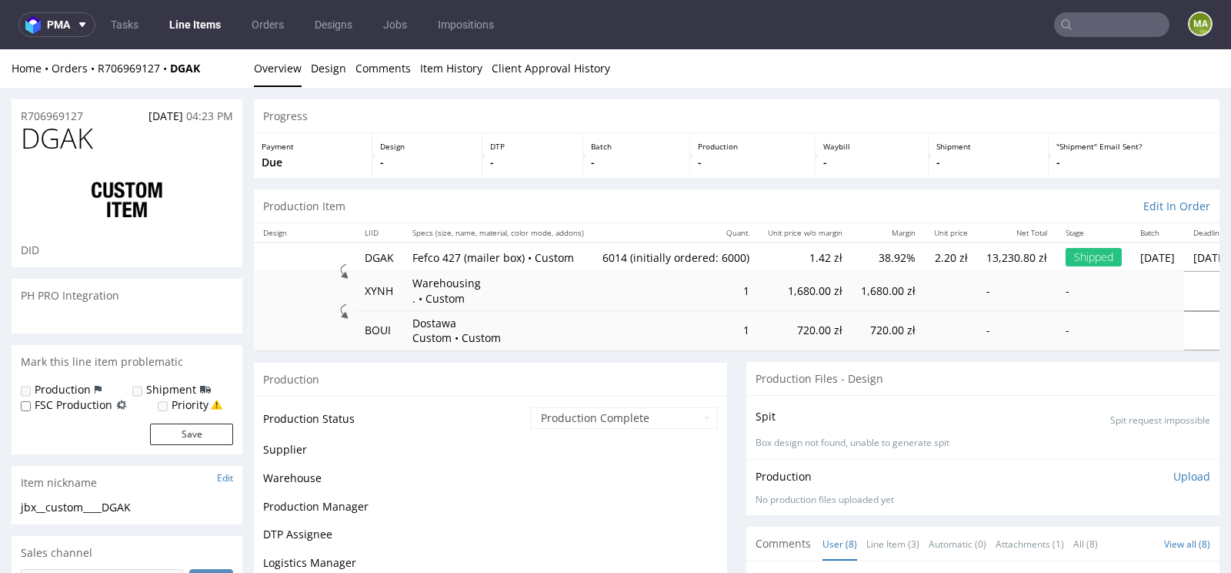
scroll to position [141, 0]
select select "in_progress"
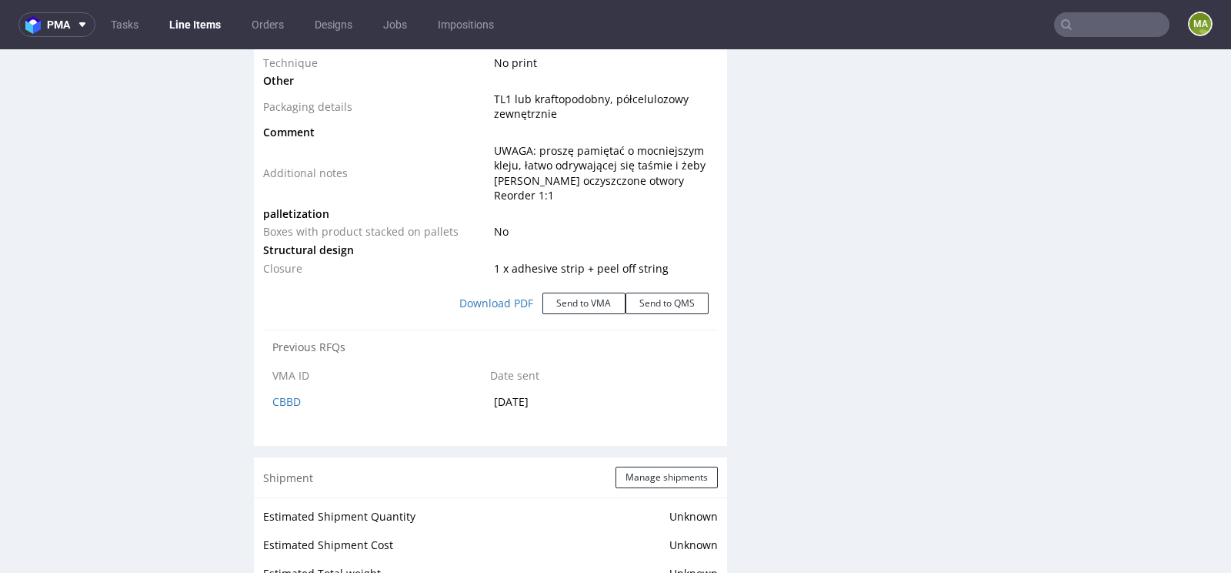
scroll to position [2144, 0]
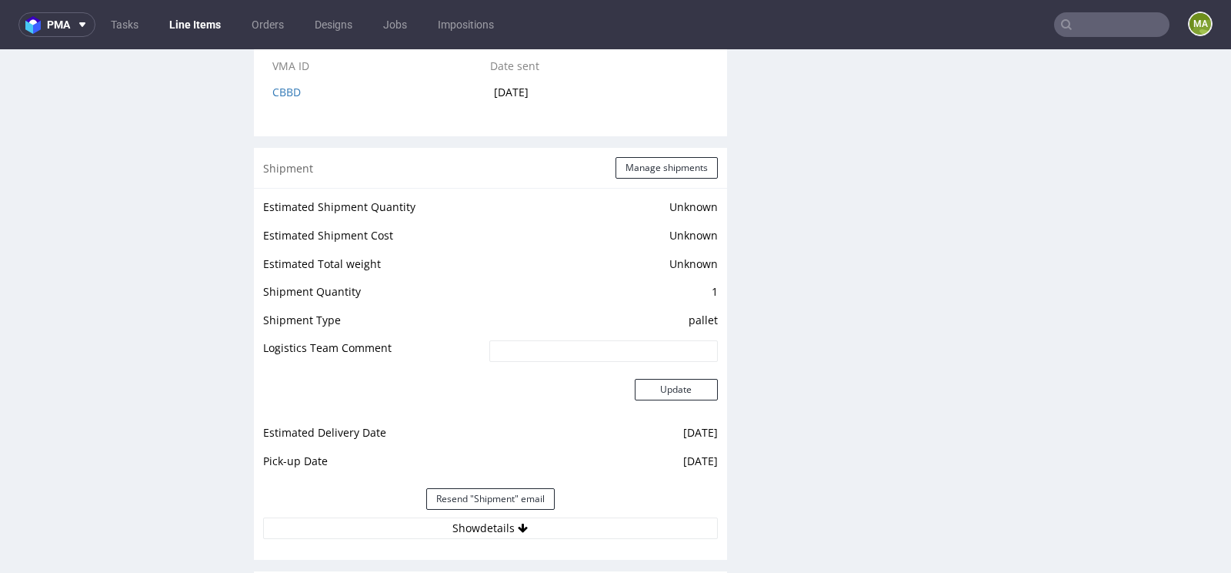
click at [648, 177] on div "Shipment Manage shipments" at bounding box center [490, 168] width 473 height 40
click at [648, 169] on button "Manage shipments" at bounding box center [667, 168] width 102 height 22
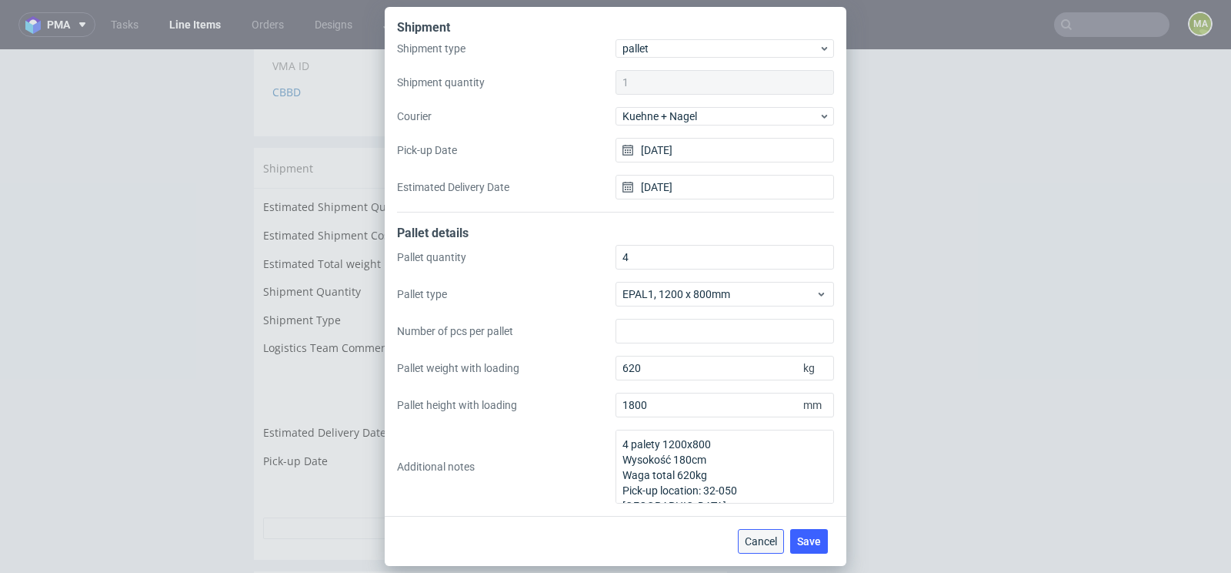
click at [756, 538] on span "Cancel" at bounding box center [761, 541] width 32 height 11
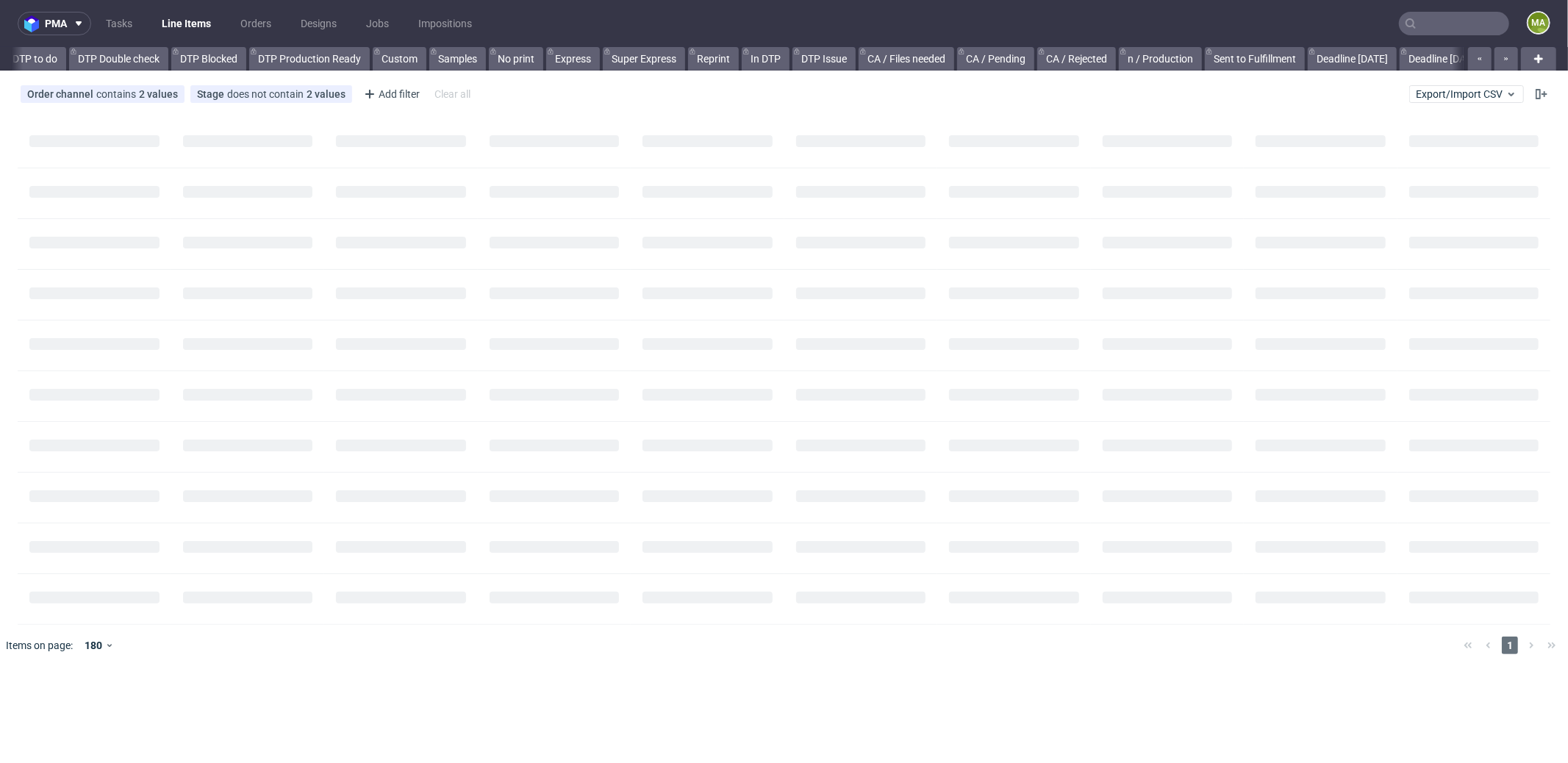
click at [1473, 14] on input "text" at bounding box center [1453, 23] width 110 height 24
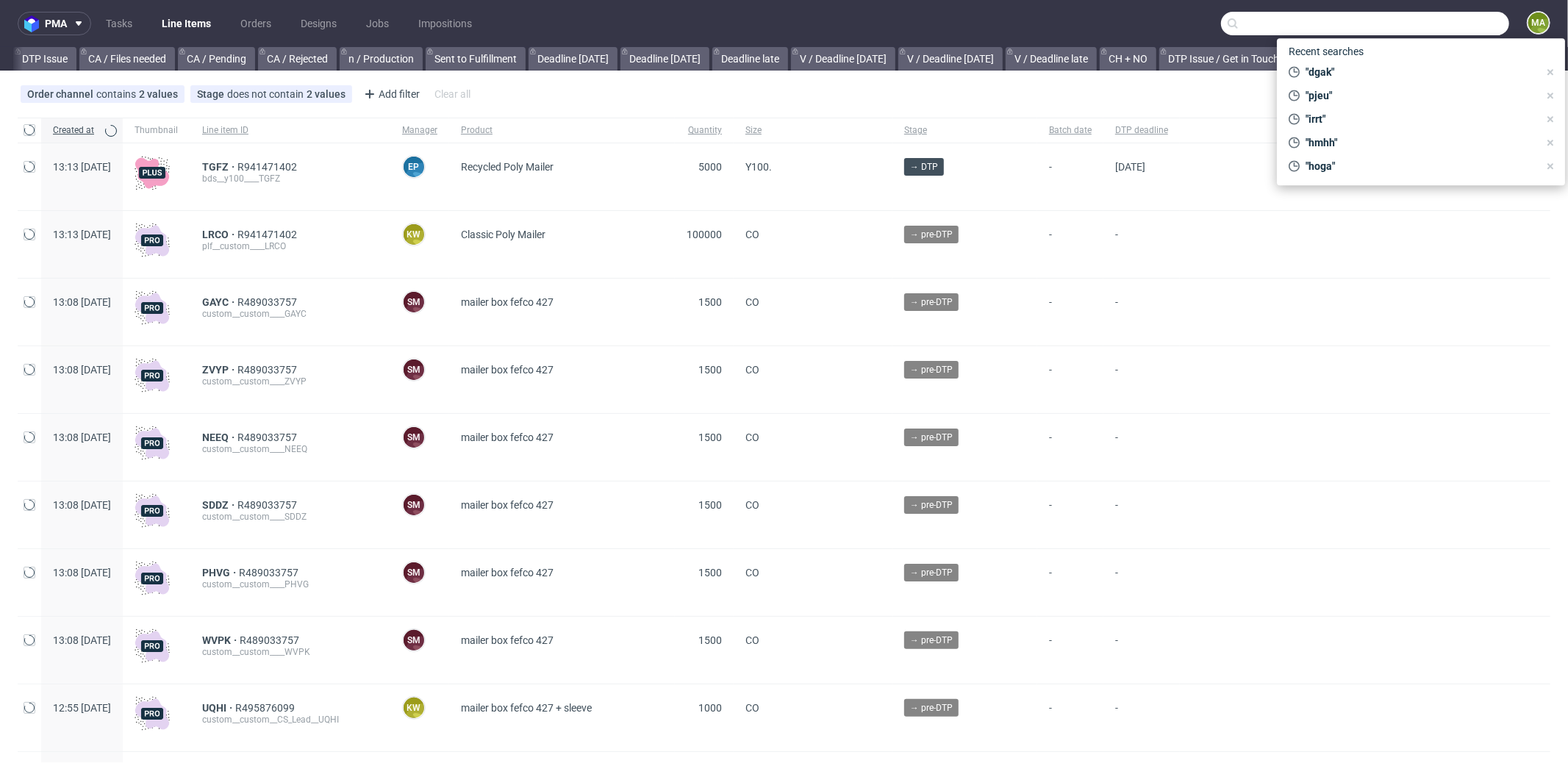
paste input "HMHH"
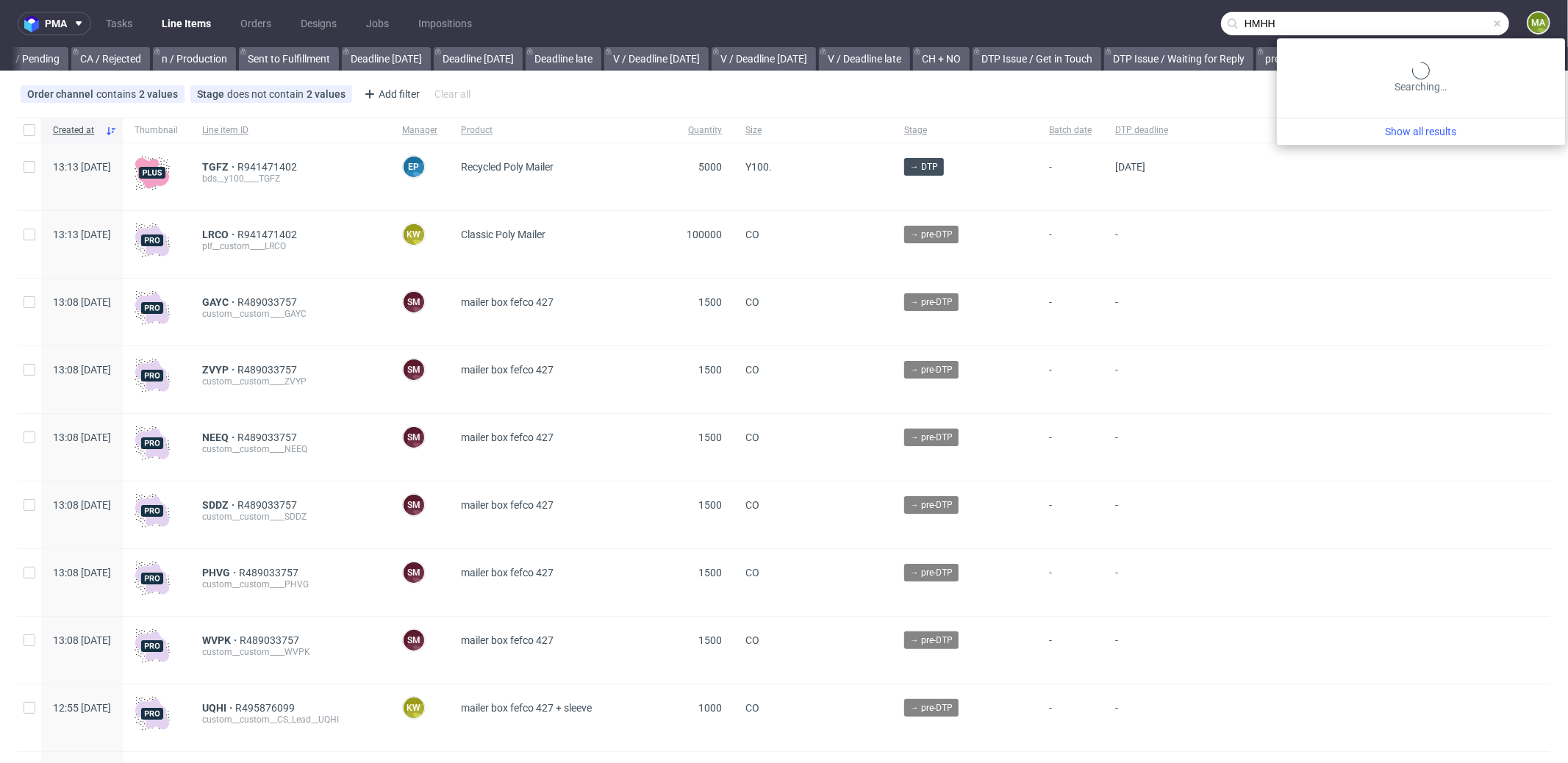
scroll to position [0, 1269]
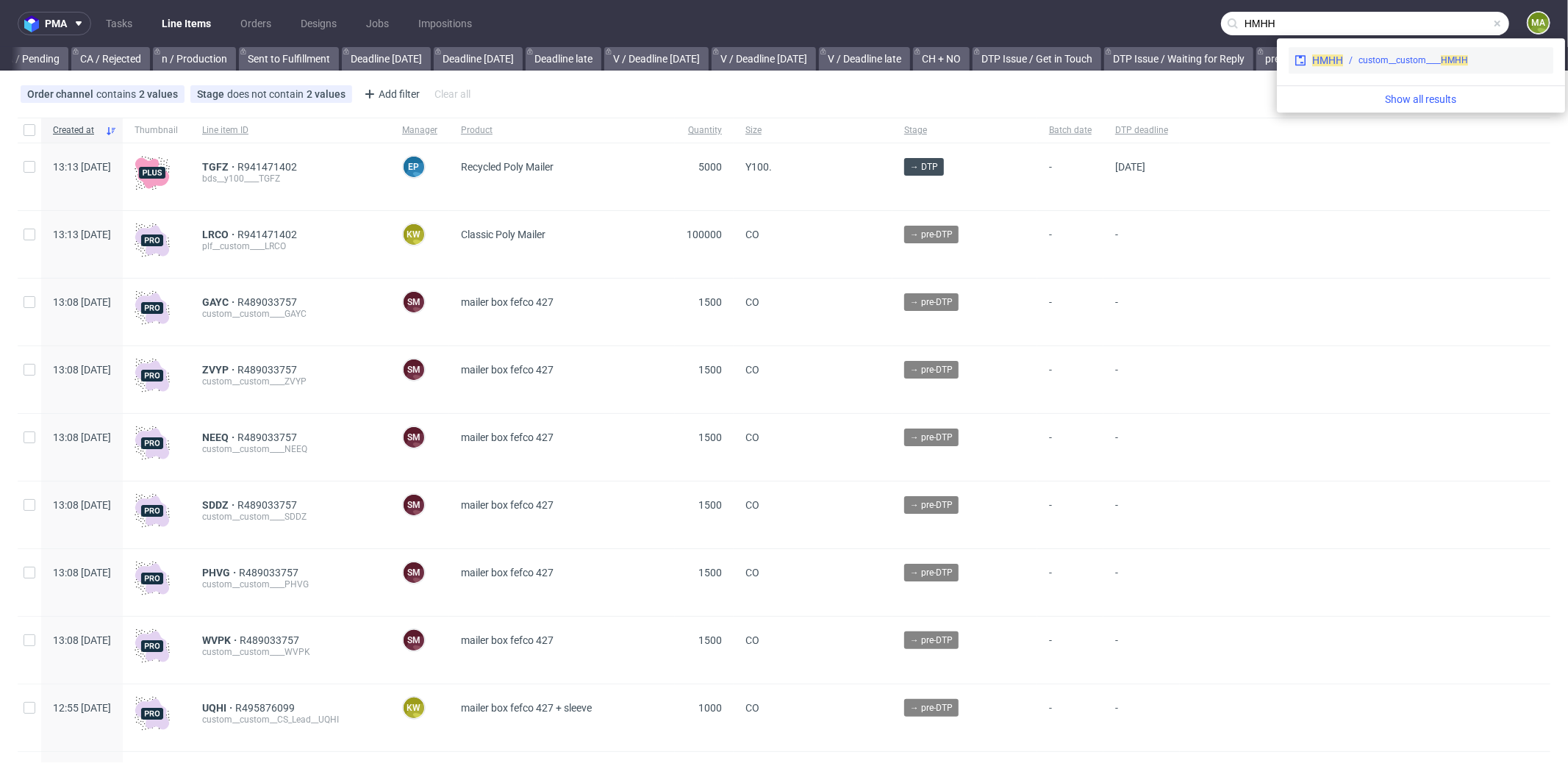
type input "HMHH"
click at [1358, 65] on div "custom__custom____ HMHH" at bounding box center [1446, 60] width 204 height 13
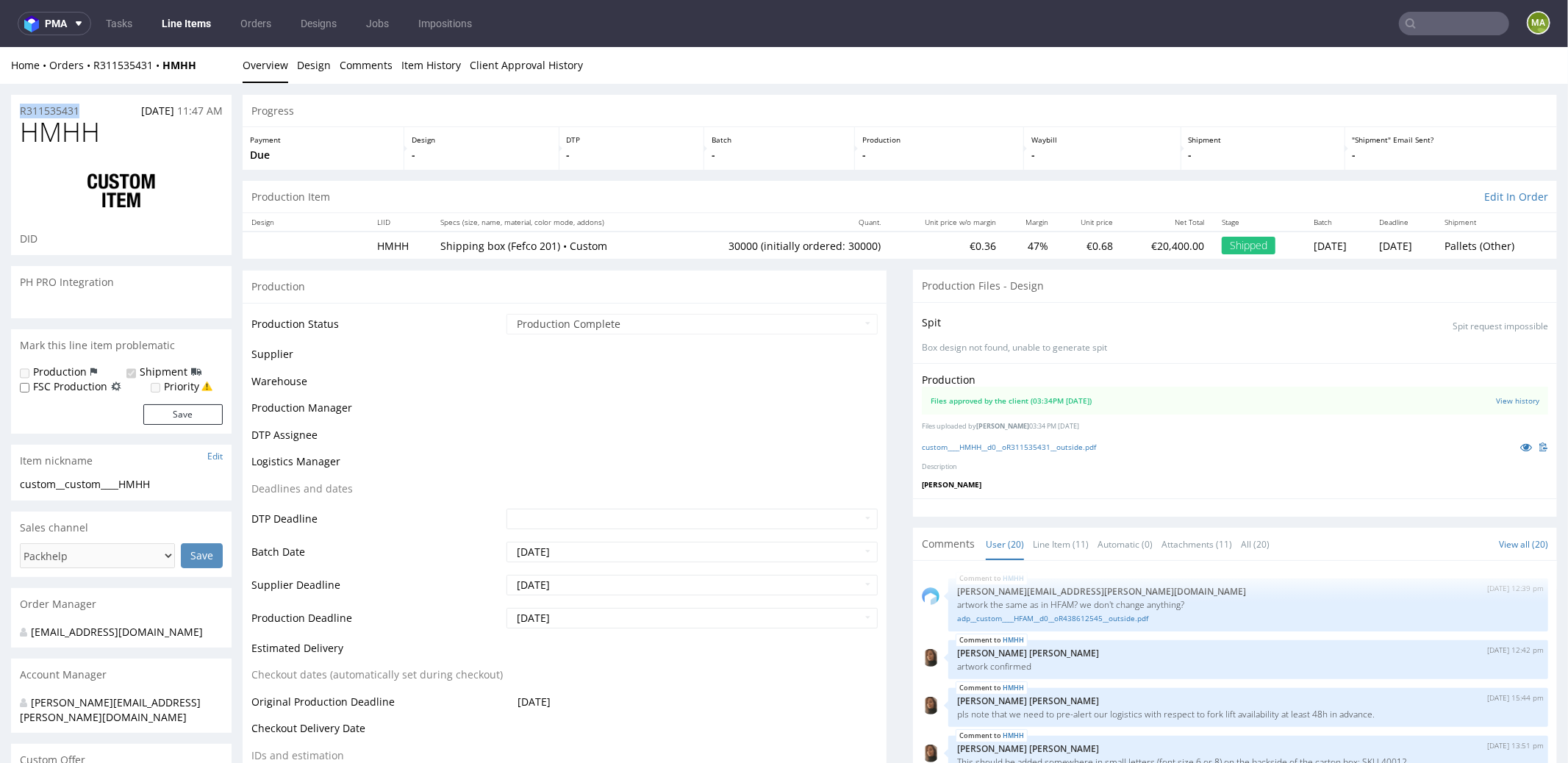
drag, startPoint x: 69, startPoint y: 110, endPoint x: 0, endPoint y: 105, distance: 69.2
copy p "R311535431"
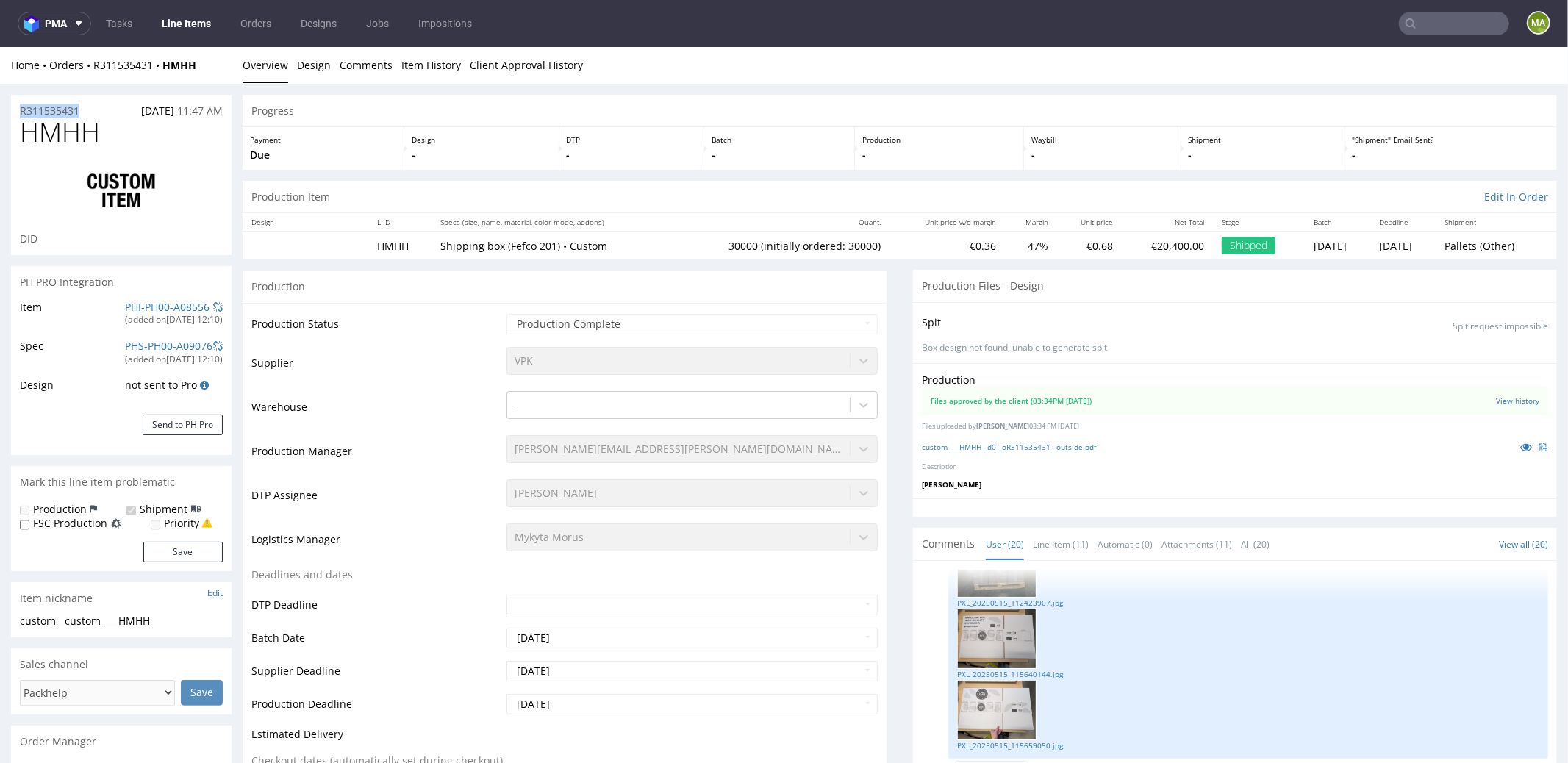
drag, startPoint x: 100, startPoint y: 110, endPoint x: 14, endPoint y: 110, distance: 86.0
click at [18, 110] on div "R311535431 [DATE] 11:47 AM" at bounding box center [121, 105] width 221 height 24
copy p "R311535431"
click at [91, 105] on div "R311535431 [DATE] 11:47 AM" at bounding box center [121, 105] width 221 height 24
drag, startPoint x: 89, startPoint y: 108, endPoint x: 0, endPoint y: 106, distance: 89.0
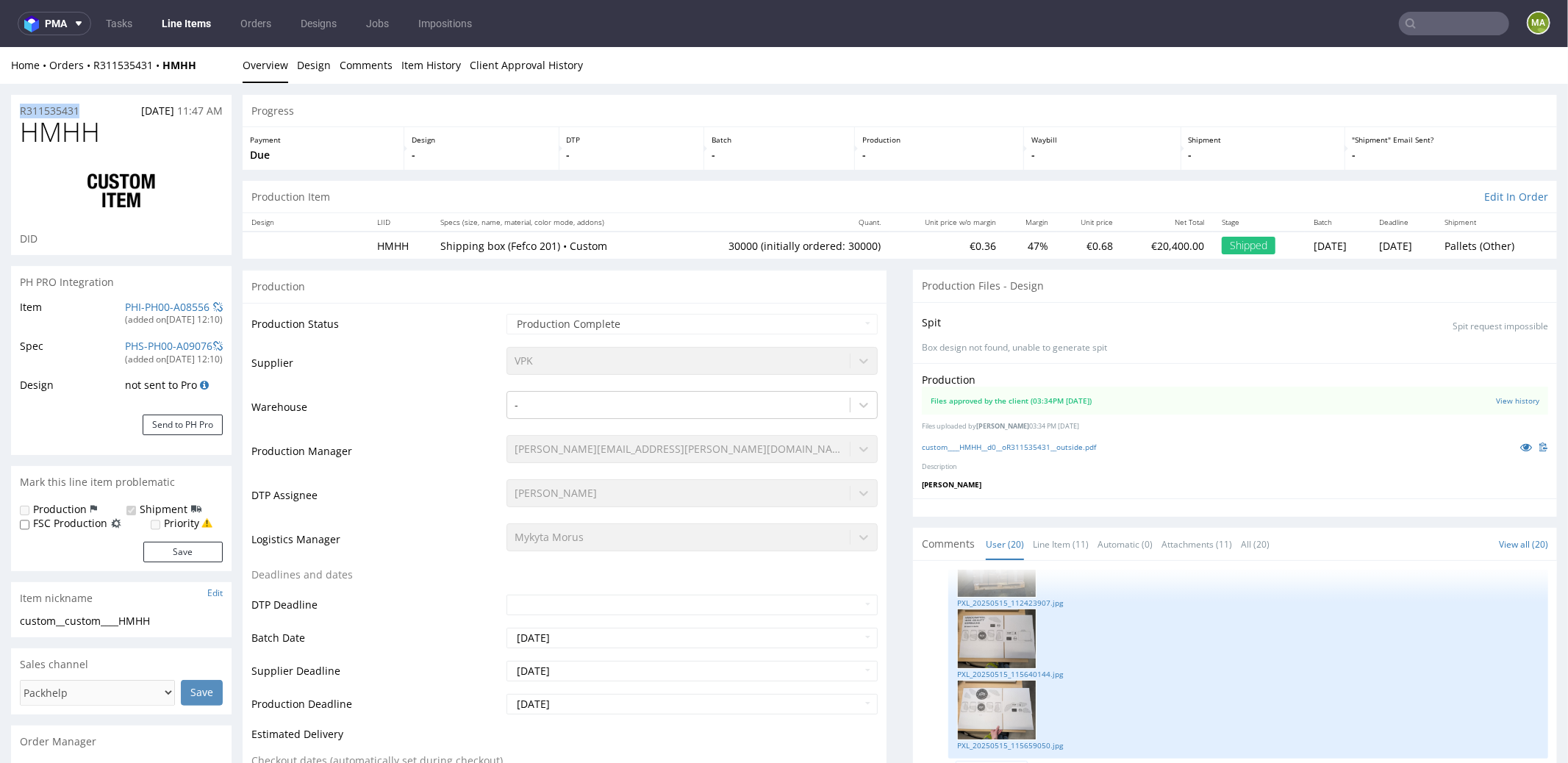
copy p "R311535431"
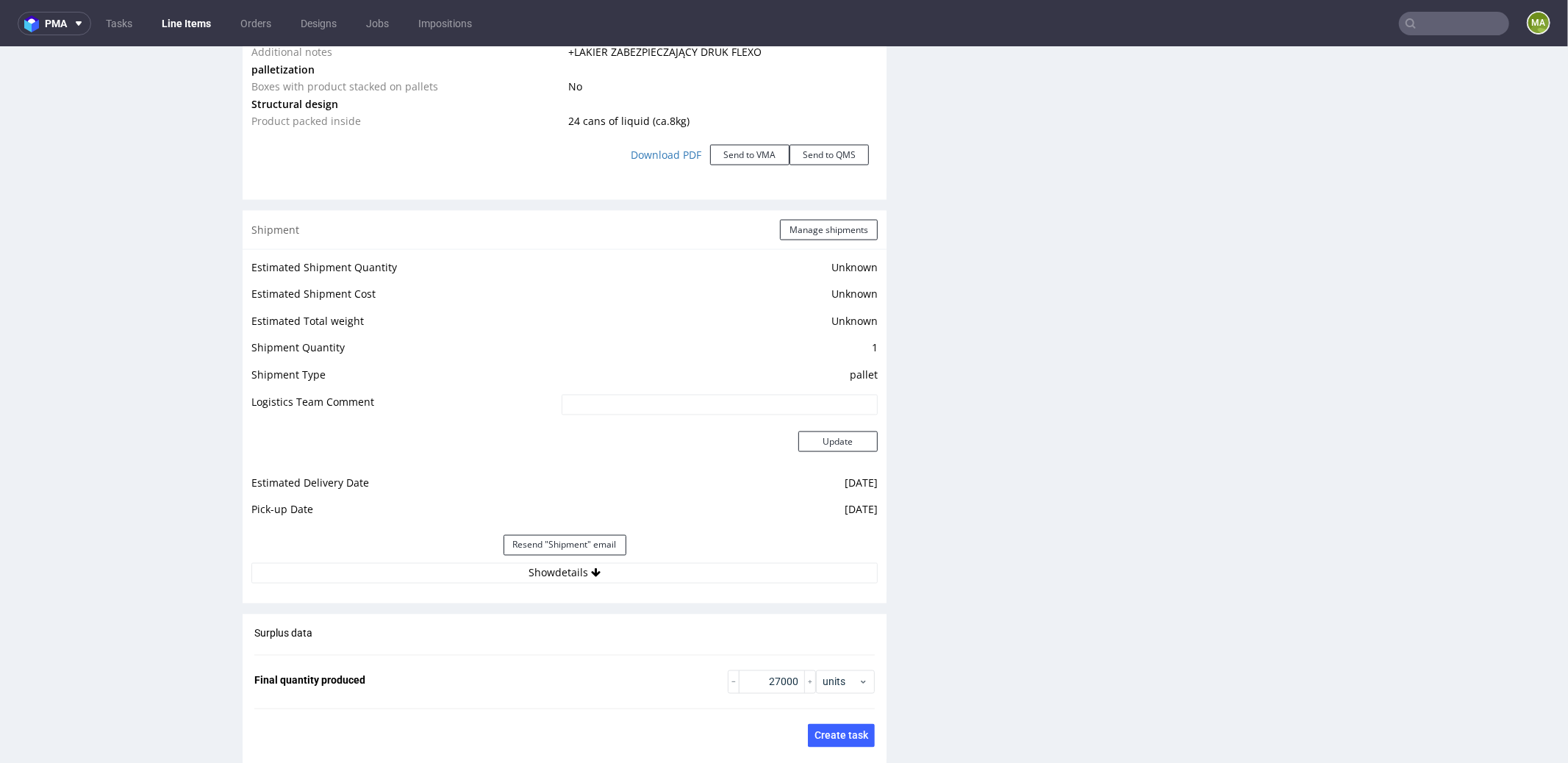
scroll to position [1864, 0]
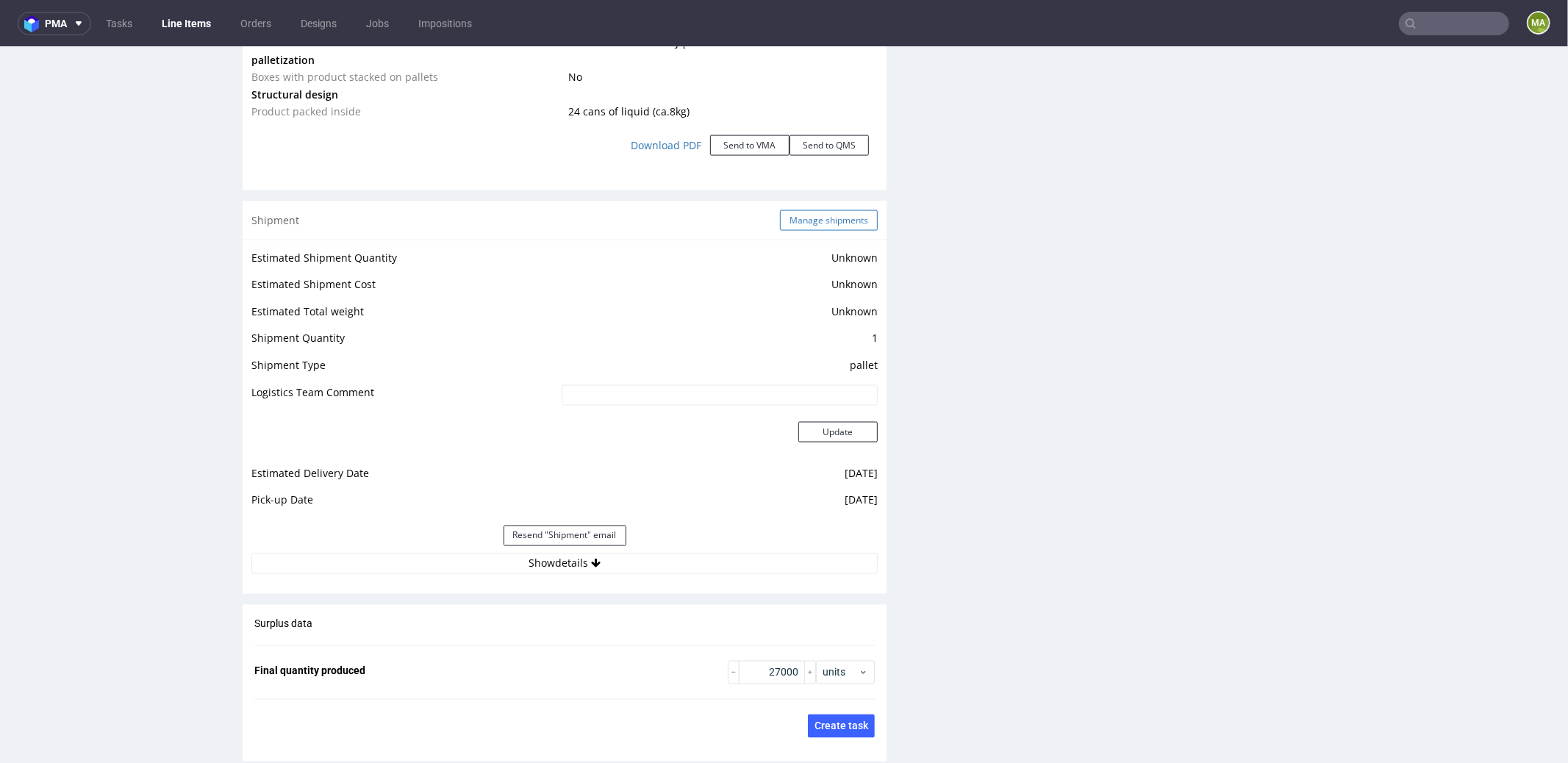
click at [812, 224] on button "Manage shipments" at bounding box center [828, 220] width 97 height 21
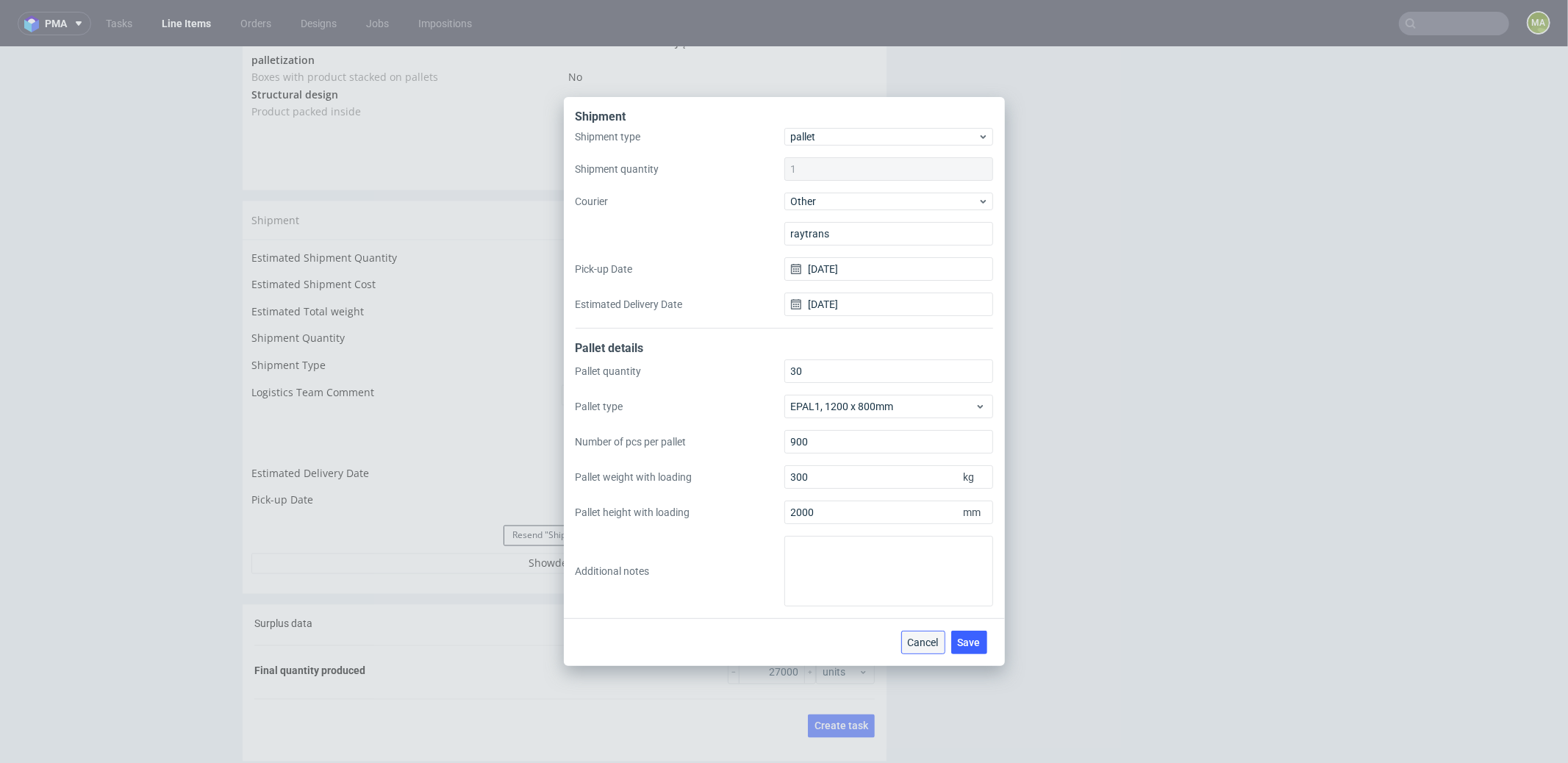
drag, startPoint x: 927, startPoint y: 646, endPoint x: 926, endPoint y: 695, distance: 49.0
click at [927, 646] on span "Cancel" at bounding box center [923, 642] width 31 height 11
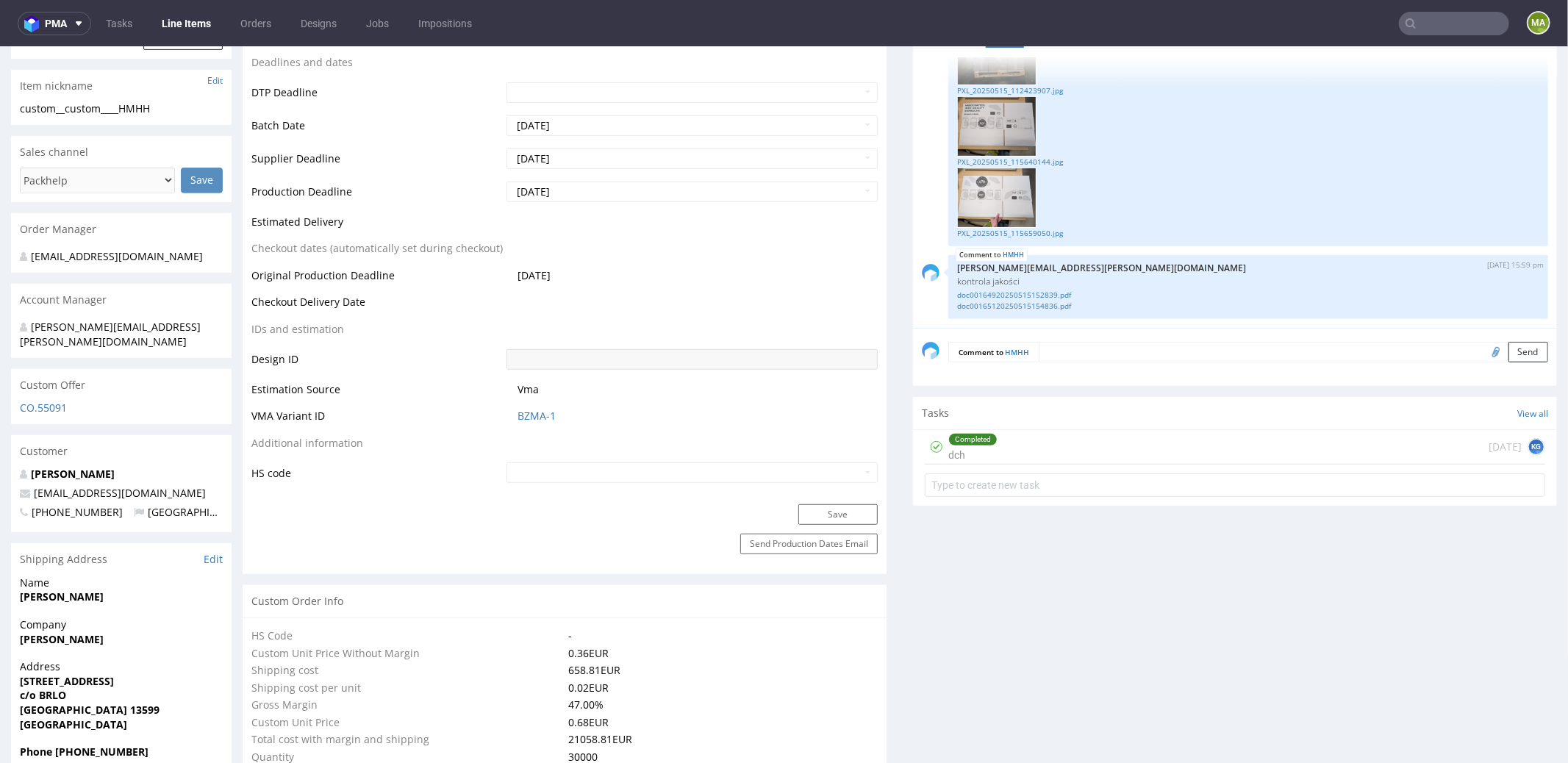
scroll to position [0, 0]
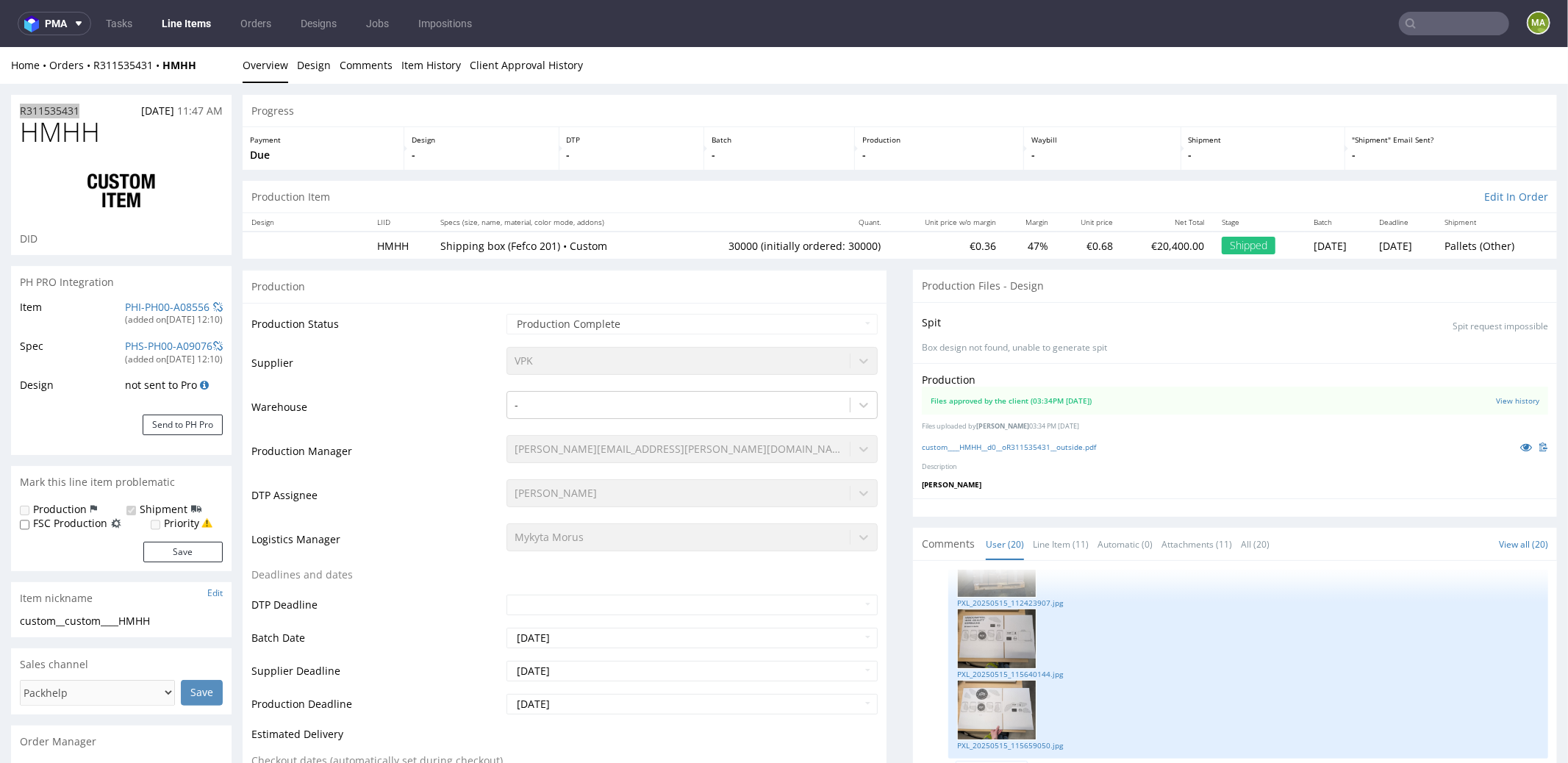
click at [1417, 21] on input "text" at bounding box center [1453, 23] width 110 height 24
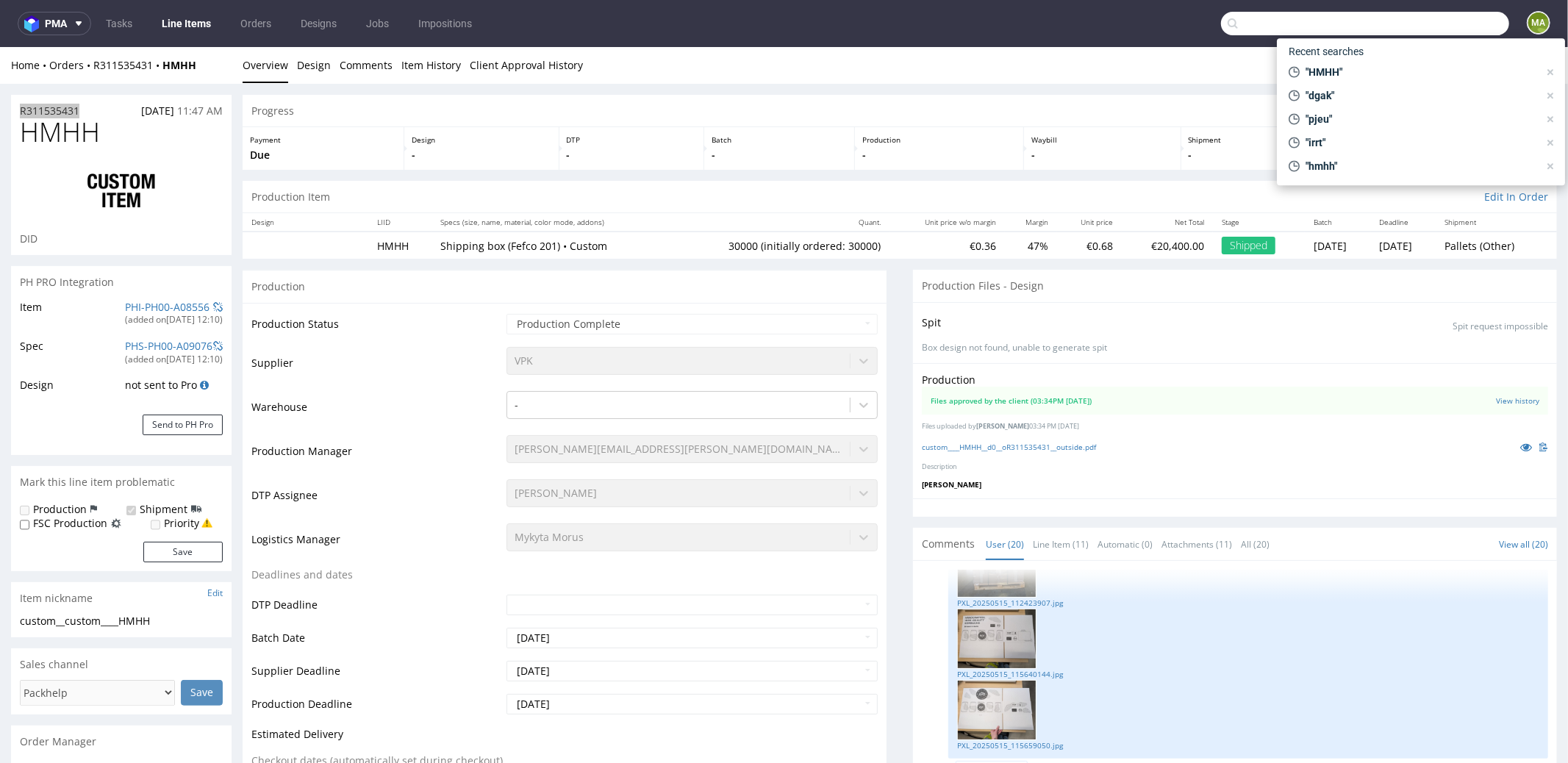
type input "o"
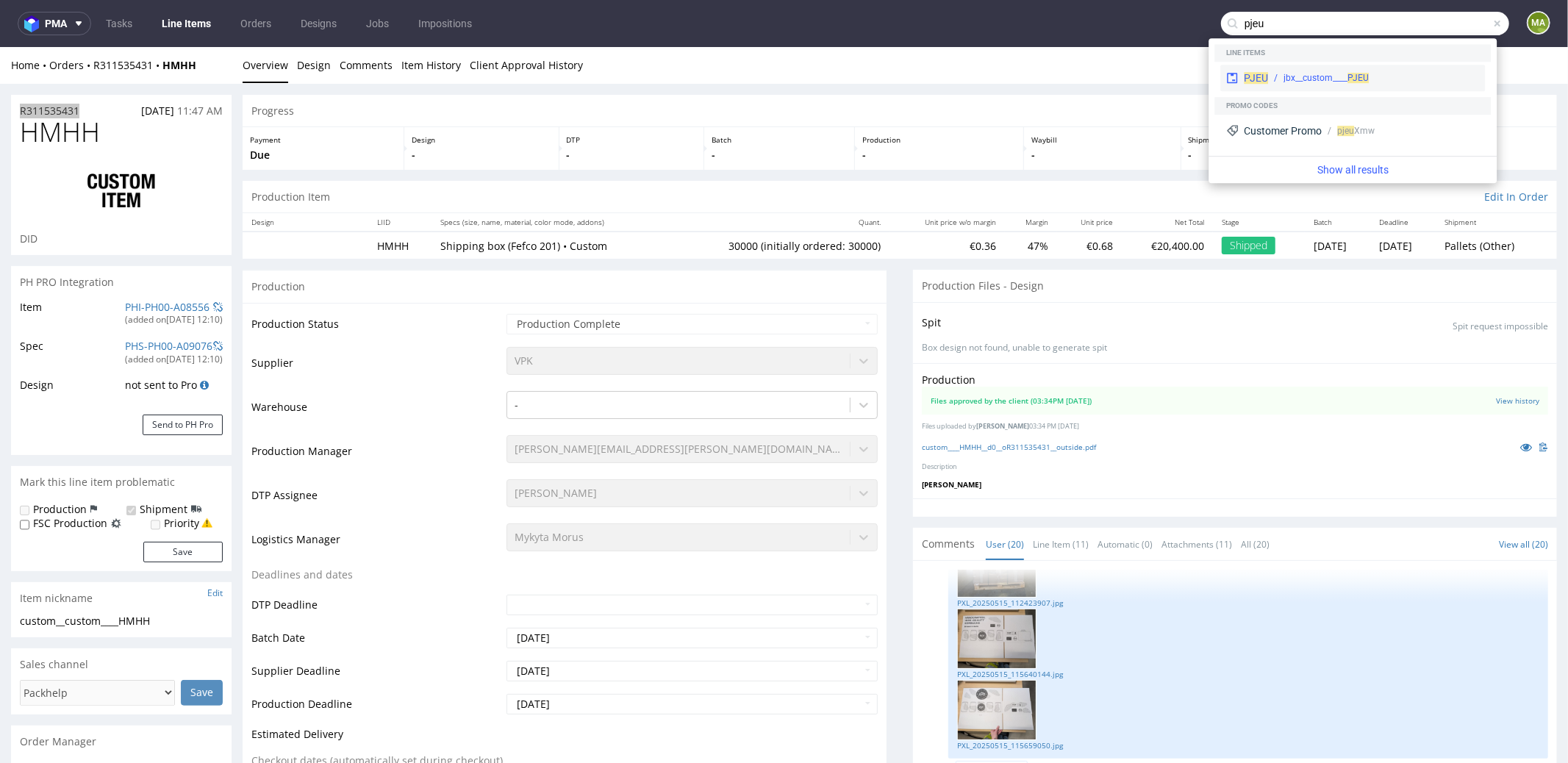
type input "pjeu"
click at [1300, 76] on div "jbx__custom____ PJEU" at bounding box center [1326, 78] width 85 height 13
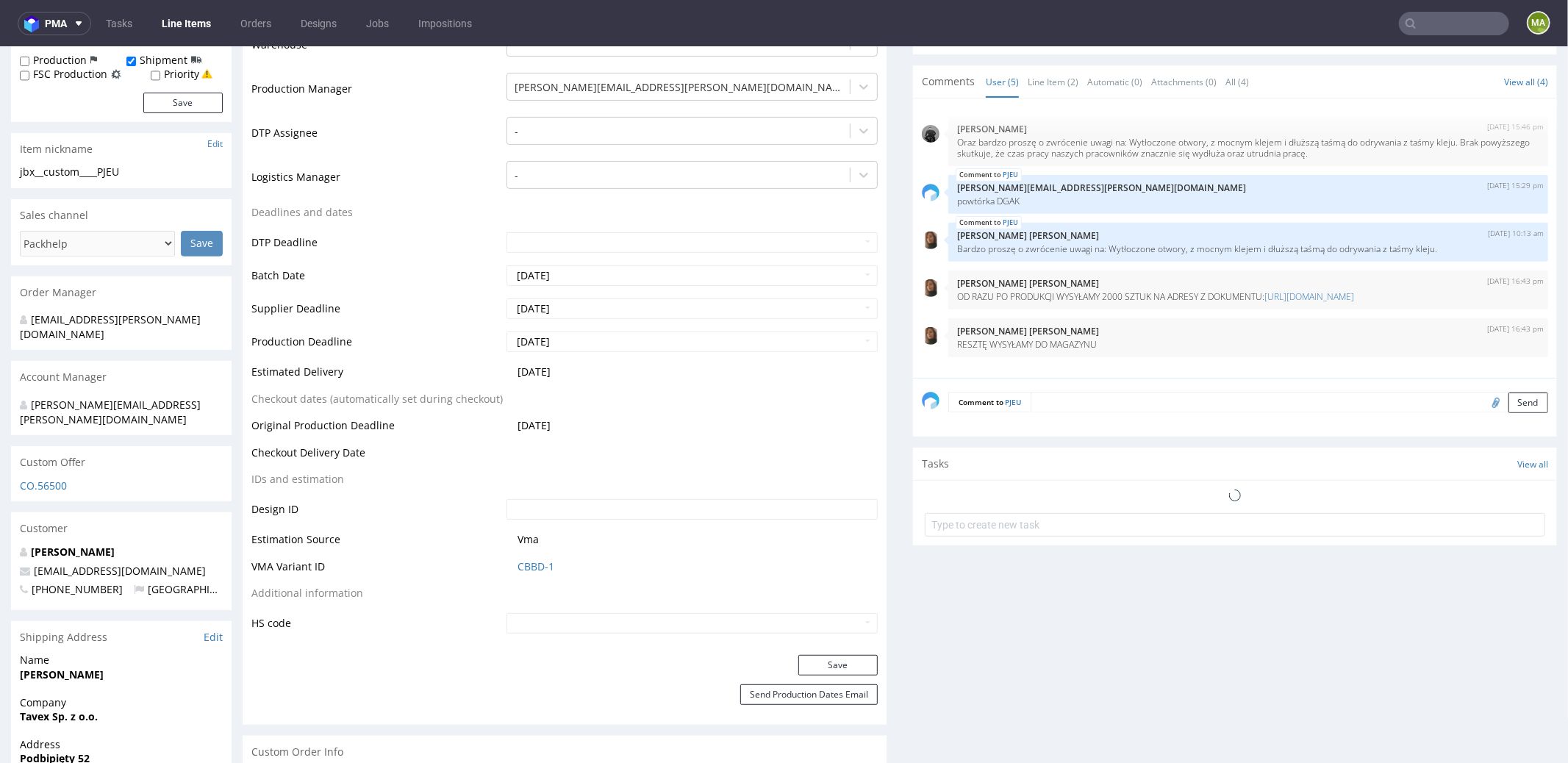
scroll to position [779, 0]
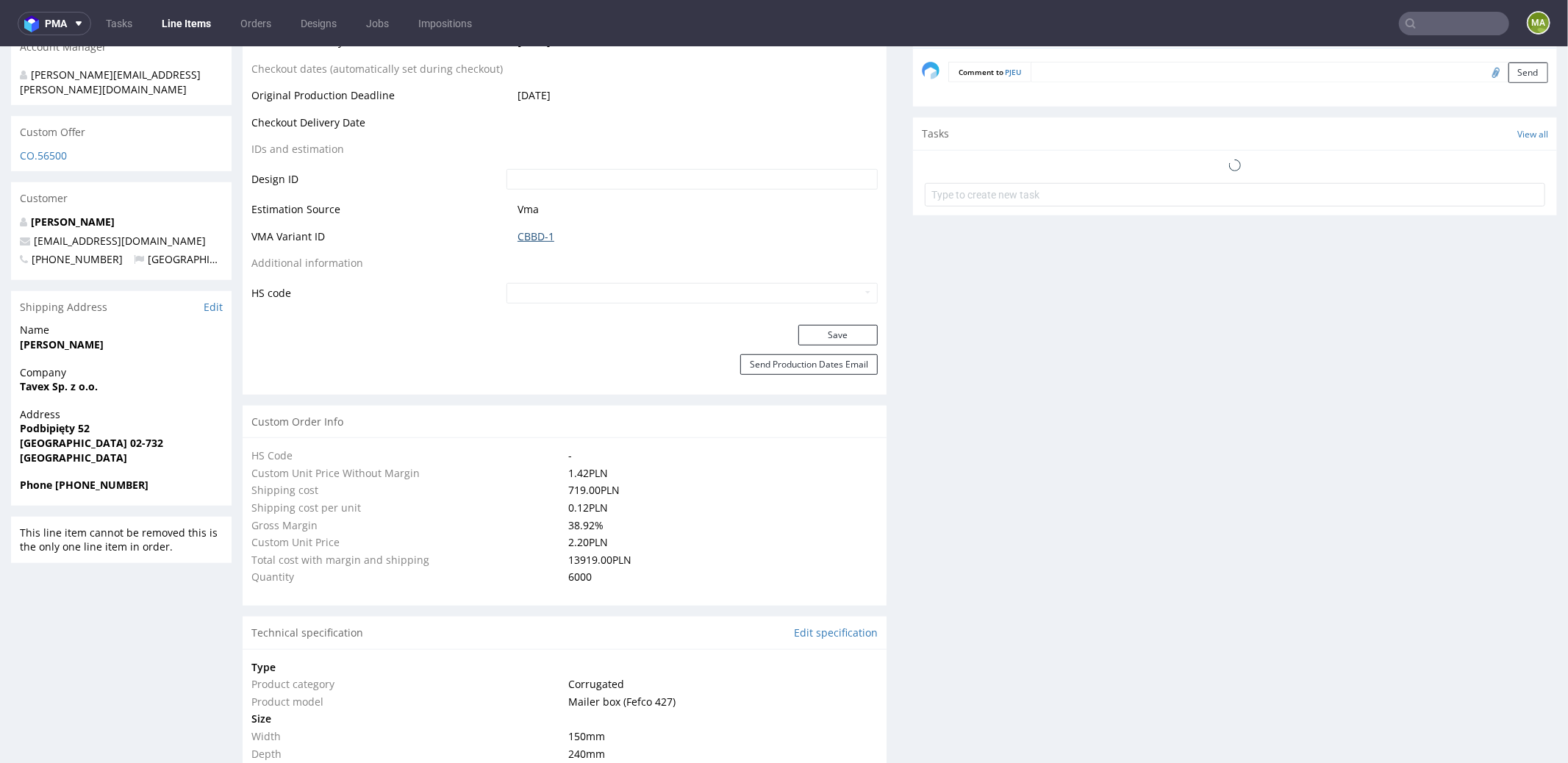
click at [546, 238] on link "CBBD-1" at bounding box center [536, 235] width 36 height 14
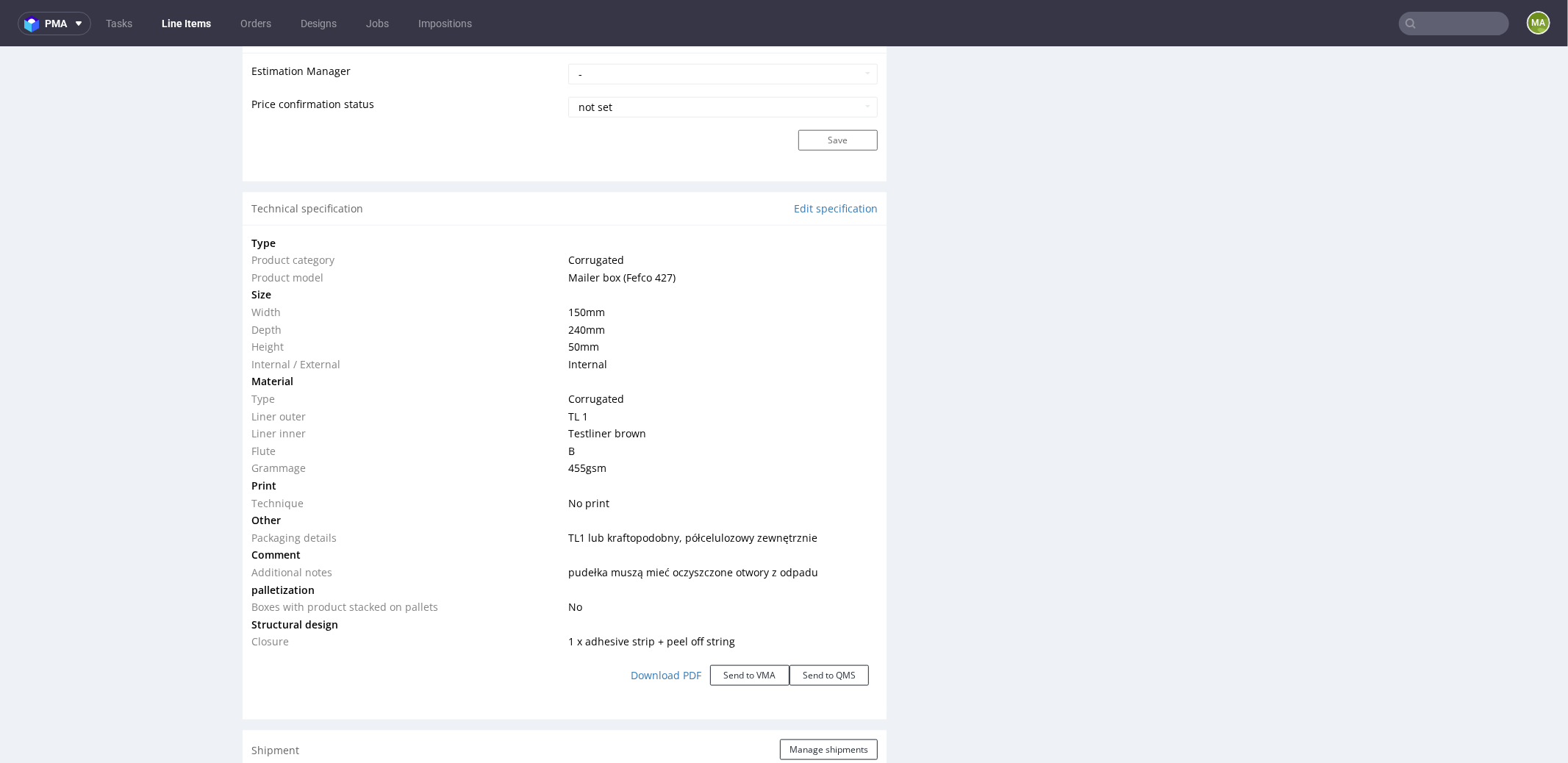
scroll to position [1625, 0]
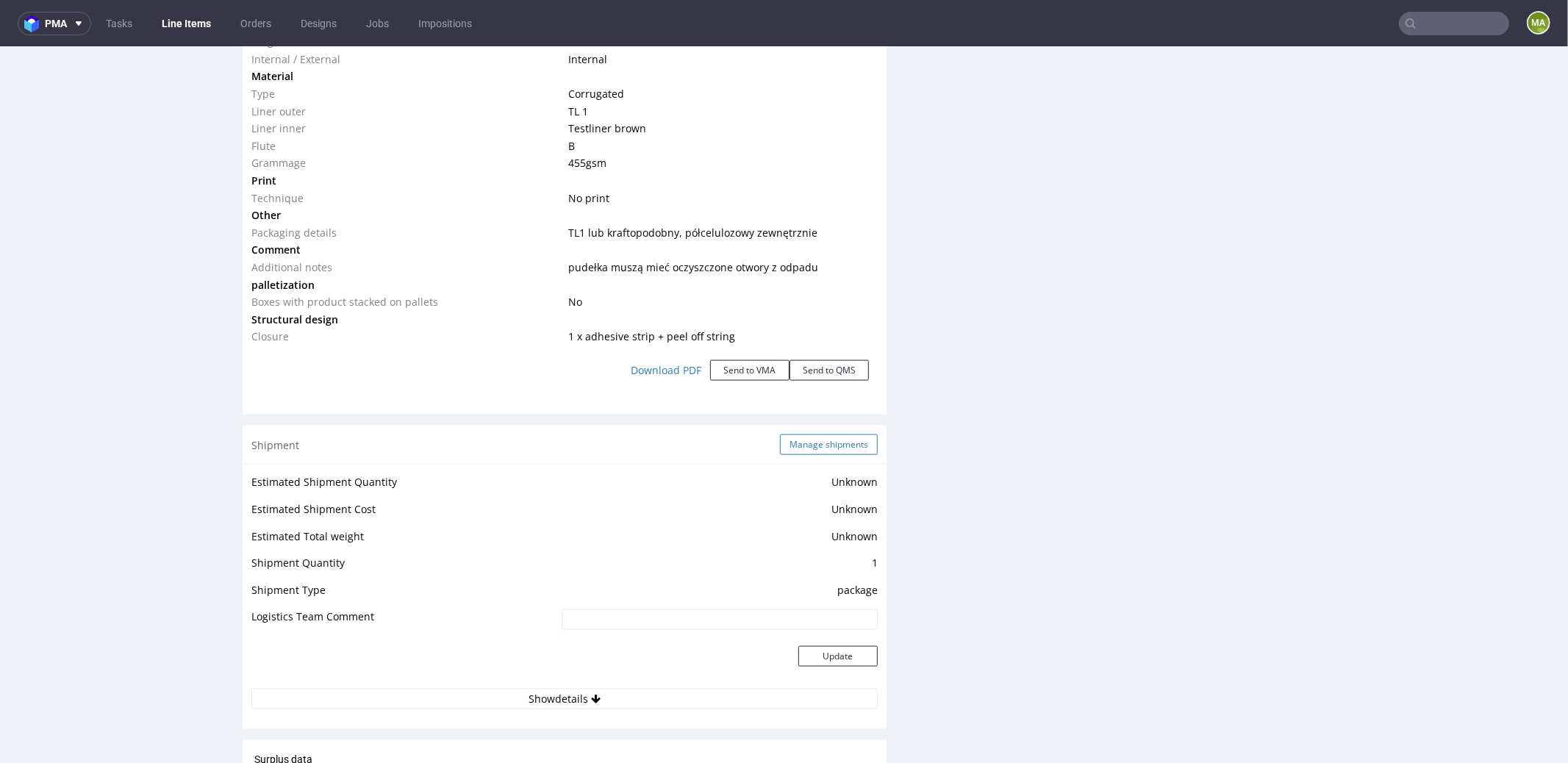
click at [803, 438] on button "Manage shipments" at bounding box center [828, 444] width 97 height 21
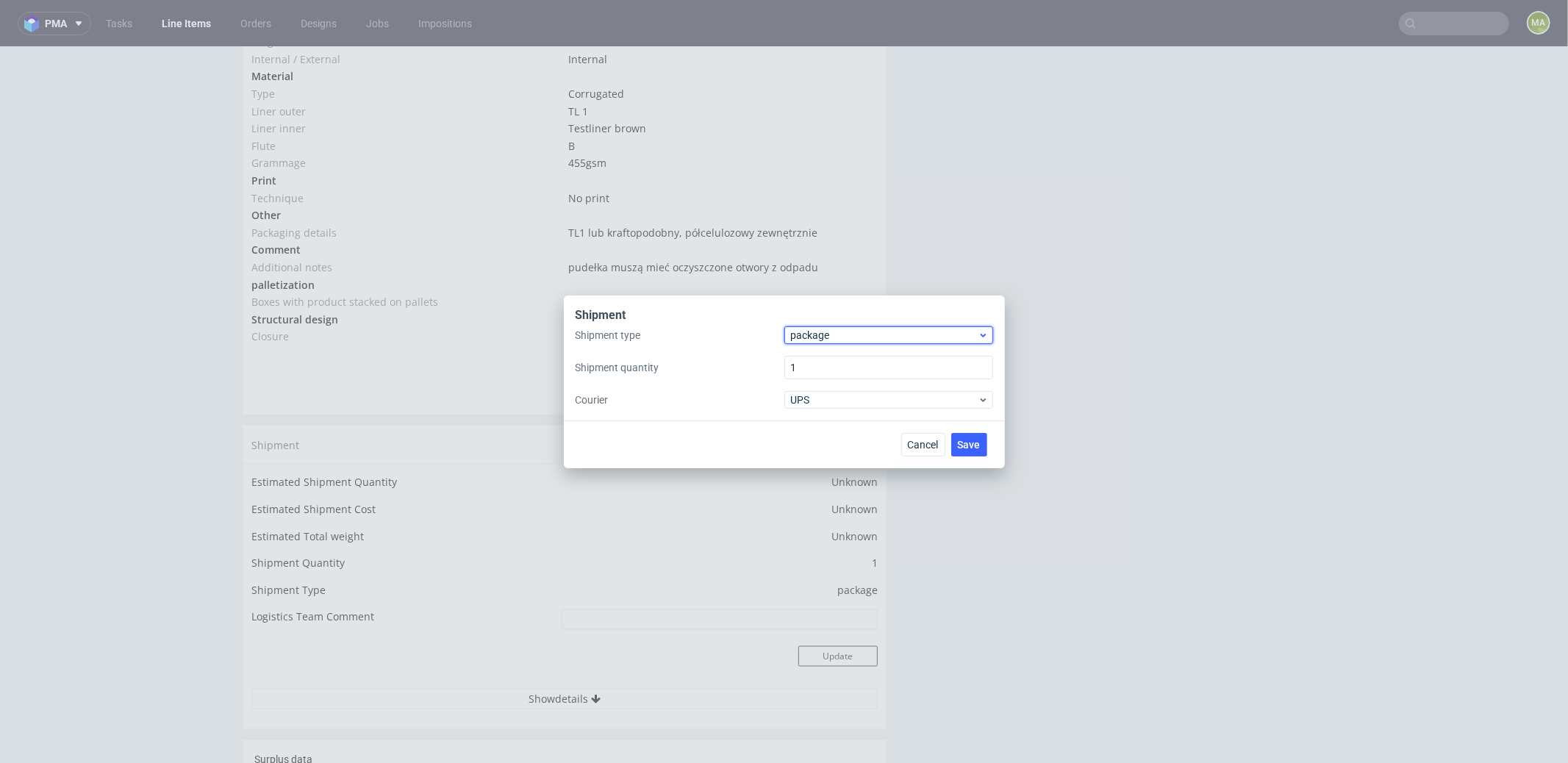
click at [814, 343] on div "package" at bounding box center [889, 335] width 209 height 17
click at [818, 352] on div "pallet package" at bounding box center [889, 379] width 209 height 65
click at [818, 352] on div "pallet" at bounding box center [889, 366] width 197 height 27
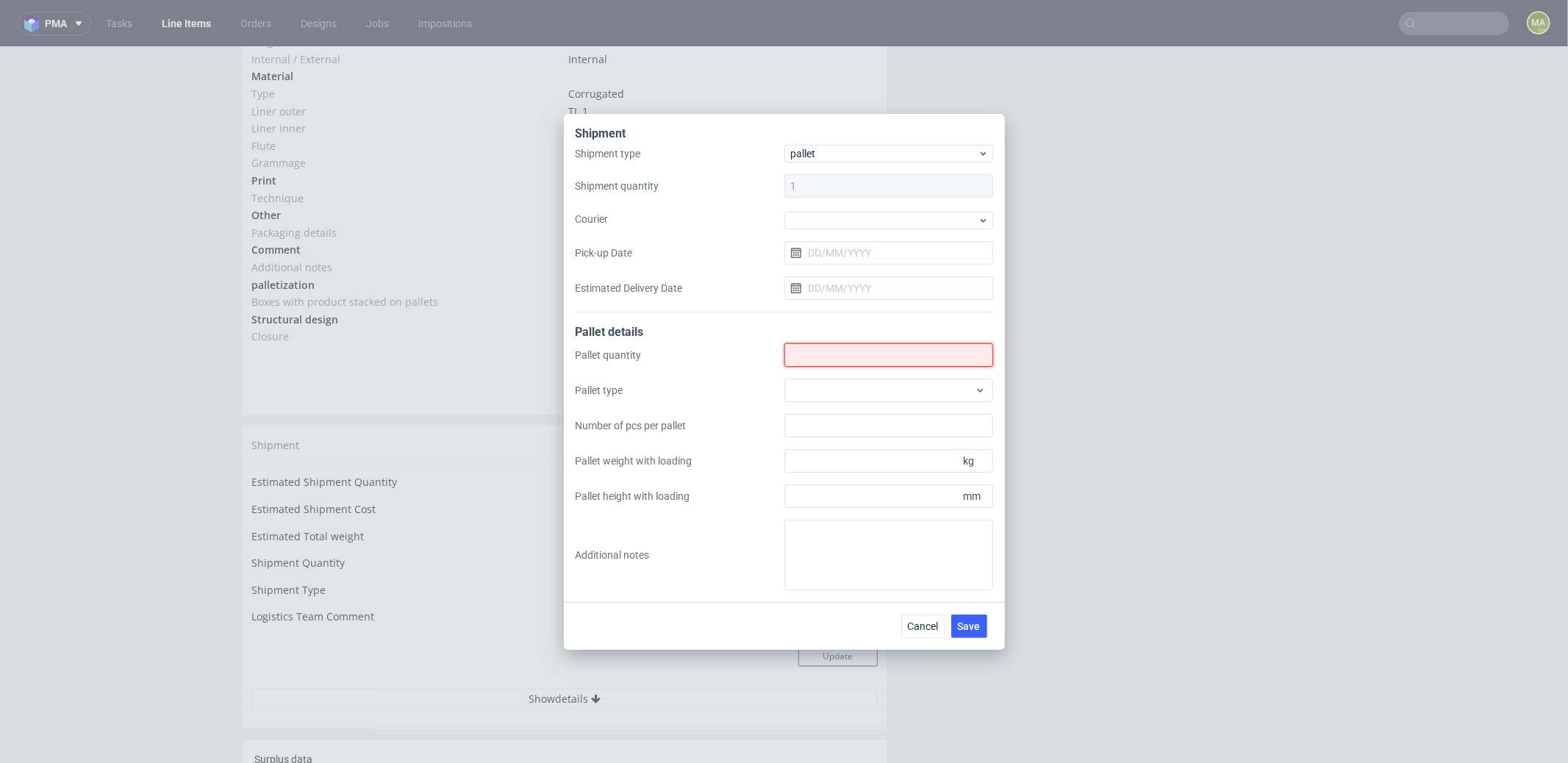
click at [818, 352] on input "Shipment type" at bounding box center [889, 354] width 209 height 24
type input "4"
click at [828, 391] on div at bounding box center [889, 390] width 209 height 24
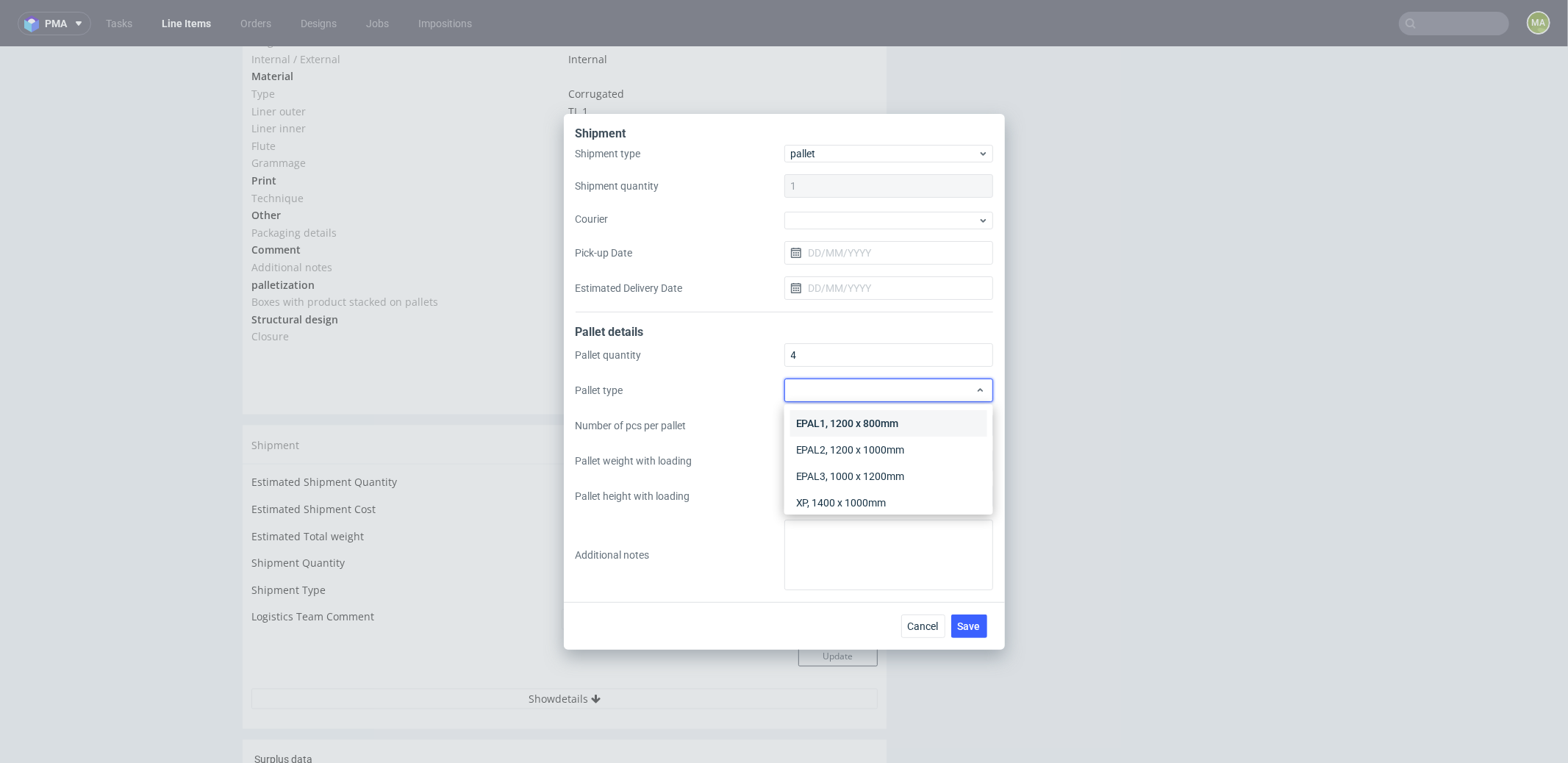
click at [838, 419] on div "EPAL1, 1200 x 800mm" at bounding box center [889, 423] width 197 height 27
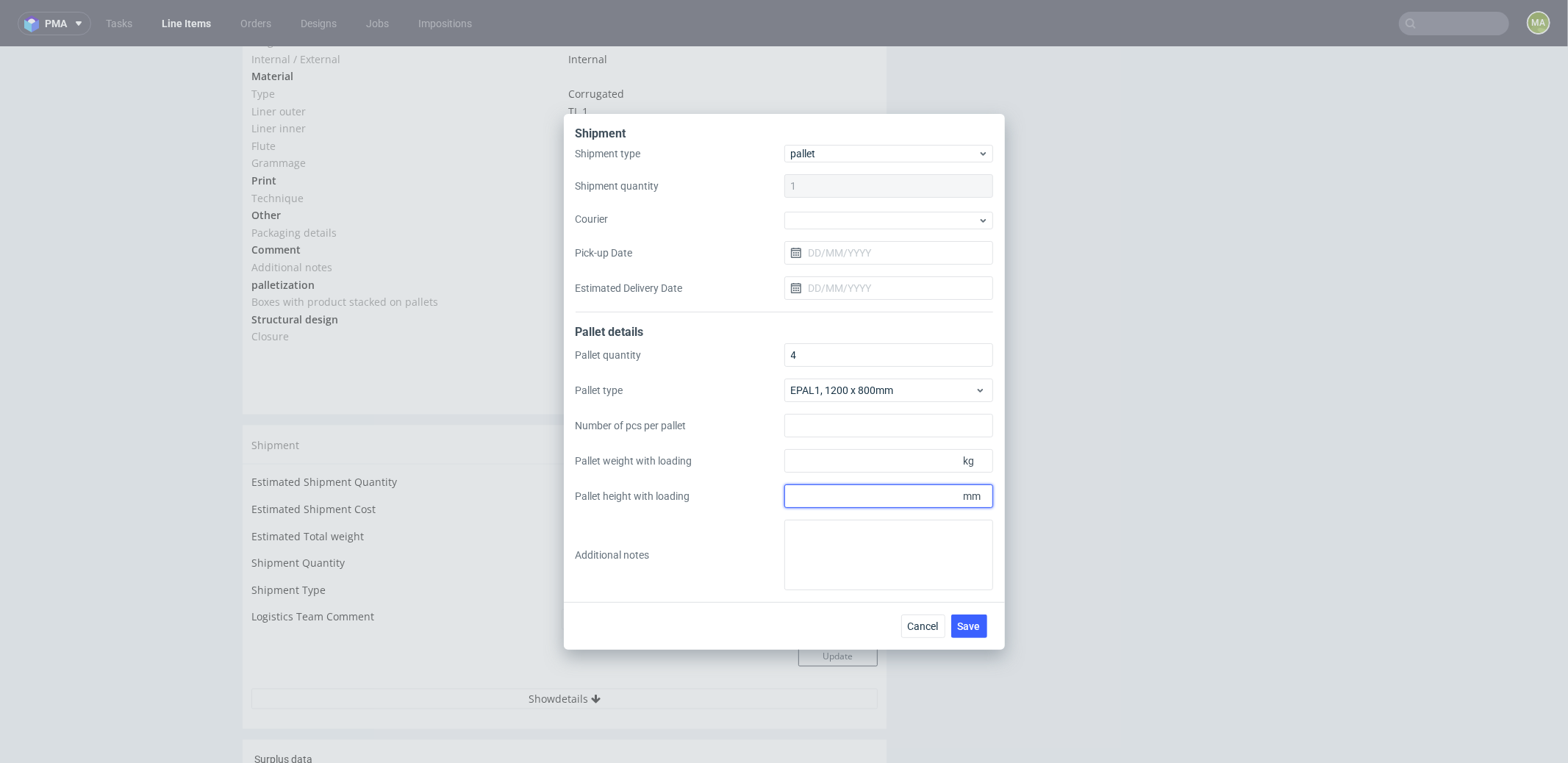
click at [863, 500] on input "Pallet height with loading" at bounding box center [889, 496] width 209 height 24
type input "1800"
click at [827, 458] on input "Pallet weight with loading" at bounding box center [889, 460] width 209 height 24
type input "170"
click at [858, 553] on textarea at bounding box center [889, 555] width 209 height 71
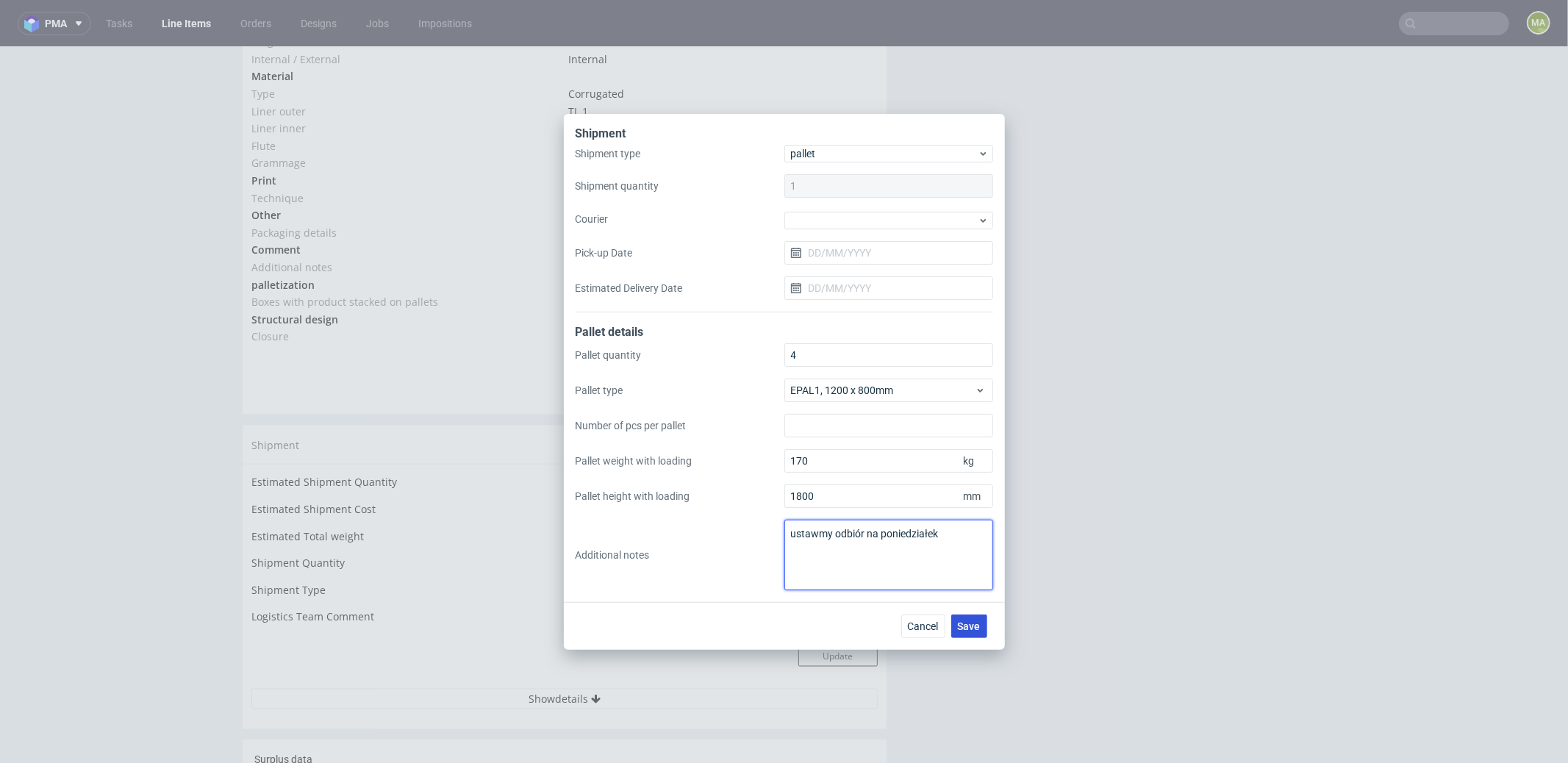
type textarea "ustawmy odbiór na poniedziałek"
click at [976, 625] on span "Save" at bounding box center [970, 625] width 23 height 11
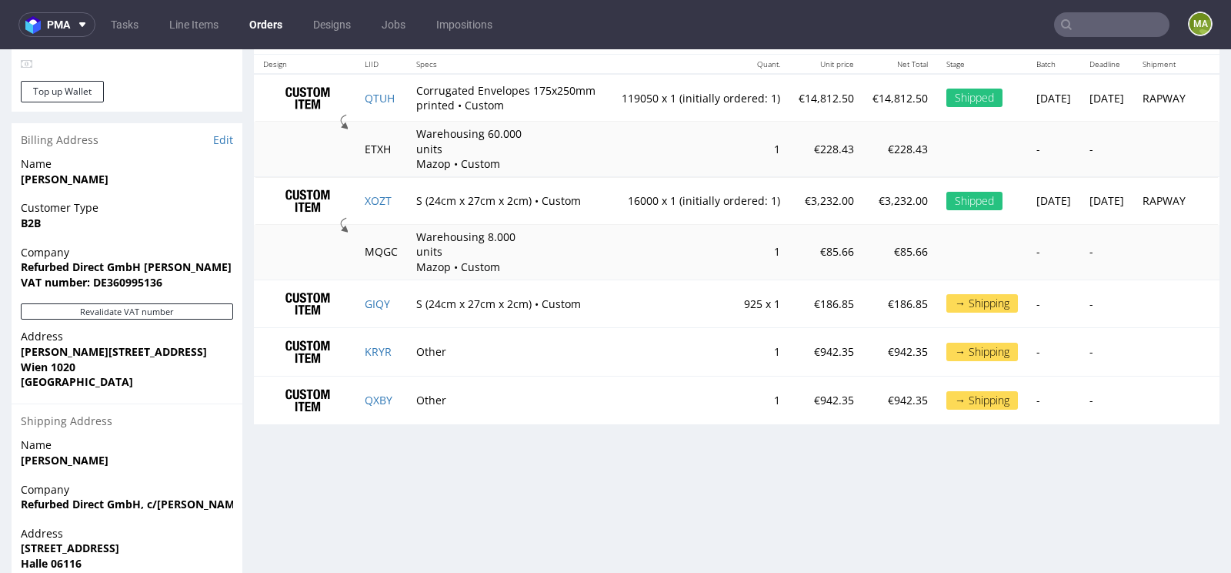
scroll to position [982, 0]
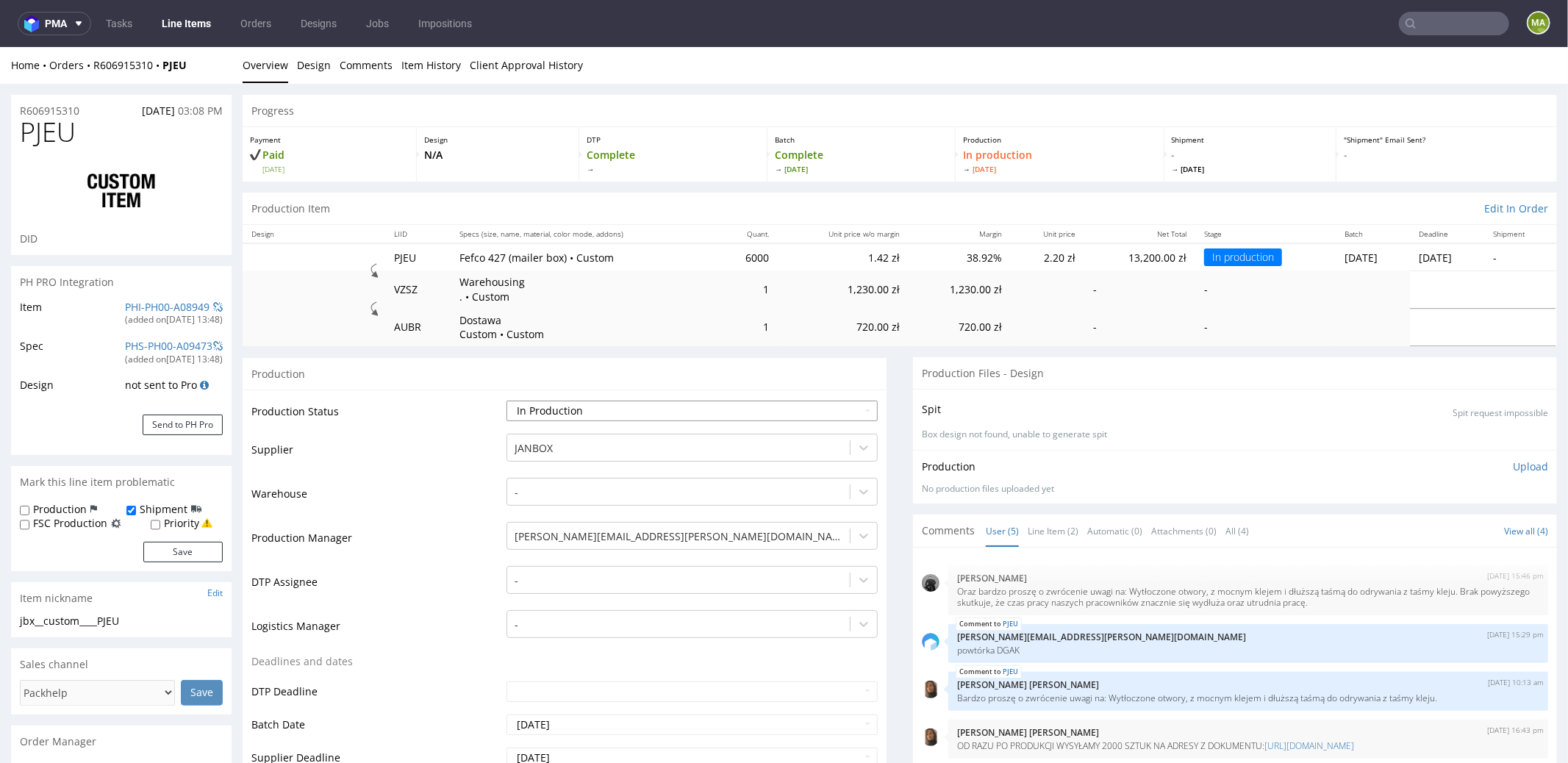
click at [557, 410] on select "Waiting for Artwork Waiting for Diecut Waiting for Mockup Waiting for DTP Waiti…" at bounding box center [692, 411] width 372 height 21
select select "production_complete"
click at [506, 400] on select "Waiting for Artwork Waiting for Diecut Waiting for Mockup Waiting for DTP Waiti…" at bounding box center [692, 411] width 372 height 21
click at [414, 519] on td "Production Manager" at bounding box center [376, 541] width 251 height 44
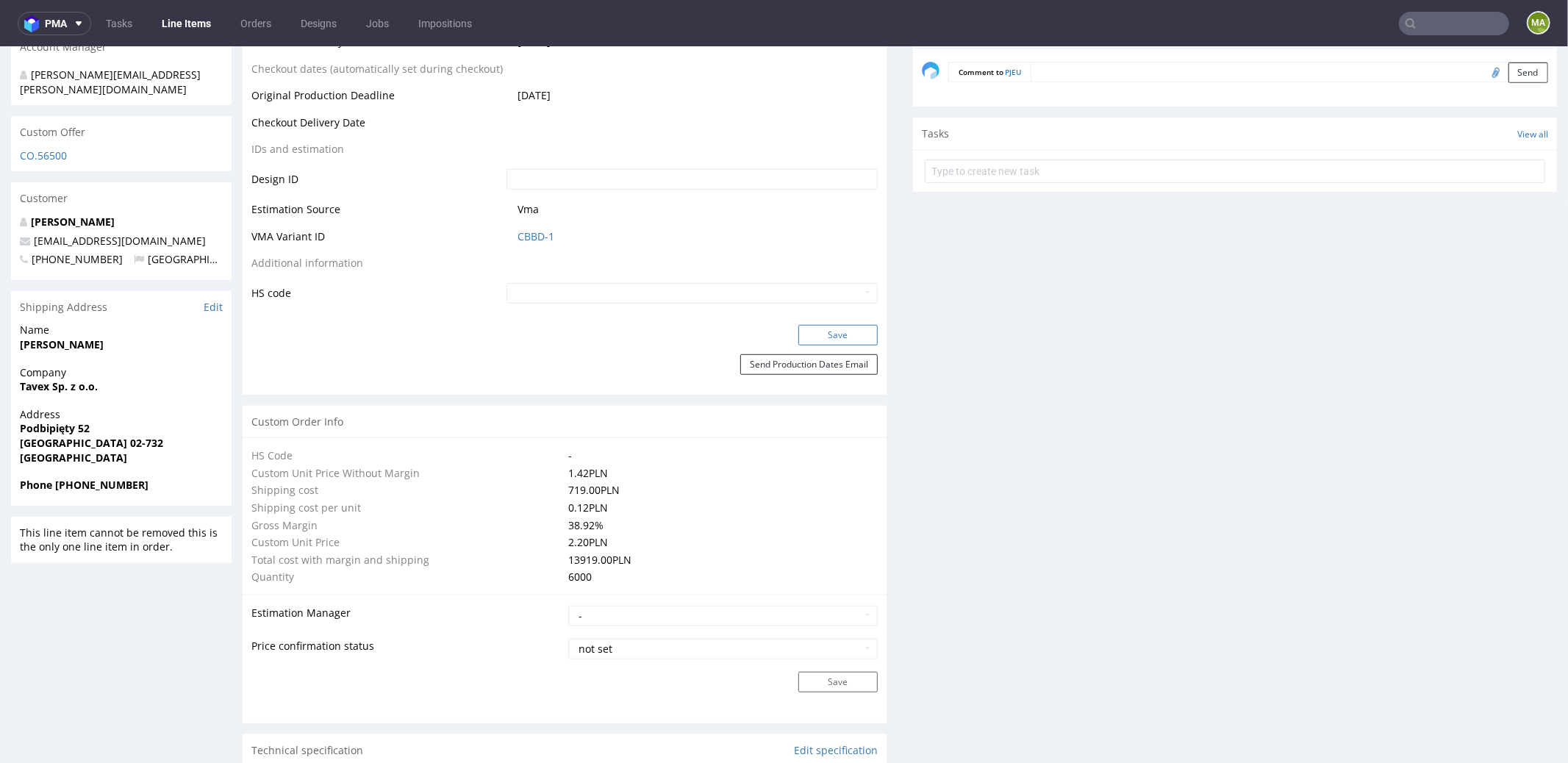
click at [801, 336] on button "Save" at bounding box center [838, 334] width 79 height 21
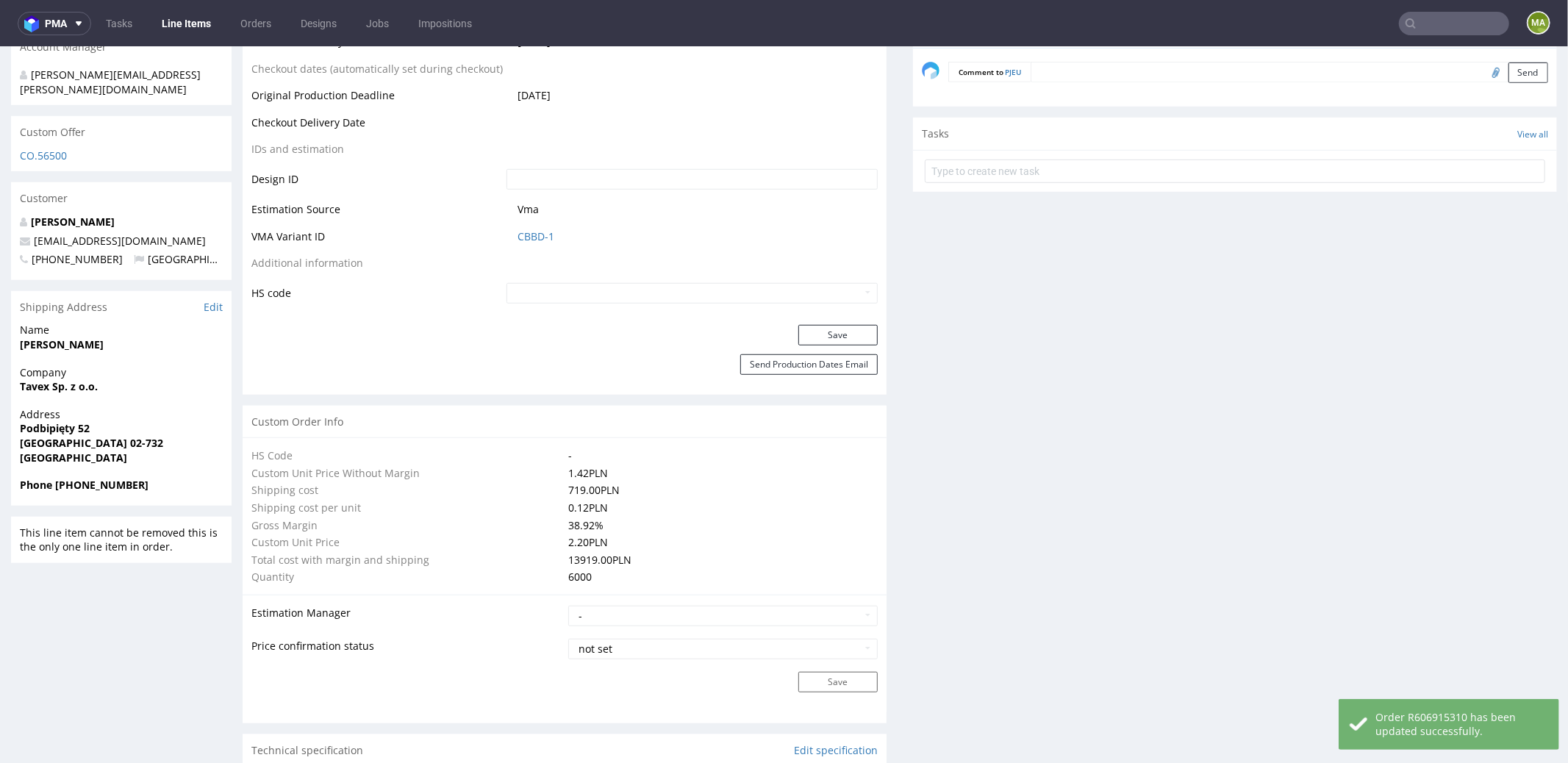
scroll to position [0, 0]
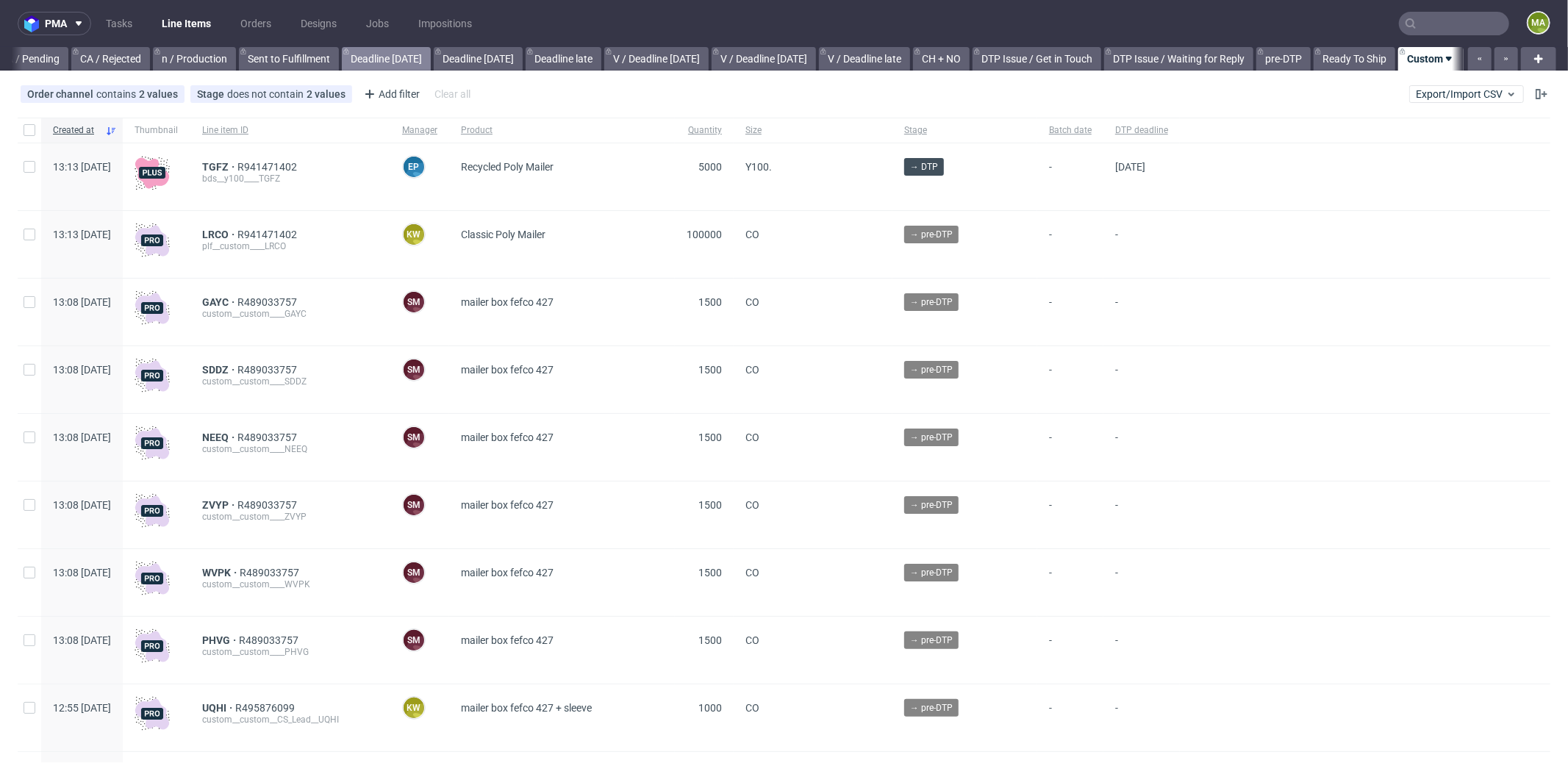
scroll to position [0, 1269]
click at [385, 91] on div "Add filter" at bounding box center [391, 94] width 65 height 24
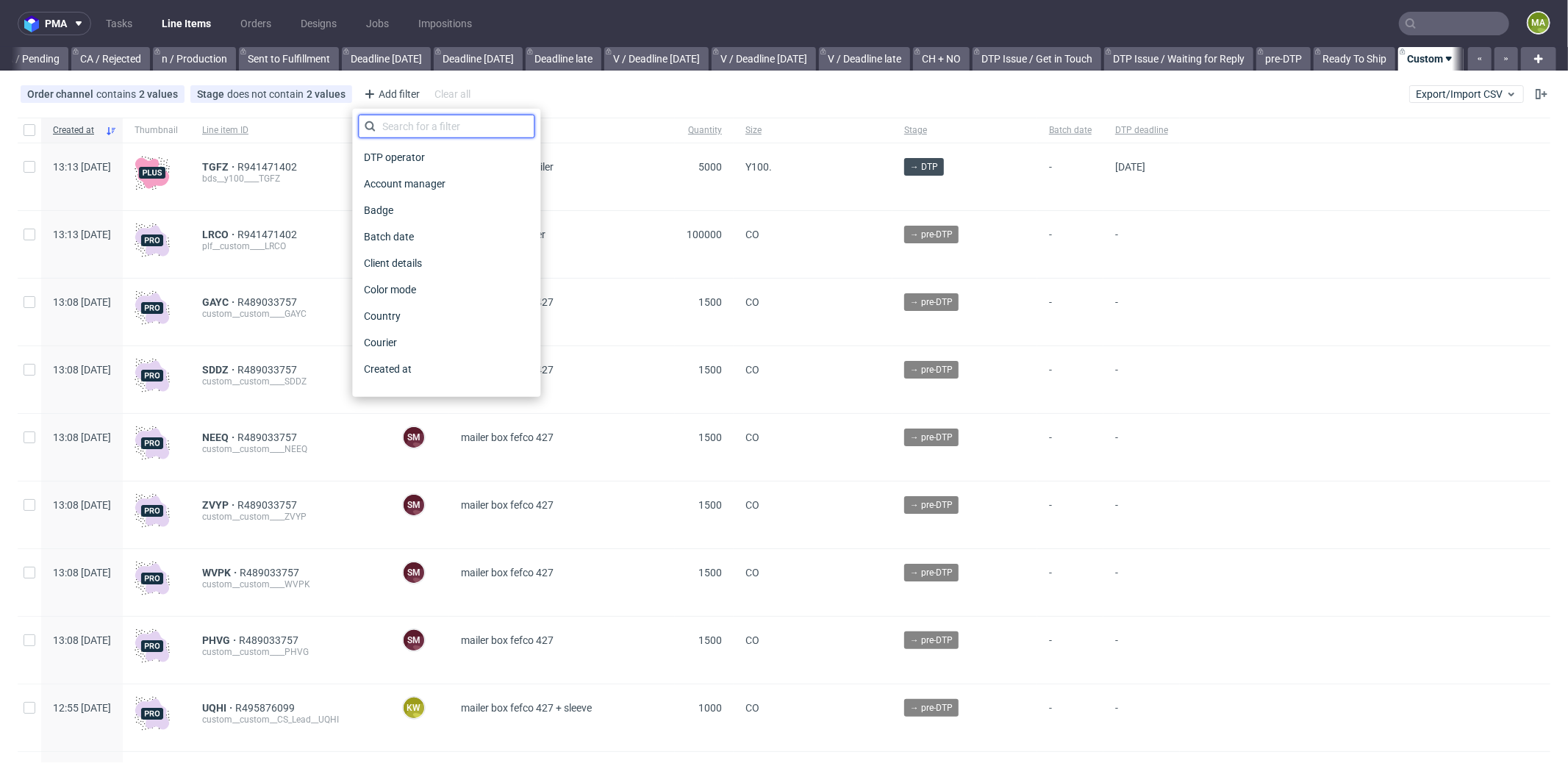
click at [425, 133] on input "text" at bounding box center [446, 126] width 177 height 24
type input "pro"
click at [423, 363] on span "Production manager" at bounding box center [412, 370] width 107 height 21
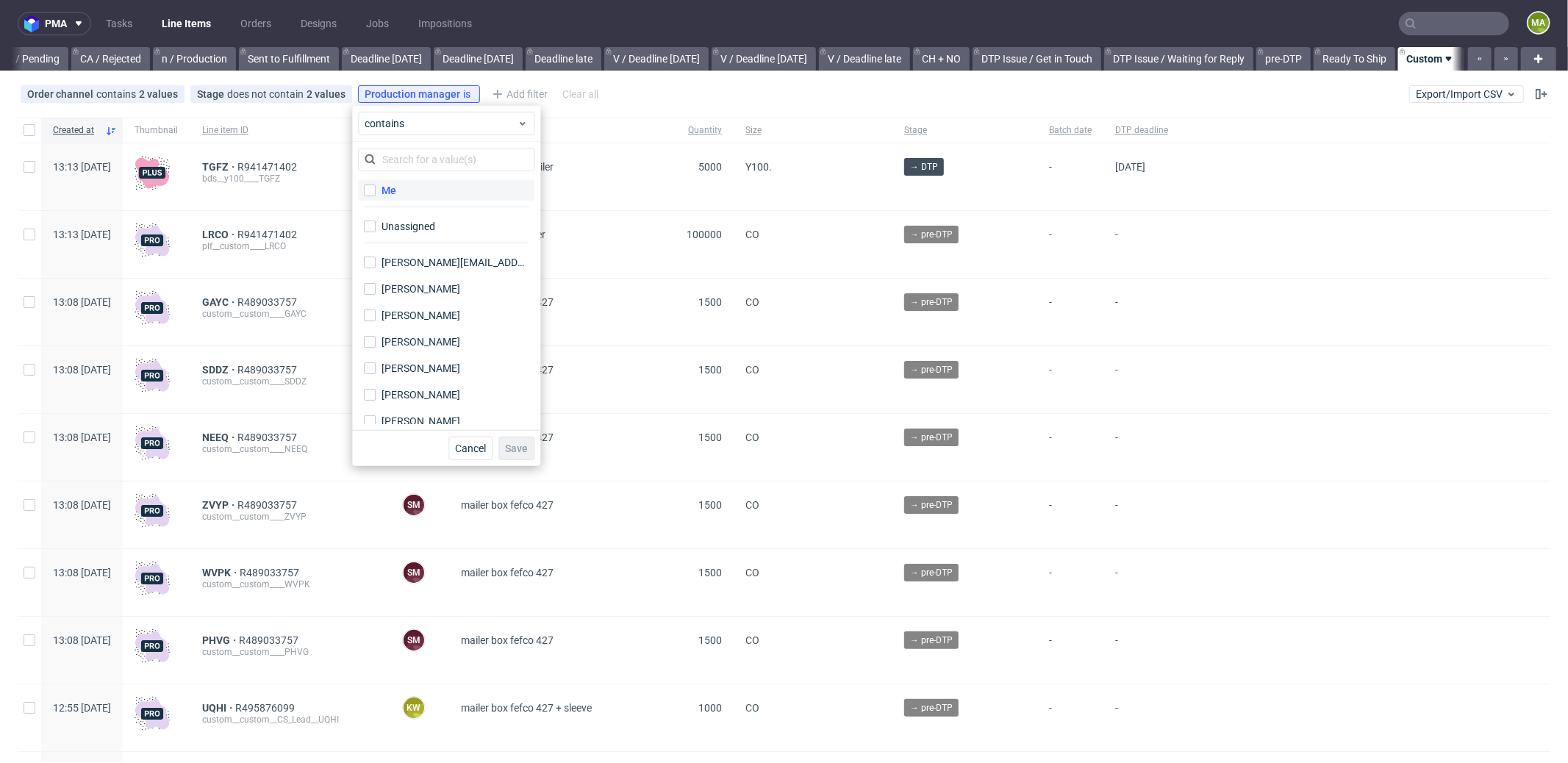
click at [415, 193] on label "Me" at bounding box center [446, 191] width 177 height 21
click at [376, 193] on input "Me" at bounding box center [370, 190] width 11 height 11
checkbox input "true"
click at [523, 445] on span "Save" at bounding box center [517, 448] width 23 height 11
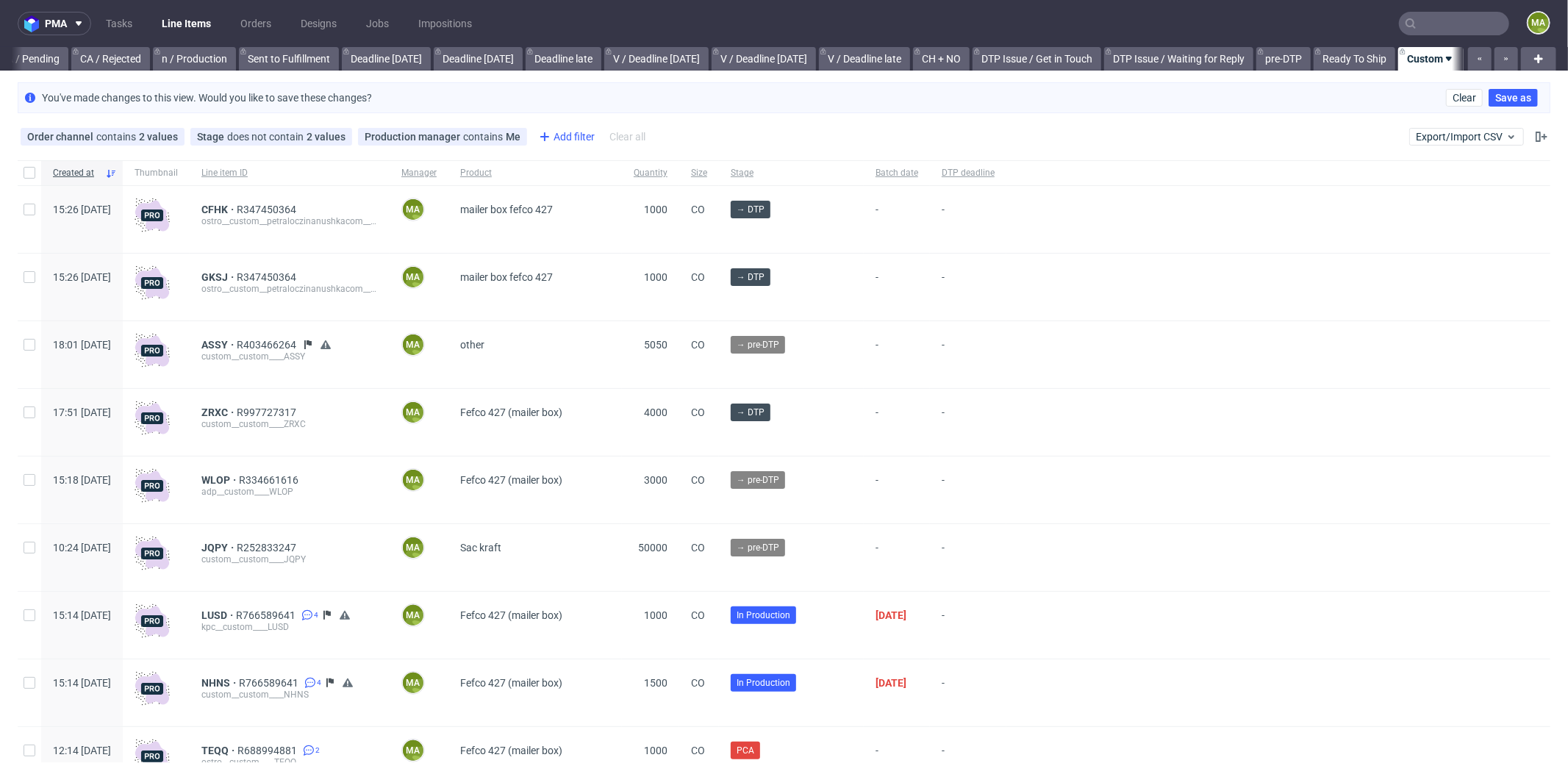
click at [563, 140] on div "Add filter" at bounding box center [566, 137] width 65 height 24
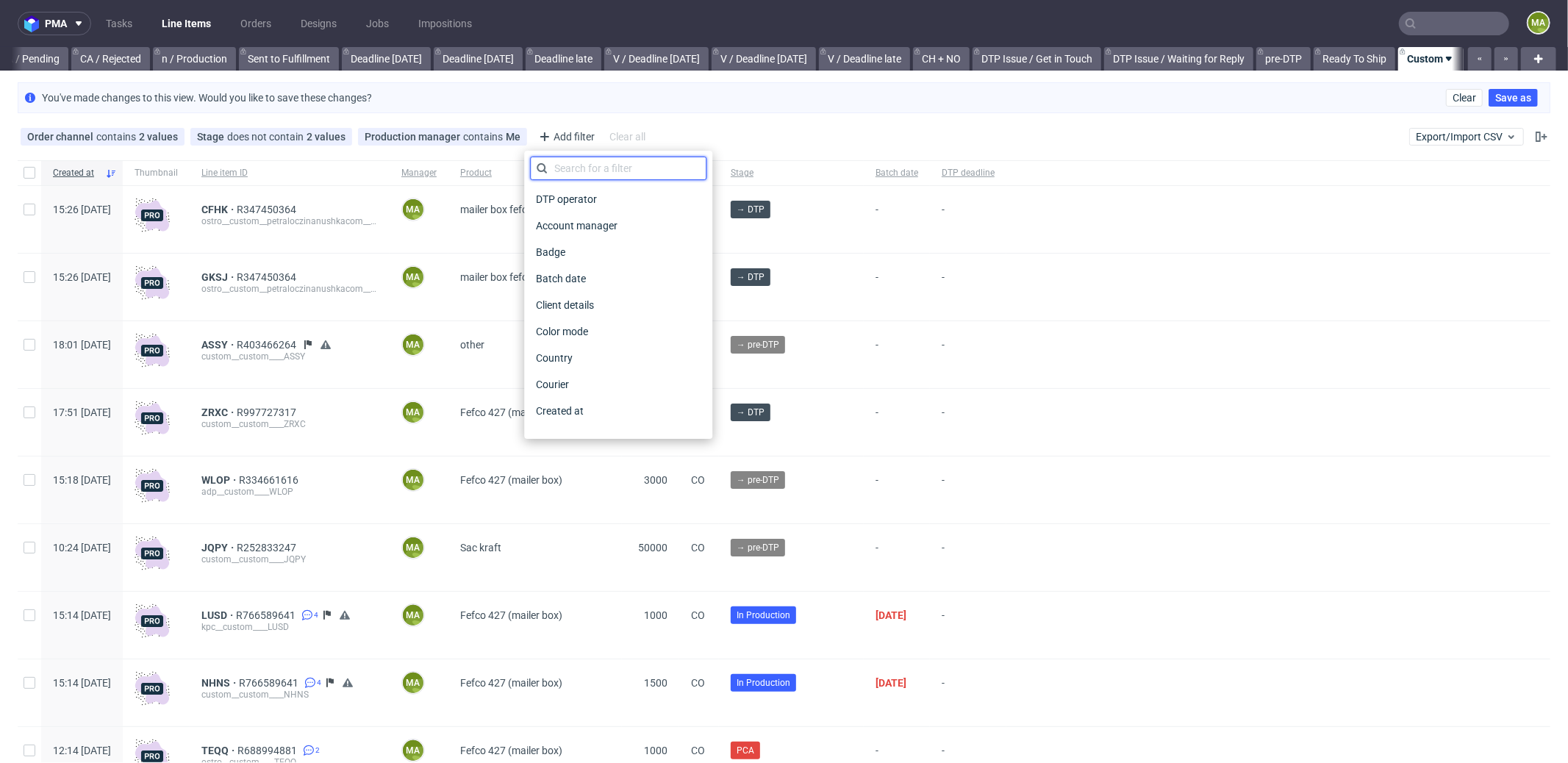
click at [580, 176] on input "text" at bounding box center [618, 168] width 177 height 24
type input "pro"
click at [614, 384] on span "Production deadline" at bounding box center [584, 385] width 107 height 21
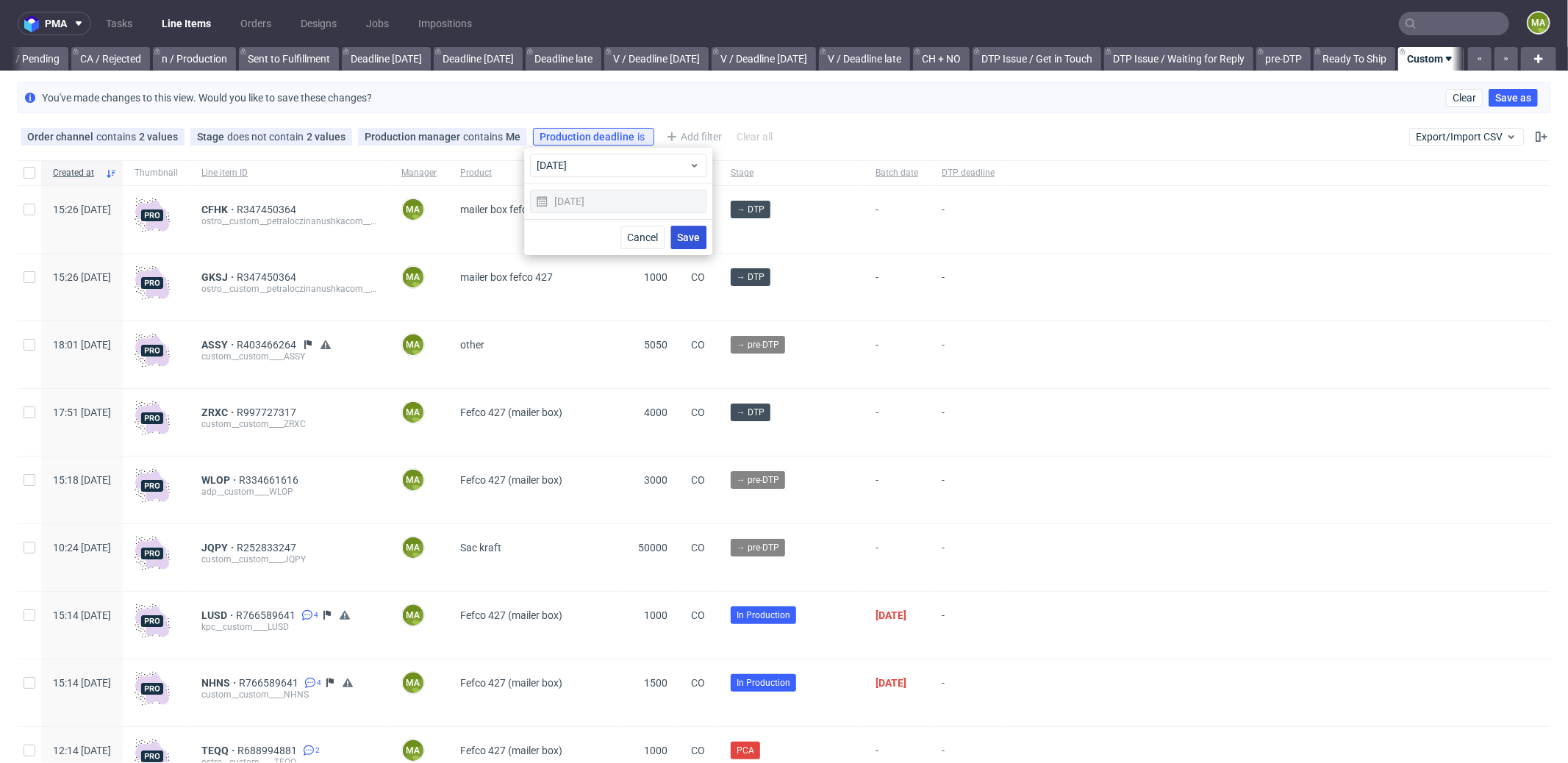
click at [706, 227] on button "Save" at bounding box center [689, 237] width 36 height 24
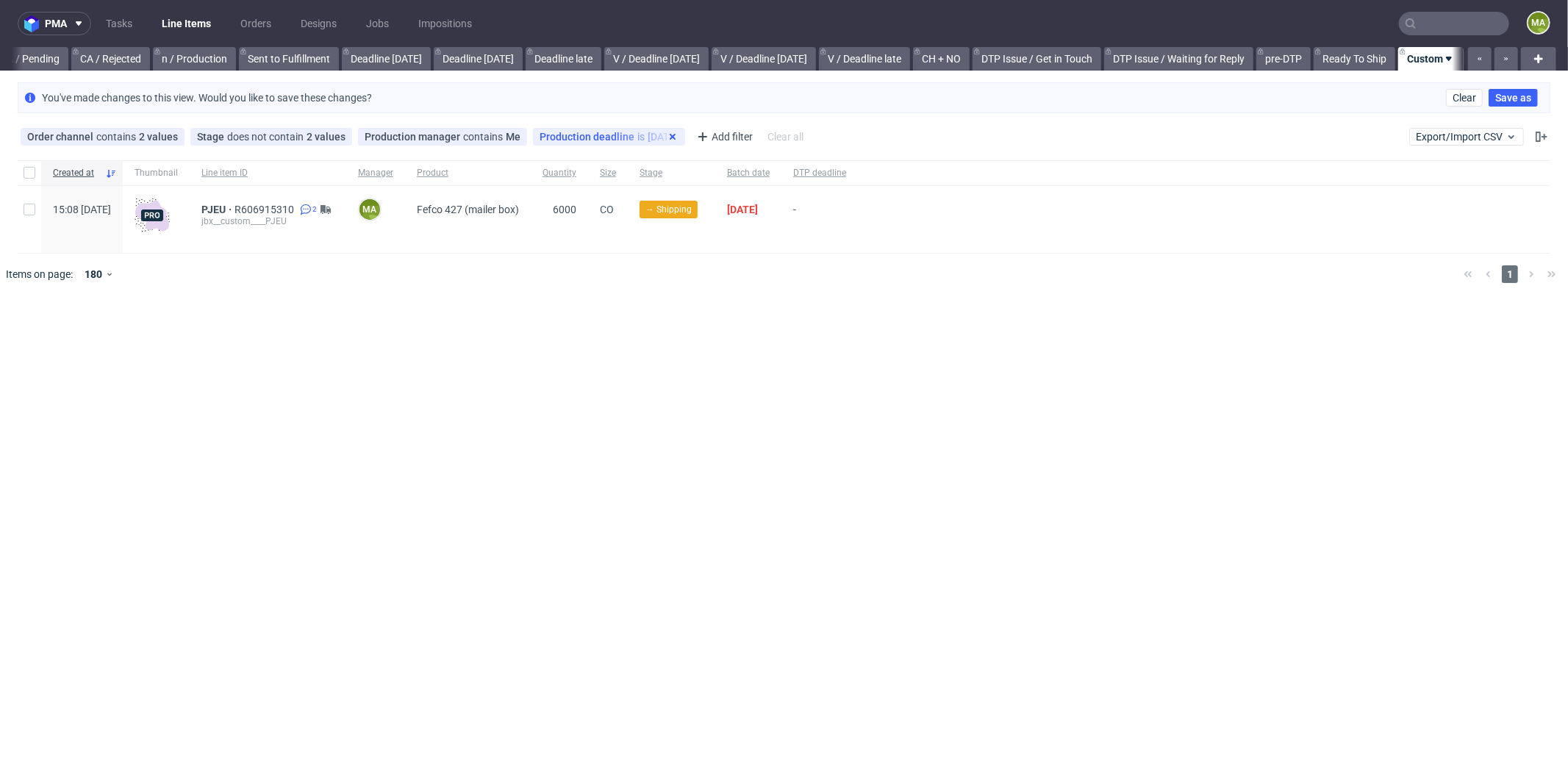
click at [667, 136] on icon at bounding box center [673, 137] width 11 height 11
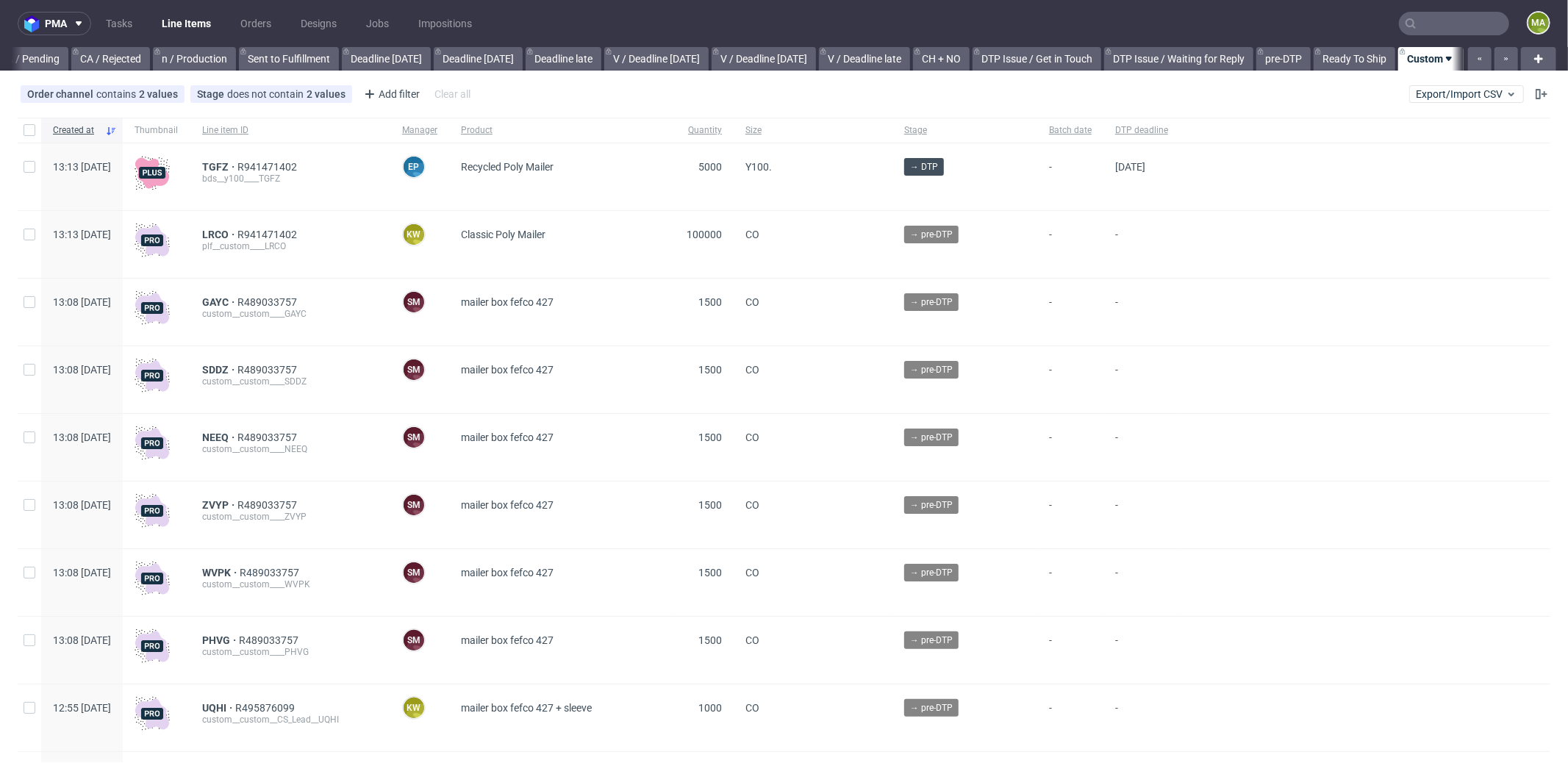
scroll to position [0, 1269]
click at [1440, 16] on input "text" at bounding box center [1453, 23] width 110 height 24
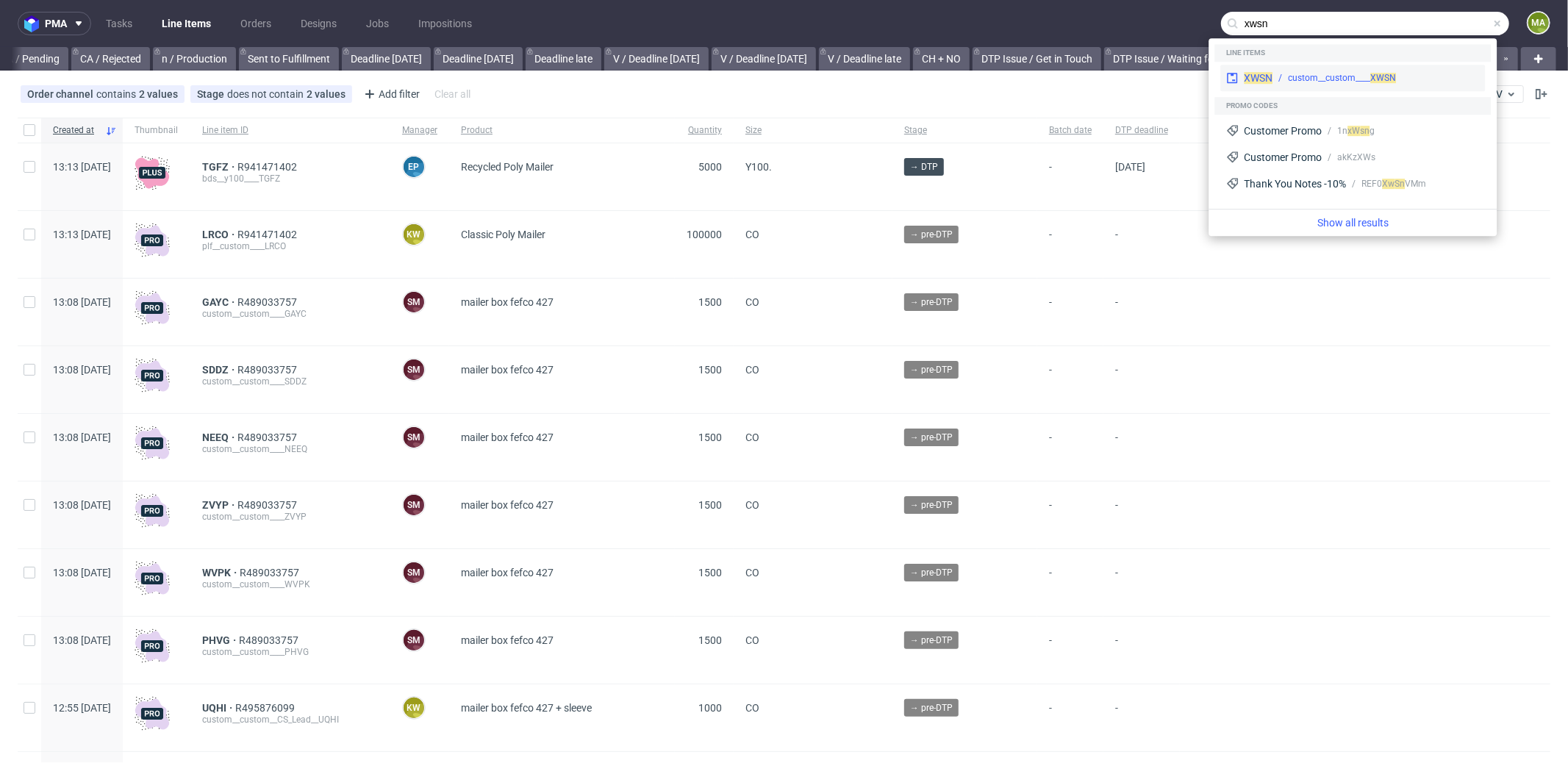
type input "xwsn"
click at [1285, 67] on div "XWSN custom__custom____ XWSN" at bounding box center [1352, 78] width 265 height 27
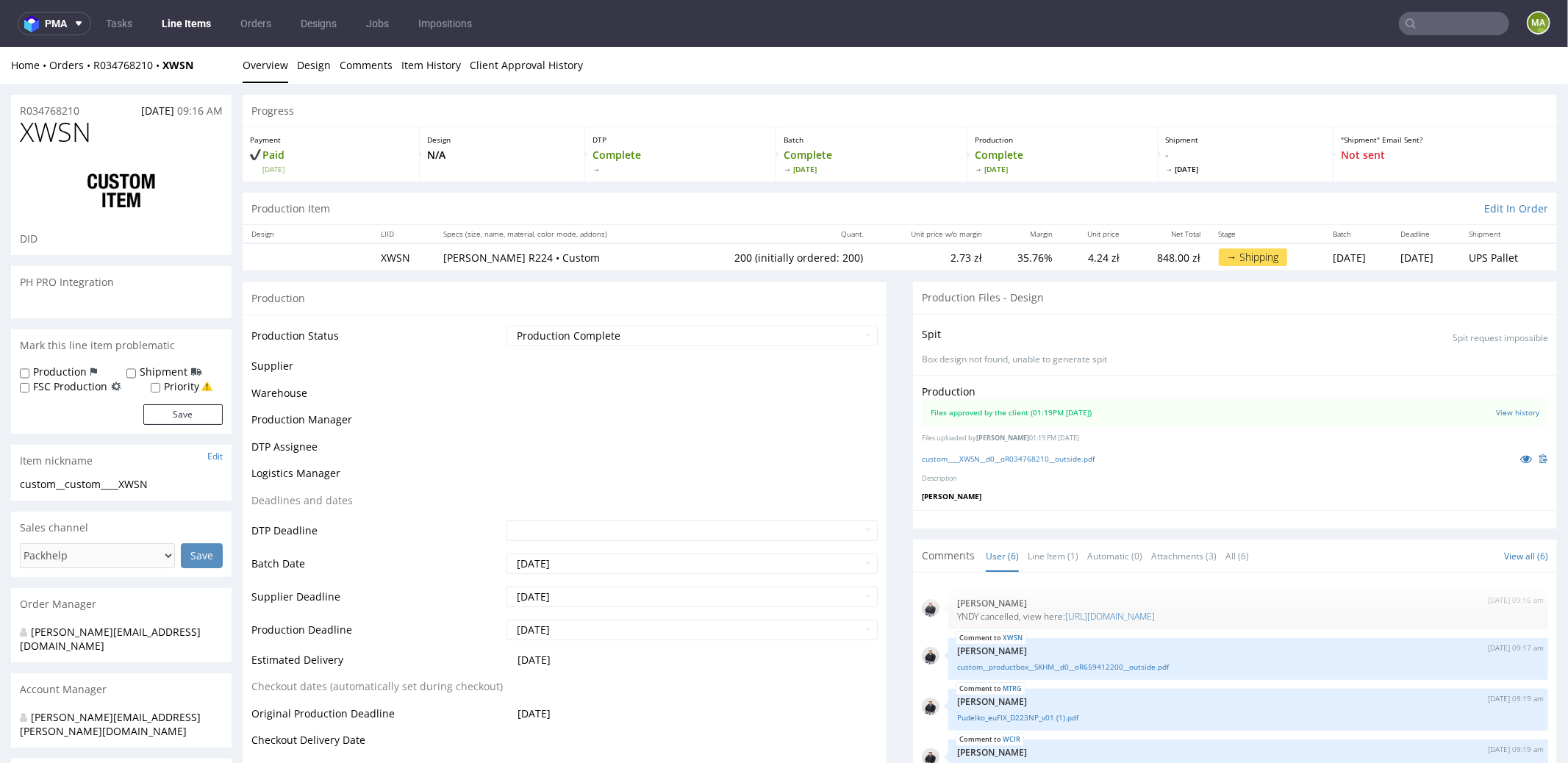
scroll to position [33, 0]
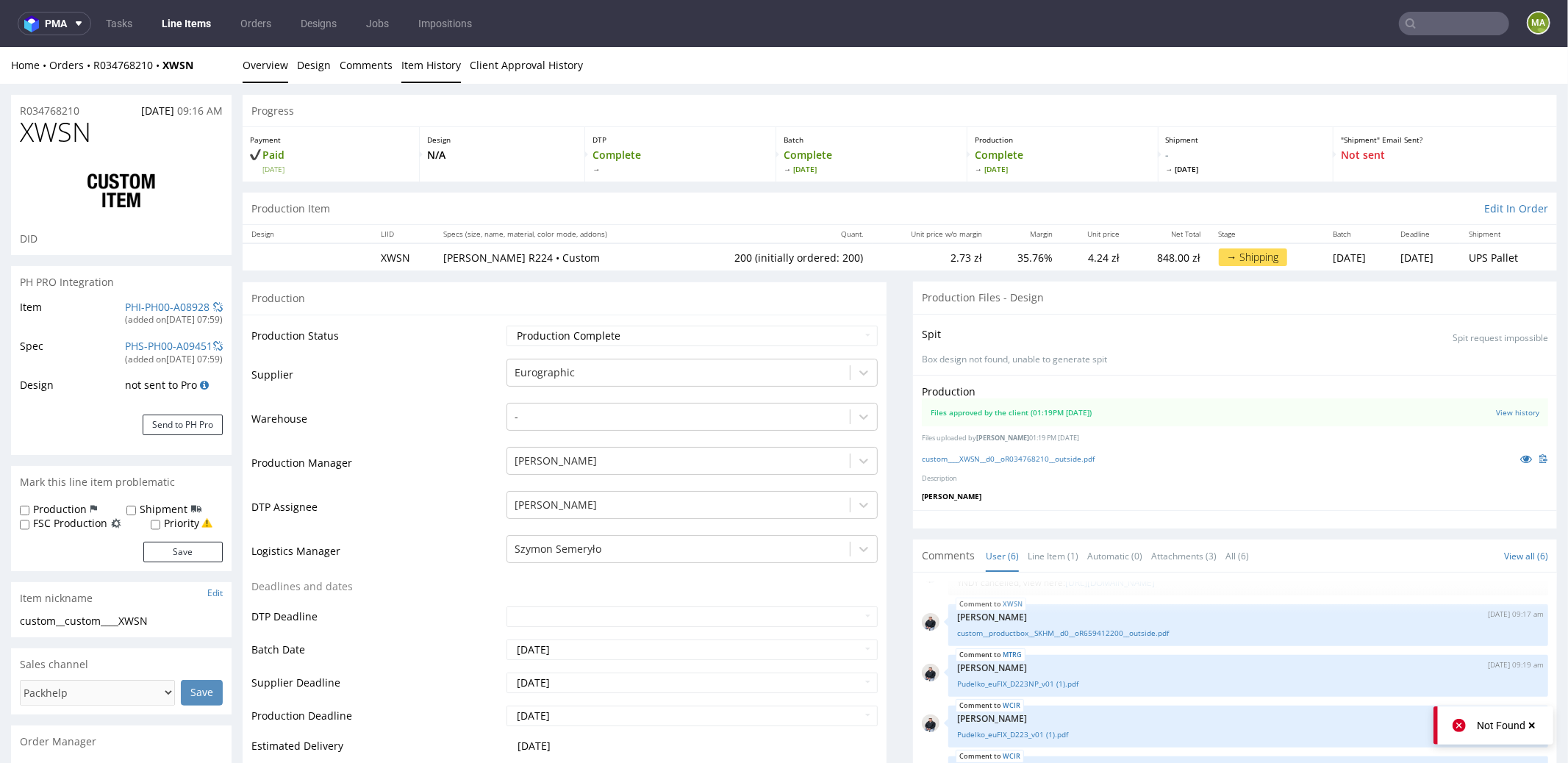
type input "200"
drag, startPoint x: 47, startPoint y: 107, endPoint x: 0, endPoint y: 103, distance: 47.2
copy p "R034768210"
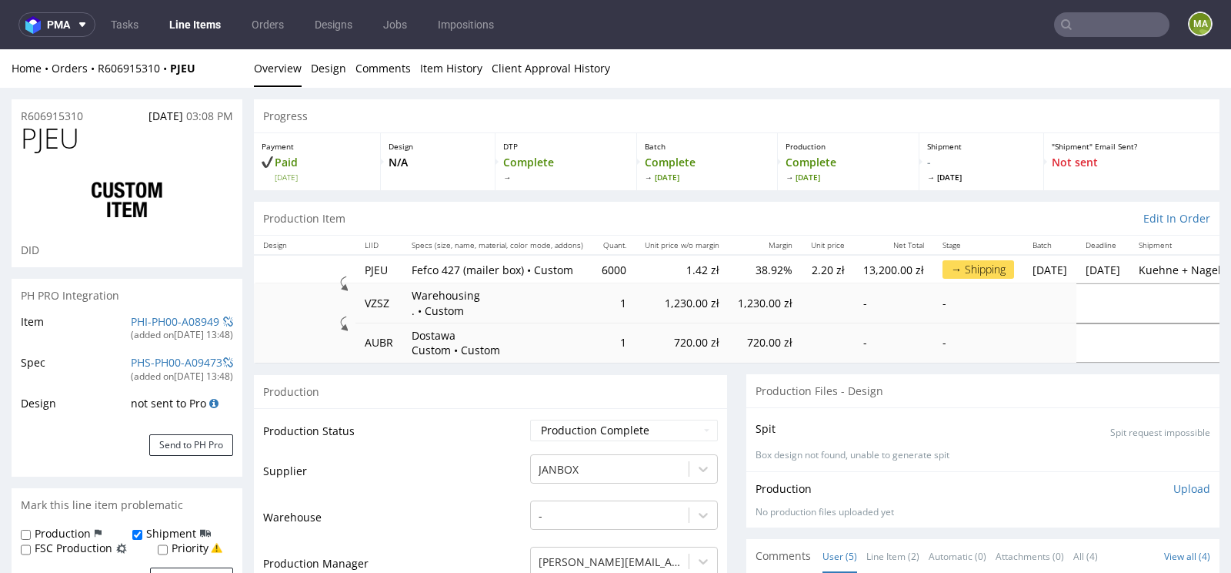
scroll to position [34, 0]
click at [159, 321] on link "PHI-PH00-A08949" at bounding box center [175, 321] width 88 height 15
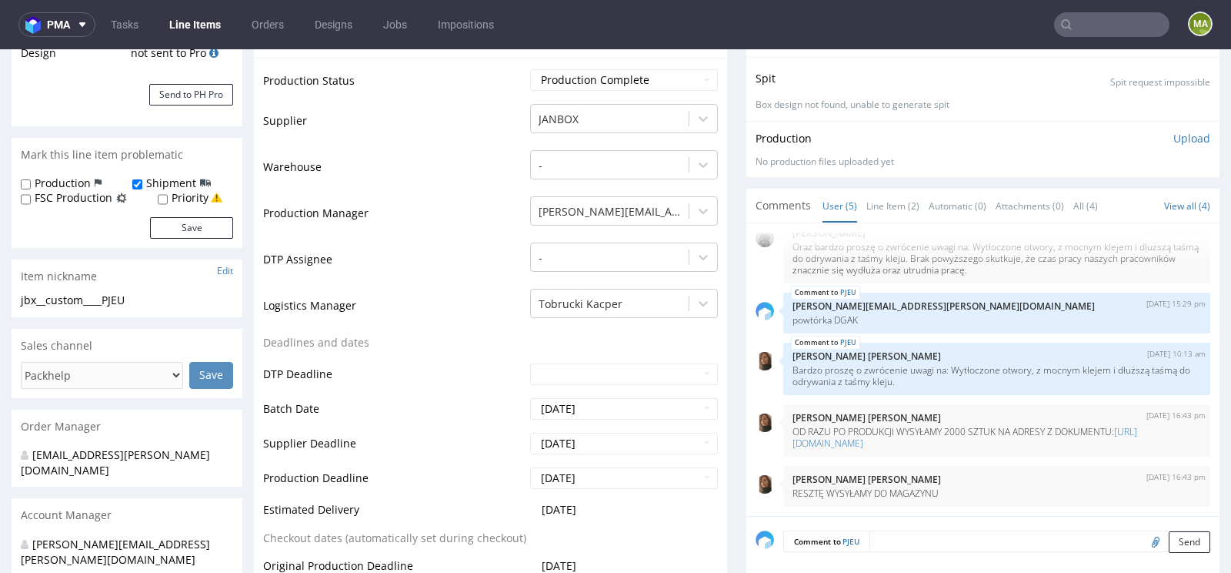
click at [891, 223] on div "[DATE] 15:46 pm [PERSON_NAME] Oraz bardzo proszę o zwrócenie uwagi na: Wytłoczo…" at bounding box center [982, 369] width 473 height 292
click at [890, 212] on link "Line Item (2)" at bounding box center [892, 205] width 53 height 33
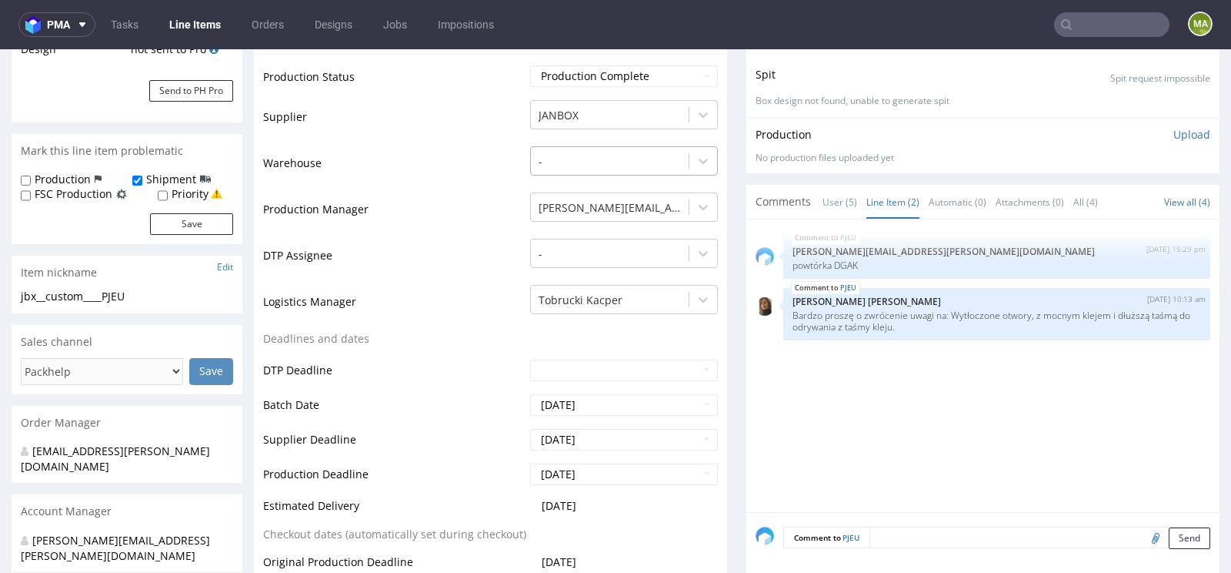
scroll to position [368, 0]
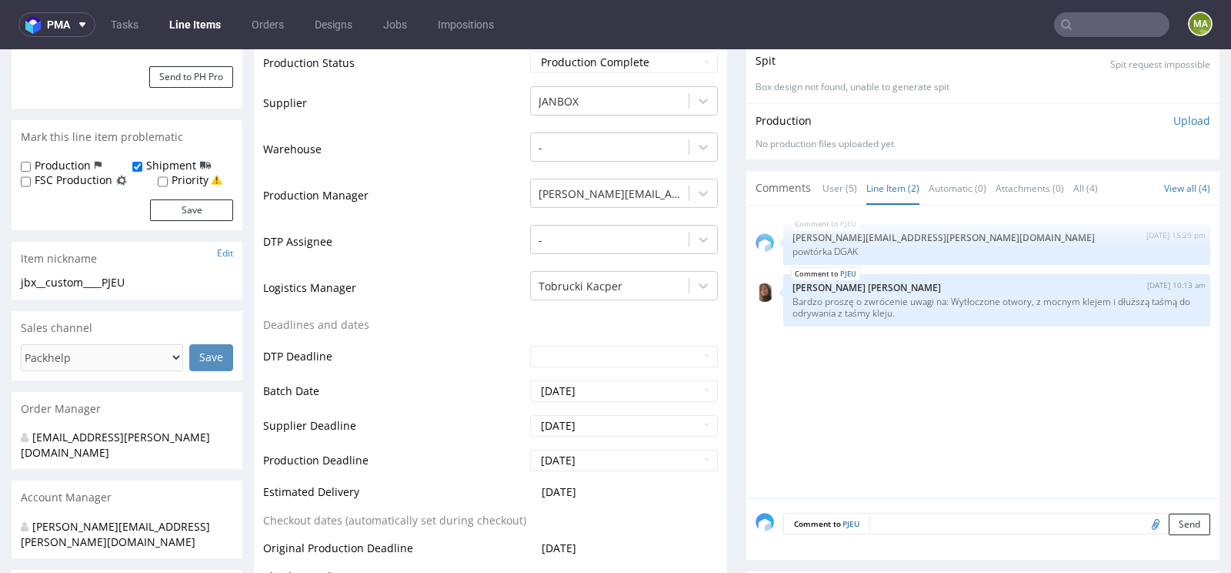
click at [806, 176] on div "Comments User (5) Line Item (2) Automatic (0) Attachments (0) All (4) View all …" at bounding box center [982, 188] width 473 height 34
click at [823, 182] on link "User (5)" at bounding box center [840, 188] width 35 height 33
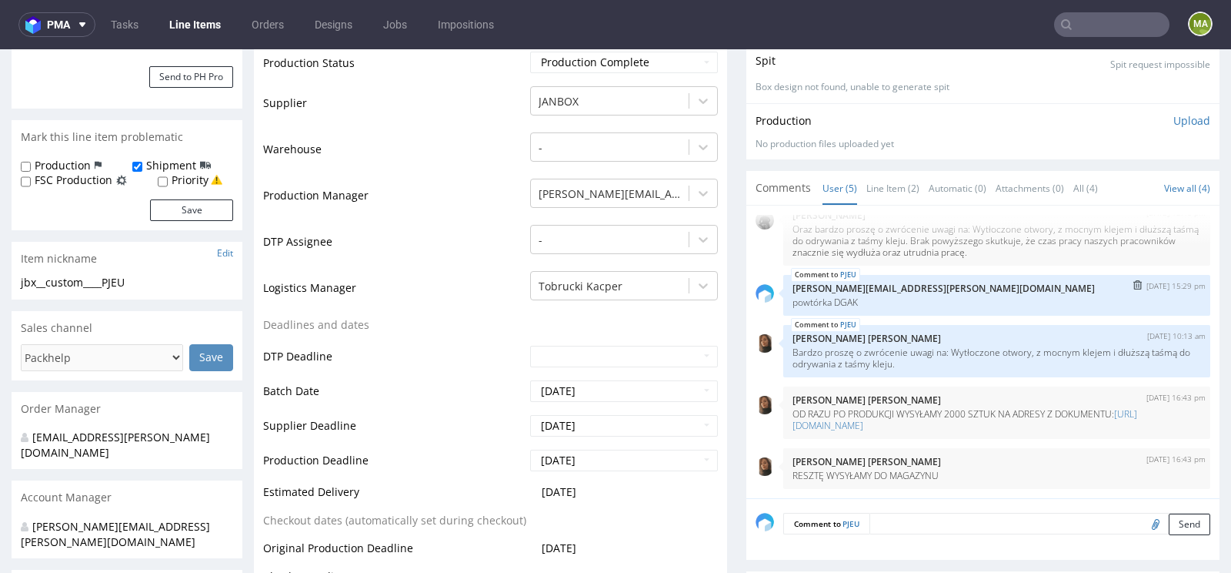
scroll to position [33, 0]
click at [850, 416] on link "[URL][DOMAIN_NAME]" at bounding box center [965, 419] width 345 height 25
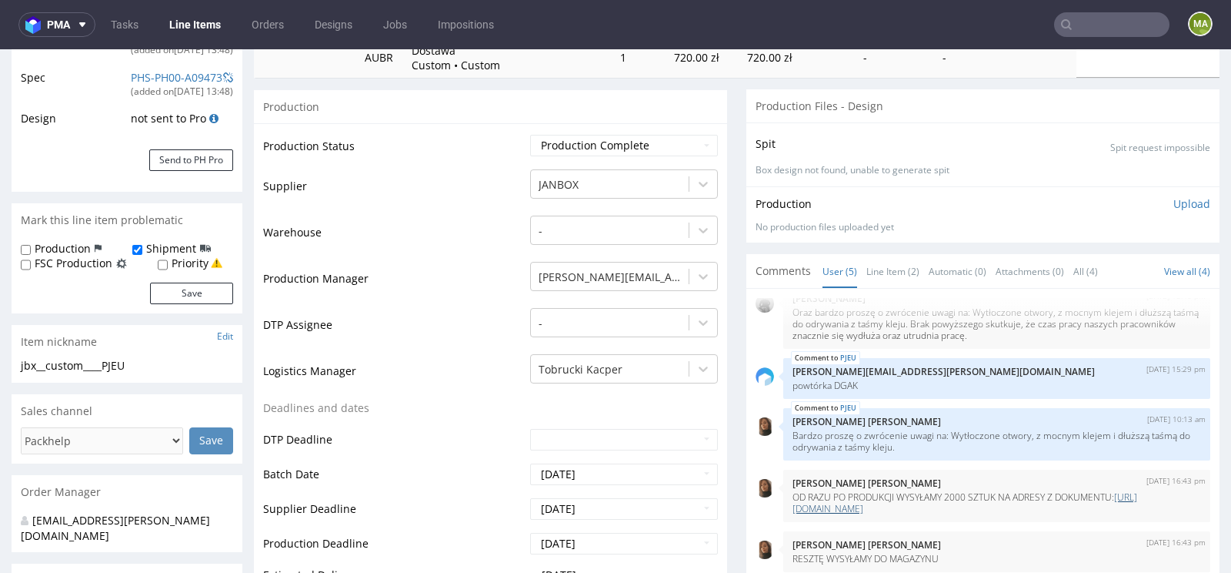
scroll to position [445, 0]
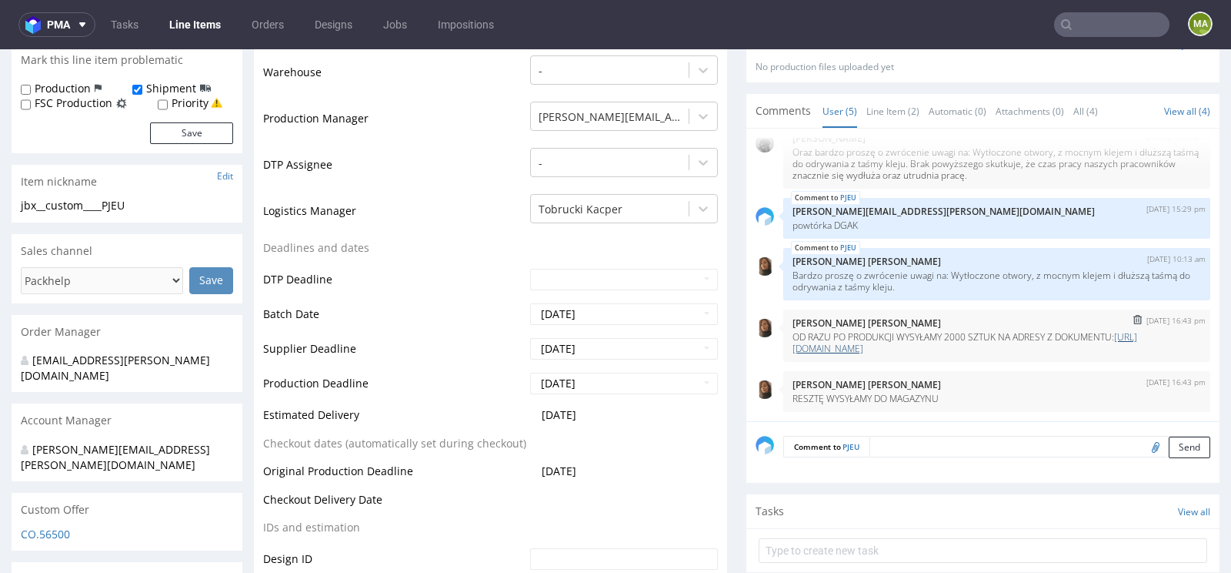
click at [928, 339] on link "[URL][DOMAIN_NAME]" at bounding box center [965, 342] width 345 height 25
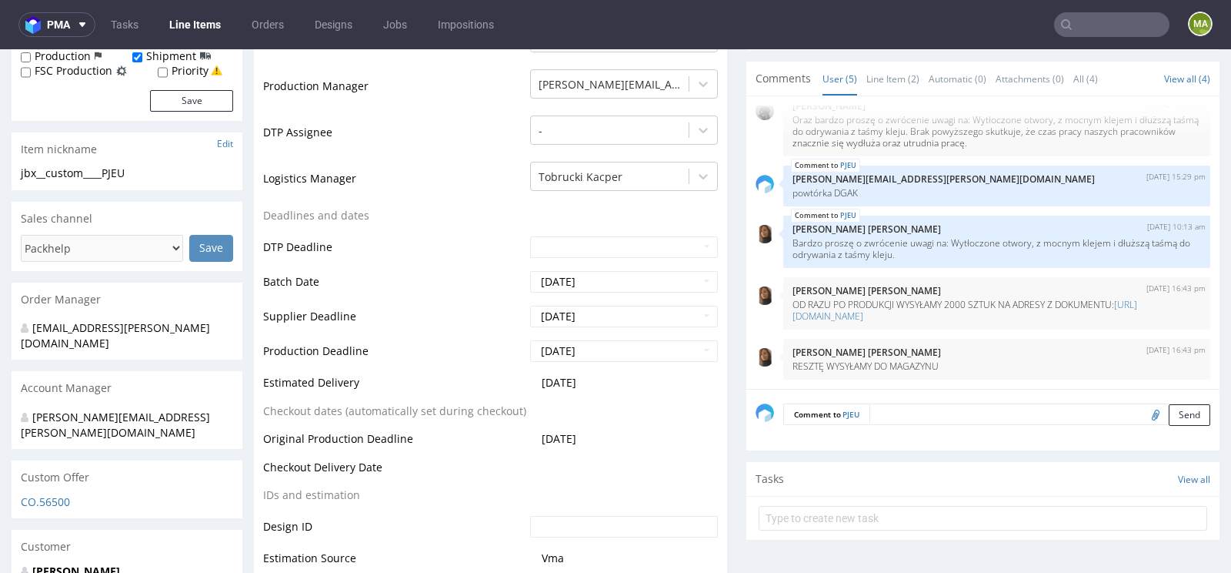
scroll to position [186, 0]
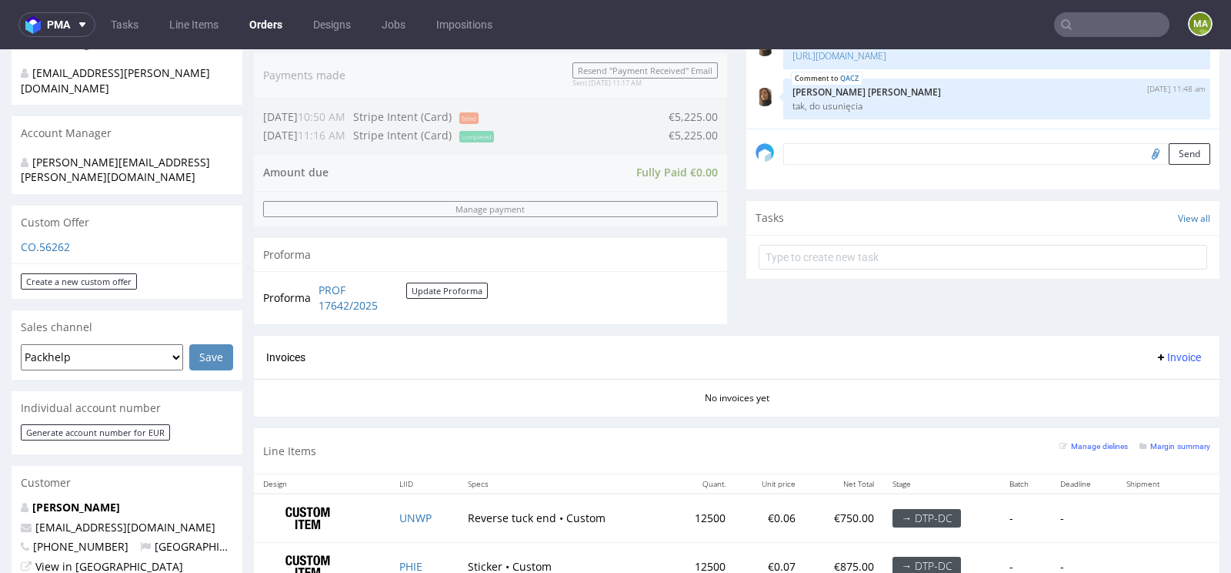
scroll to position [810, 0]
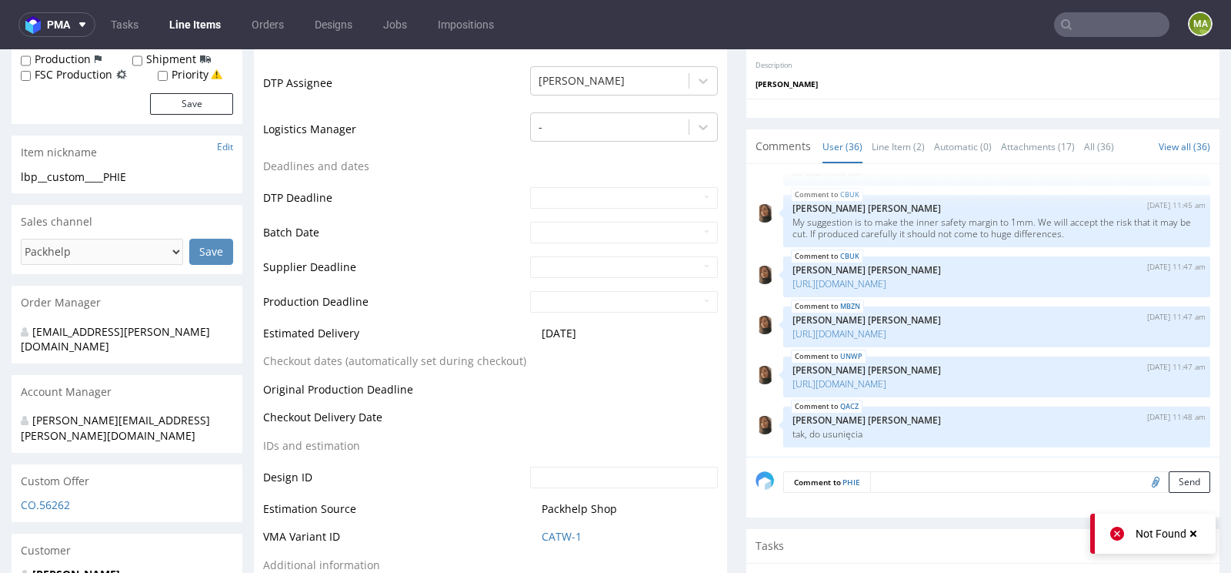
scroll to position [549, 0]
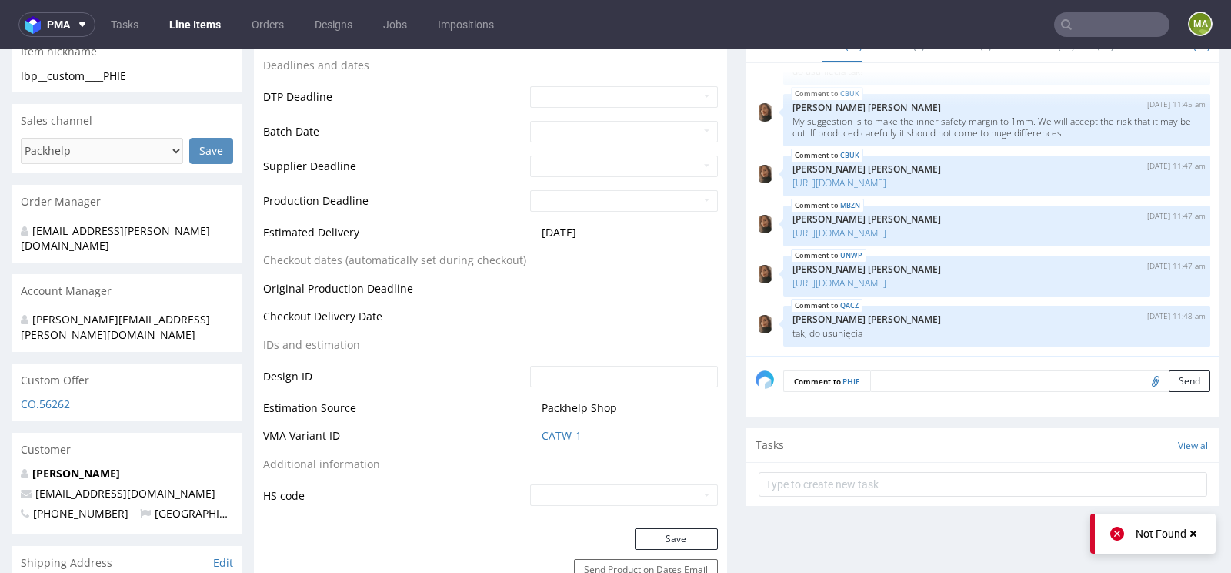
click at [541, 426] on td "CATW-1" at bounding box center [622, 440] width 192 height 28
click at [543, 429] on link "CATW-1" at bounding box center [562, 435] width 40 height 15
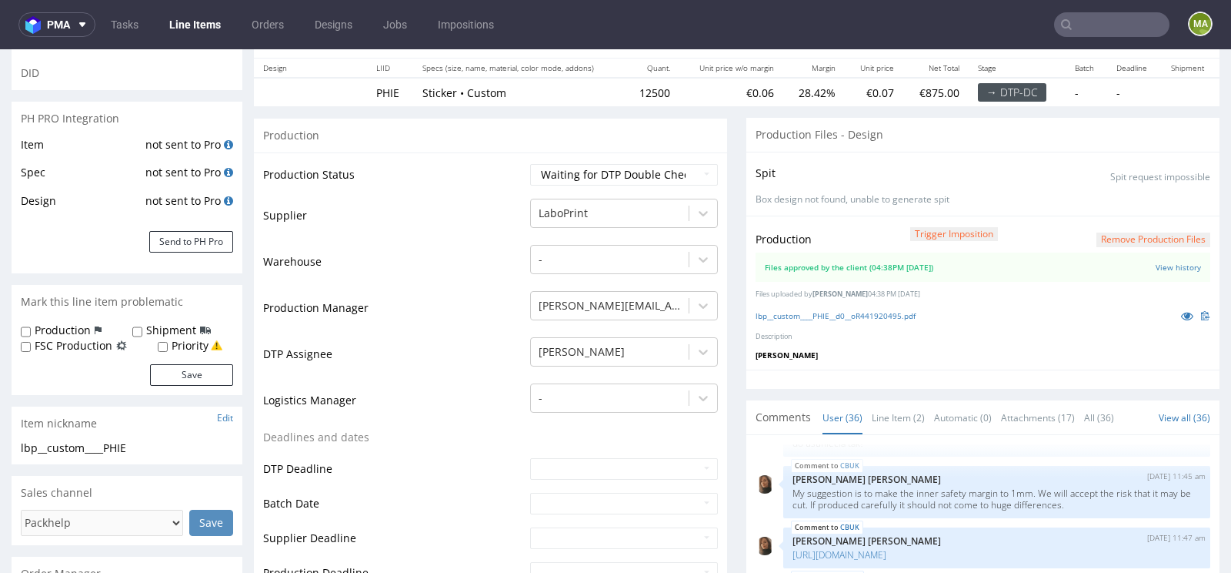
scroll to position [0, 0]
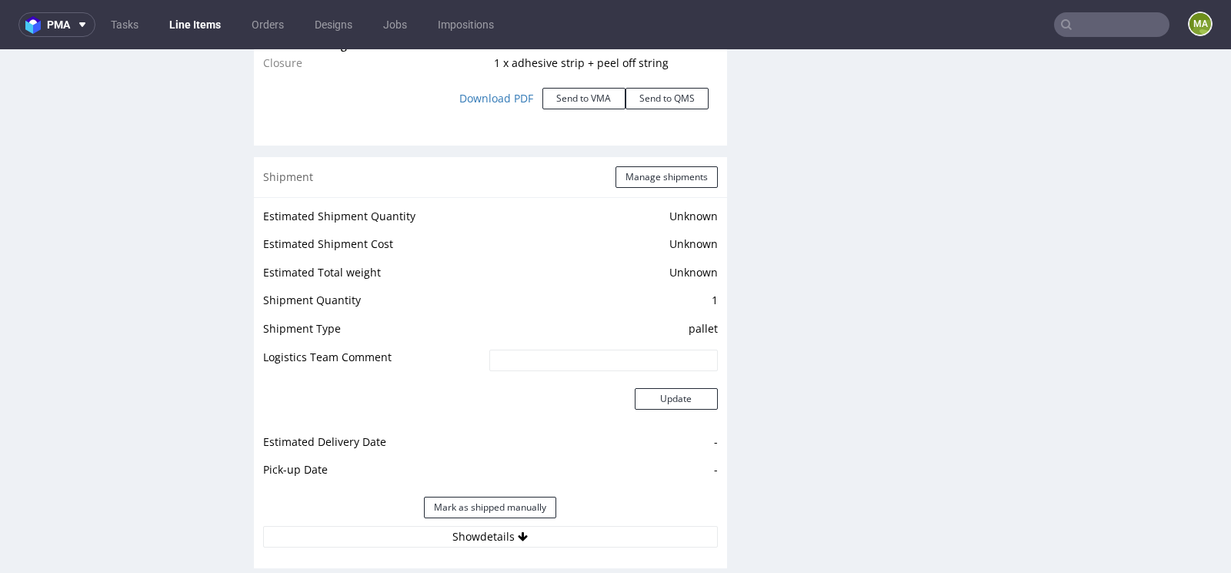
scroll to position [2363, 0]
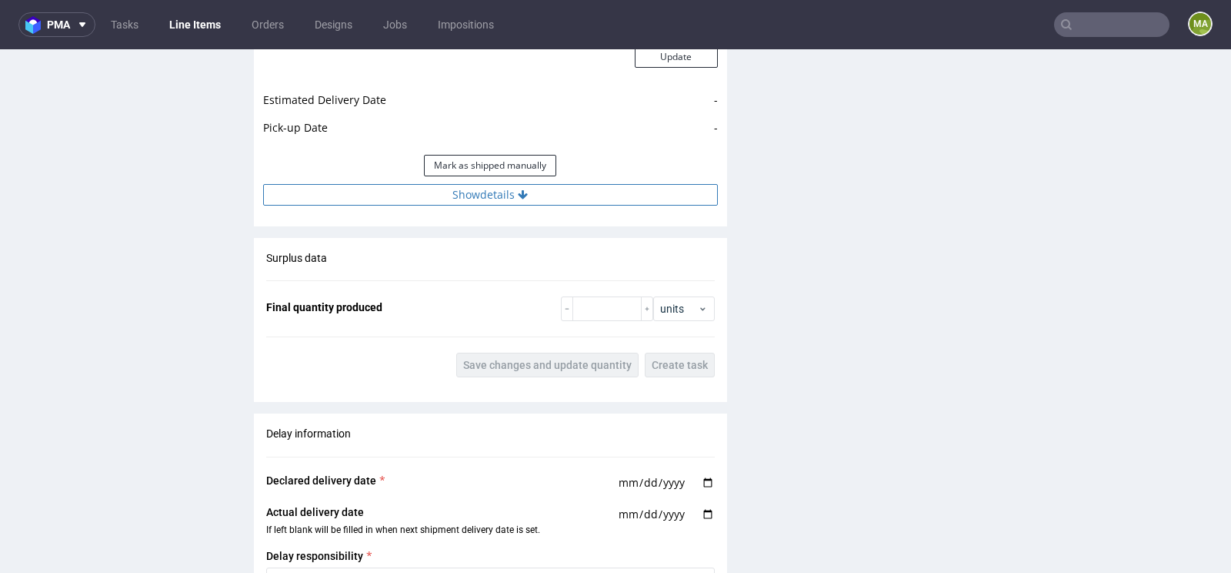
click at [471, 192] on button "Show details" at bounding box center [490, 195] width 455 height 22
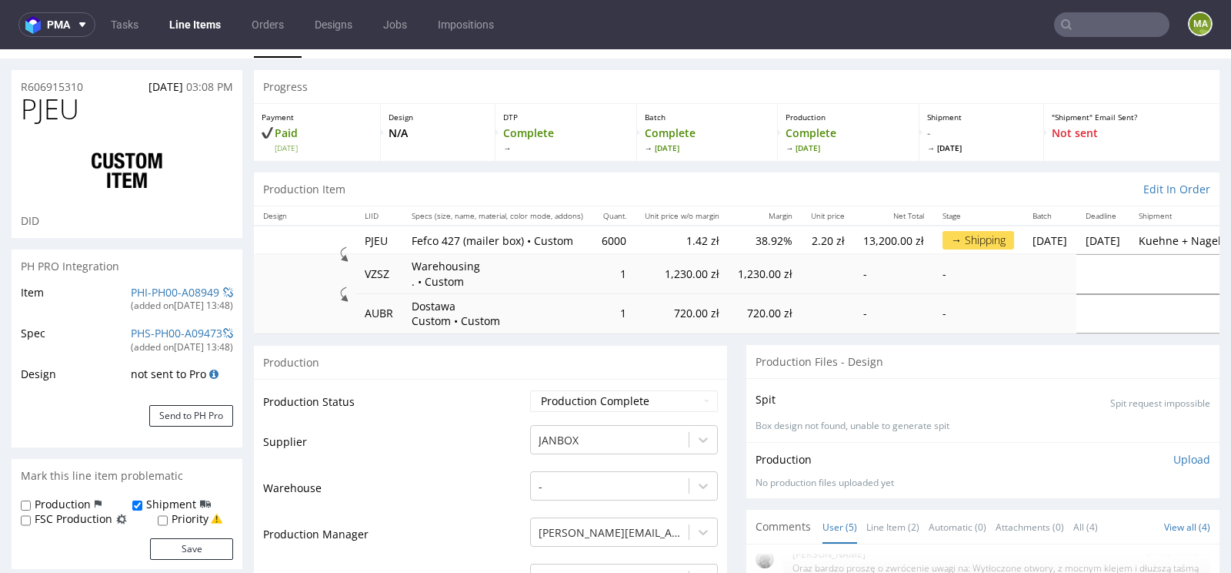
scroll to position [0, 0]
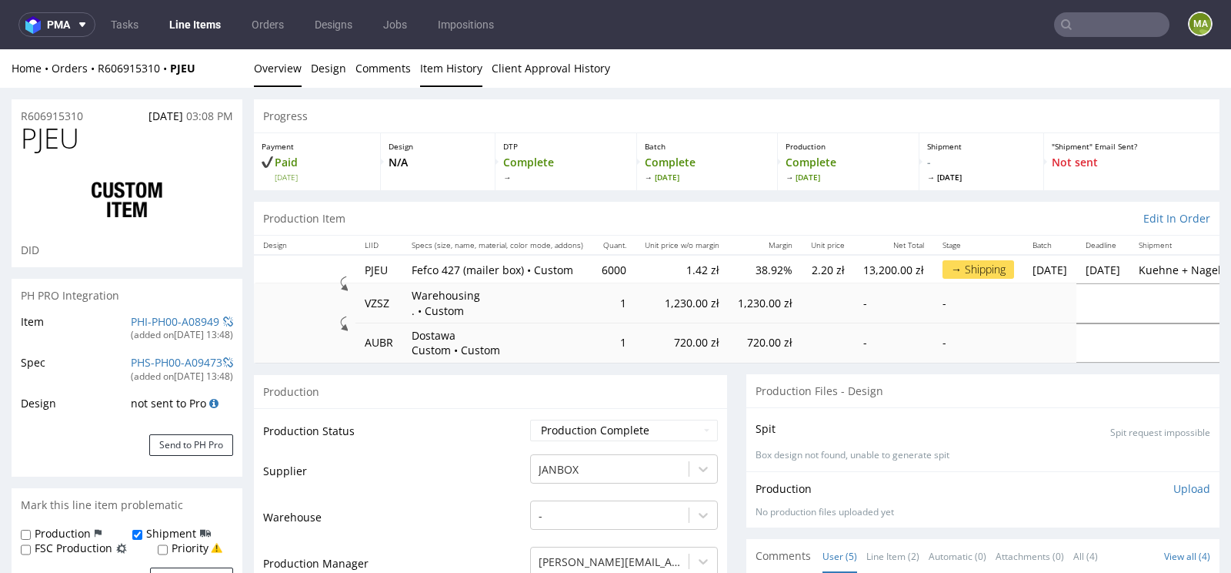
click at [446, 74] on link "Item History" at bounding box center [451, 68] width 62 height 38
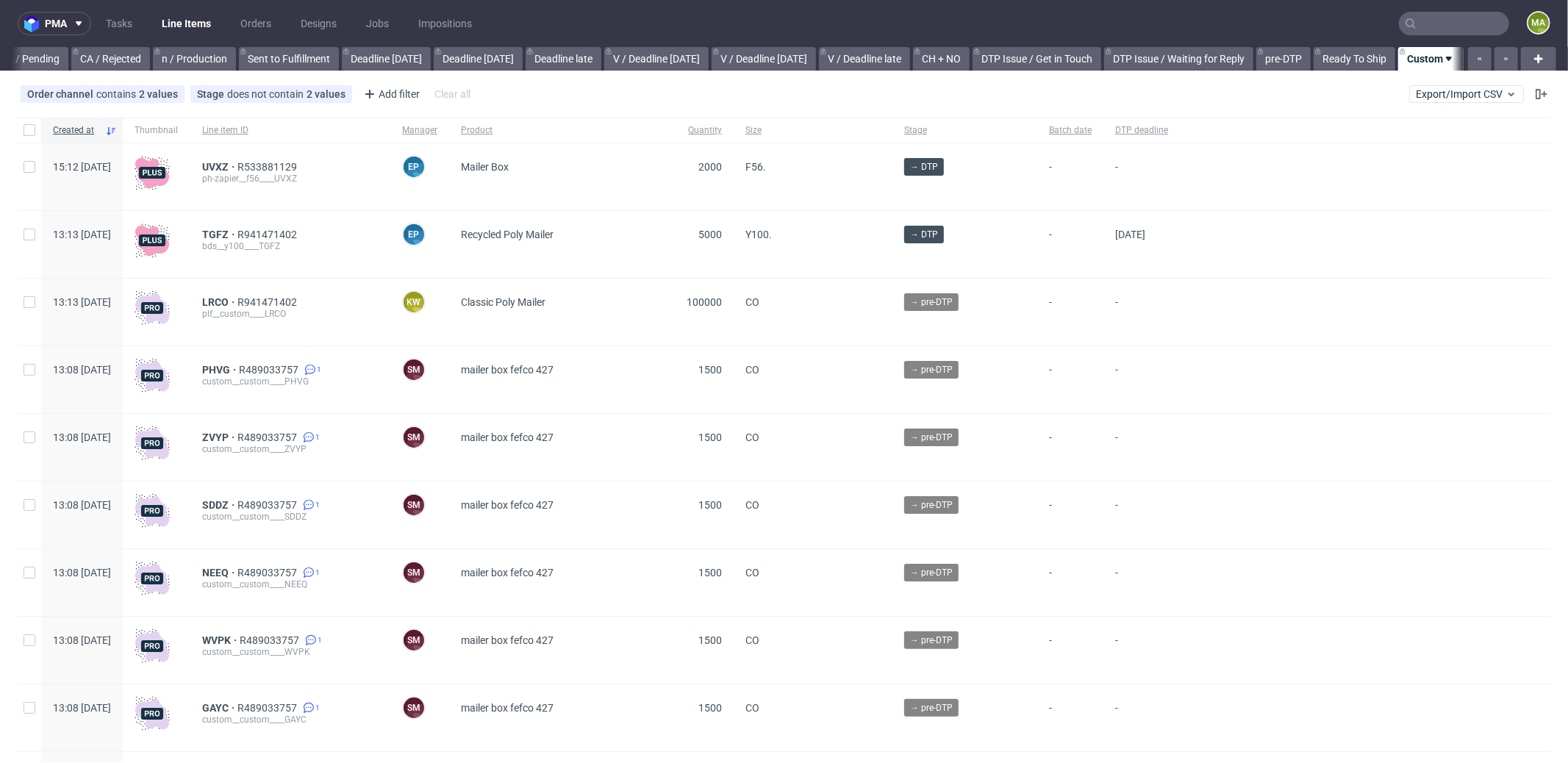
scroll to position [0, 1269]
click at [384, 92] on div "Add filter" at bounding box center [391, 94] width 65 height 24
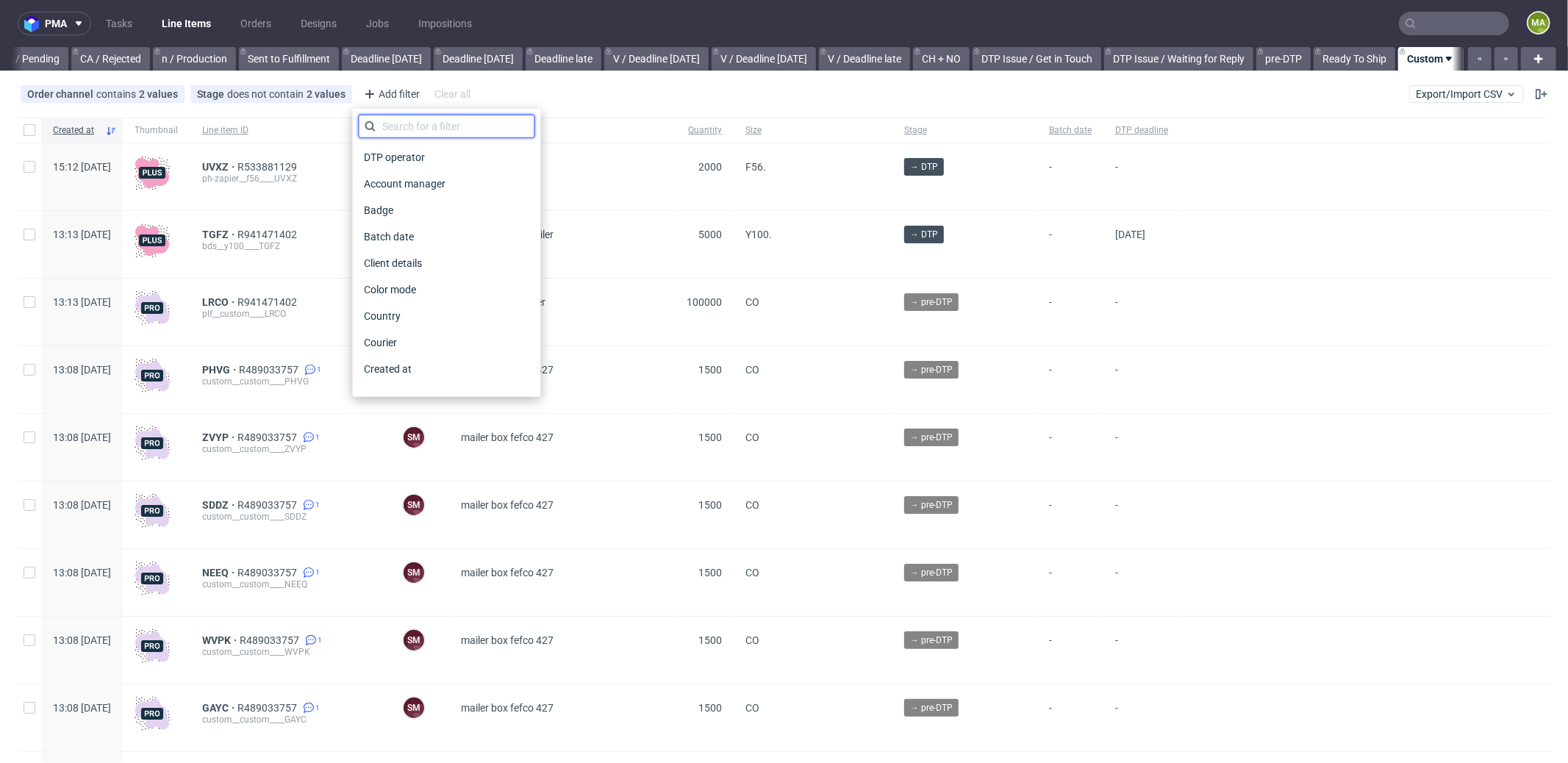
click at [407, 124] on input "text" at bounding box center [446, 126] width 177 height 24
type input "pro"
click at [462, 371] on span "Production manager" at bounding box center [412, 370] width 107 height 21
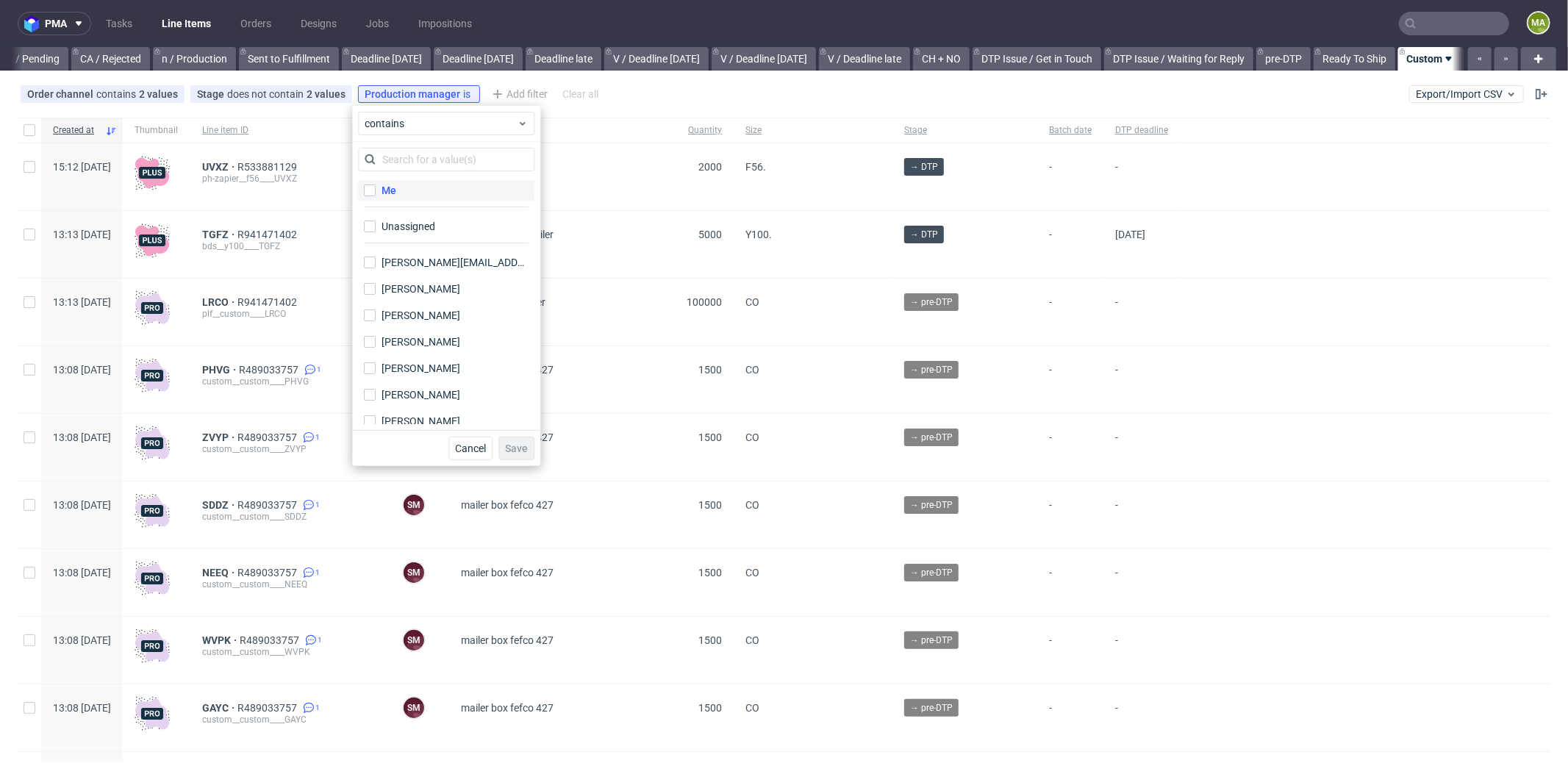
click at [407, 188] on label "Me" at bounding box center [446, 191] width 177 height 21
click at [376, 188] on input "Me" at bounding box center [370, 190] width 11 height 11
checkbox input "true"
click at [520, 454] on button "Save" at bounding box center [517, 448] width 36 height 24
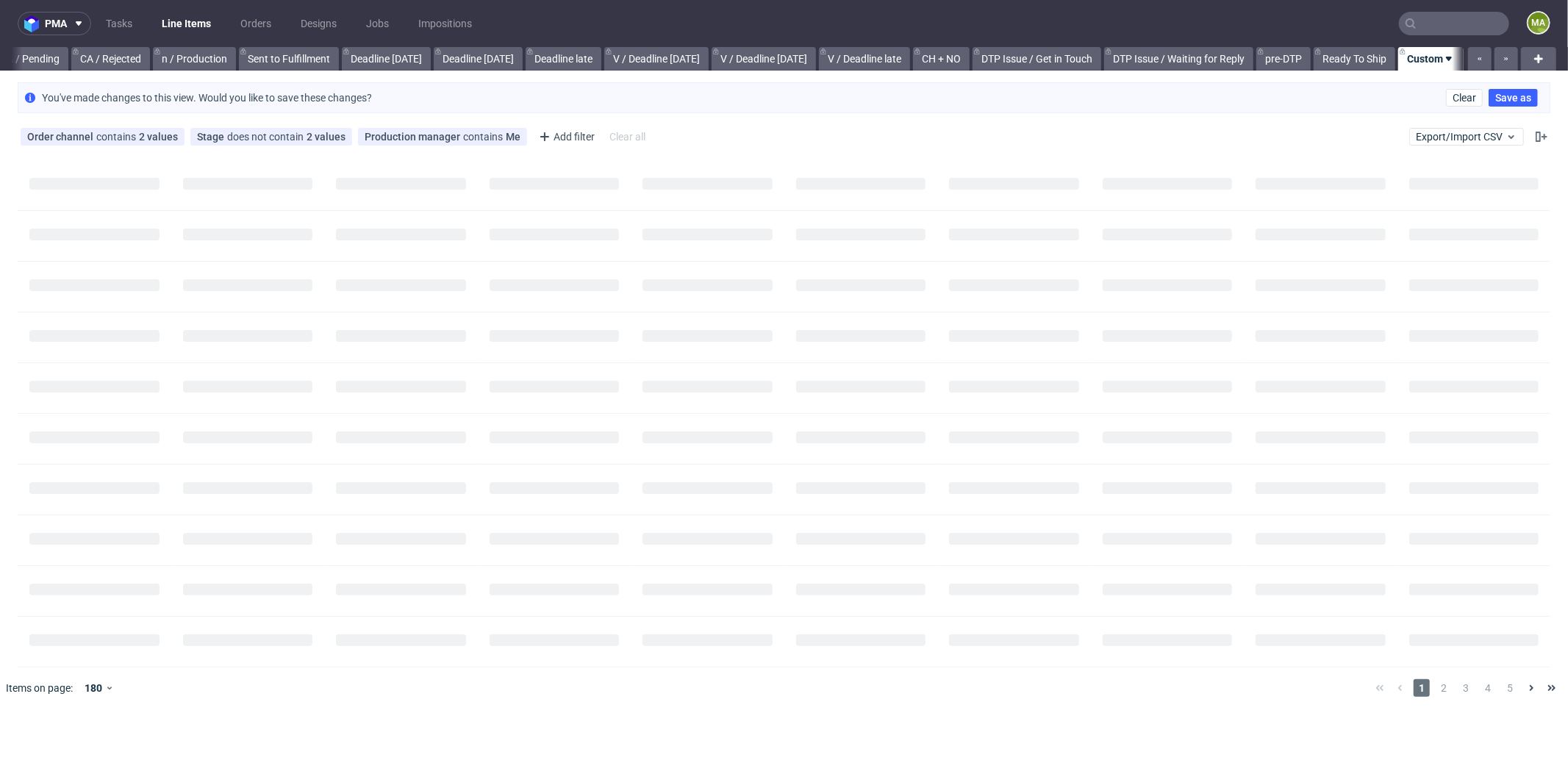
scroll to position [0, 1257]
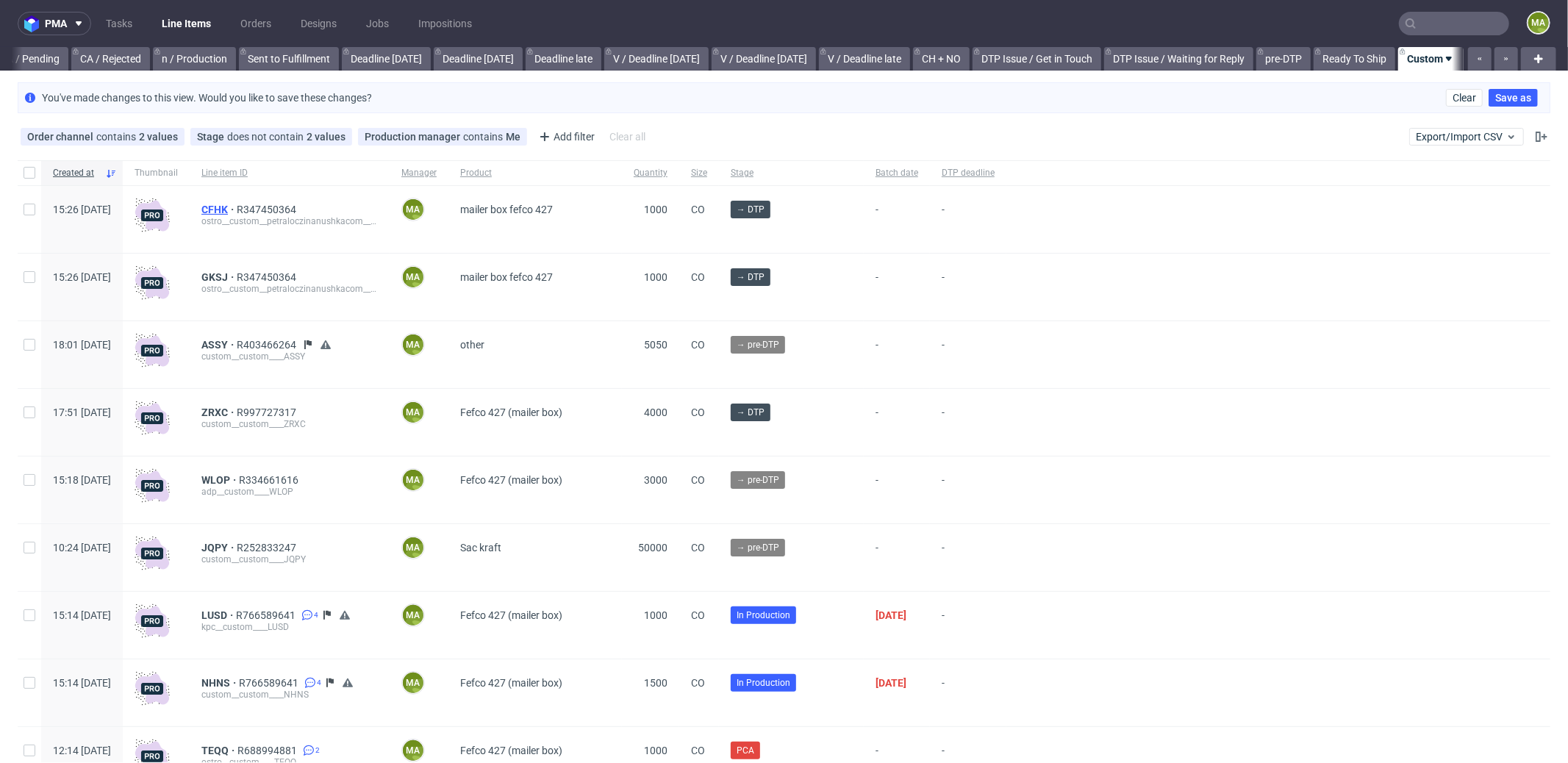
click at [237, 210] on span "CFHK" at bounding box center [219, 209] width 35 height 11
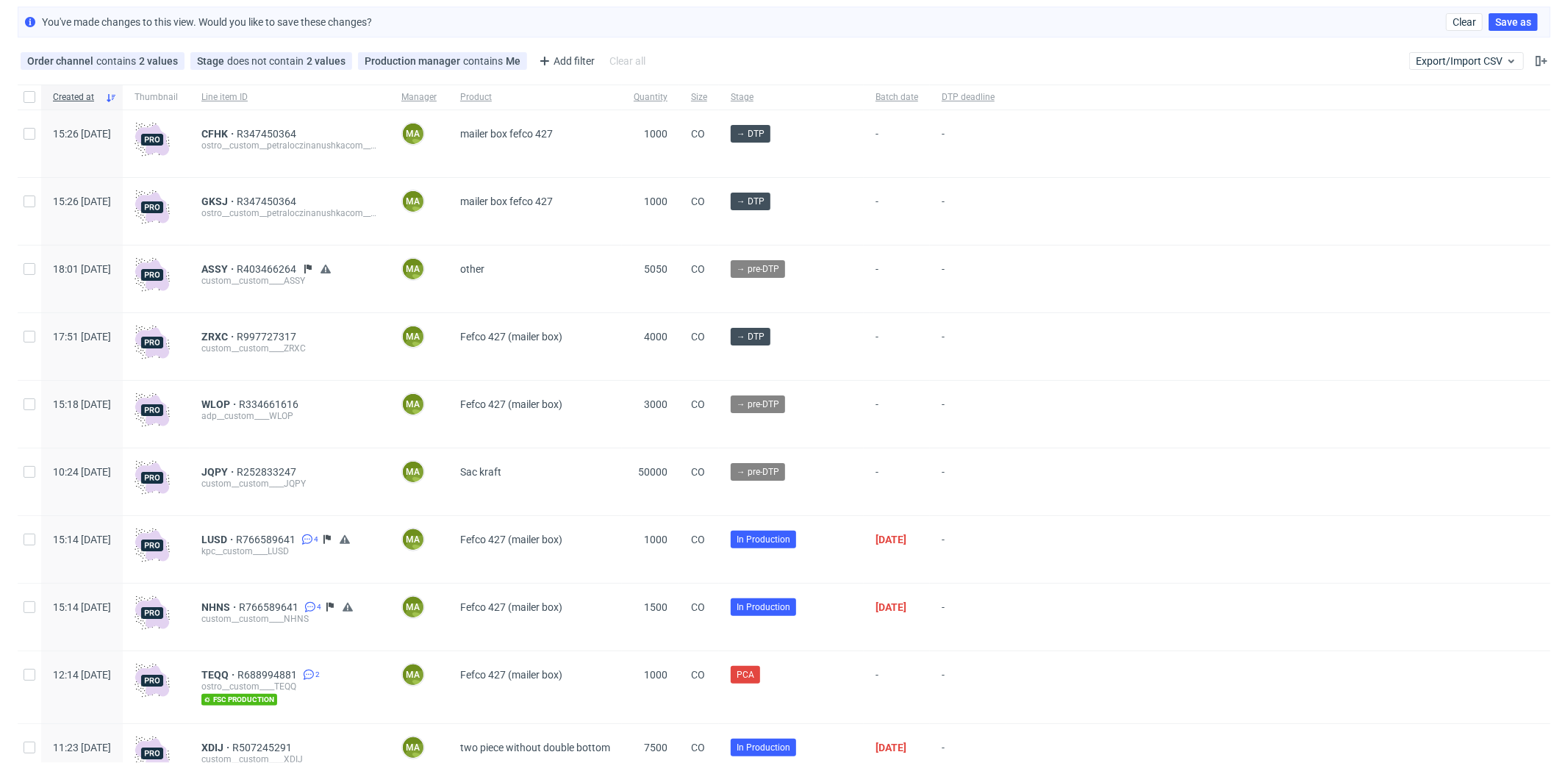
scroll to position [91, 0]
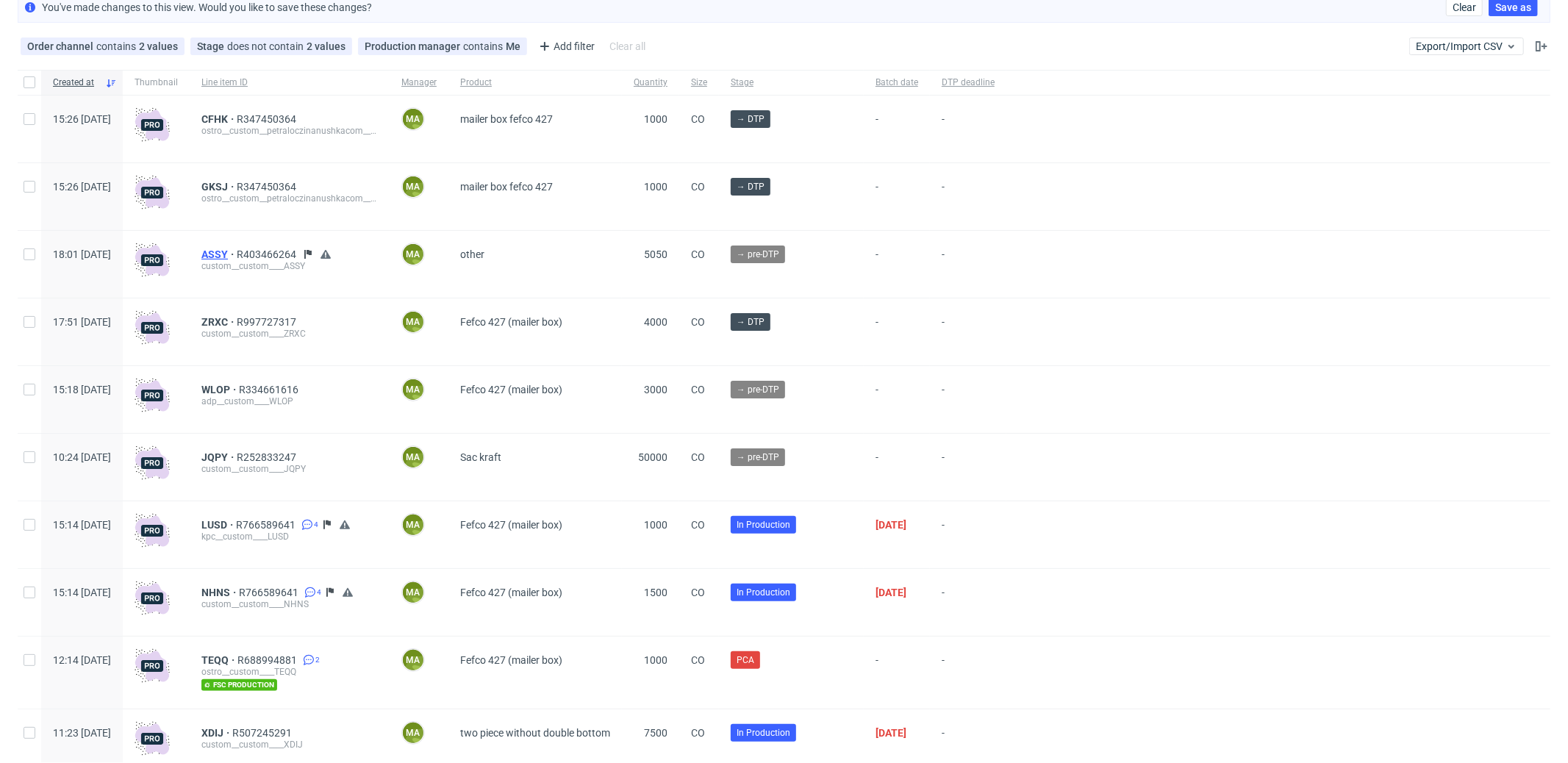
click at [237, 253] on span "ASSY" at bounding box center [219, 254] width 35 height 11
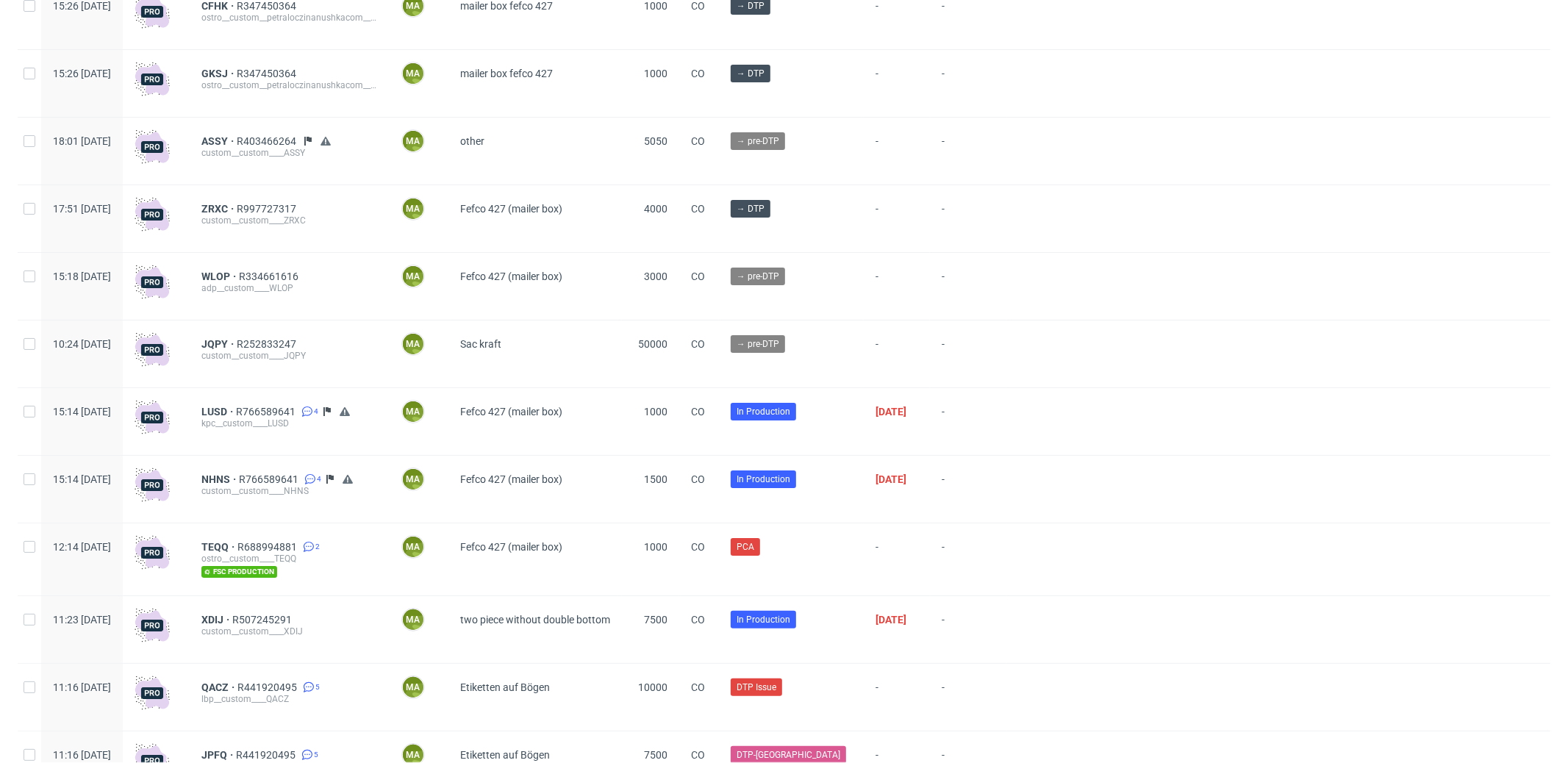
scroll to position [206, 0]
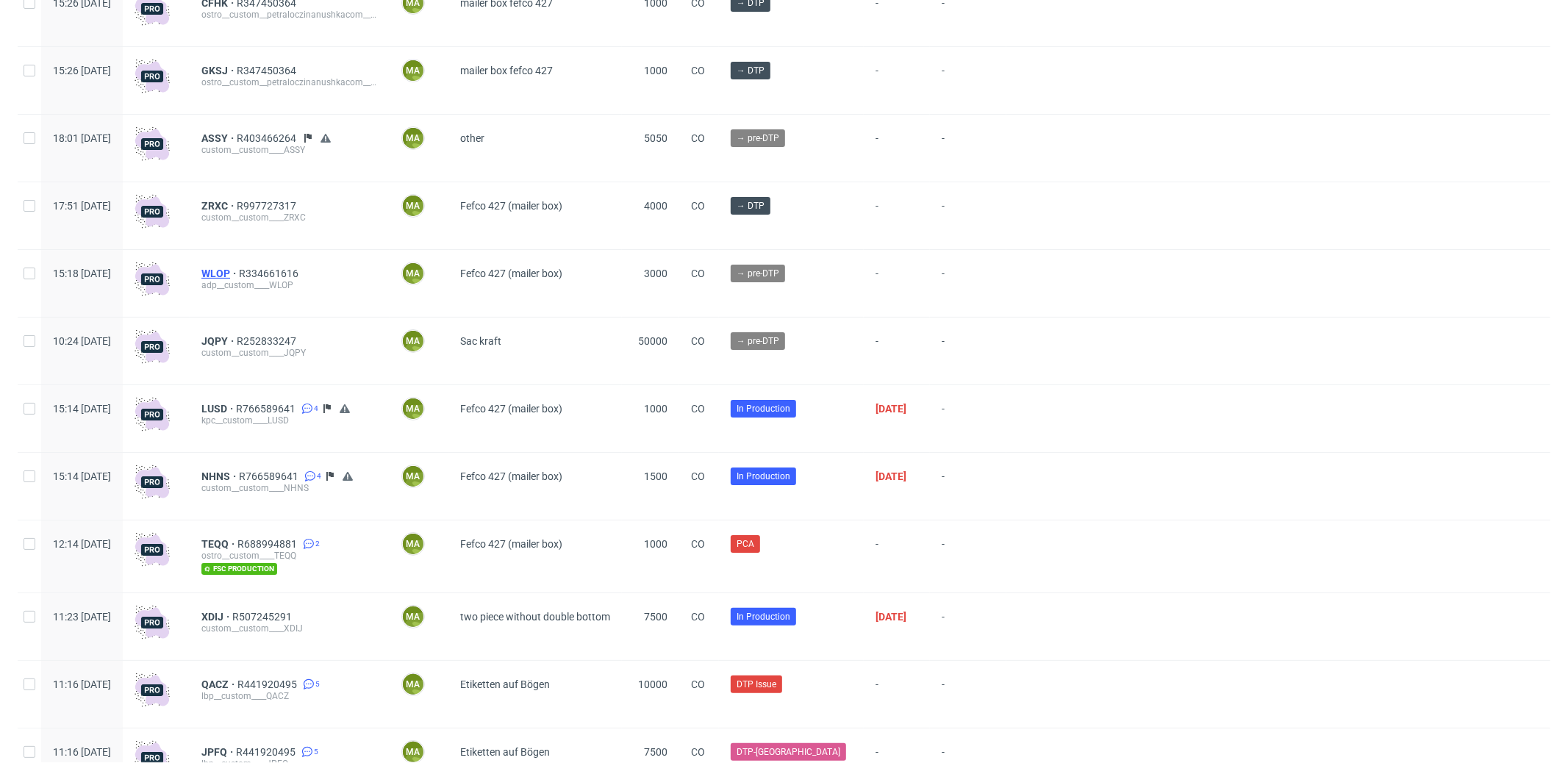
click at [239, 275] on span "WLOP" at bounding box center [220, 273] width 37 height 11
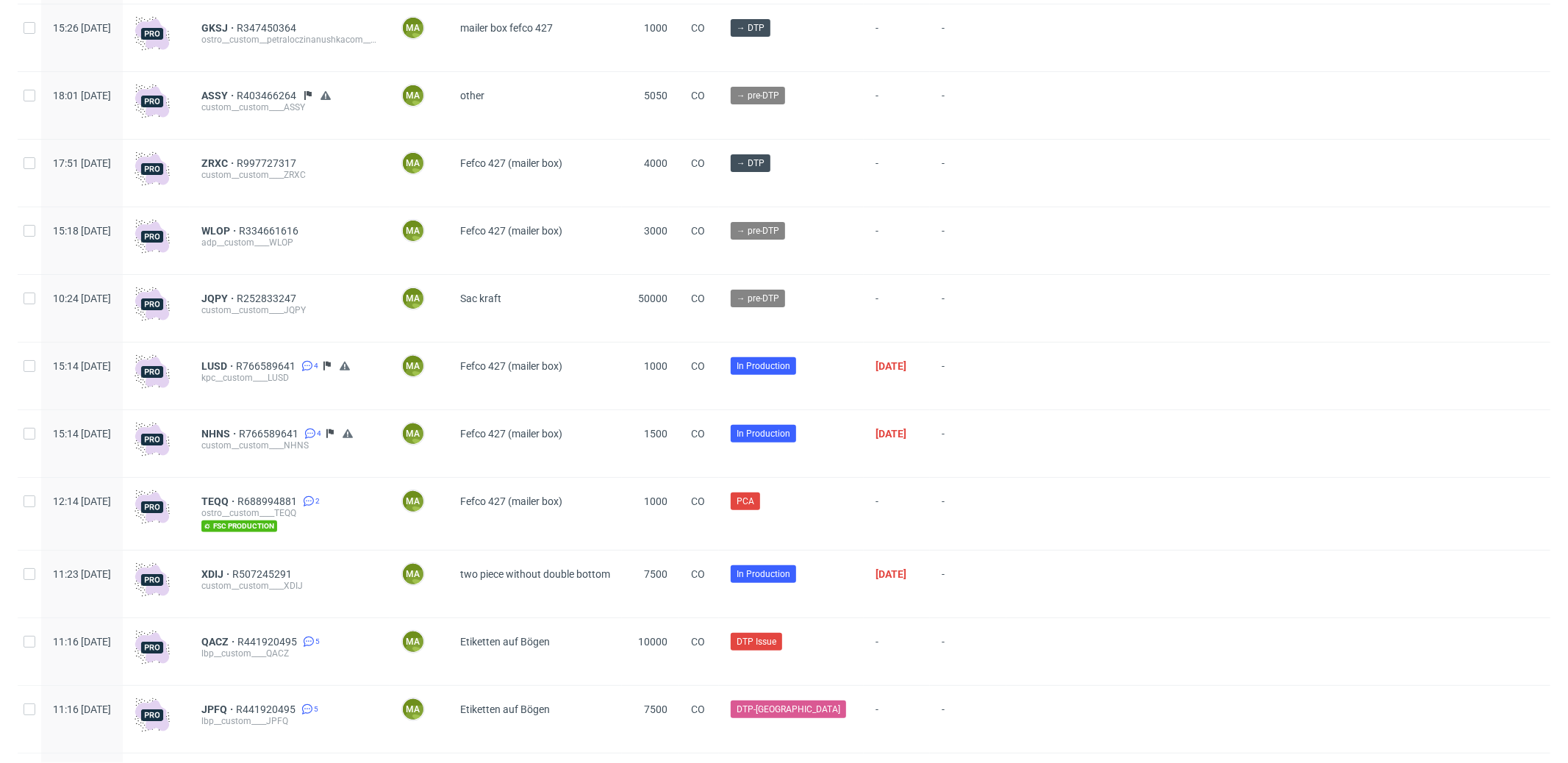
scroll to position [251, 0]
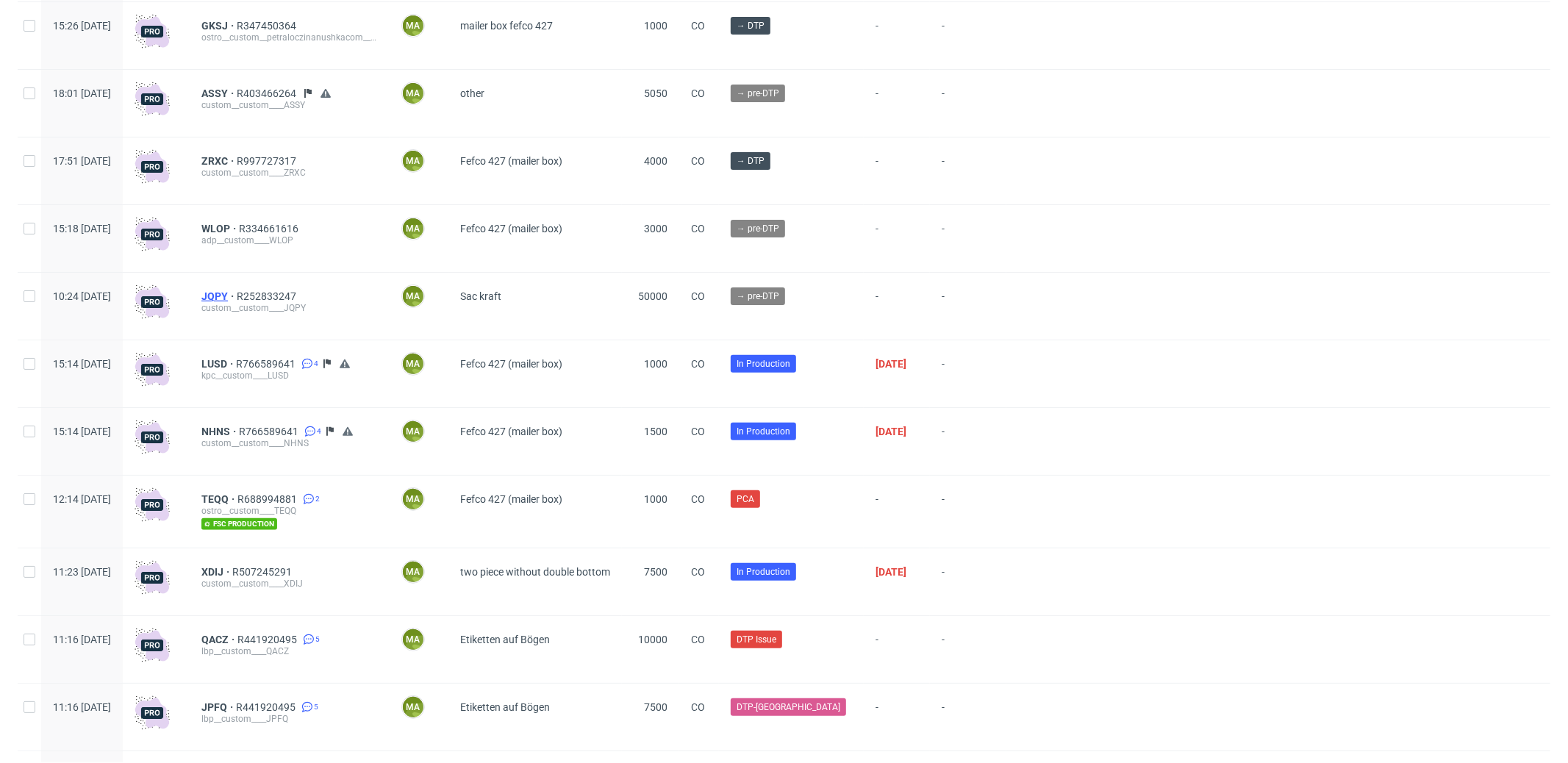
click at [237, 295] on span "JQPY" at bounding box center [219, 296] width 35 height 11
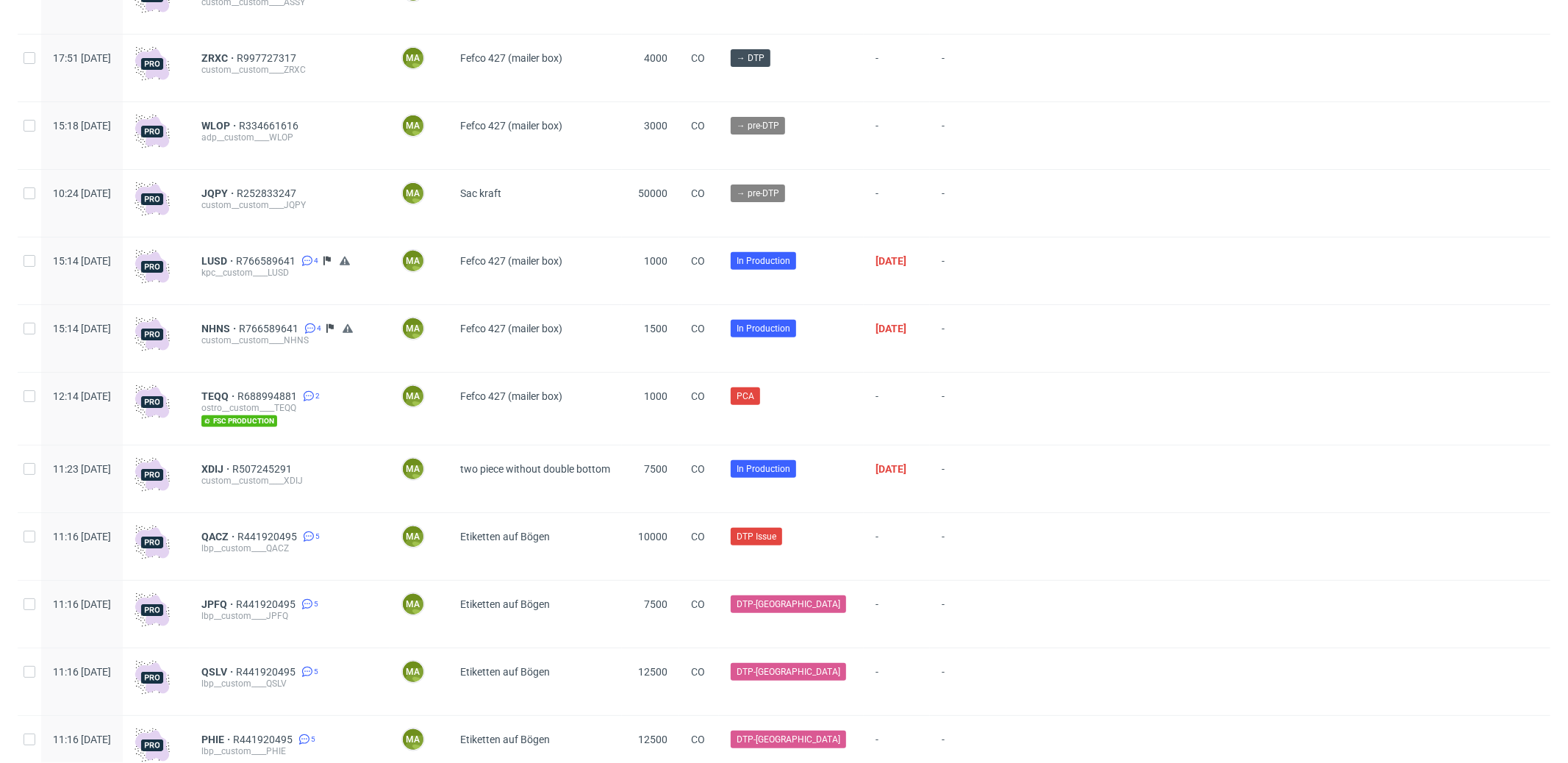
scroll to position [427, 0]
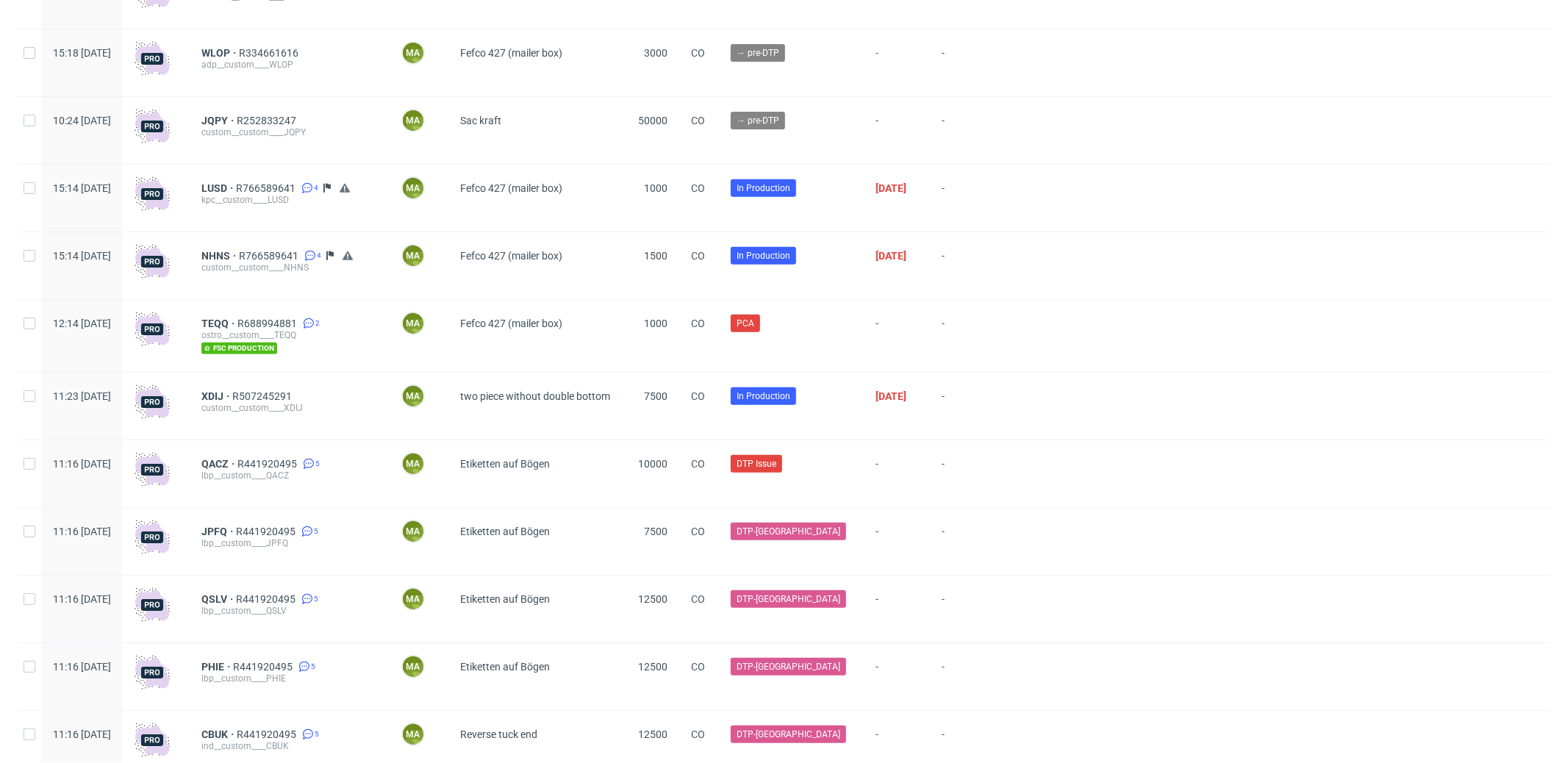
click at [267, 317] on div "TEQQ R688994881 2 ostro__custom____TEQQ fsc production" at bounding box center [290, 335] width 200 height 72
click at [238, 321] on span "TEQQ" at bounding box center [220, 323] width 36 height 11
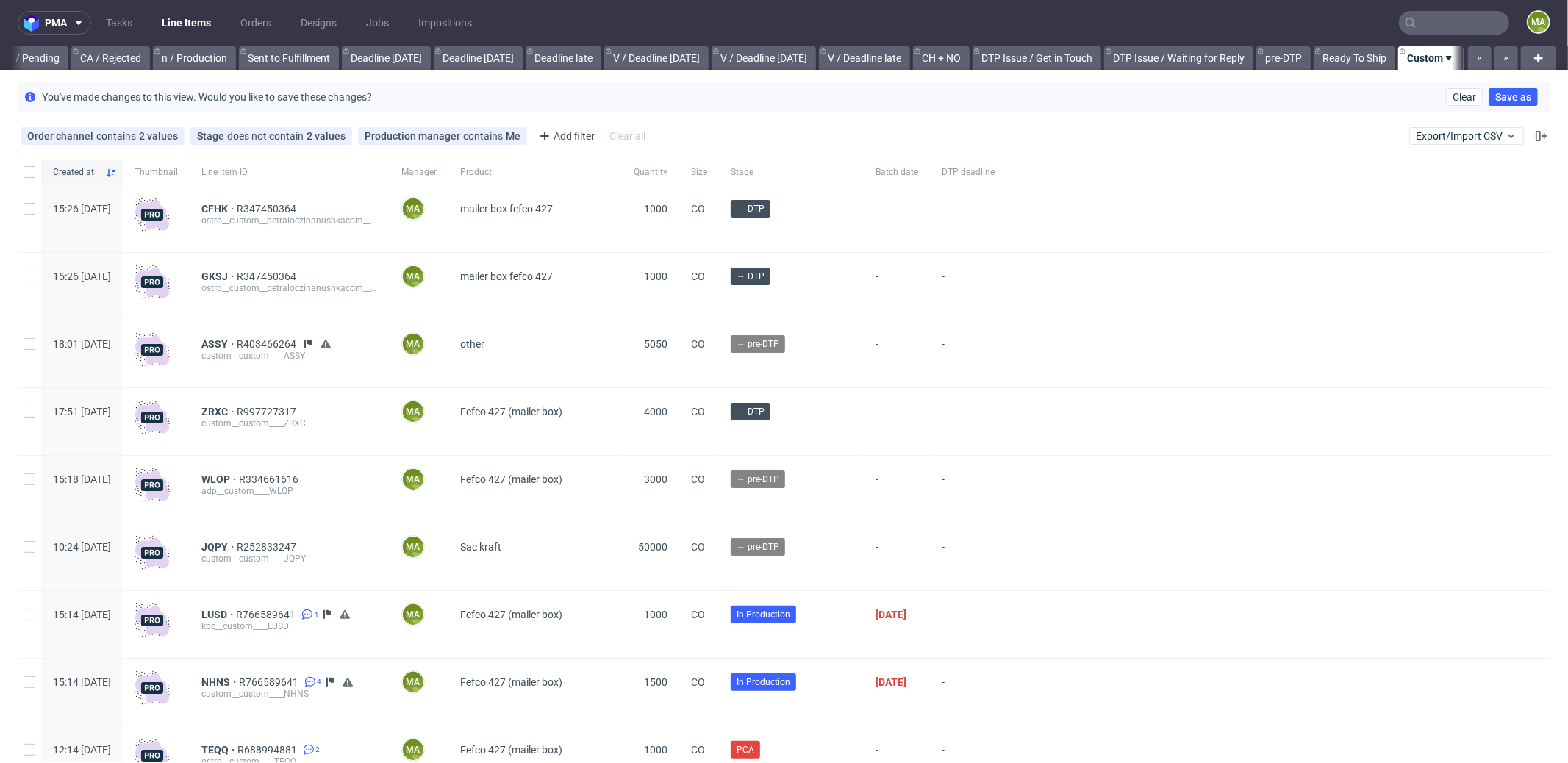
scroll to position [0, 0]
click at [577, 137] on div "Add filter" at bounding box center [566, 137] width 65 height 24
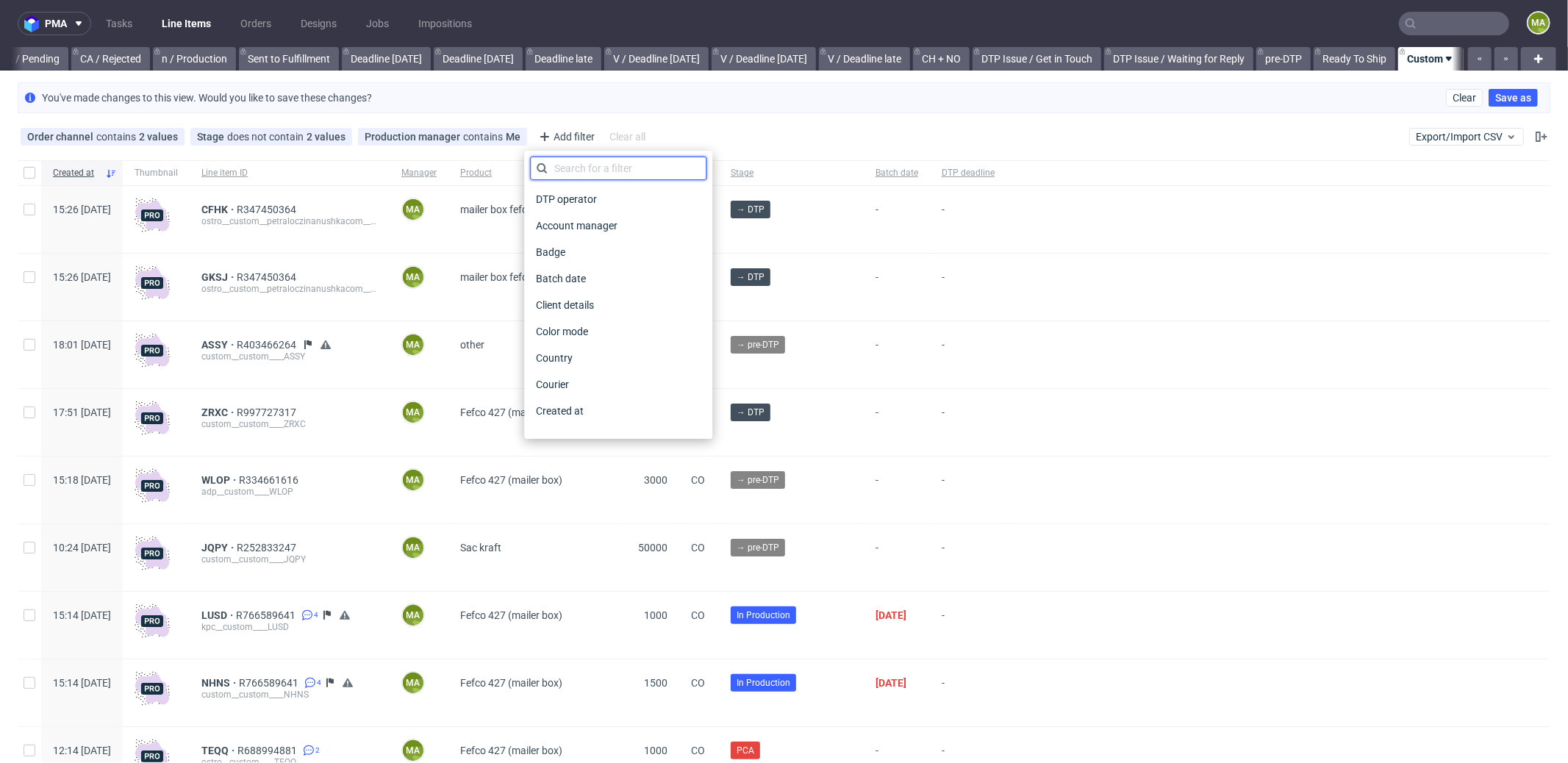
click at [586, 158] on input "text" at bounding box center [618, 168] width 177 height 24
type input "pro"
click at [575, 407] on span "Production manager" at bounding box center [583, 411] width 106 height 21
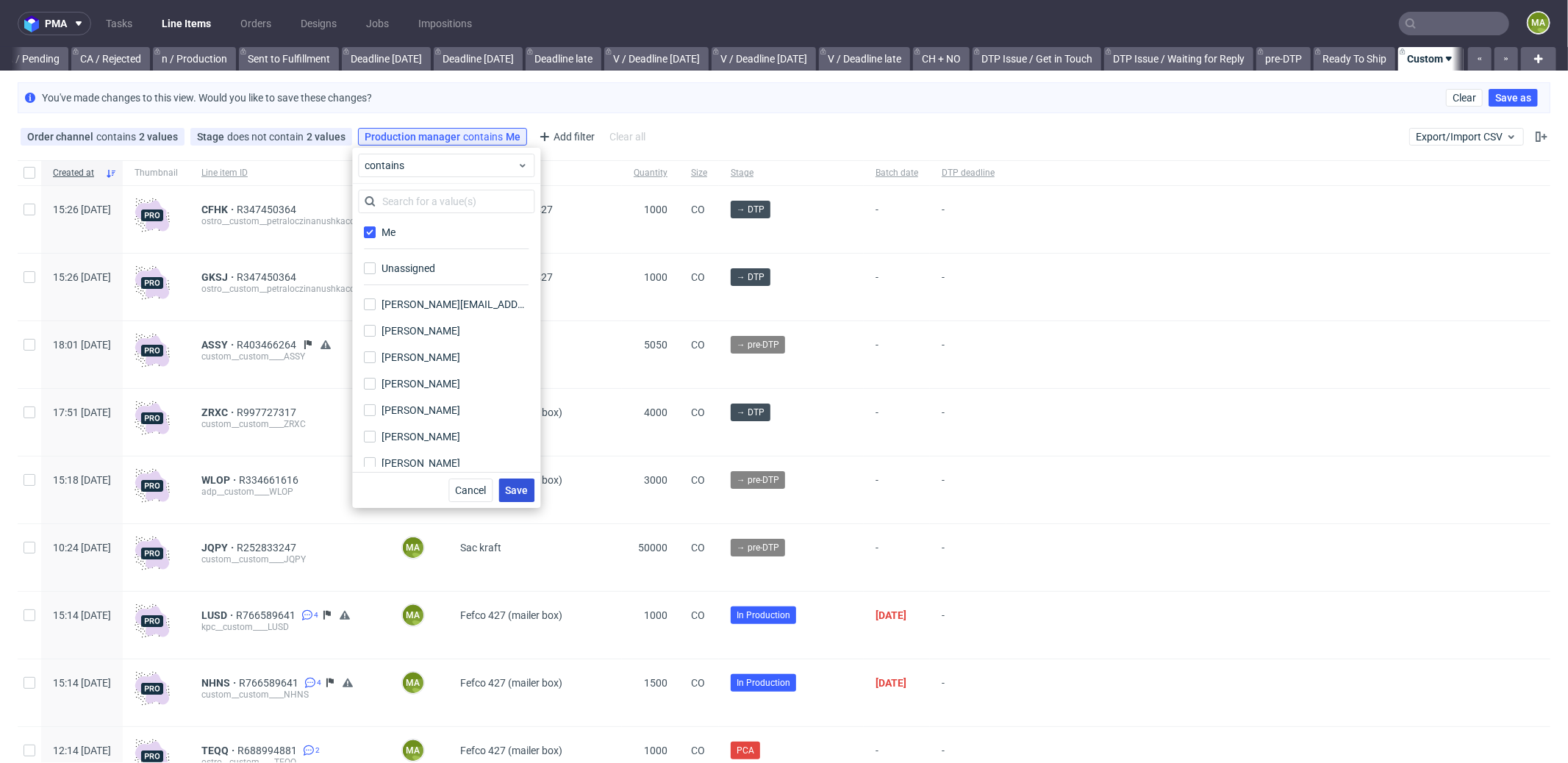
click at [522, 485] on span "Save" at bounding box center [517, 490] width 23 height 11
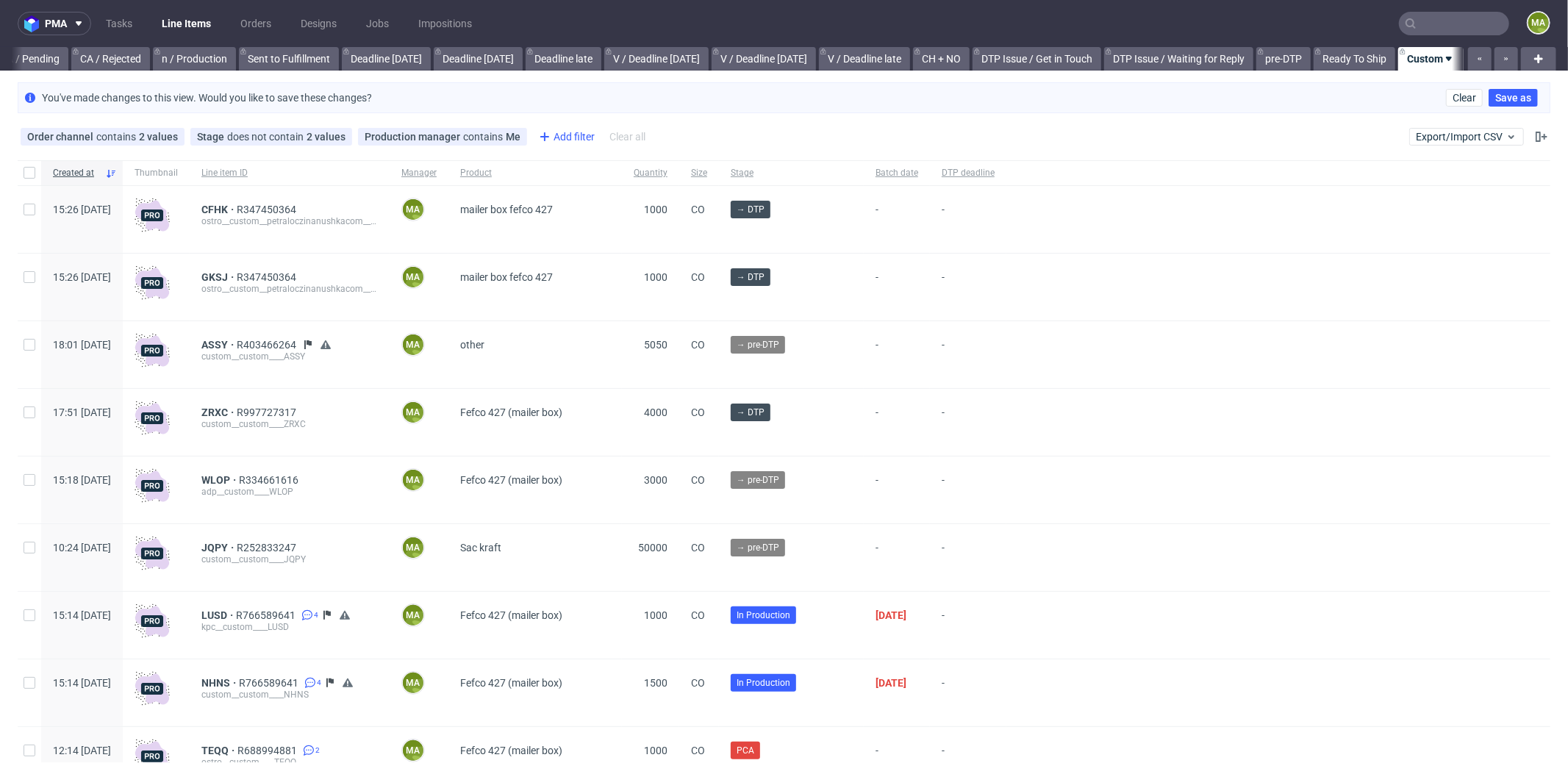
click at [554, 146] on div "Order channel contains 2 values Custom, Plus Stage does not contain 2 values Ca…" at bounding box center [784, 137] width 1568 height 35
click at [554, 142] on div "Add filter" at bounding box center [566, 137] width 65 height 24
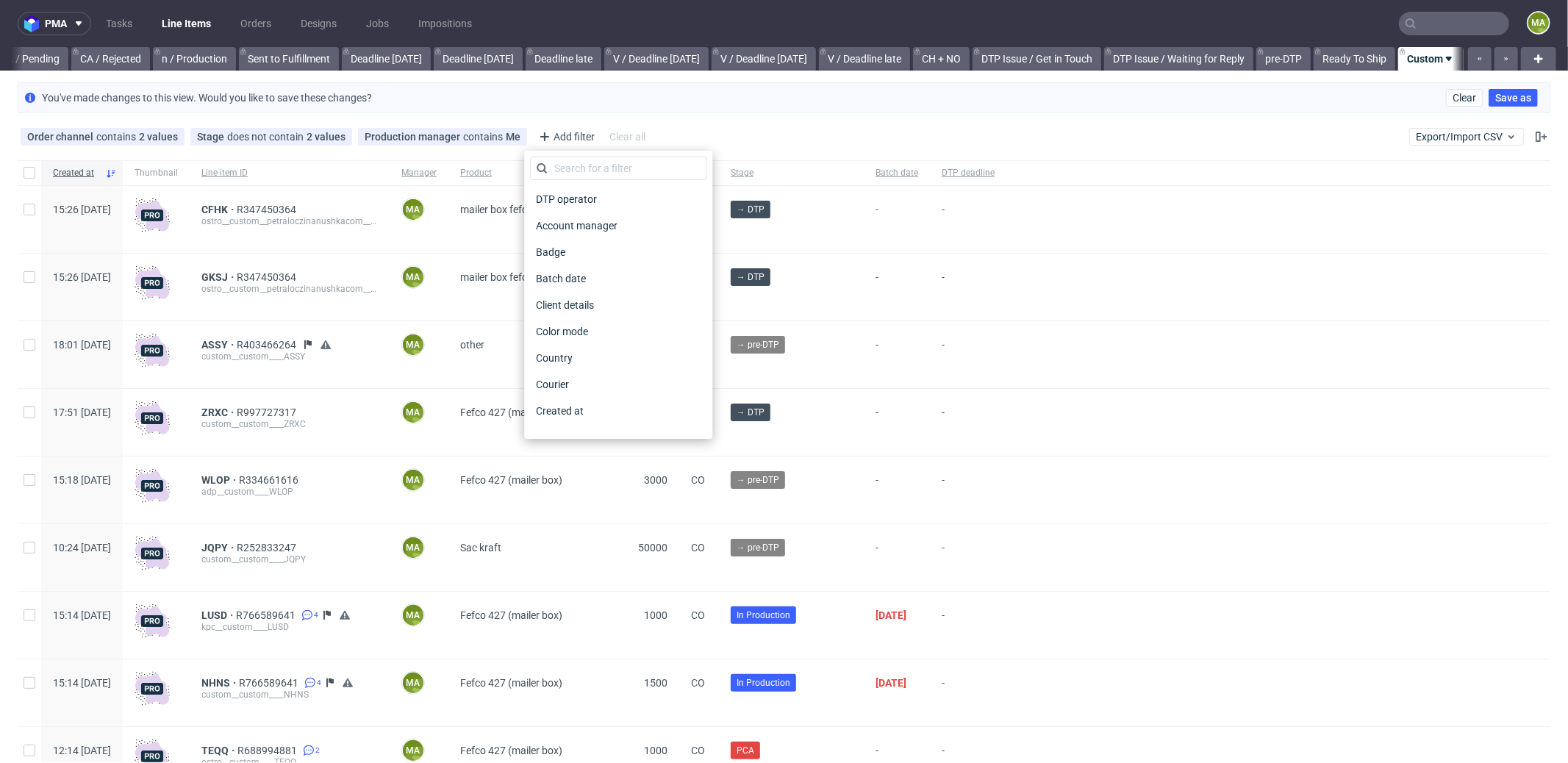
click at [591, 180] on div "DTP operator Account manager Badge Batch date Client details Color mode Country…" at bounding box center [618, 294] width 177 height 276
click at [594, 172] on input "text" at bounding box center [618, 168] width 177 height 24
type input "pro"
click at [584, 391] on span "Production deadline" at bounding box center [584, 385] width 107 height 21
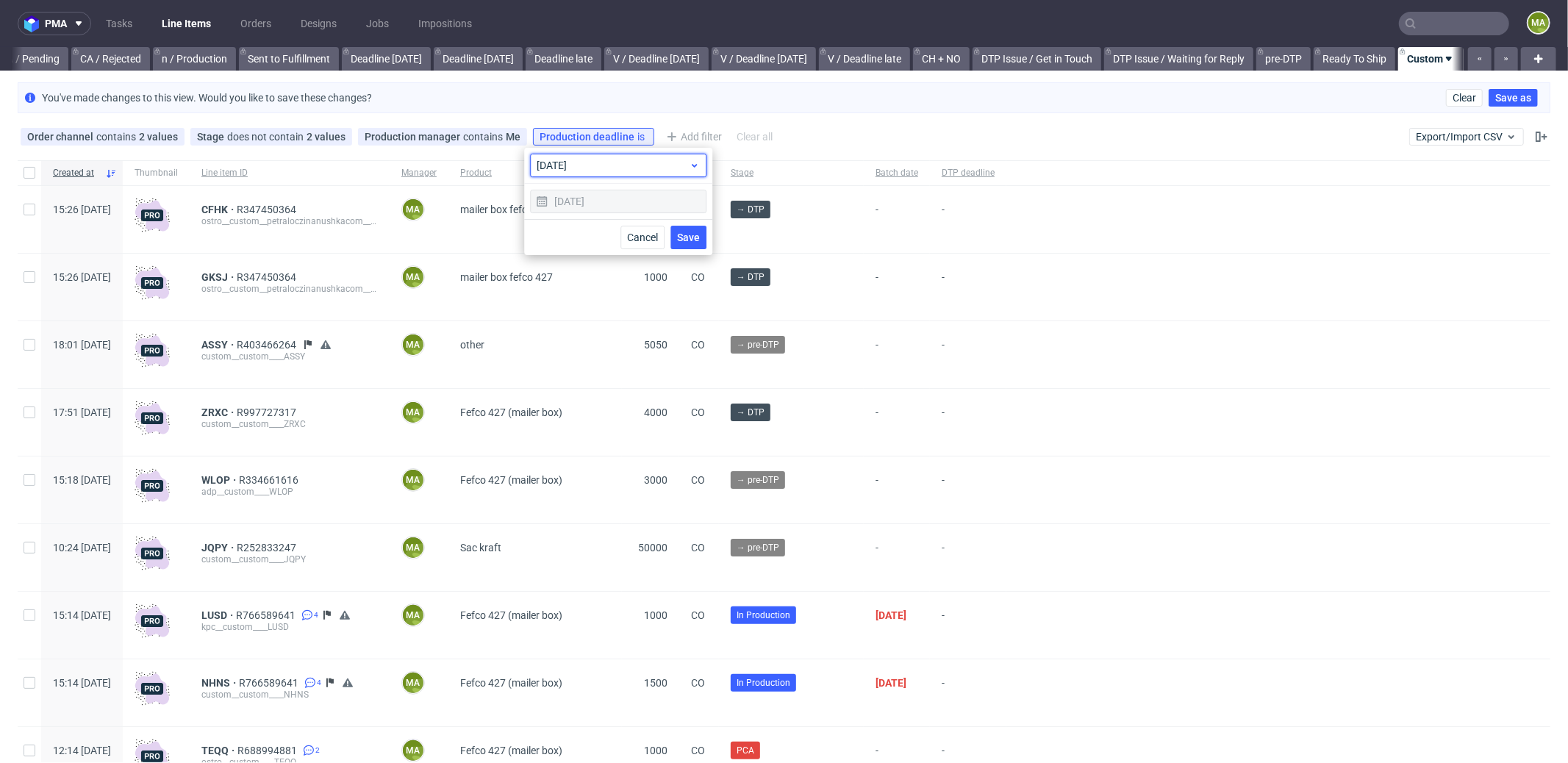
click at [600, 164] on span "today" at bounding box center [612, 164] width 152 height 14
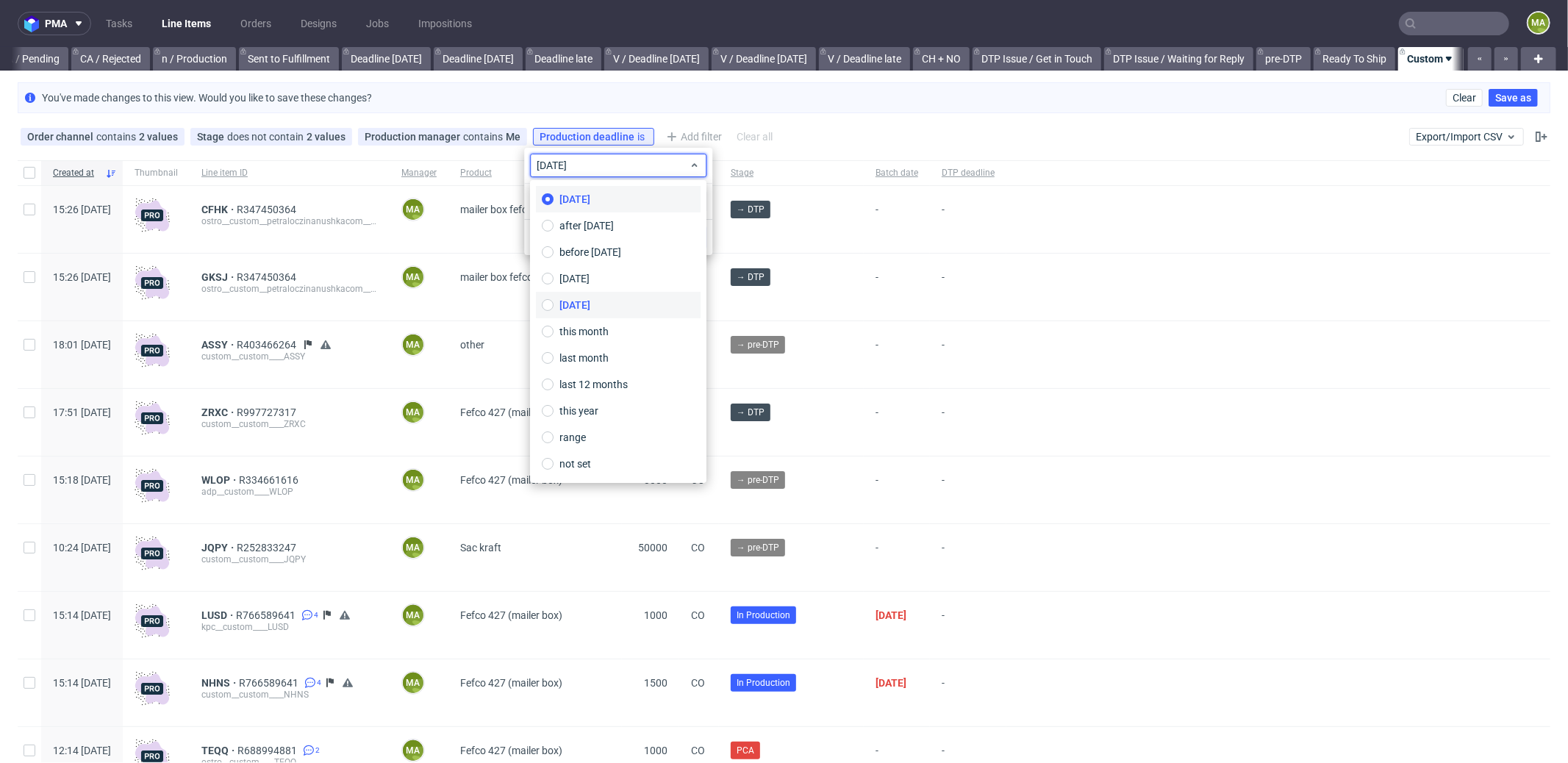
click at [567, 302] on span "tomorrow" at bounding box center [575, 305] width 31 height 14
type input "12/09/2025"
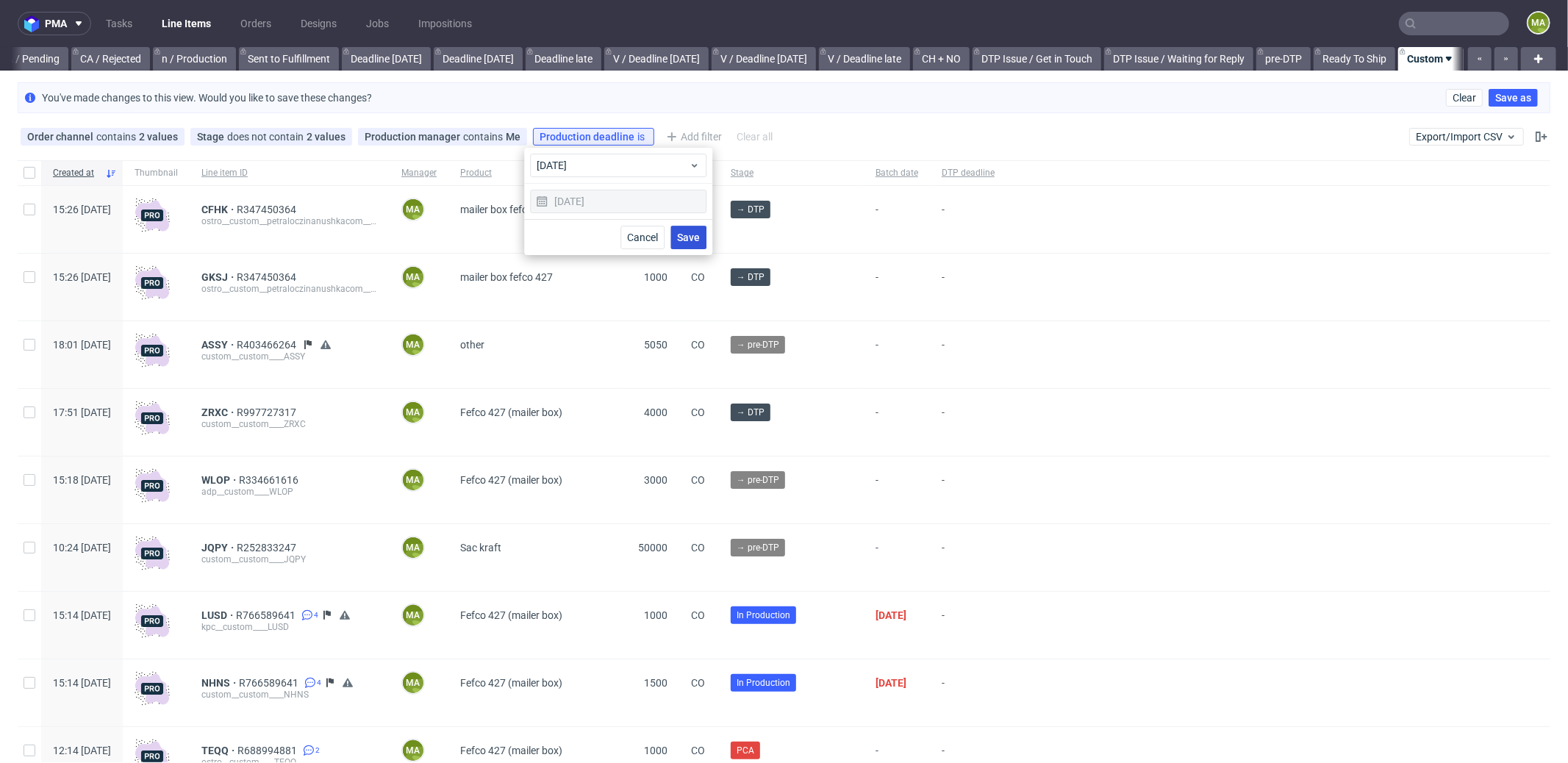
click at [677, 233] on span "Save" at bounding box center [689, 237] width 23 height 11
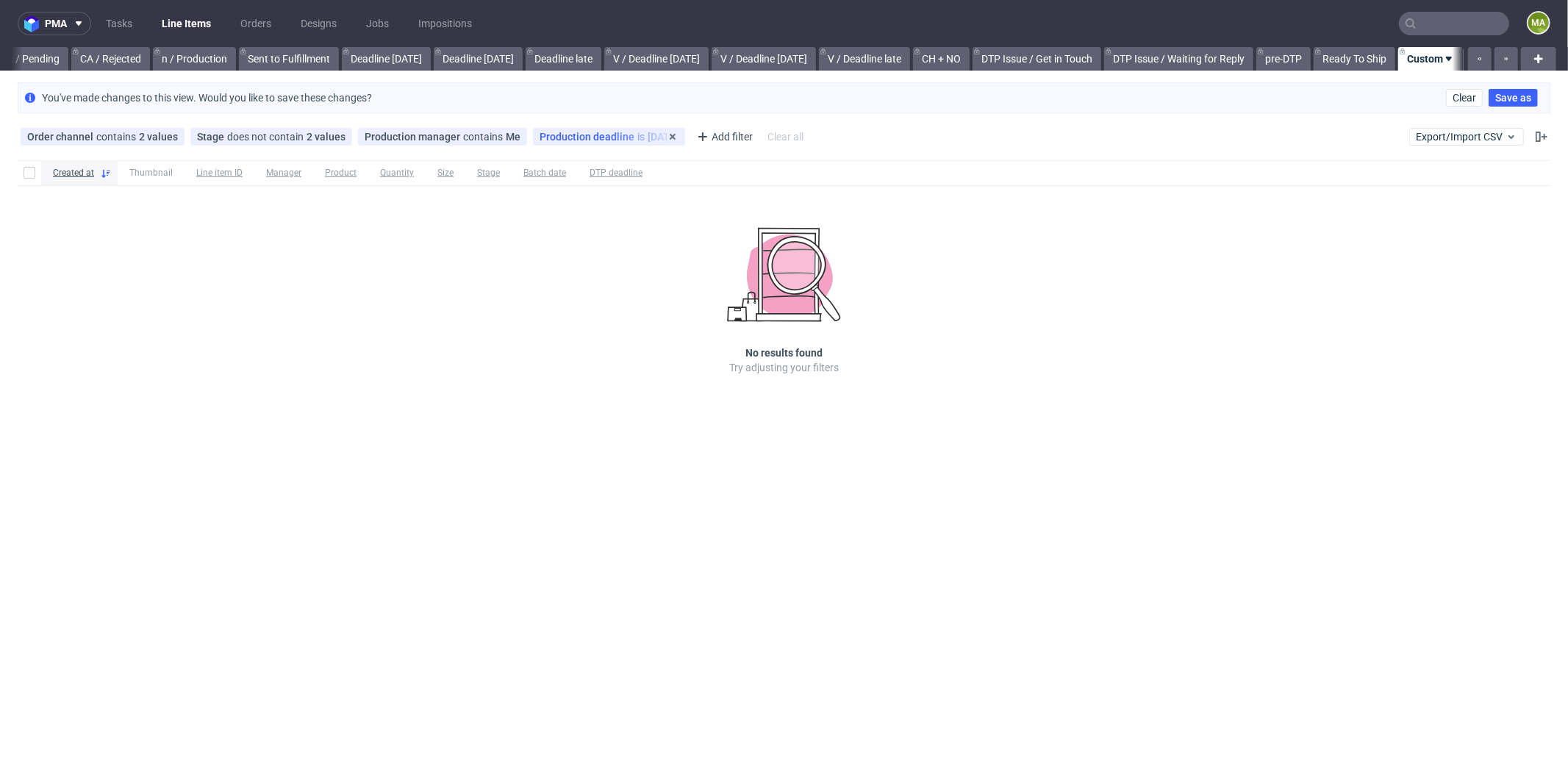
click at [645, 135] on div "Production deadline is tomorrow" at bounding box center [609, 137] width 139 height 11
click at [647, 178] on div "tomorrow" at bounding box center [618, 166] width 188 height 36
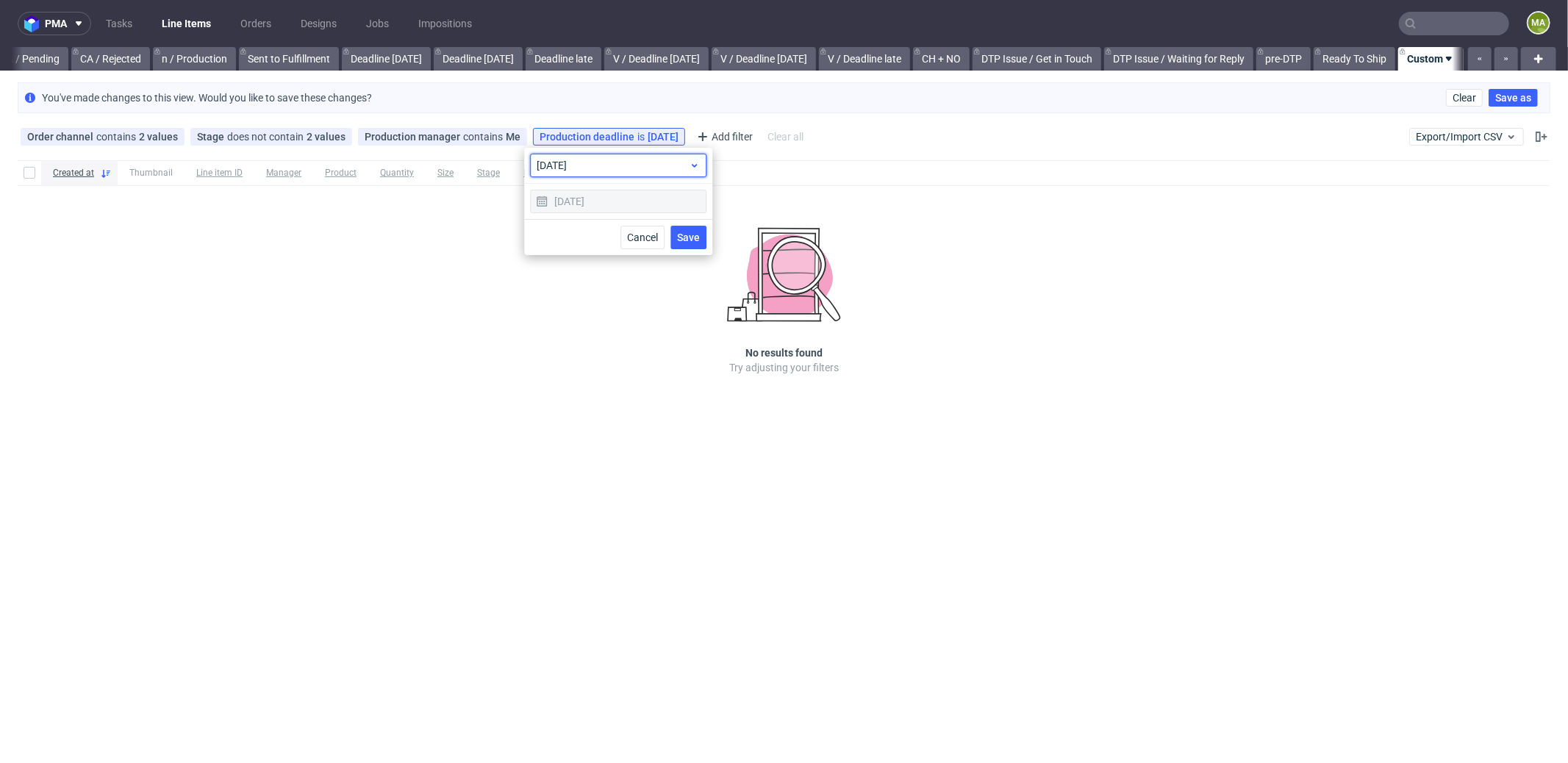
click at [635, 172] on span "tomorrow" at bounding box center [612, 164] width 152 height 14
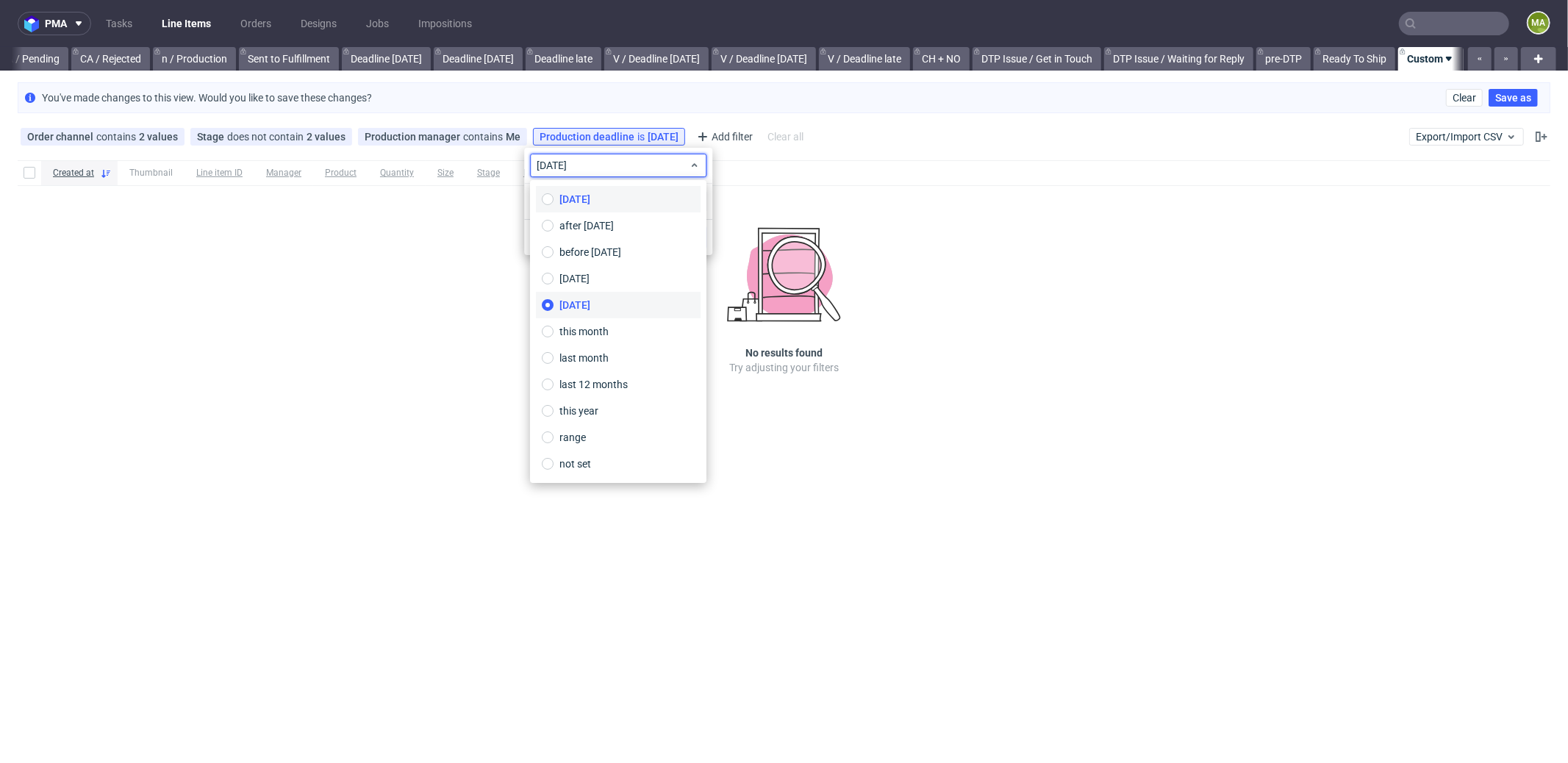
click at [580, 204] on span "today" at bounding box center [575, 199] width 31 height 14
type input "11/09/2025"
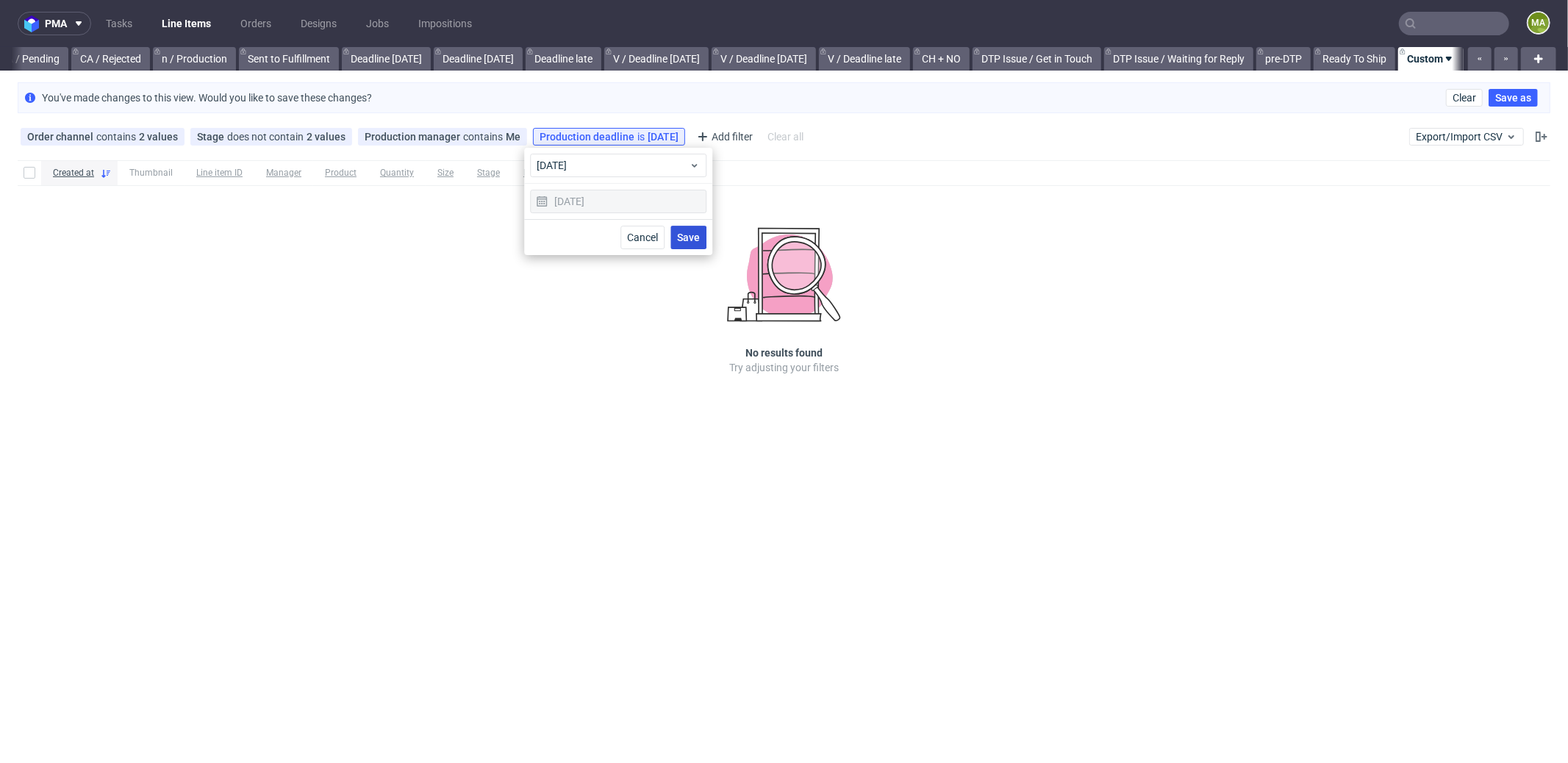
click at [680, 227] on button "Save" at bounding box center [689, 237] width 36 height 24
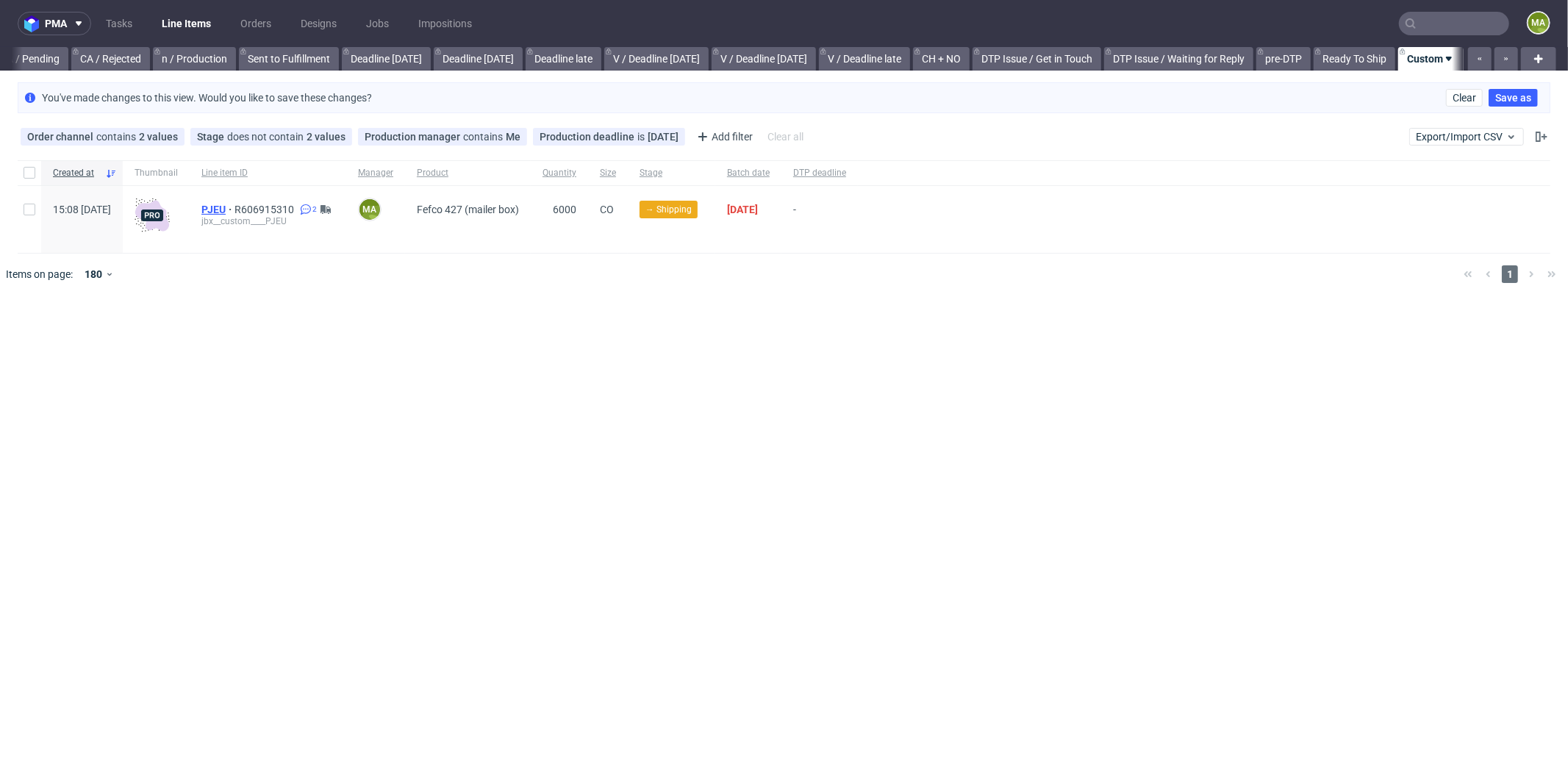
click at [234, 208] on span "PJEU" at bounding box center [218, 209] width 33 height 11
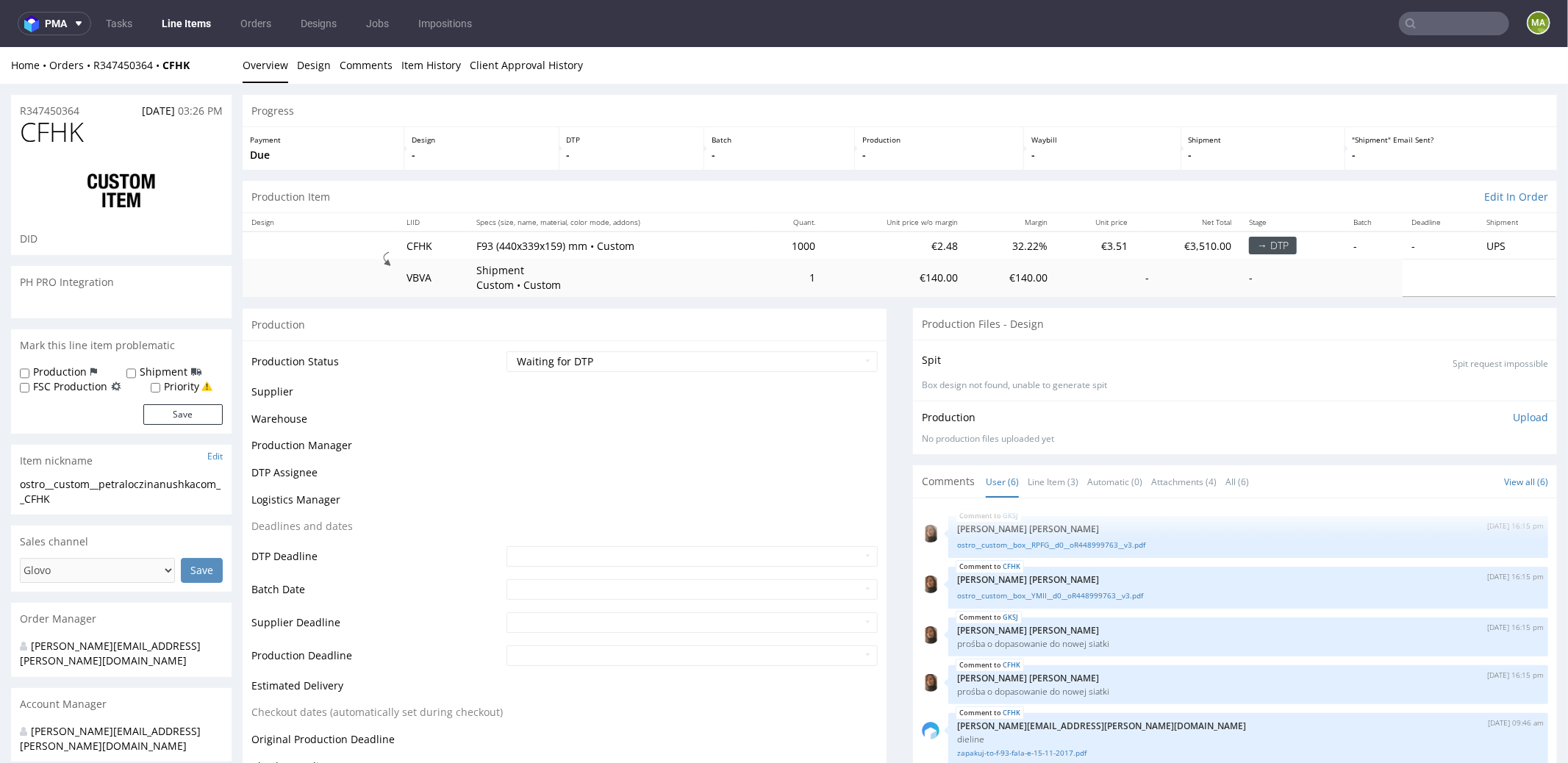
scroll to position [59, 0]
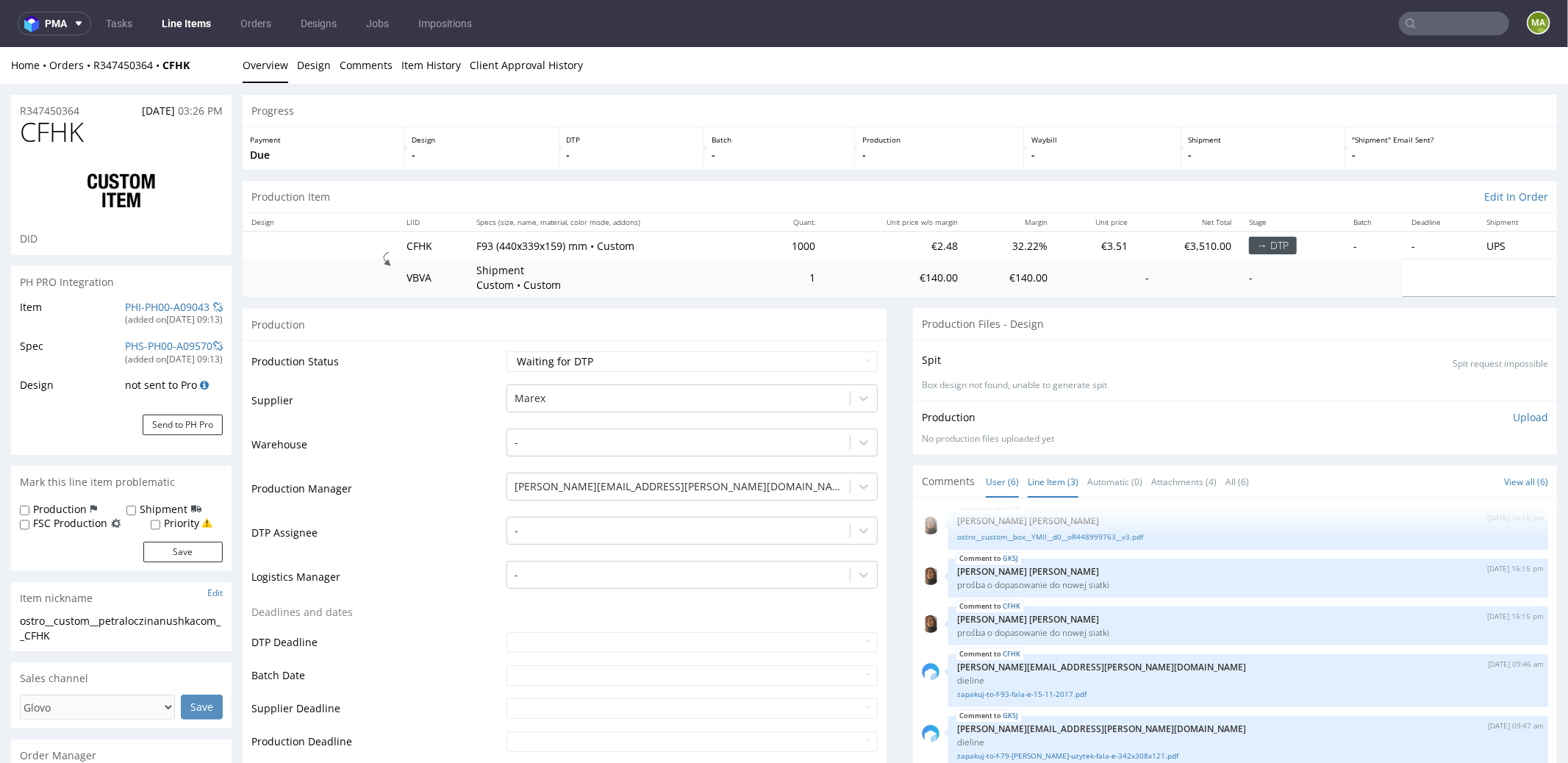
click at [1039, 471] on link "Line Item (3)" at bounding box center [1053, 480] width 51 height 32
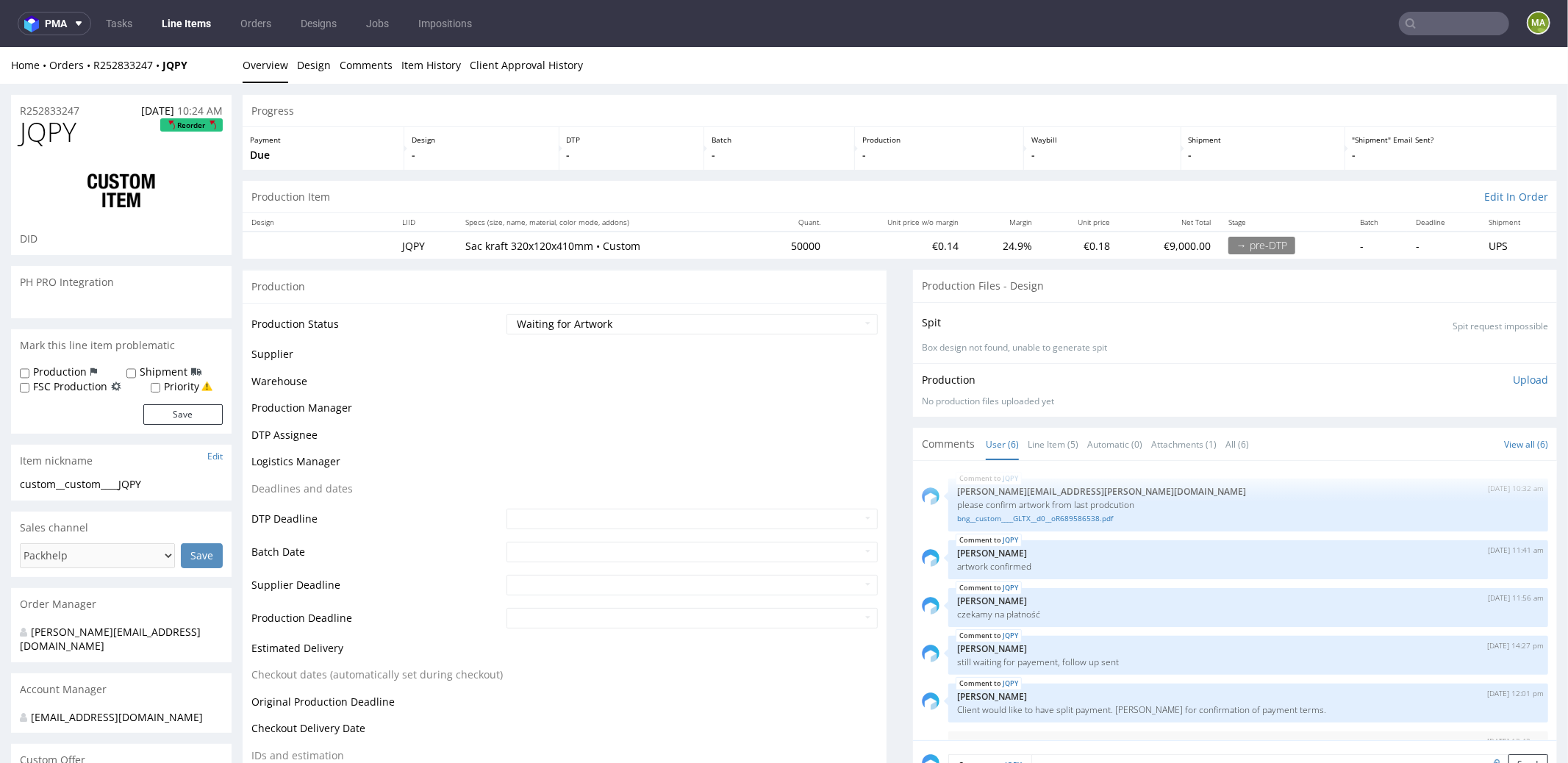
scroll to position [39, 0]
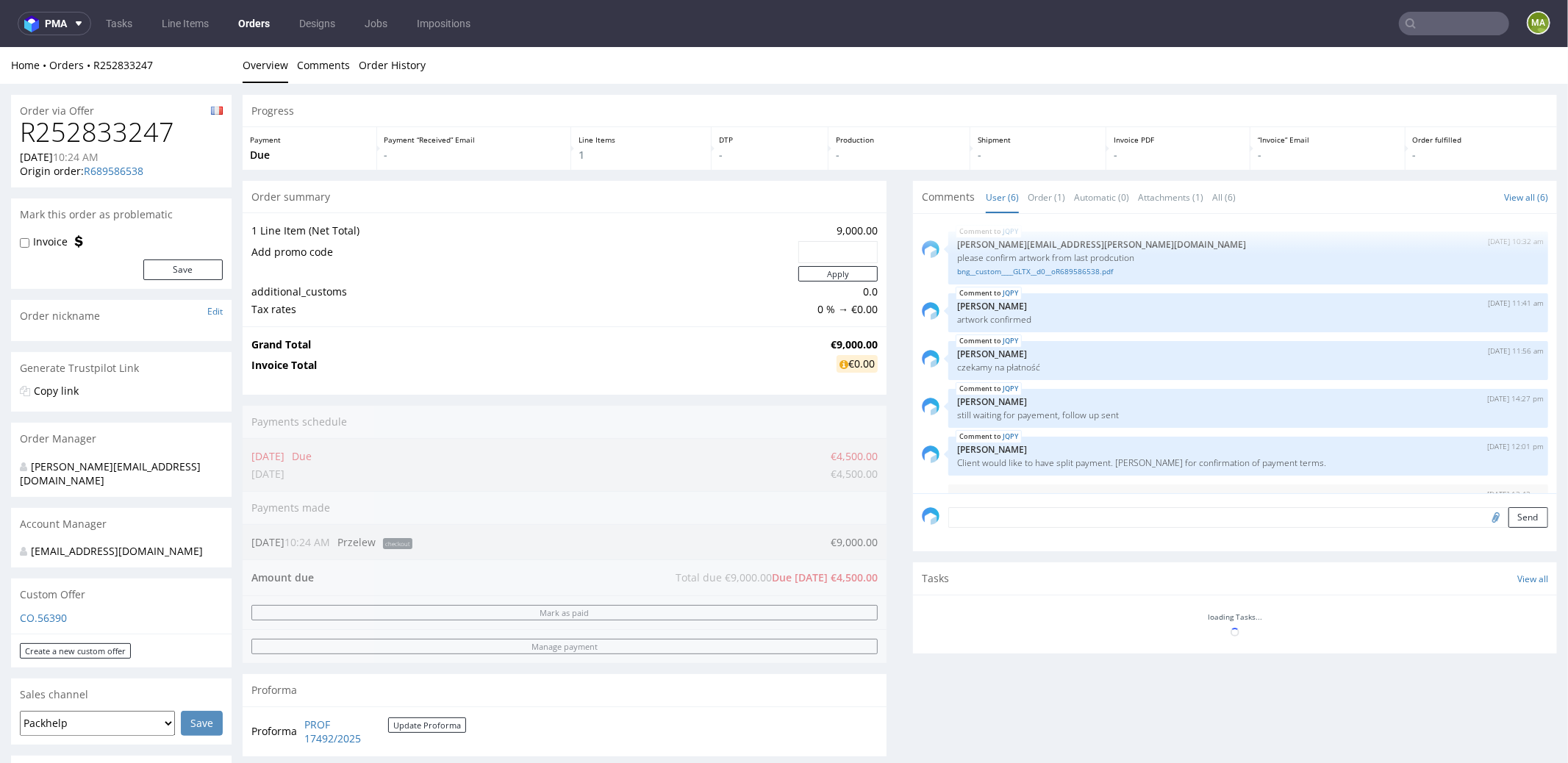
scroll to position [39, 0]
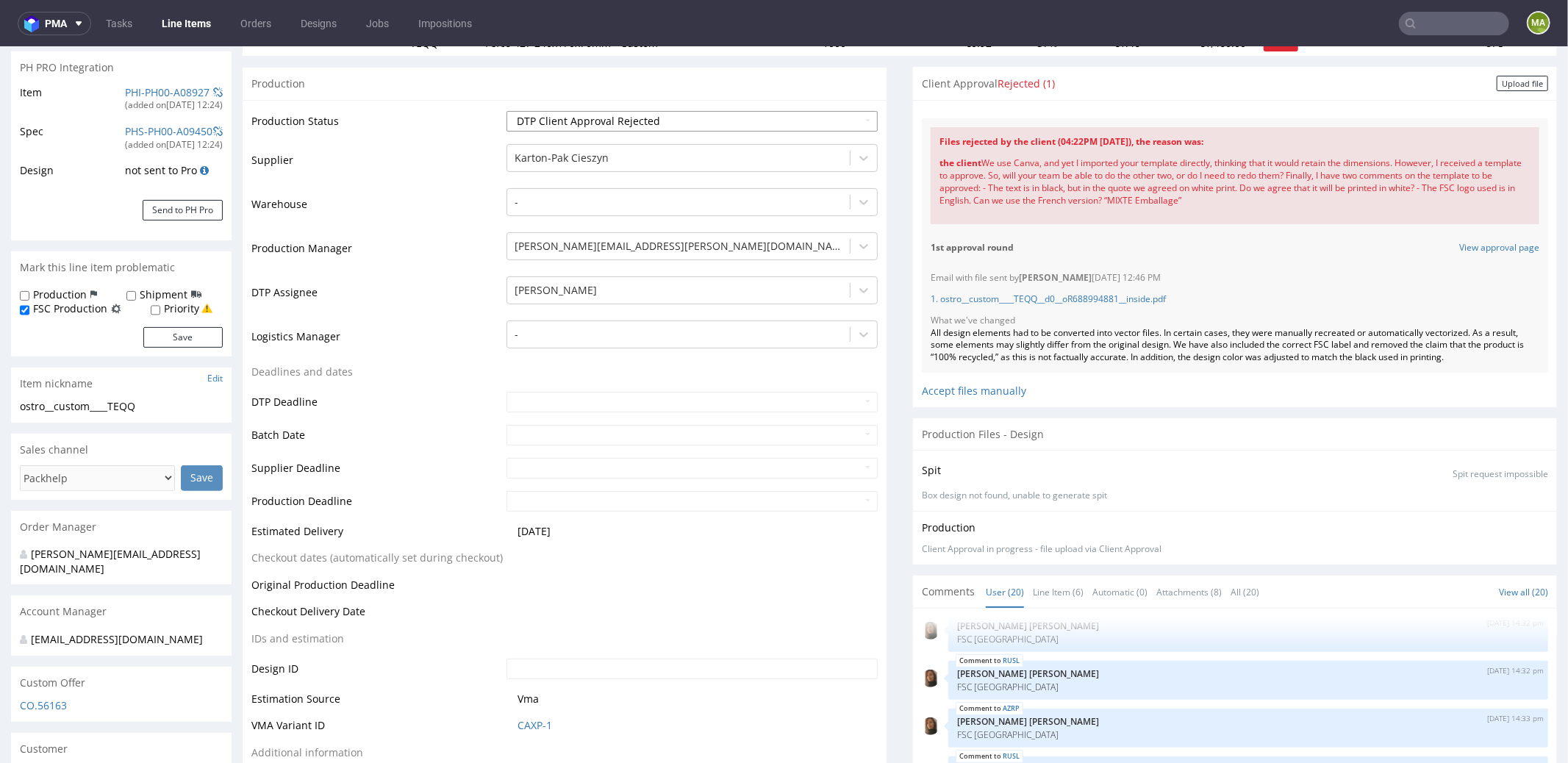
scroll to position [322, 0]
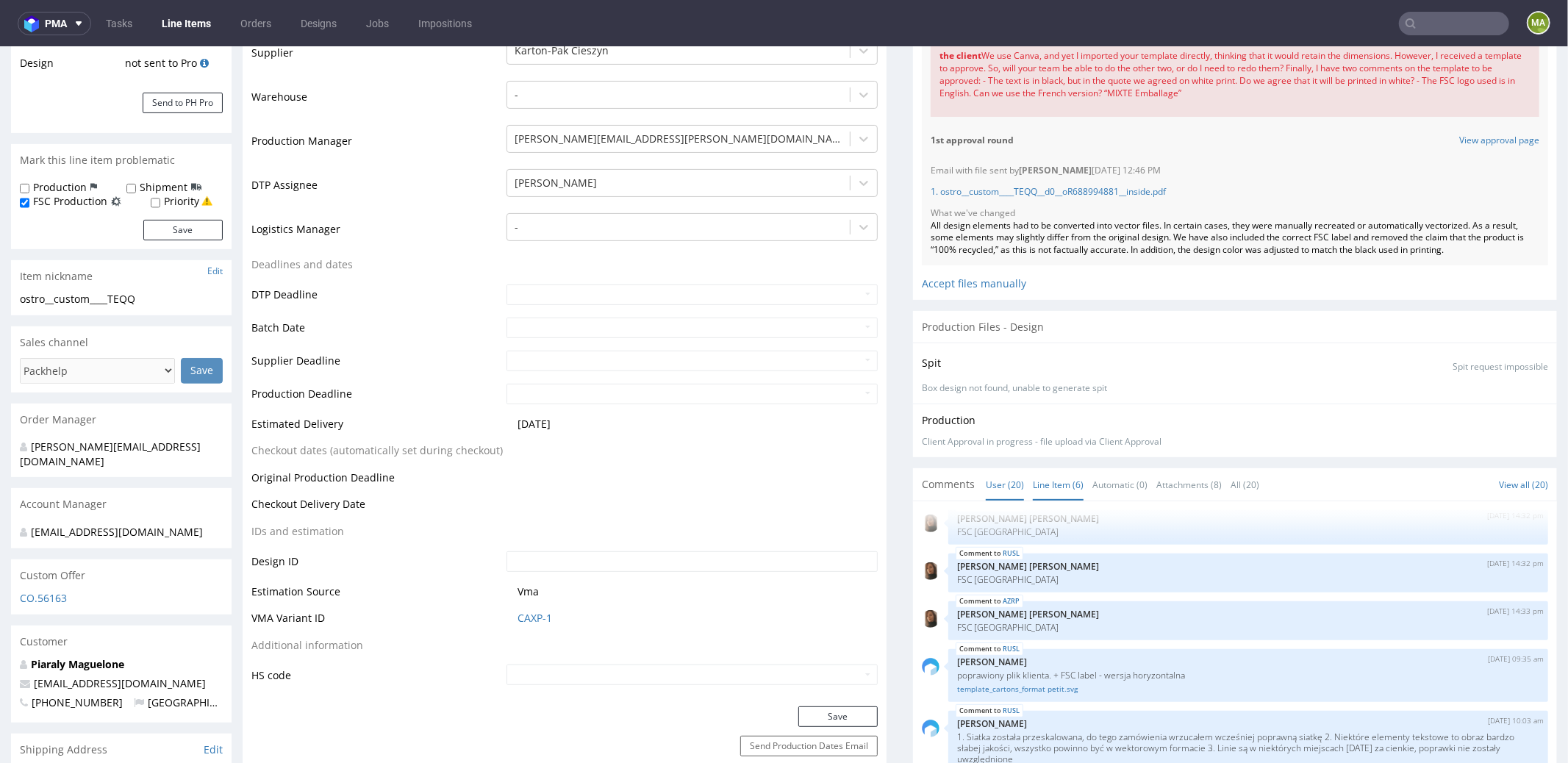
click at [1033, 479] on link "Line Item (6)" at bounding box center [1058, 483] width 51 height 32
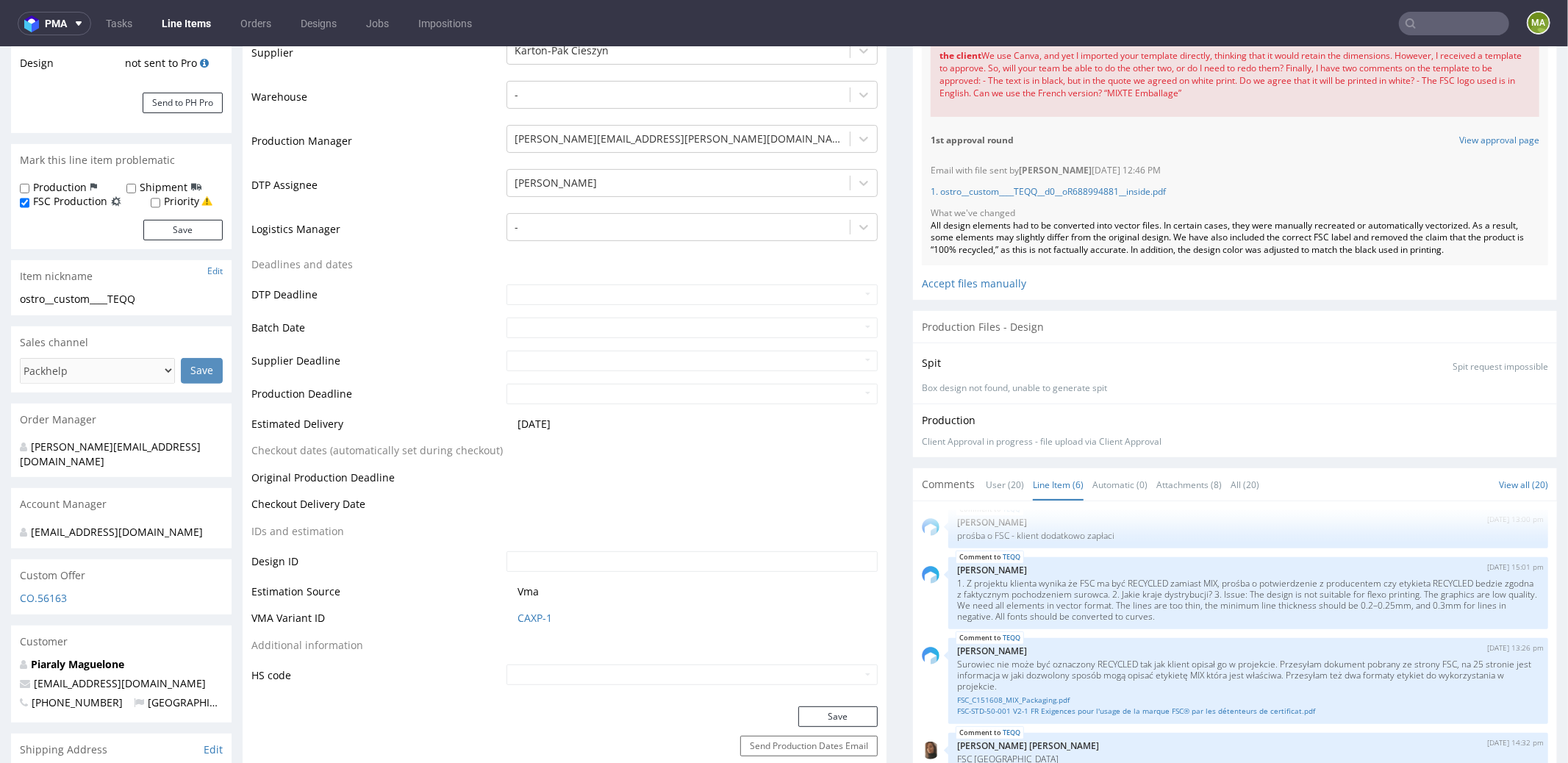
scroll to position [457, 0]
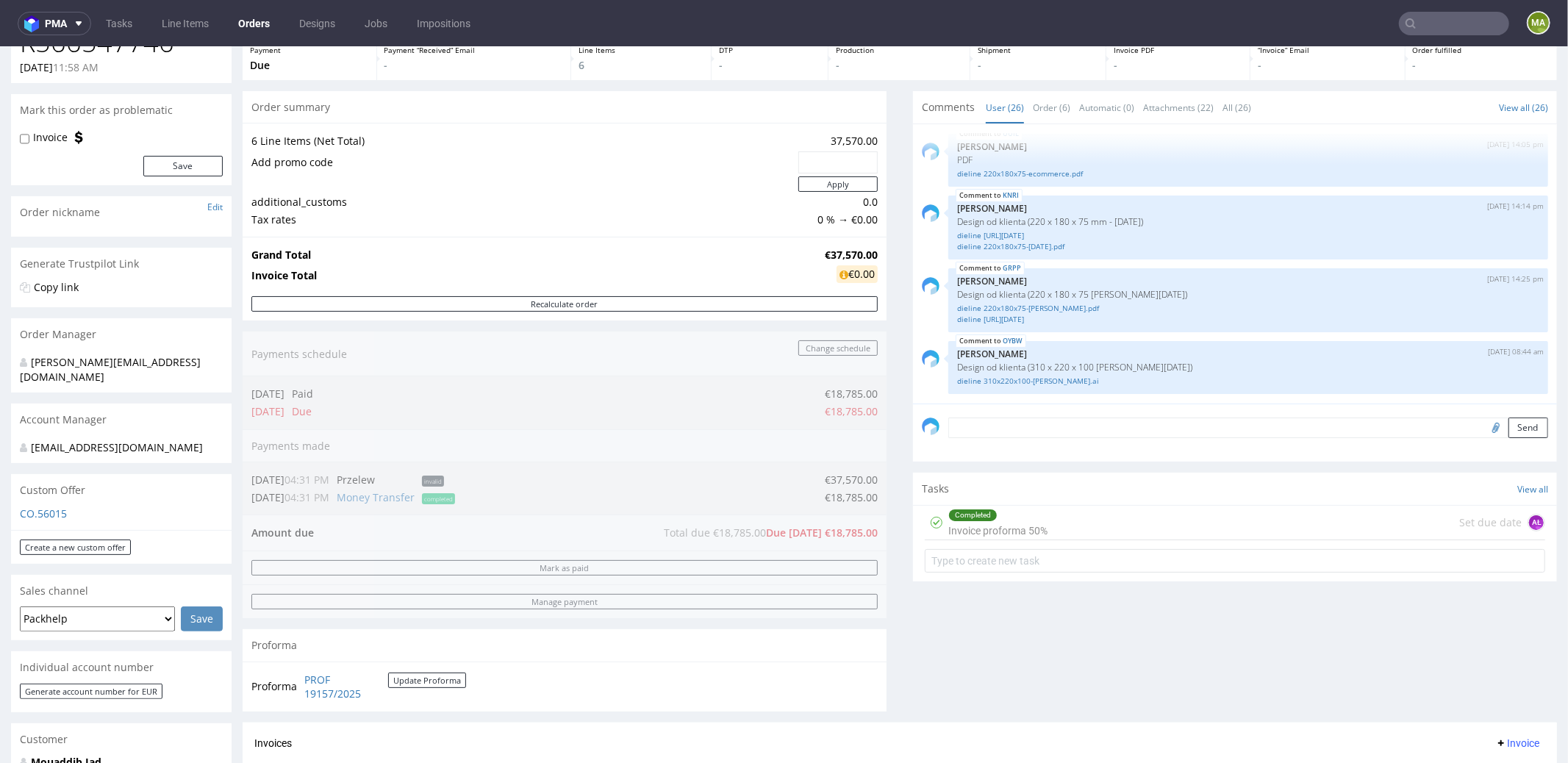
scroll to position [92, 0]
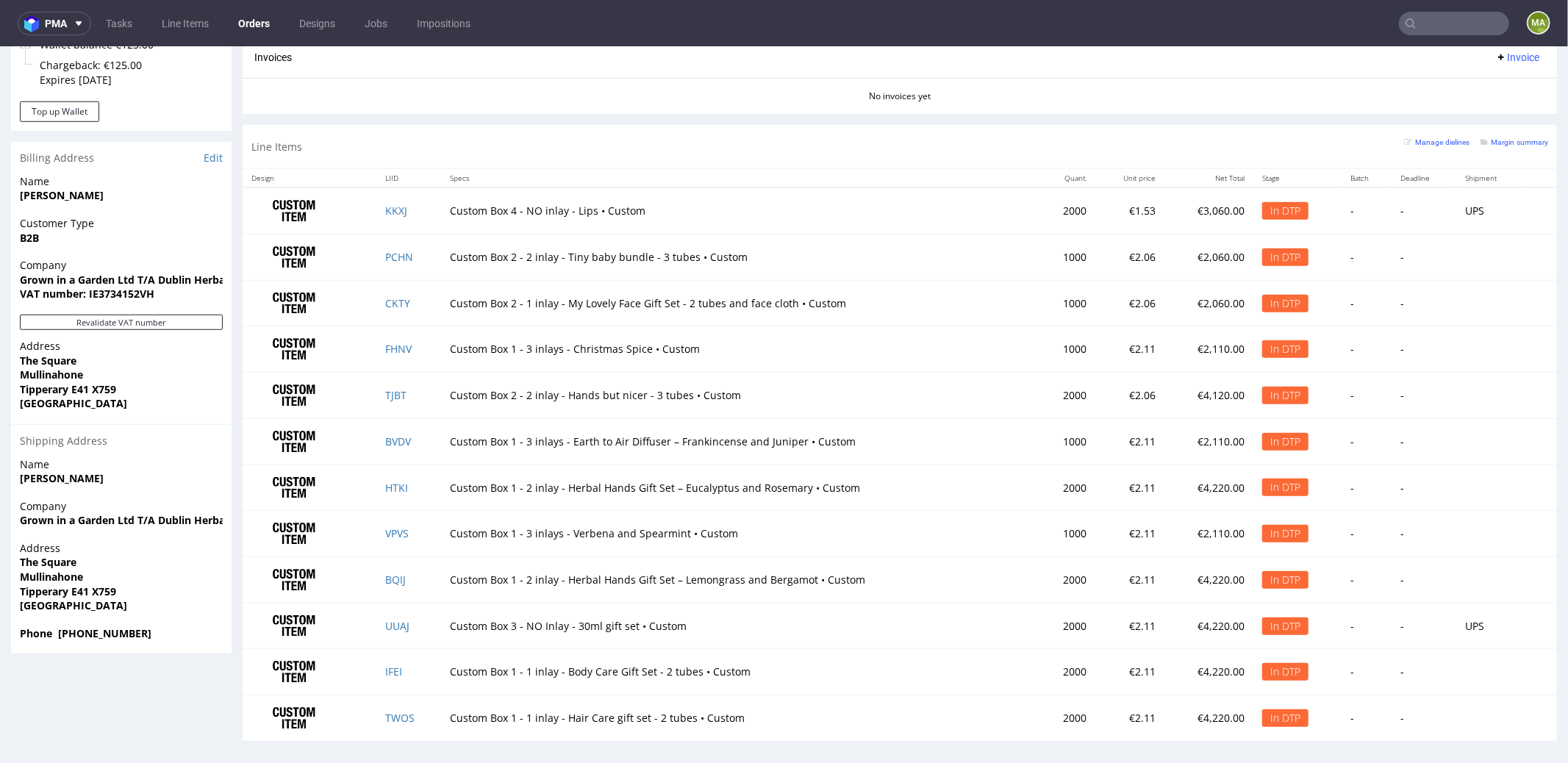
scroll to position [4, 0]
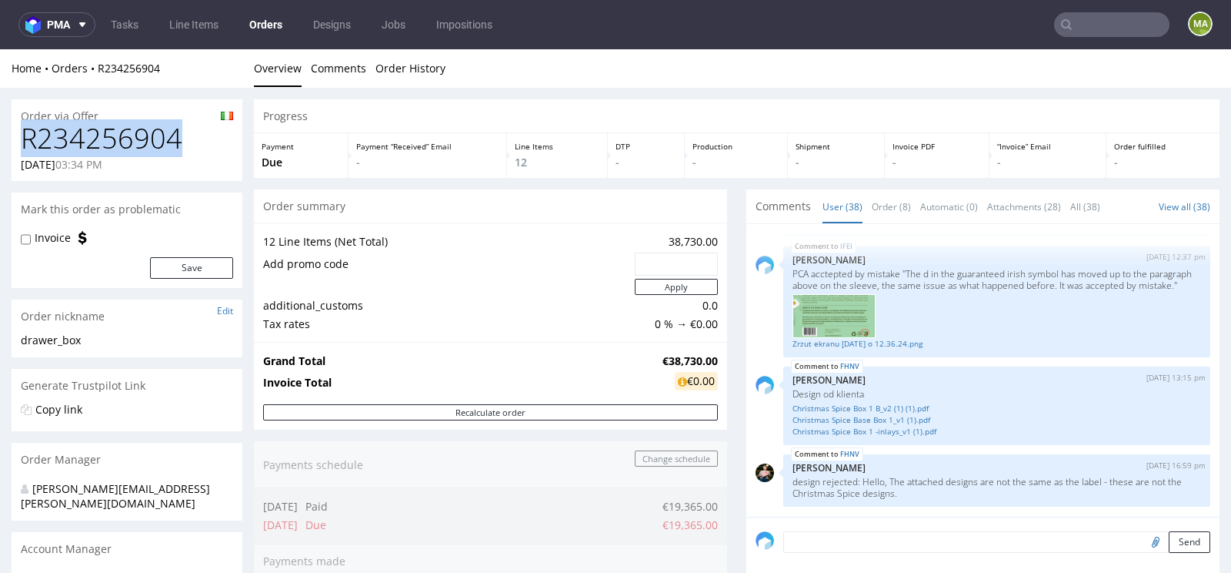
drag, startPoint x: 169, startPoint y: 143, endPoint x: 13, endPoint y: 144, distance: 155.4
click at [13, 144] on div "R234256904 [DATE] 03:34 PM" at bounding box center [127, 152] width 231 height 58
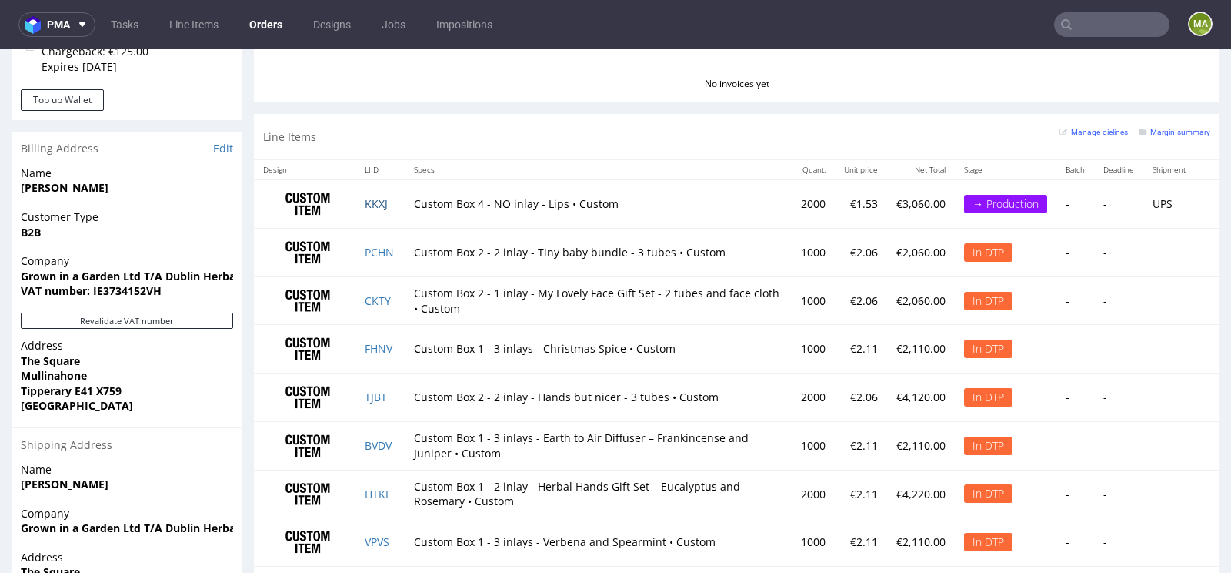
scroll to position [1164, 0]
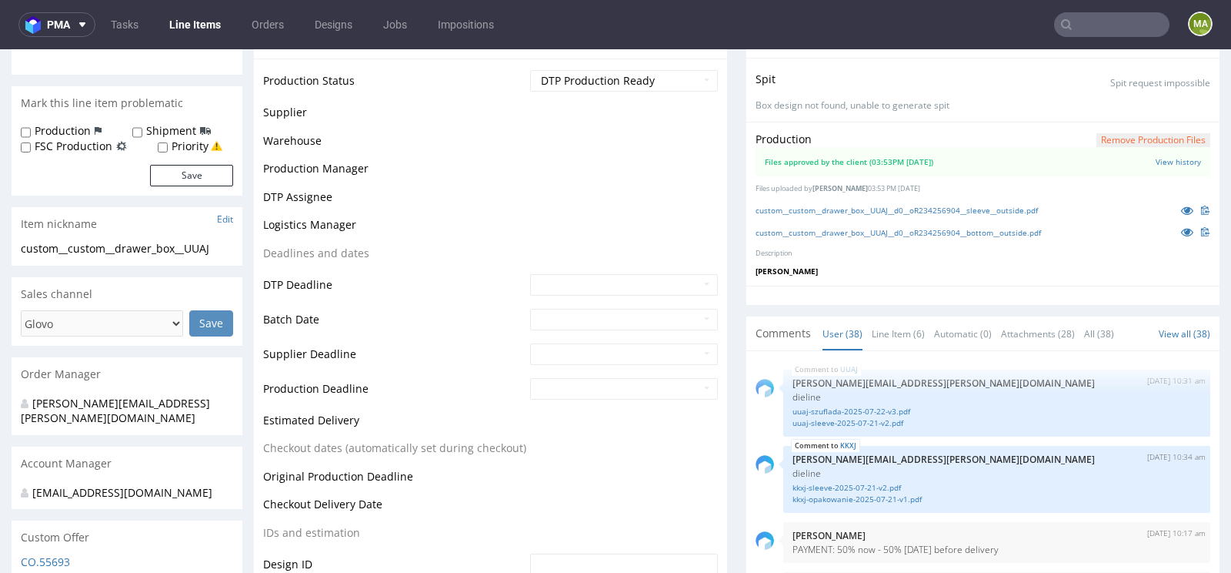
scroll to position [2553, 0]
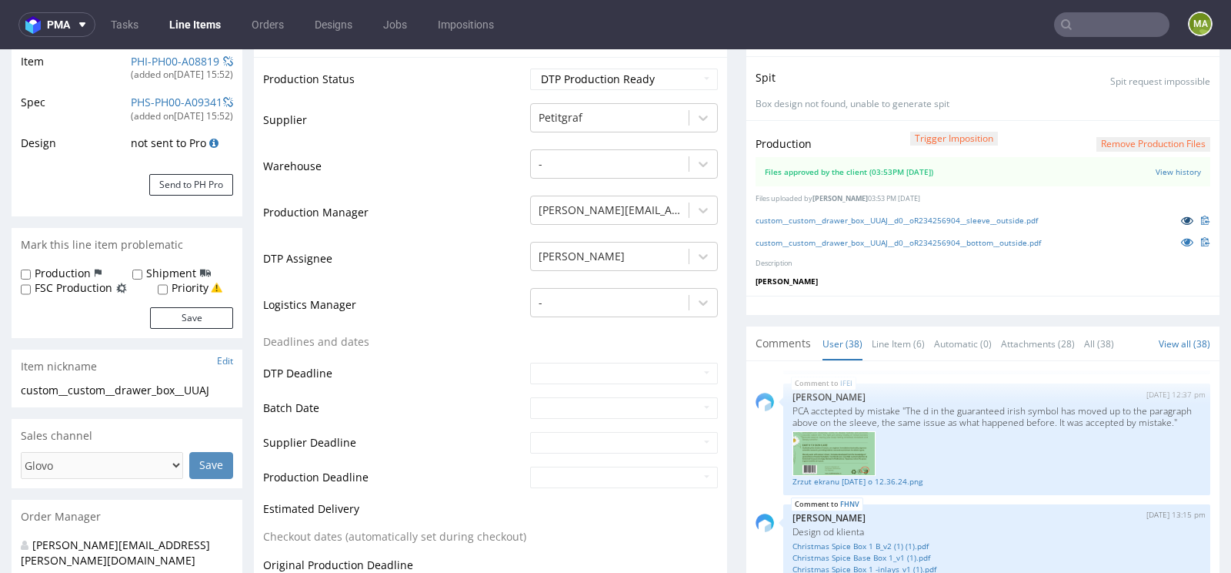
click at [1181, 225] on icon at bounding box center [1187, 220] width 12 height 11
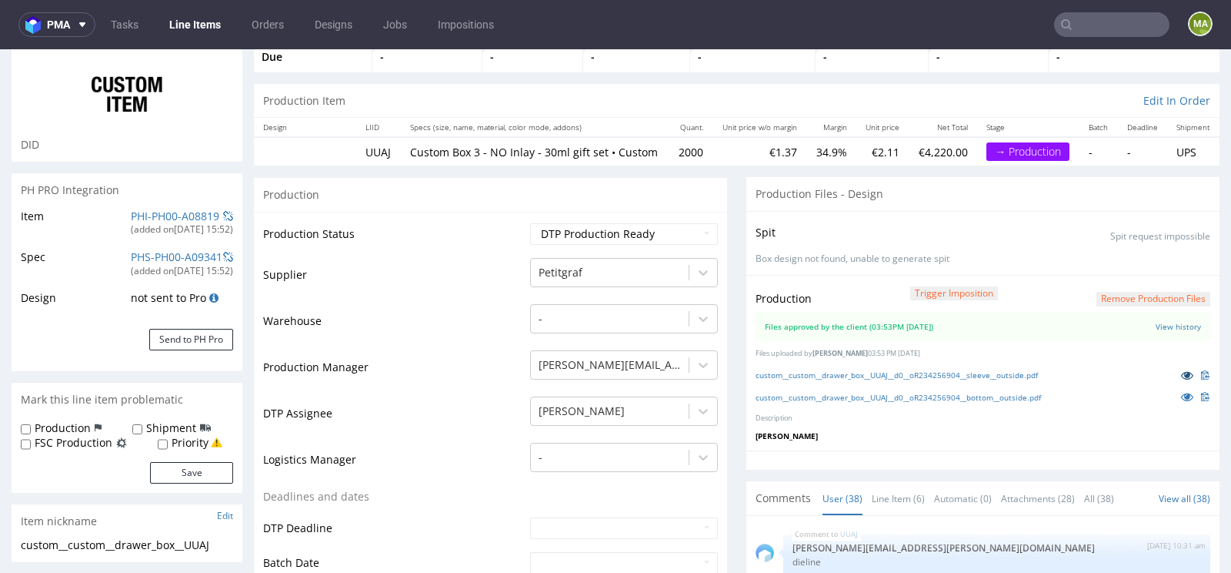
scroll to position [0, 0]
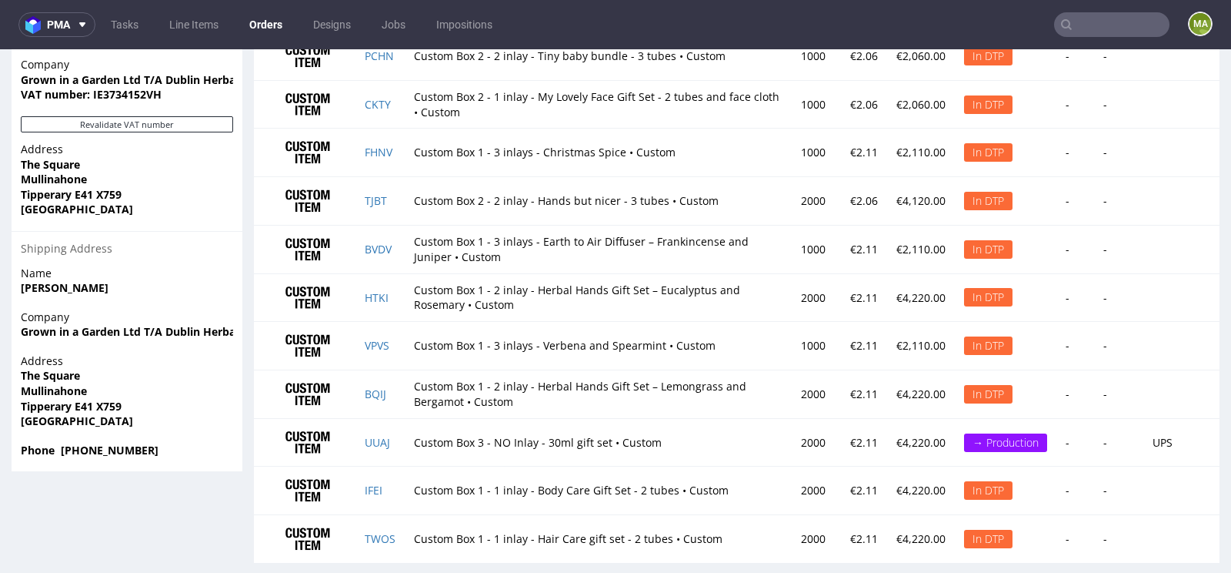
scroll to position [1164, 0]
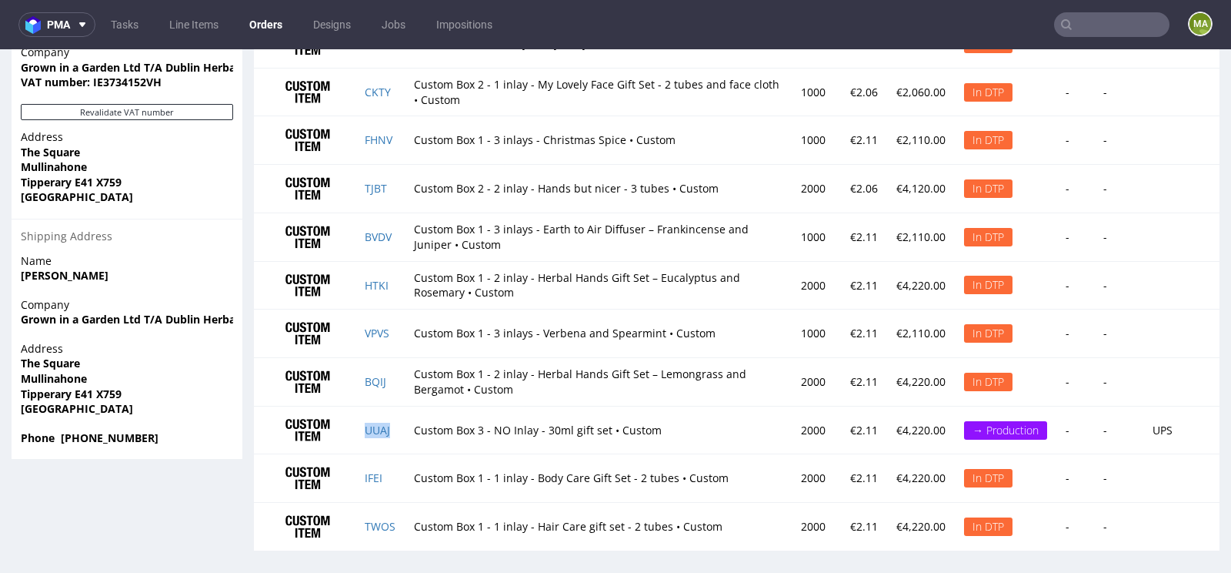
click at [388, 429] on td "UUAJ" at bounding box center [380, 430] width 49 height 48
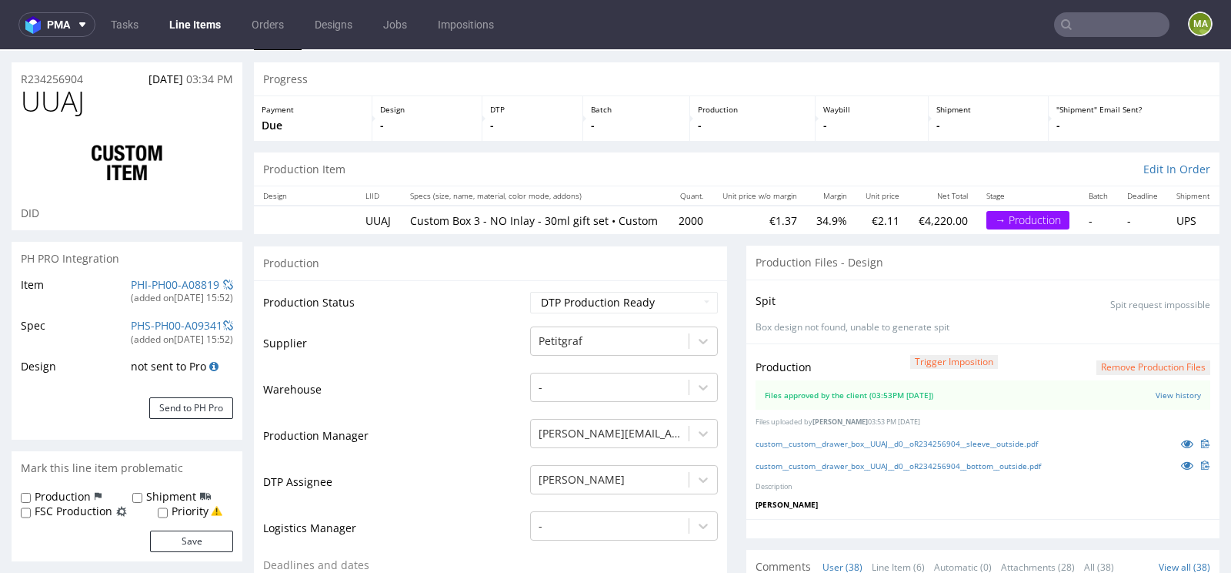
scroll to position [55, 0]
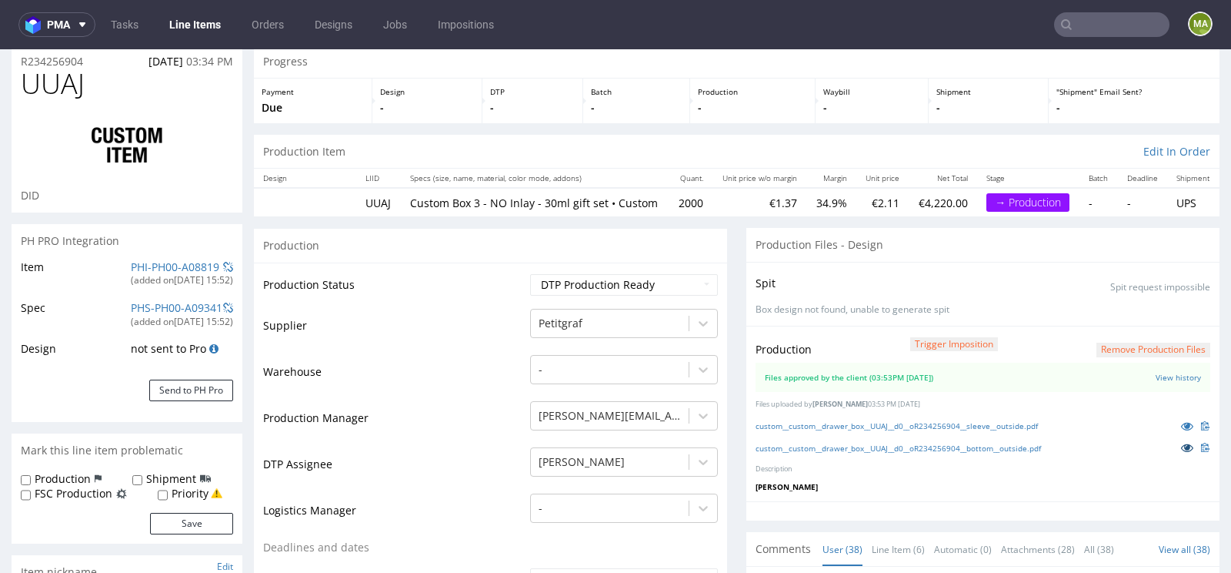
click at [1181, 452] on icon at bounding box center [1187, 447] width 12 height 11
